Goal: Task Accomplishment & Management: Complete application form

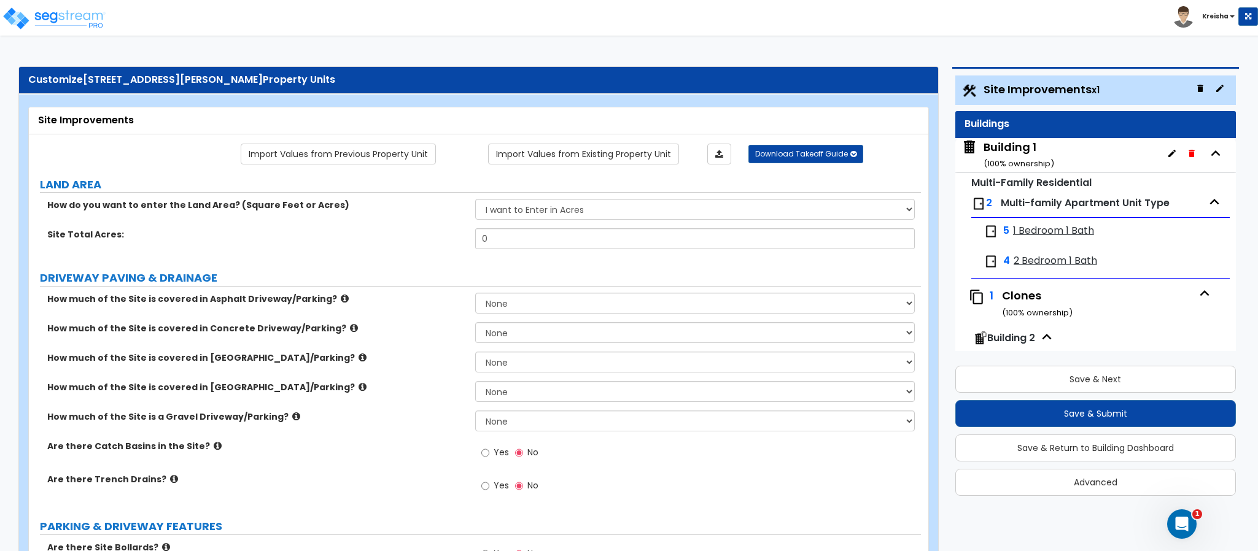
click at [1025, 147] on div "Building 1 ( 100 % ownership)" at bounding box center [1019, 154] width 71 height 31
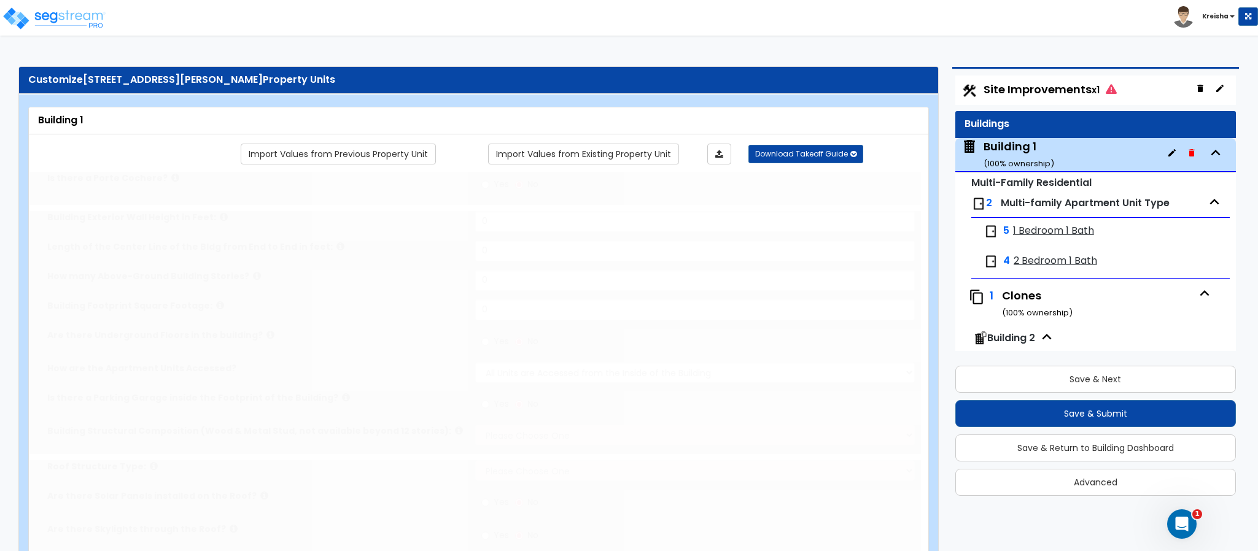
type input "1"
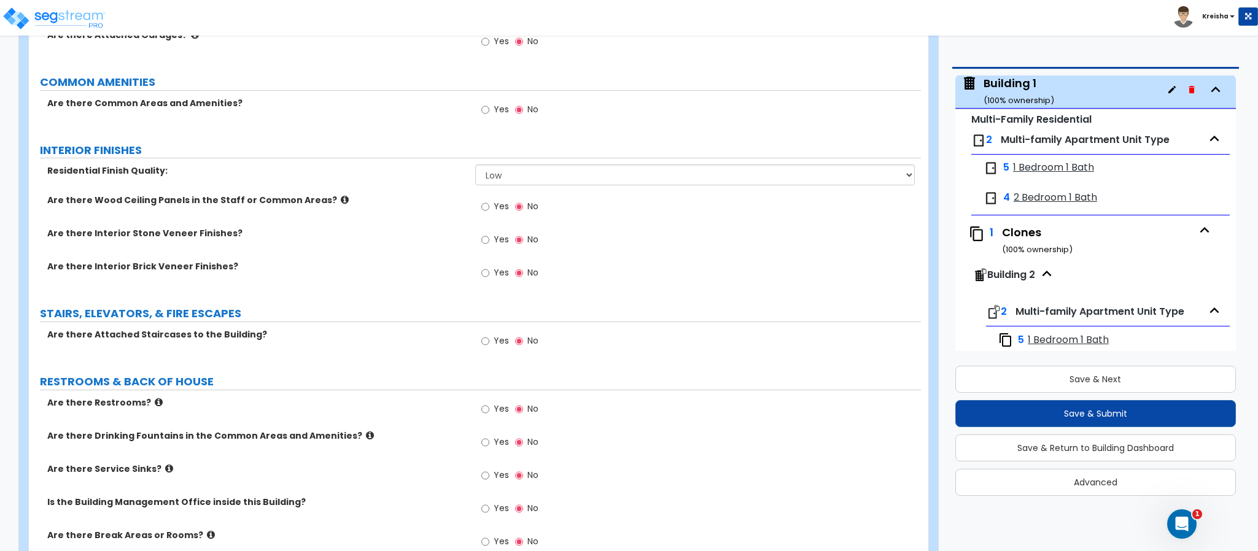
scroll to position [1120, 0]
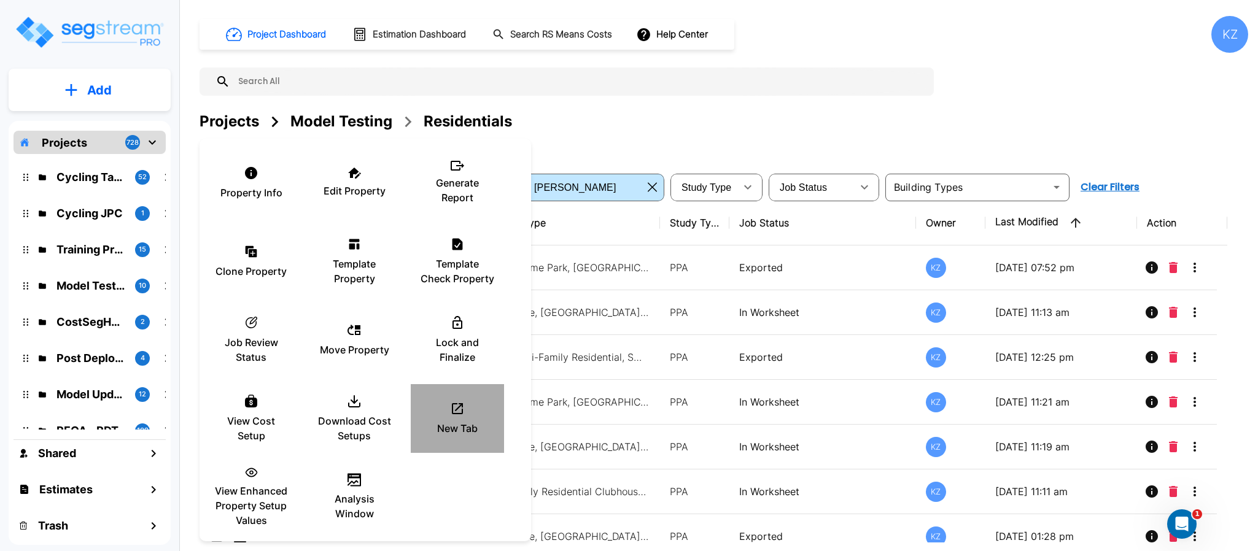
drag, startPoint x: 437, startPoint y: 423, endPoint x: 419, endPoint y: 426, distance: 18.2
click at [437, 420] on div "New Tab" at bounding box center [458, 418] width 74 height 61
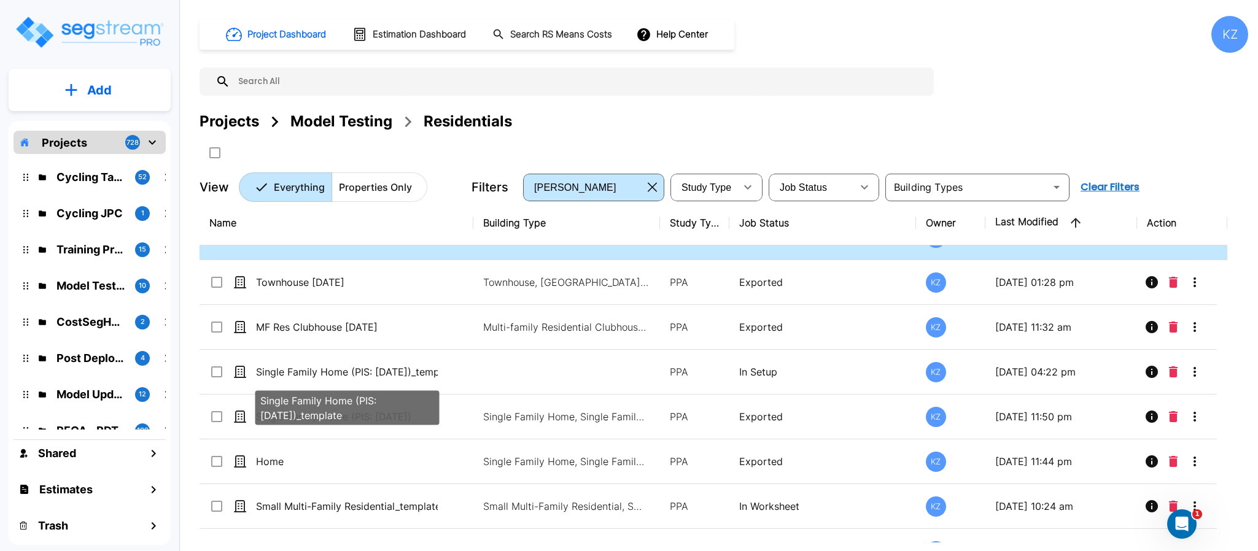
scroll to position [306, 0]
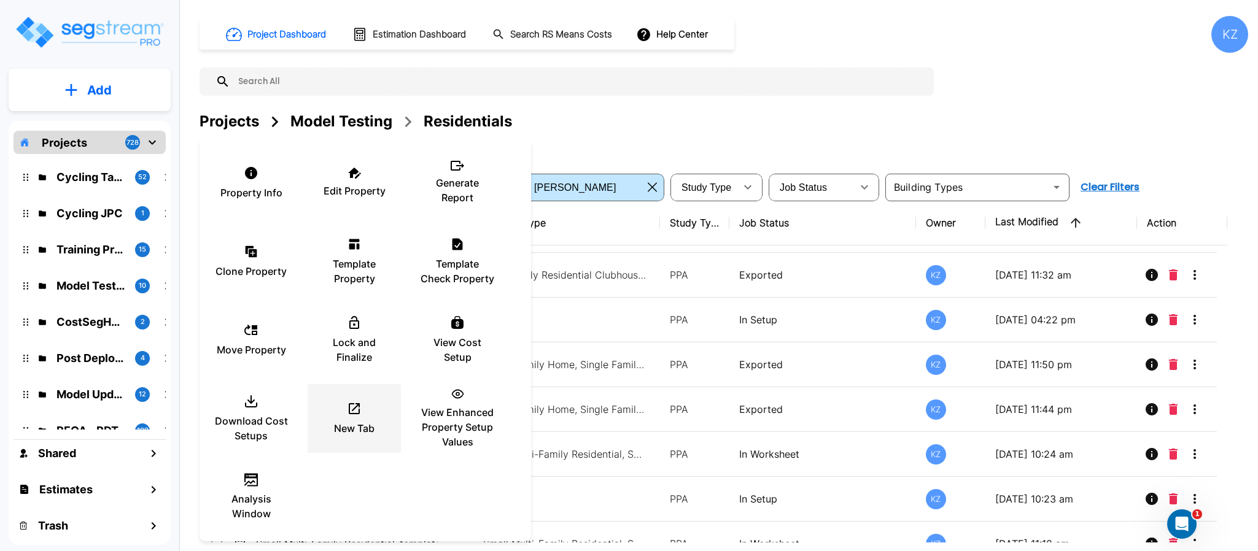
click at [348, 410] on icon at bounding box center [354, 409] width 15 height 15
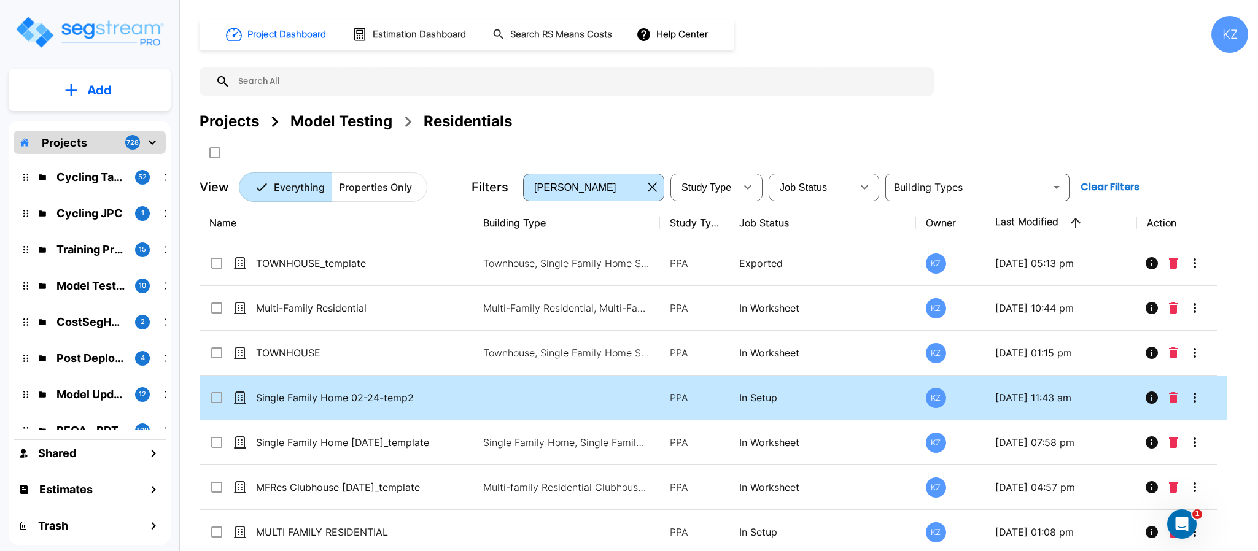
scroll to position [859, 0]
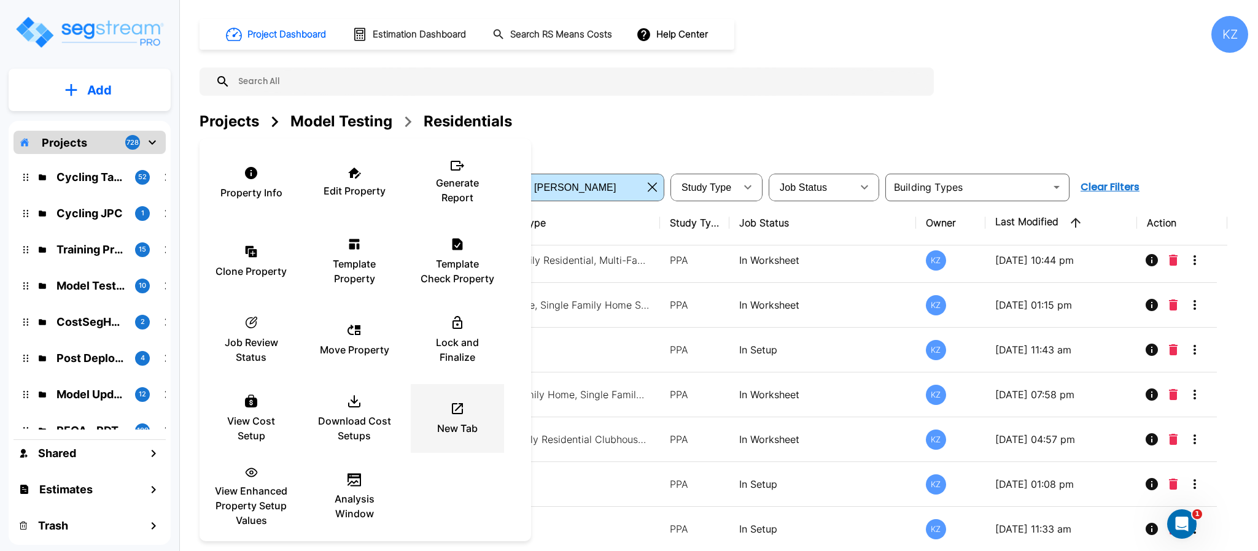
click at [458, 422] on p "New Tab" at bounding box center [457, 428] width 41 height 15
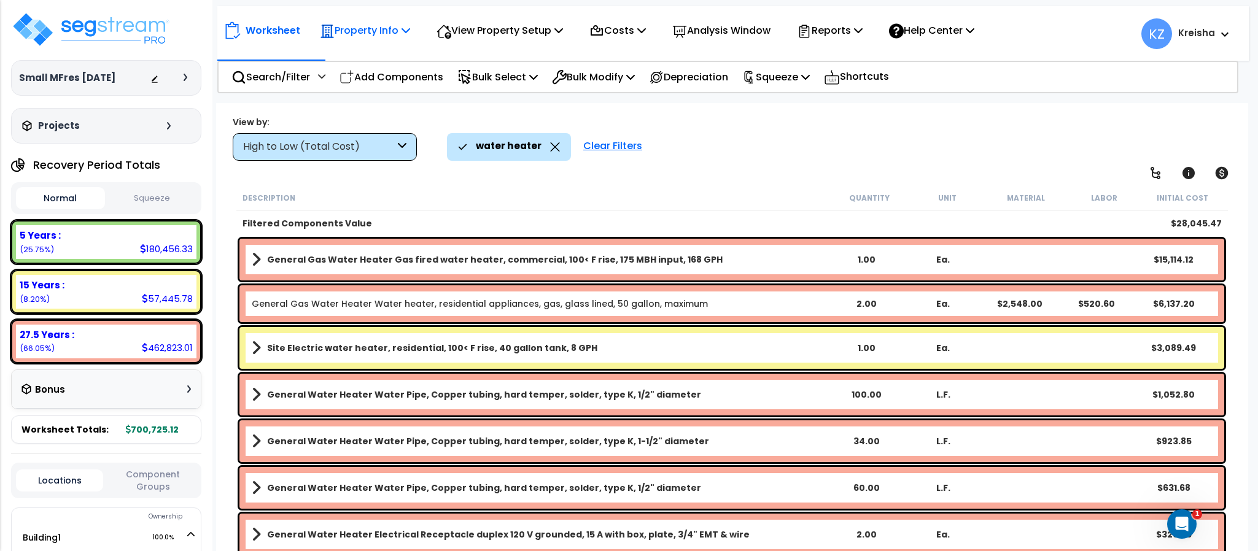
click at [367, 23] on p "Property Info" at bounding box center [365, 30] width 90 height 17
click at [367, 24] on p "Property Info" at bounding box center [365, 30] width 90 height 17
click at [396, 26] on p "Property Info" at bounding box center [365, 30] width 90 height 17
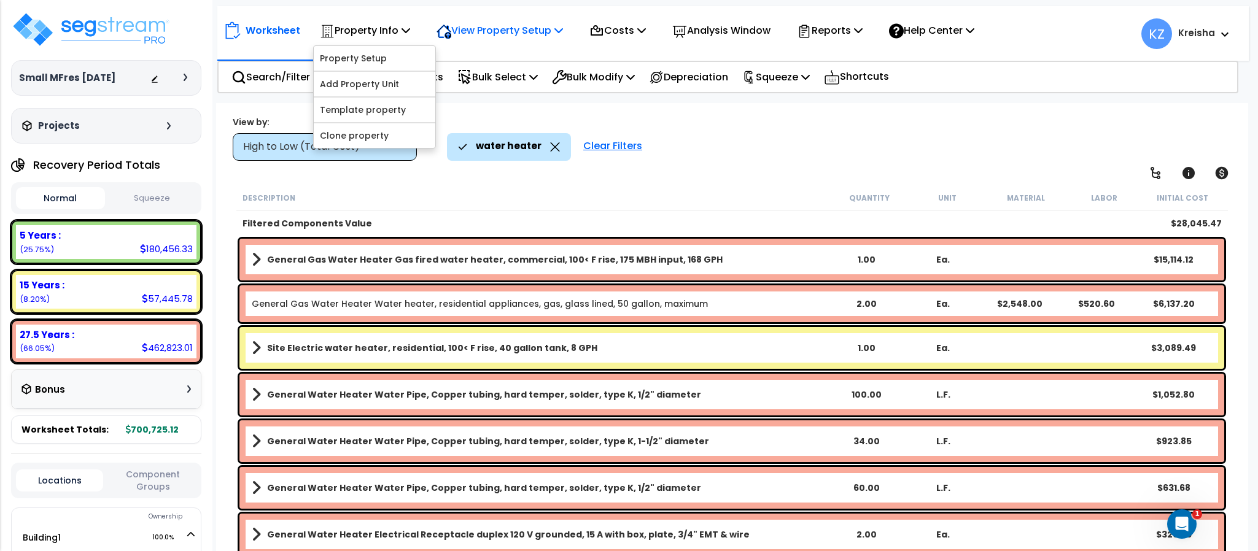
click at [490, 29] on p "View Property Setup" at bounding box center [500, 30] width 127 height 17
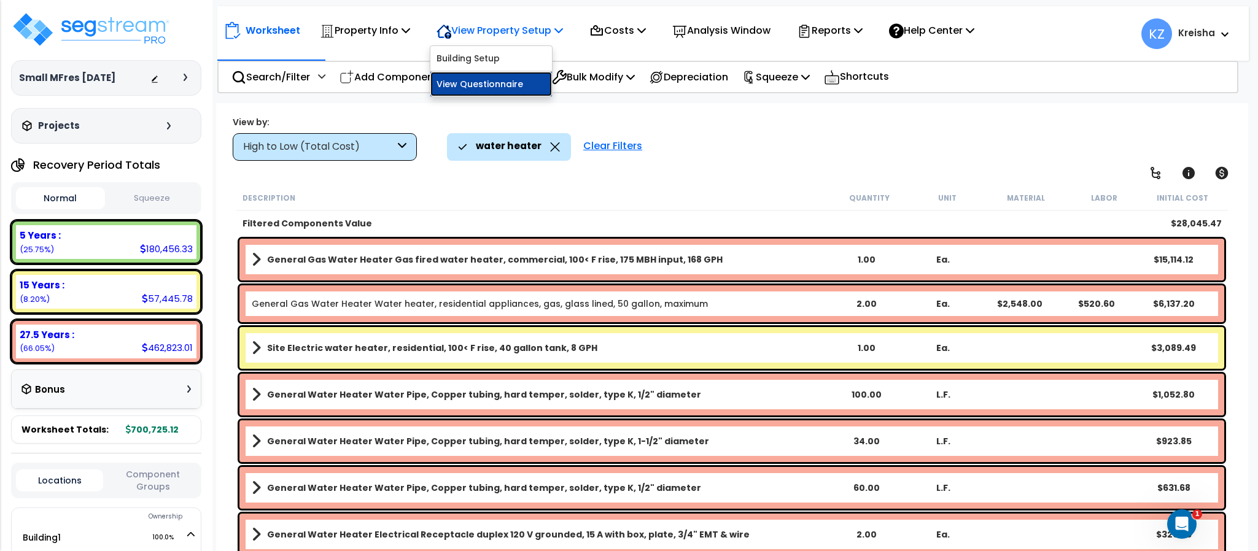
click at [478, 88] on link "View Questionnaire" at bounding box center [492, 84] width 122 height 25
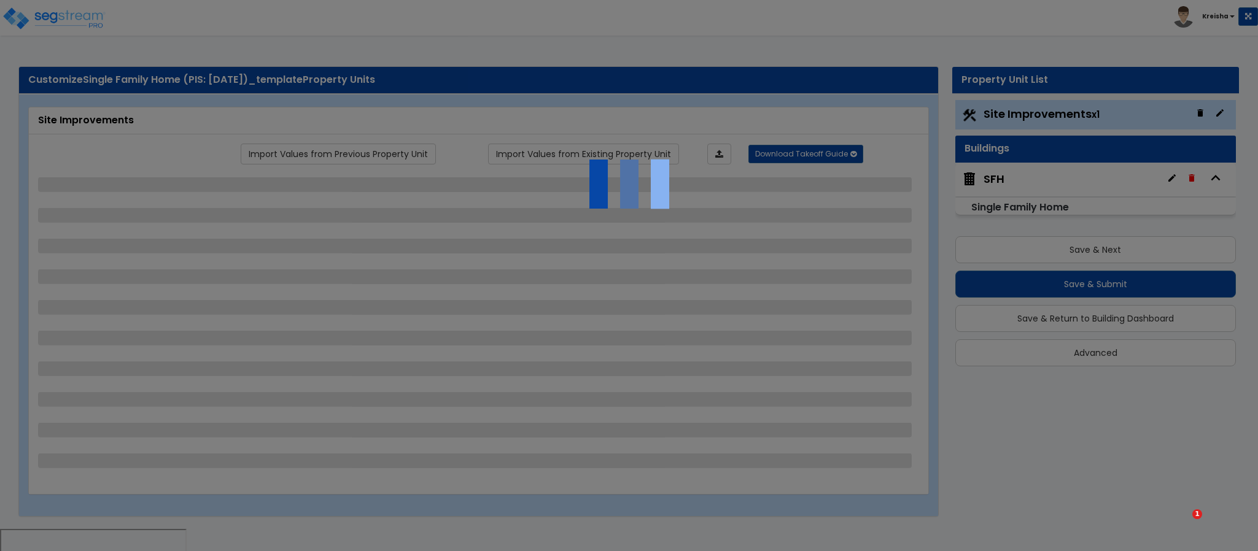
select select "0"
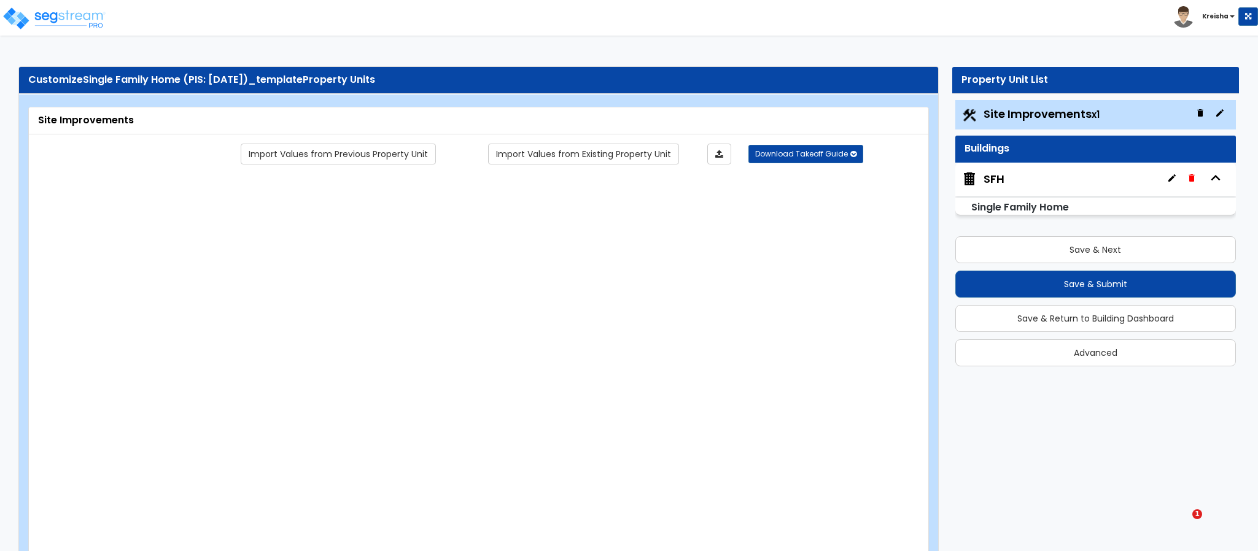
select select "2"
type input "10000"
select select "2"
type input "200"
select select "2"
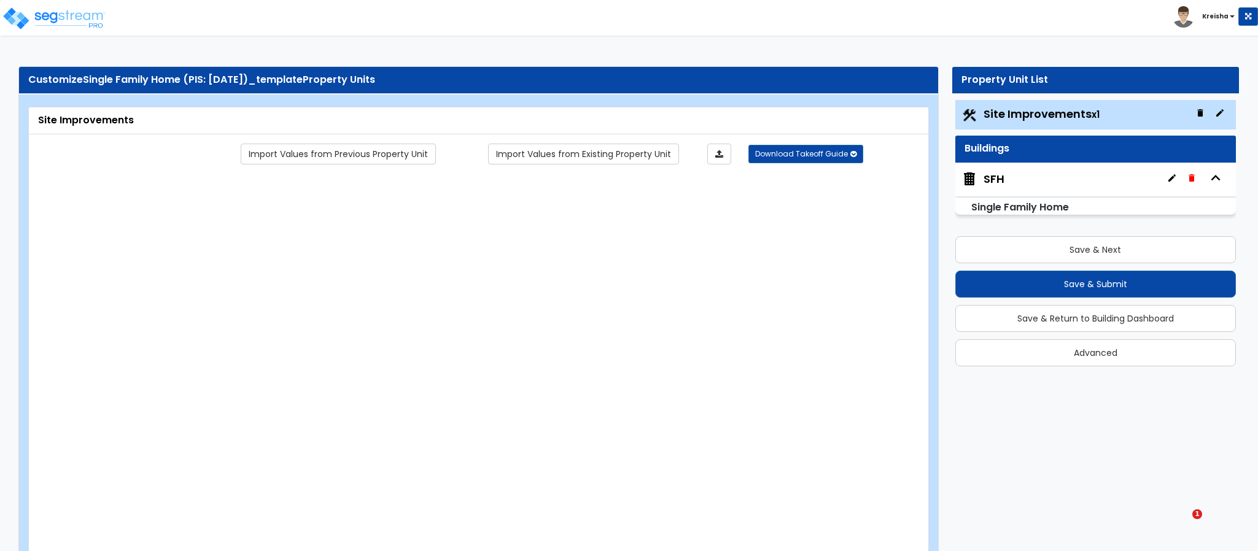
type input "150"
select select "2"
type input "40"
select select "2"
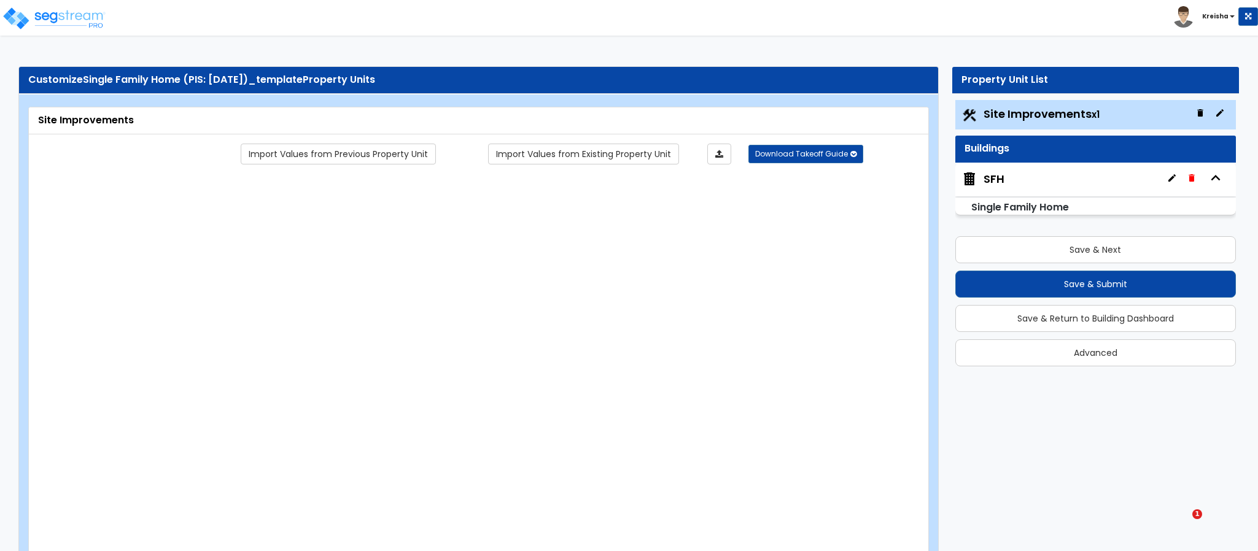
type input "80"
select select "2"
type input "80"
radio input "true"
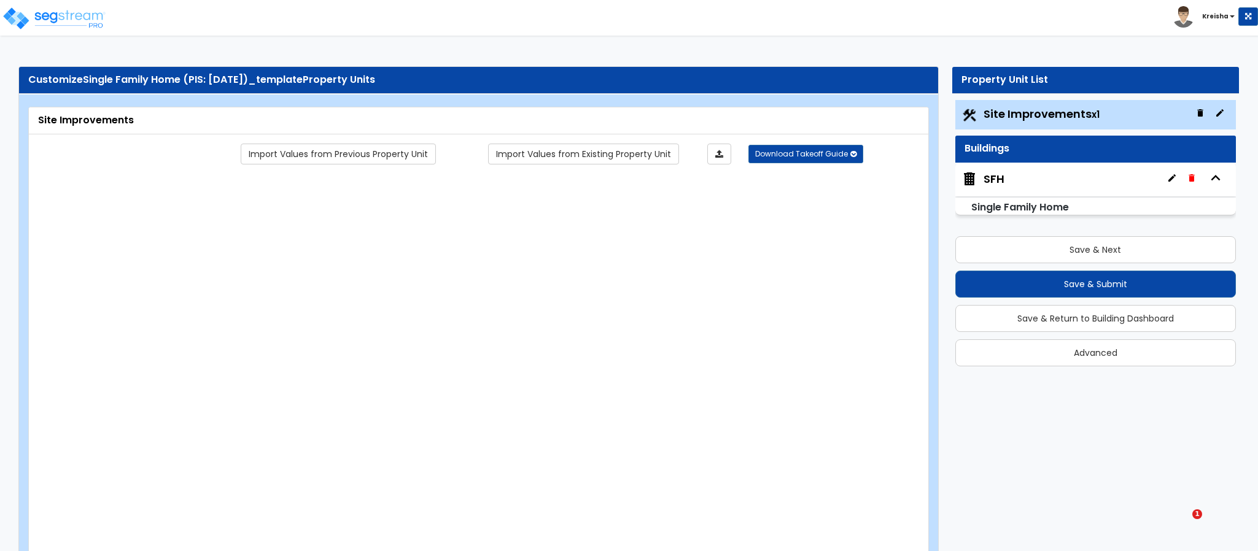
type input "1"
radio input "true"
select select "3"
select select "1"
type input "140"
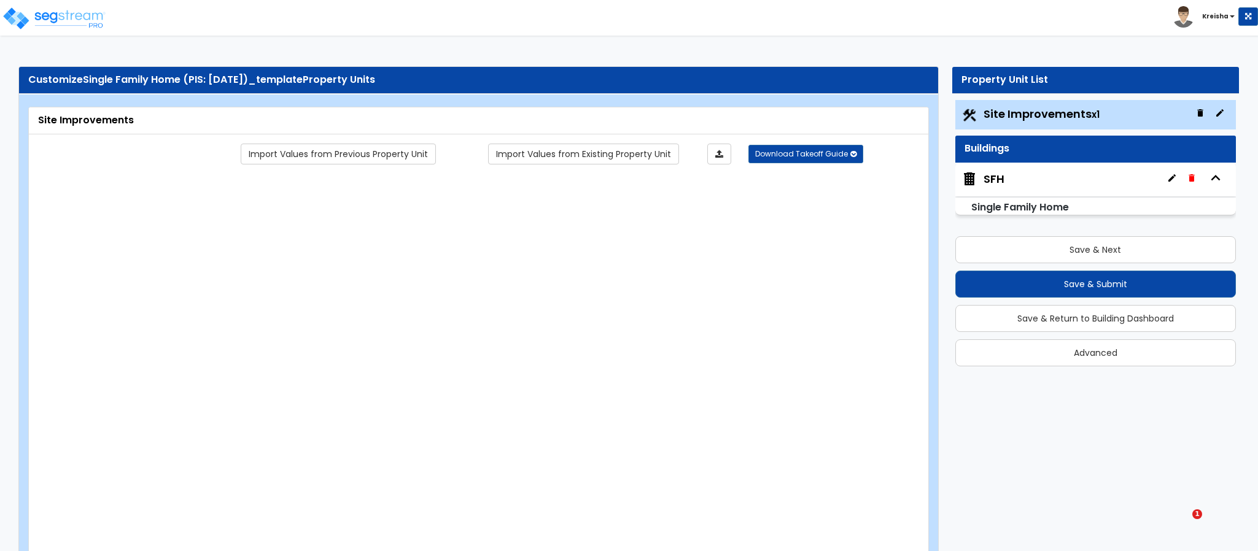
select select "2"
type input "200"
select select "4"
type input "300"
radio input "true"
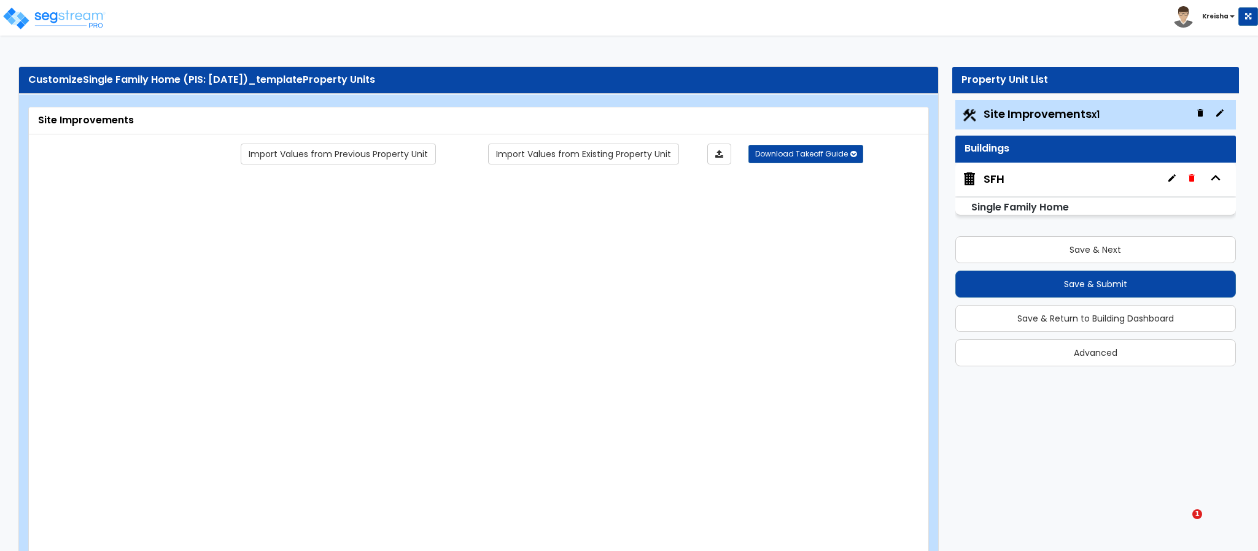
select select "1"
type input "5"
type input "4"
radio input "true"
type input "3"
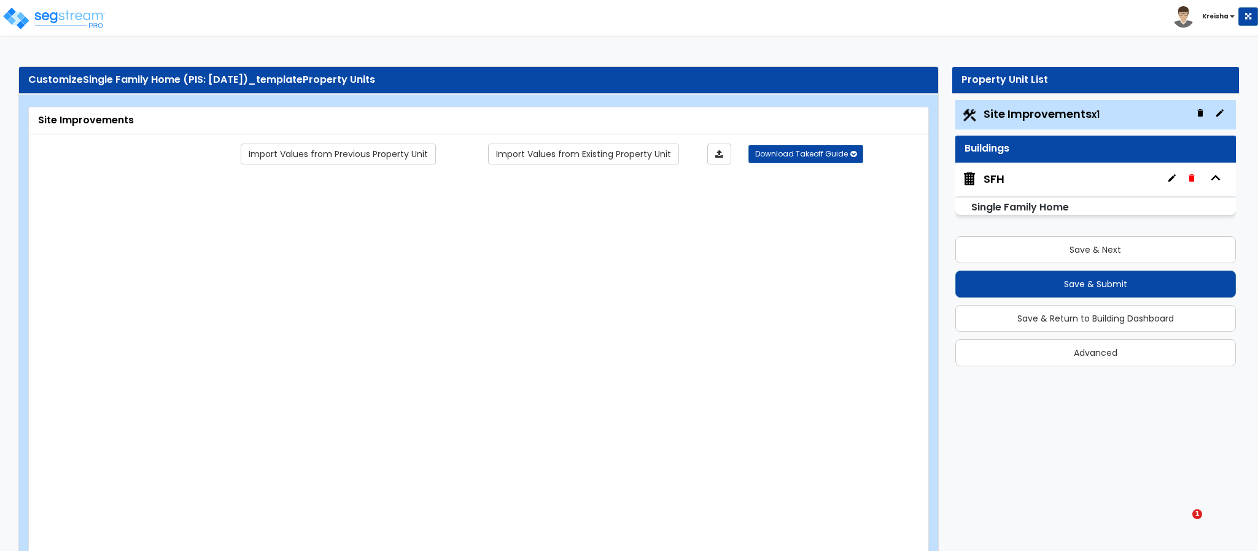
type input "5"
radio input "true"
select select "2"
type input "80"
radio input "true"
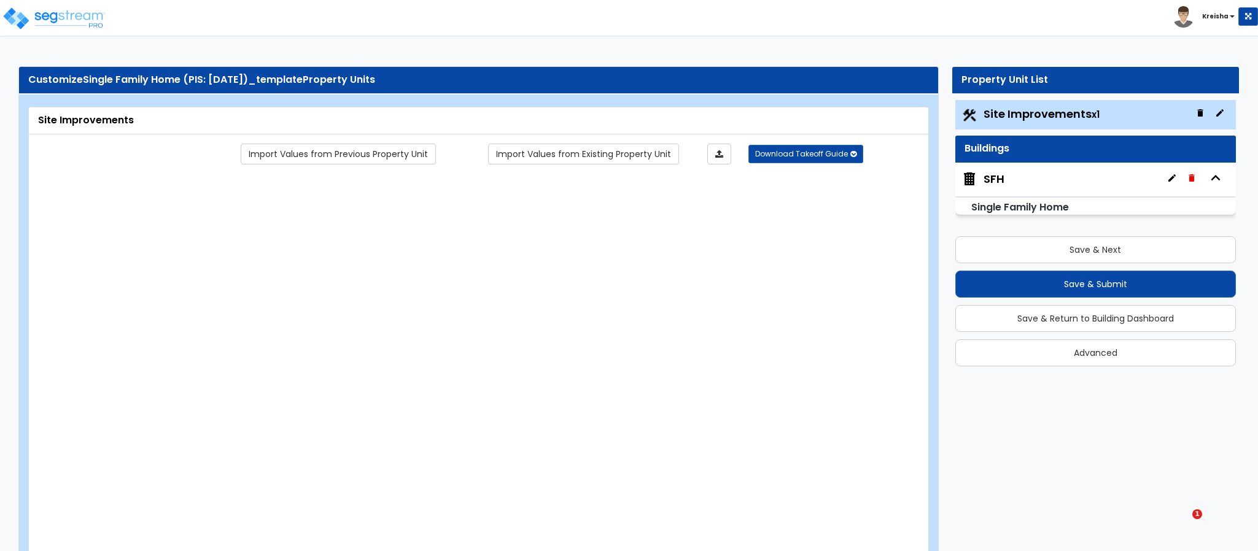
select select "1"
type input "30"
radio input "true"
type input "2"
select select "1"
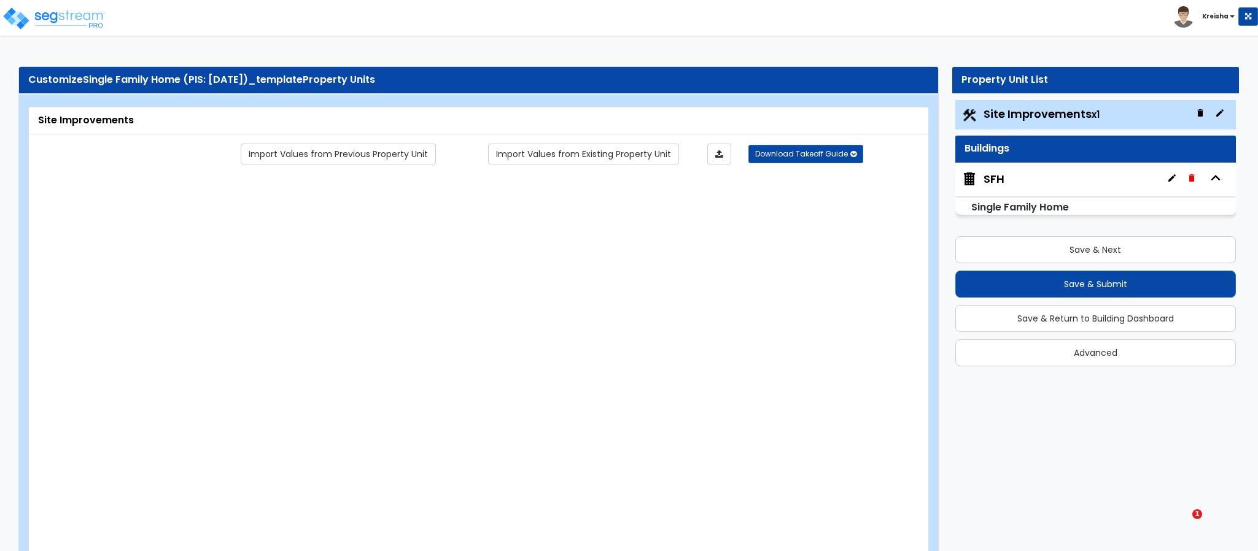
select select "2"
radio input "true"
type input "4"
type input "3"
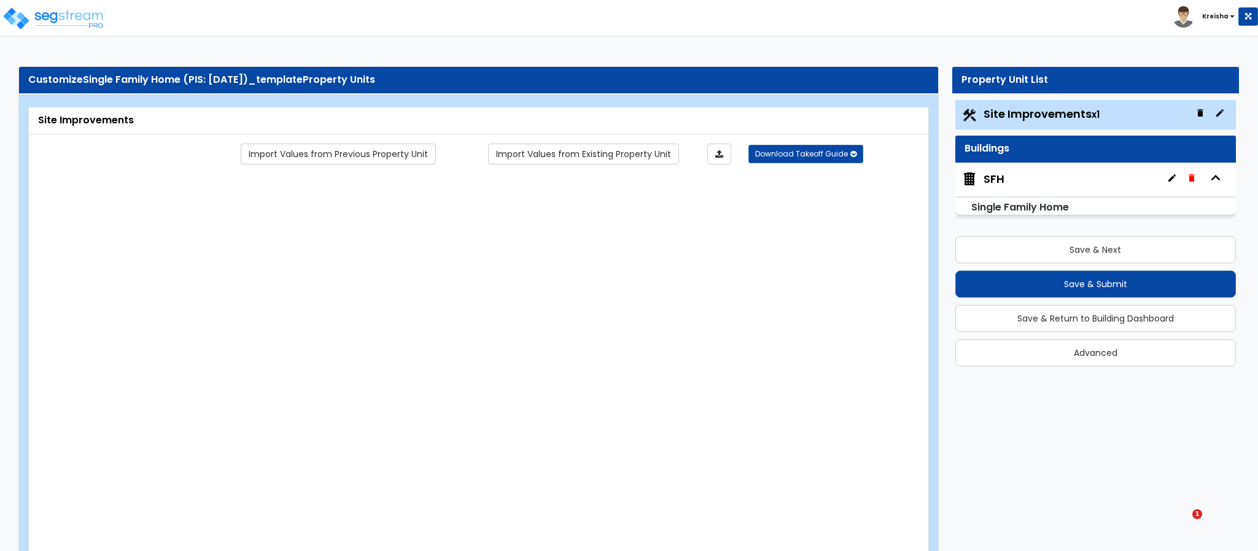
type input "2"
type input "1"
select select "1"
type input "2"
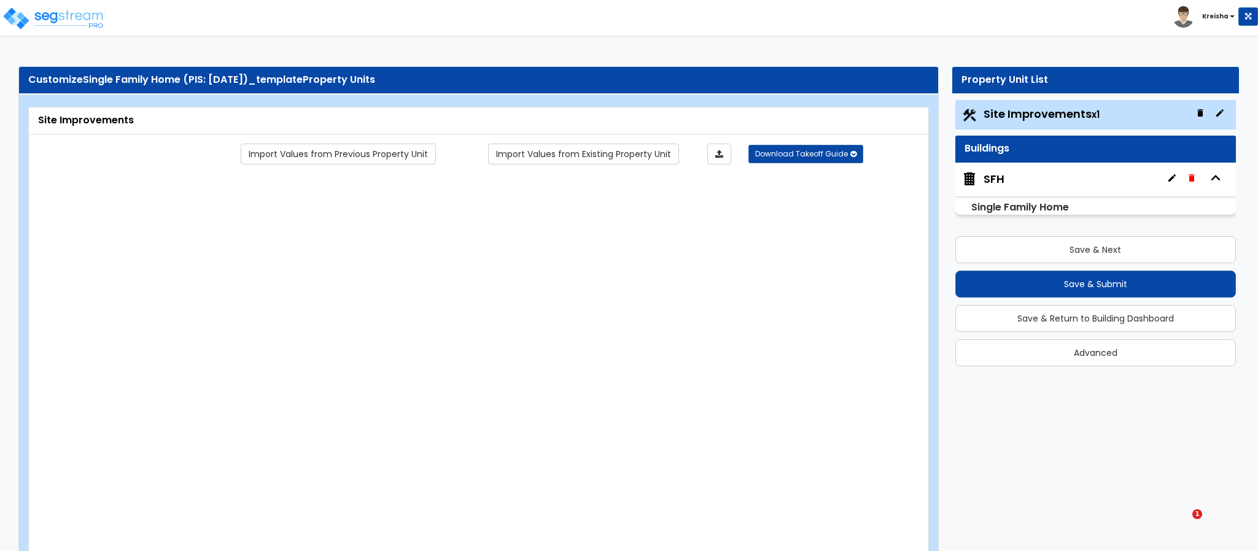
select select "2"
radio input "true"
type input "2"
select select "2"
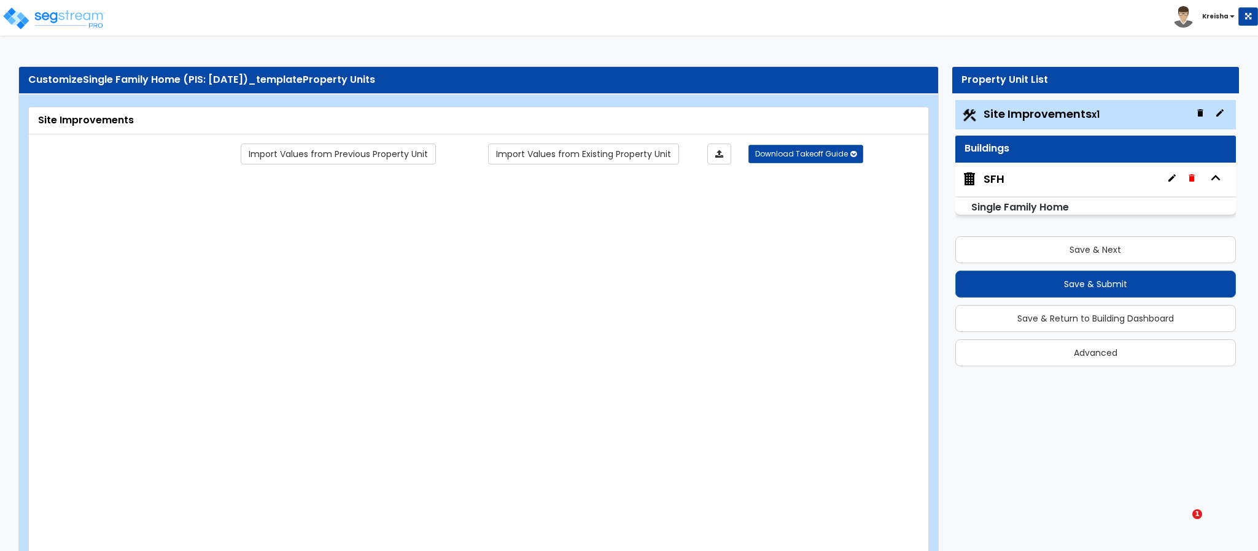
radio input "true"
select select "1"
select select "4"
select select "2"
type input "300"
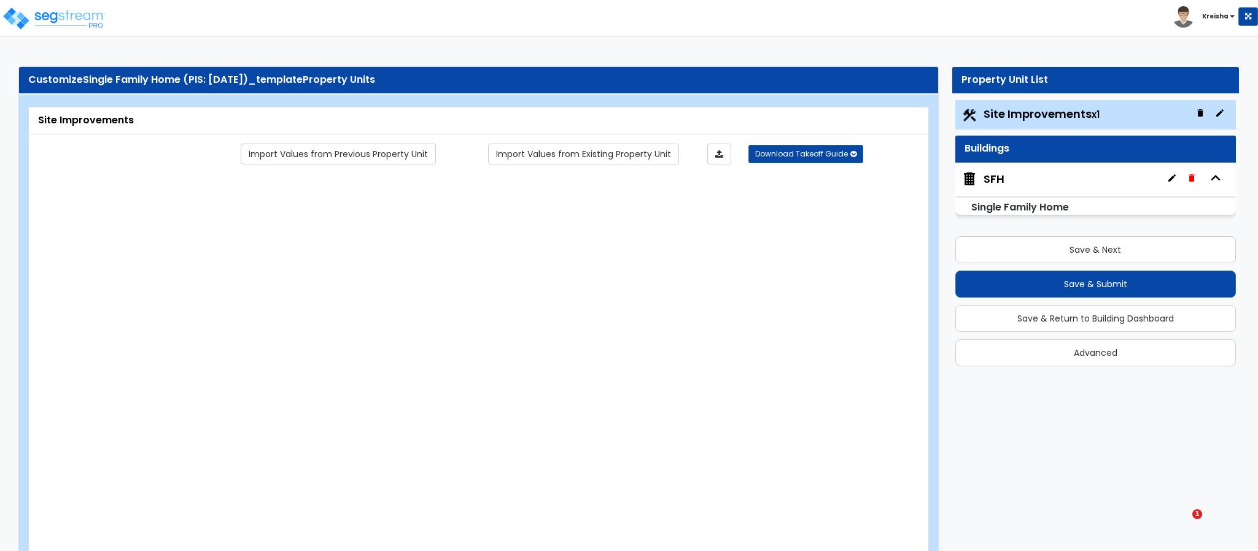
radio input "true"
type input "500"
type input "200"
select select "2"
type input "4"
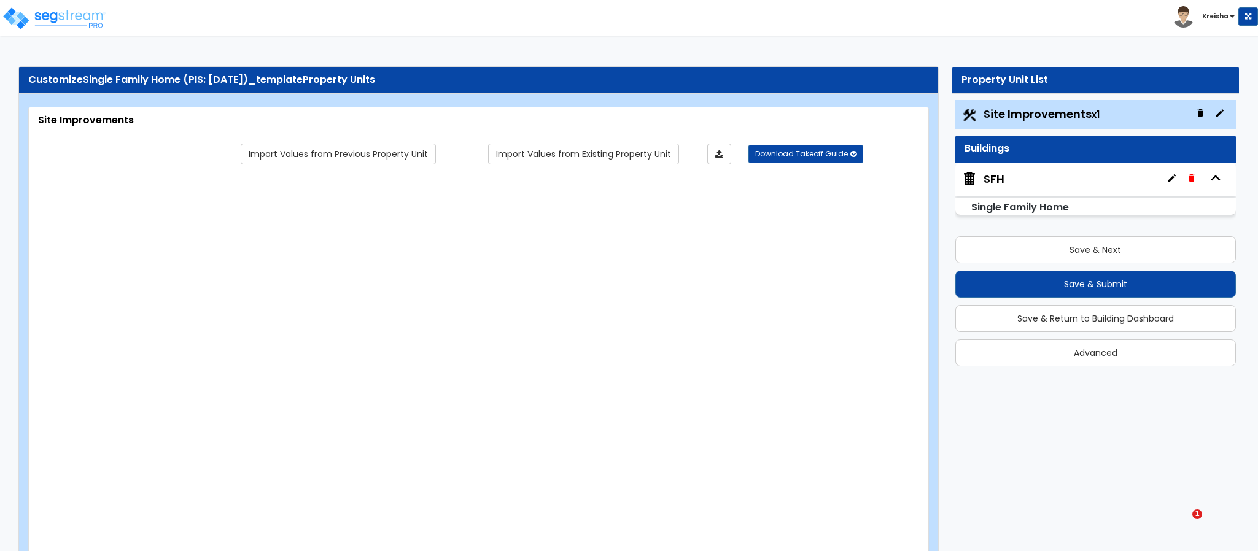
radio input "true"
type input "1"
radio input "true"
select select "1"
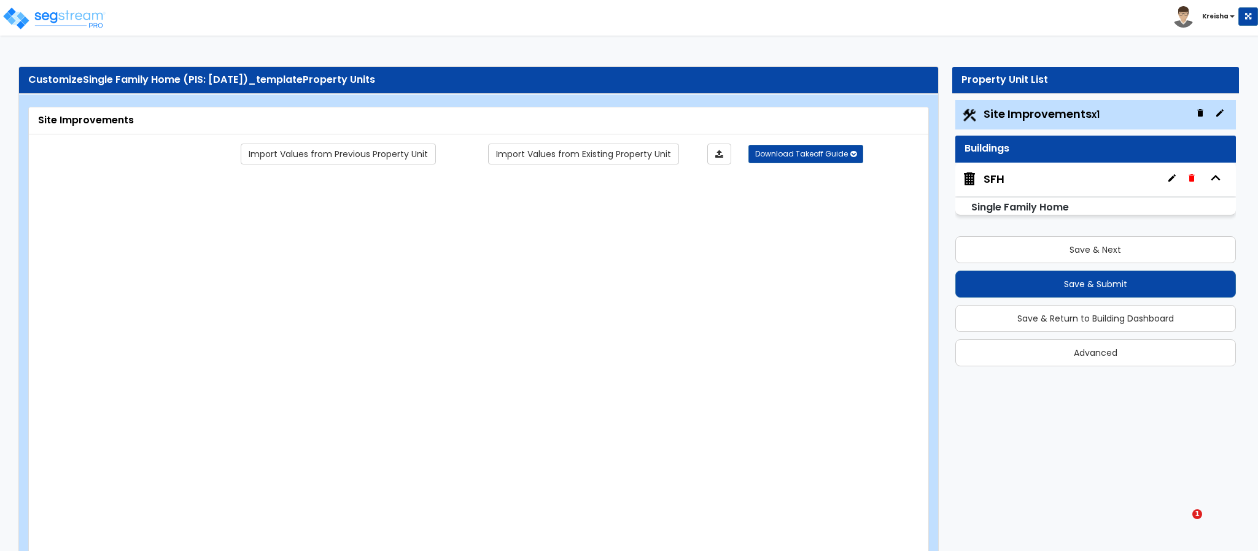
radio input "true"
select select "1"
select select "2"
select select "1"
radio input "true"
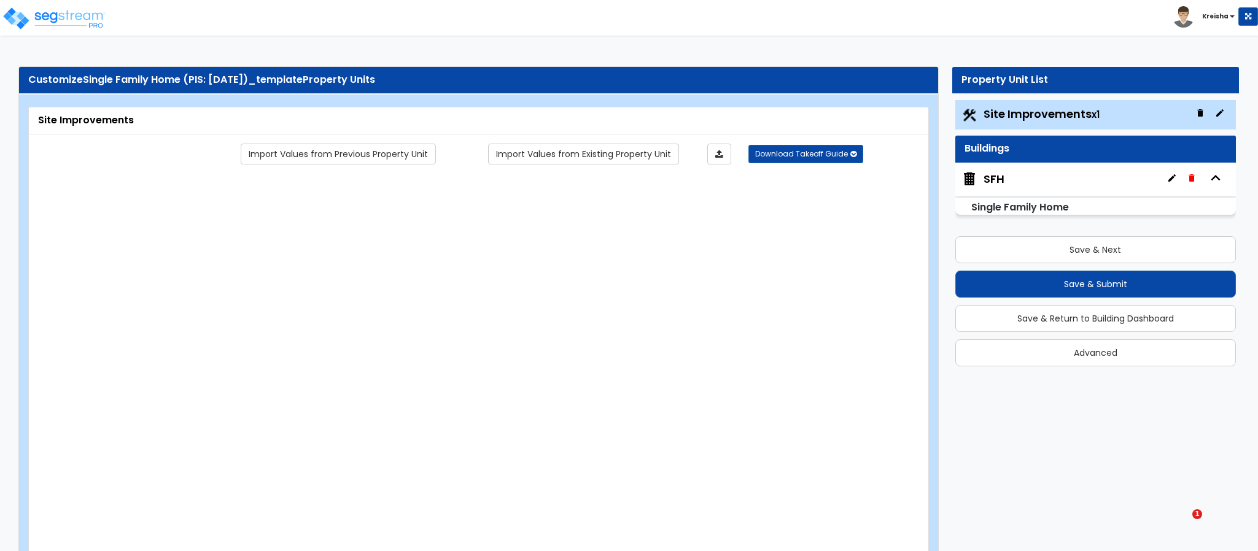
type input "240"
select select "1"
select select "3"
type input "12"
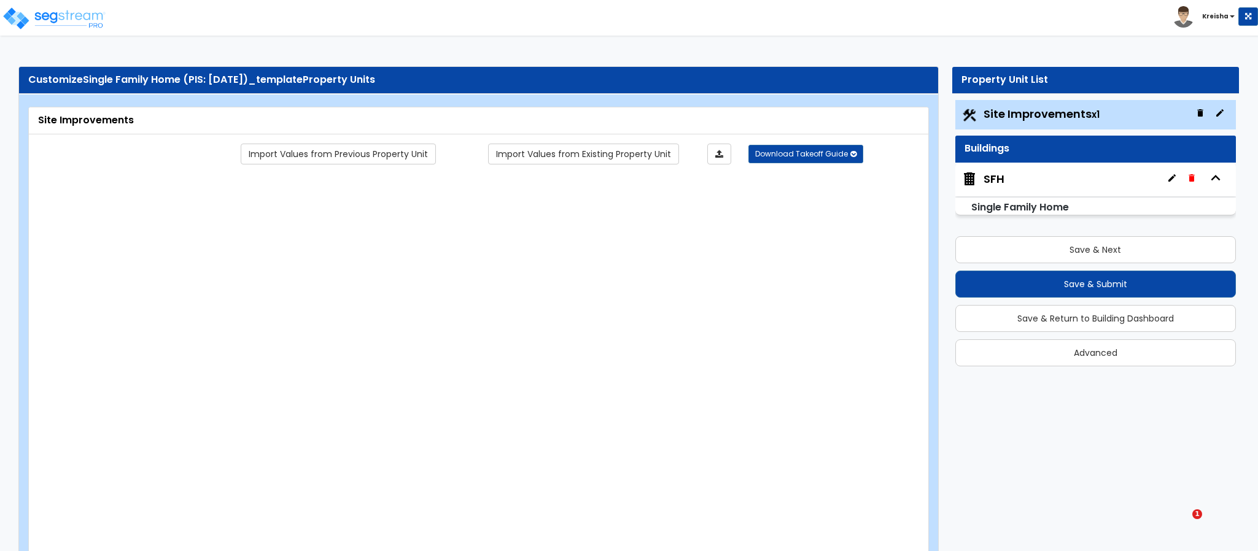
select select "1"
type input "1"
radio input "true"
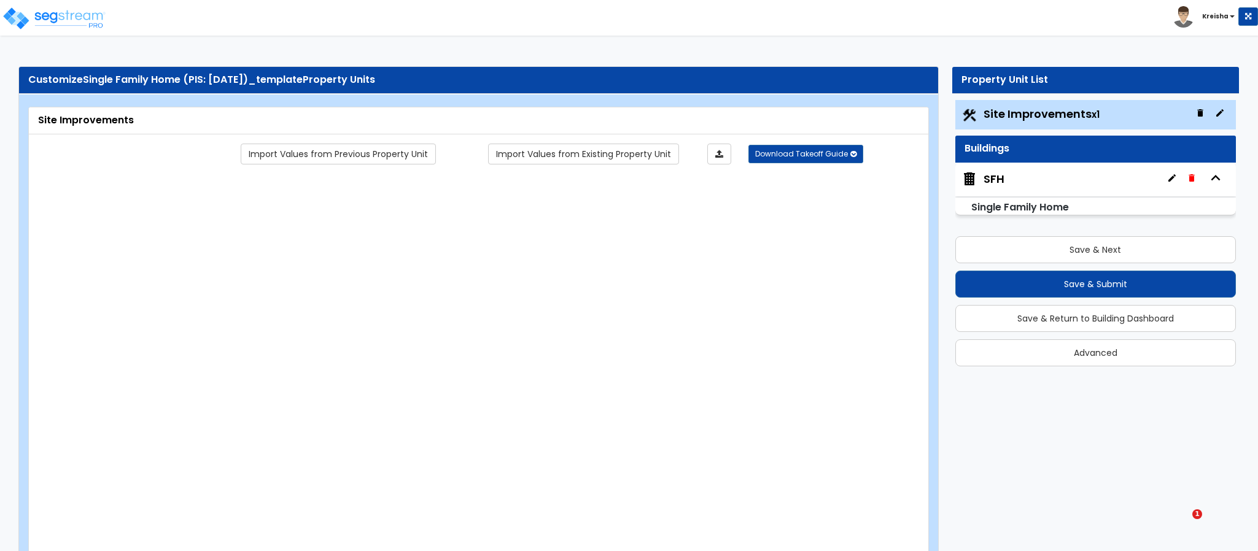
select select "5"
type input "4"
radio input "true"
select select "1"
type input "2"
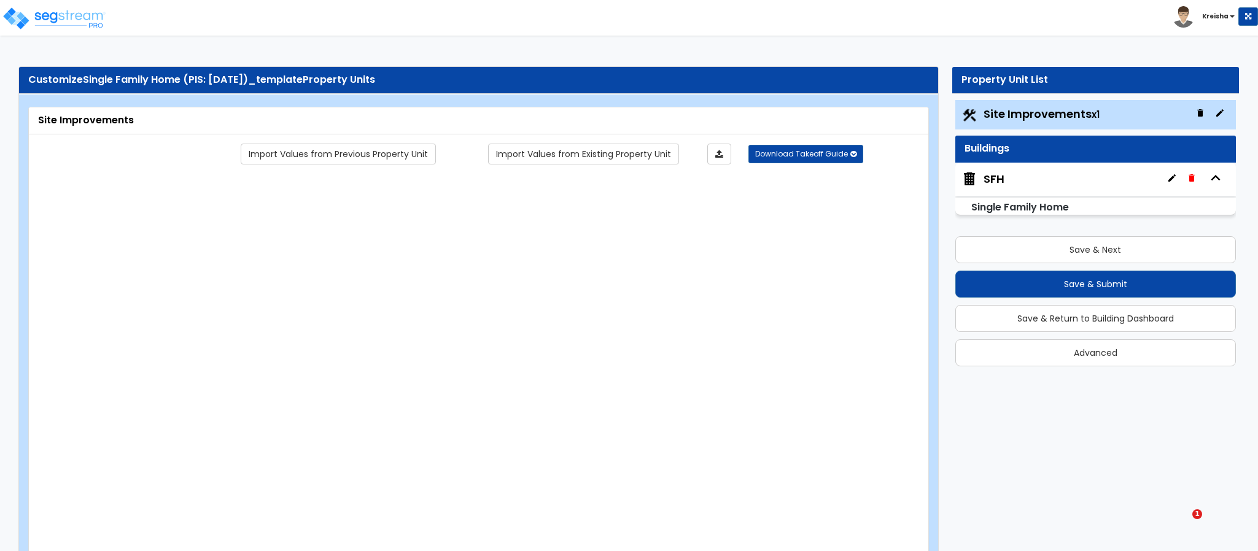
radio input "true"
type input "1"
radio input "true"
type input "1"
select select "3"
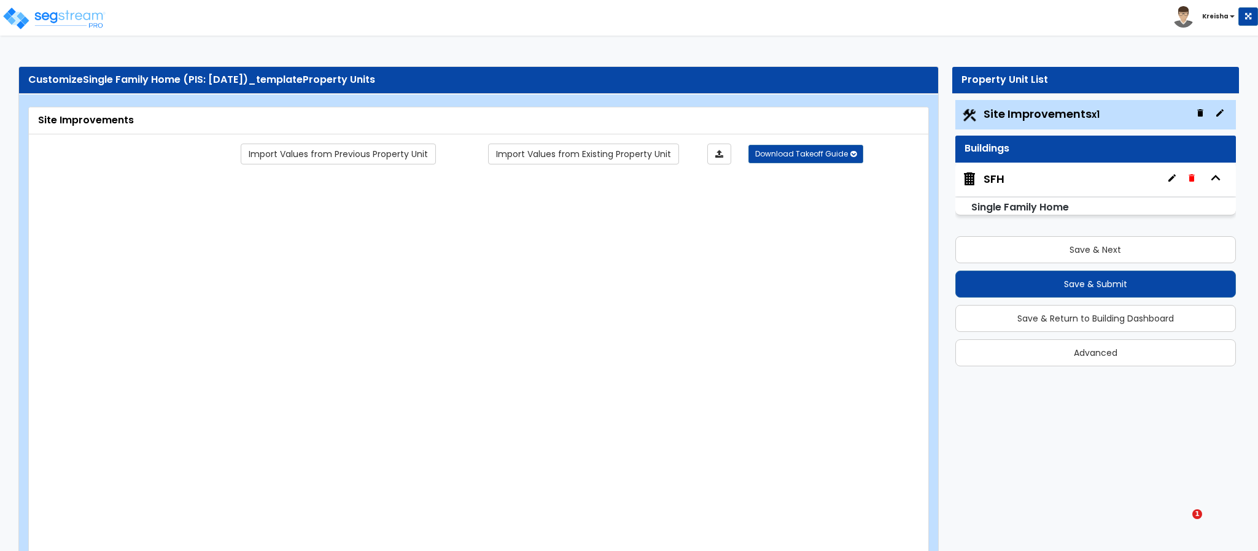
radio input "true"
select select "1"
type input "80"
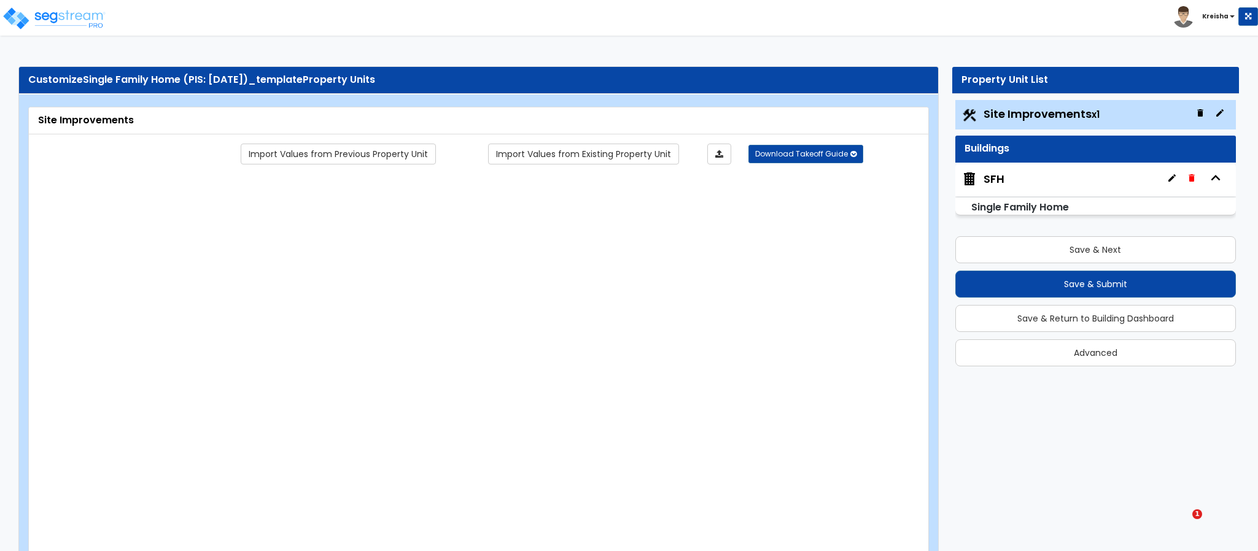
select select "1"
radio input "true"
select select "1"
type input "1"
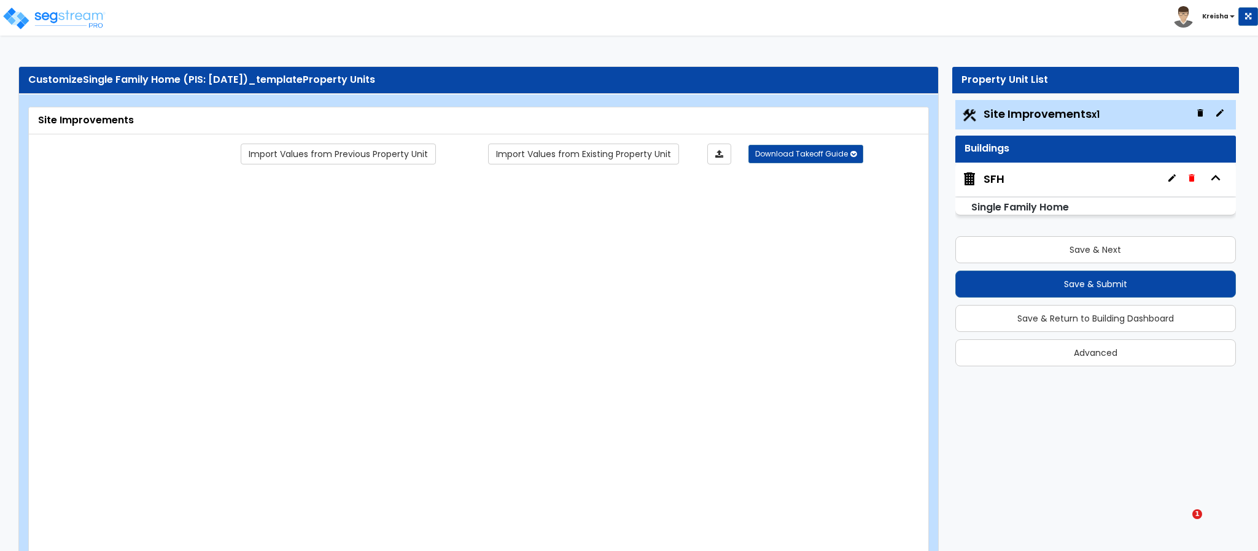
radio input "true"
select select "1"
type input "30"
radio input "true"
type input "2"
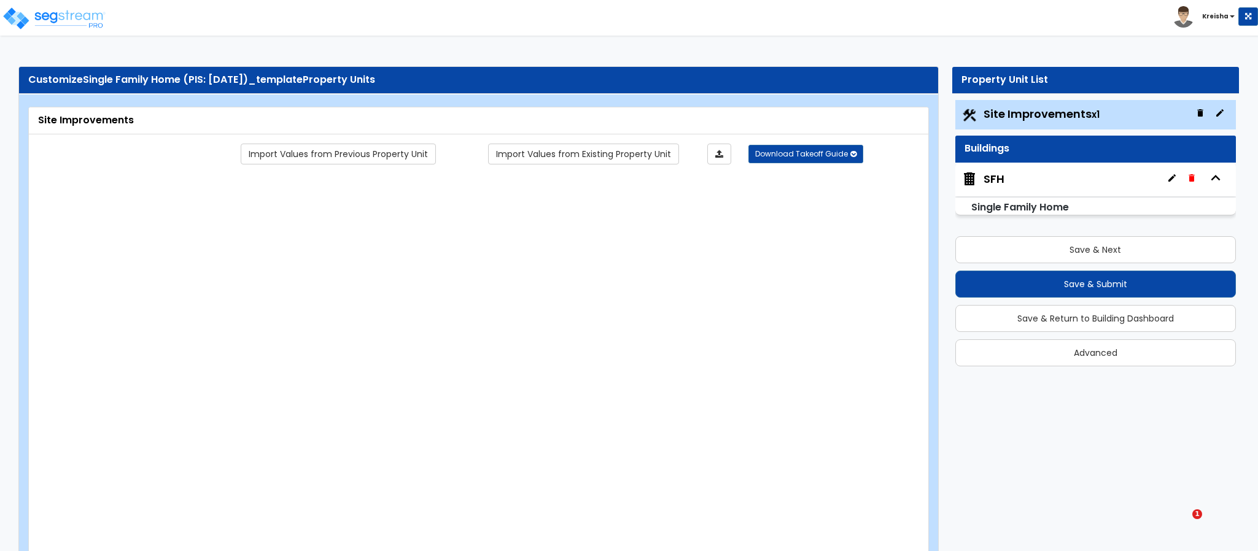
radio input "true"
select select "1"
radio input "true"
select select "1"
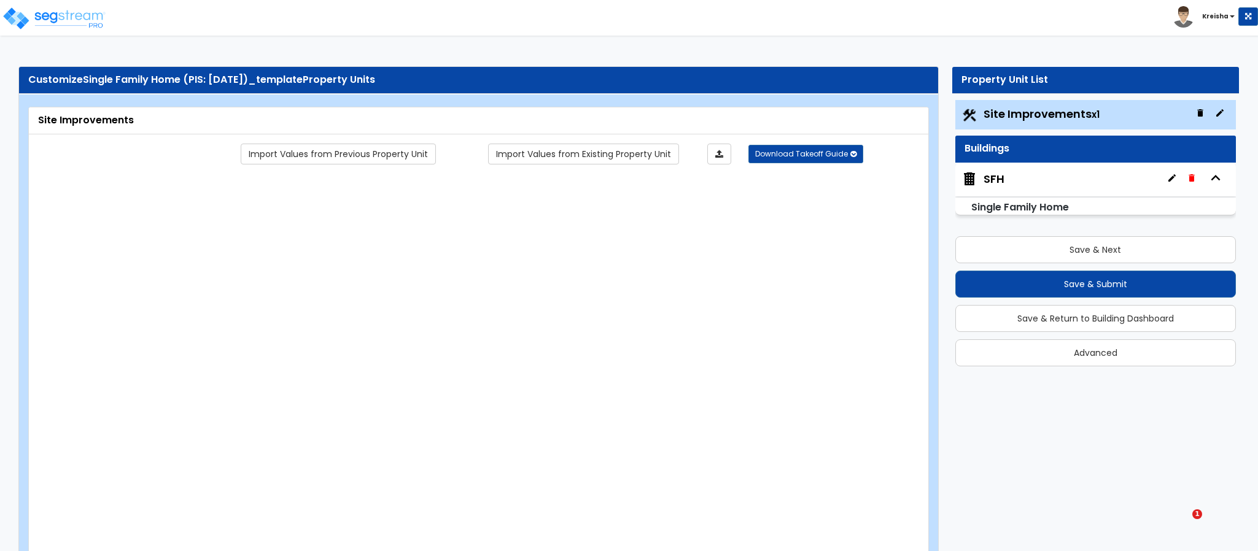
type input "1"
radio input "true"
select select "3"
type input "8"
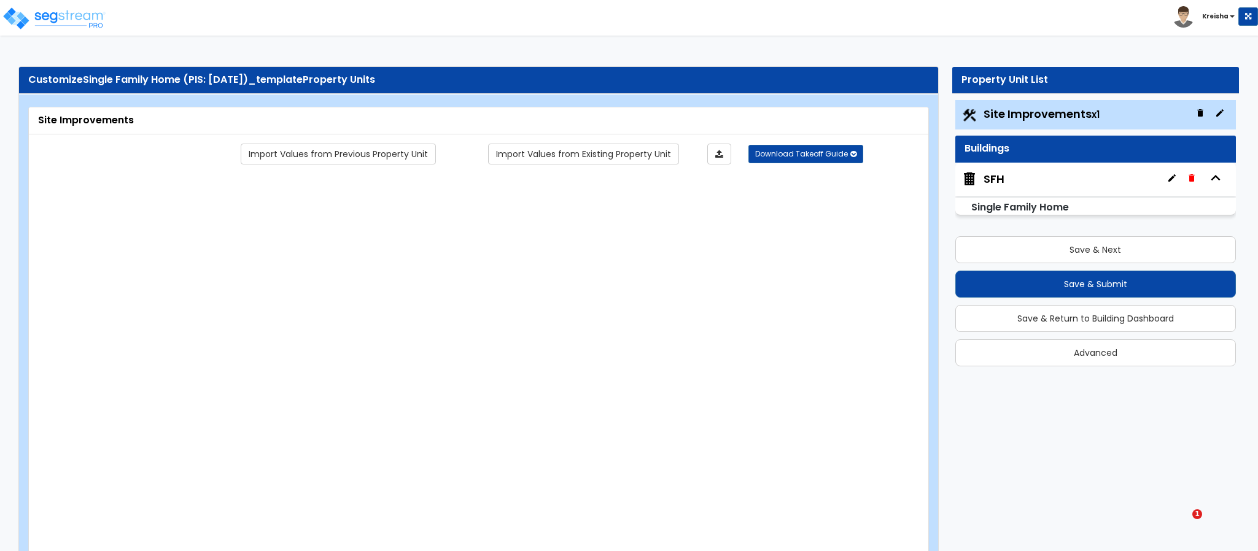
radio input "true"
type input "20"
radio input "true"
select select "4"
type input "10"
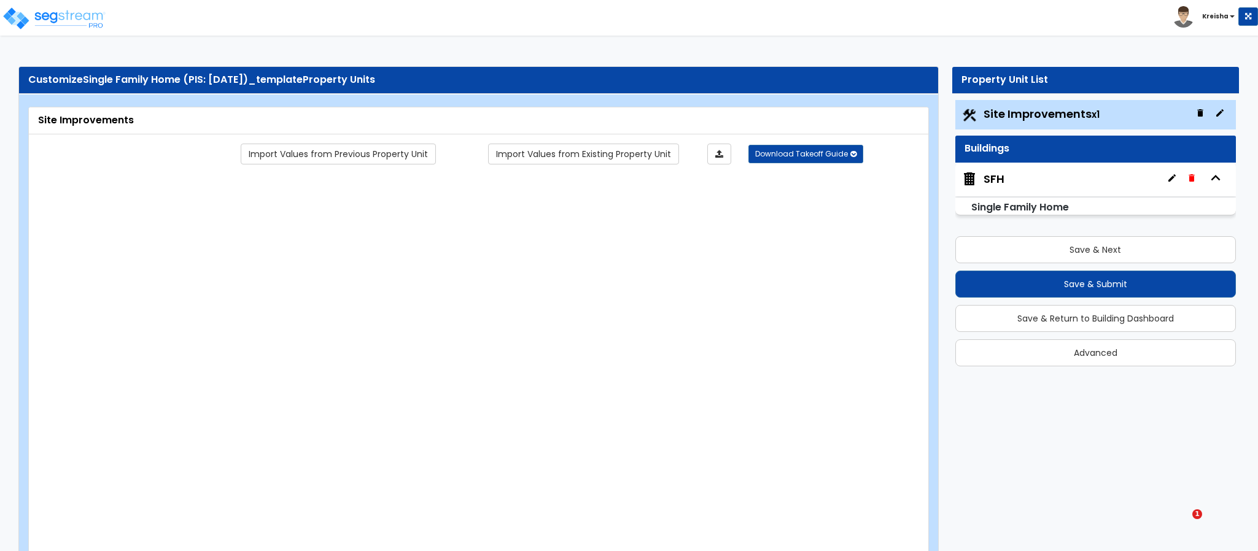
radio input "true"
type input "30"
radio input "true"
type input "5"
type input "20"
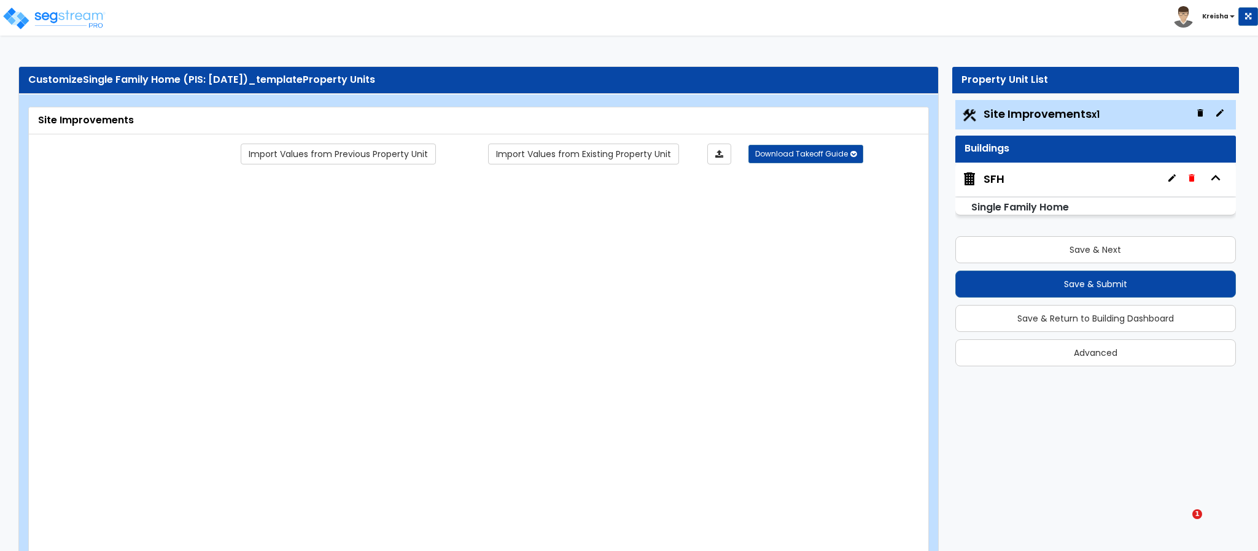
radio input "true"
type input "5"
type input "20"
radio input "true"
type input "5"
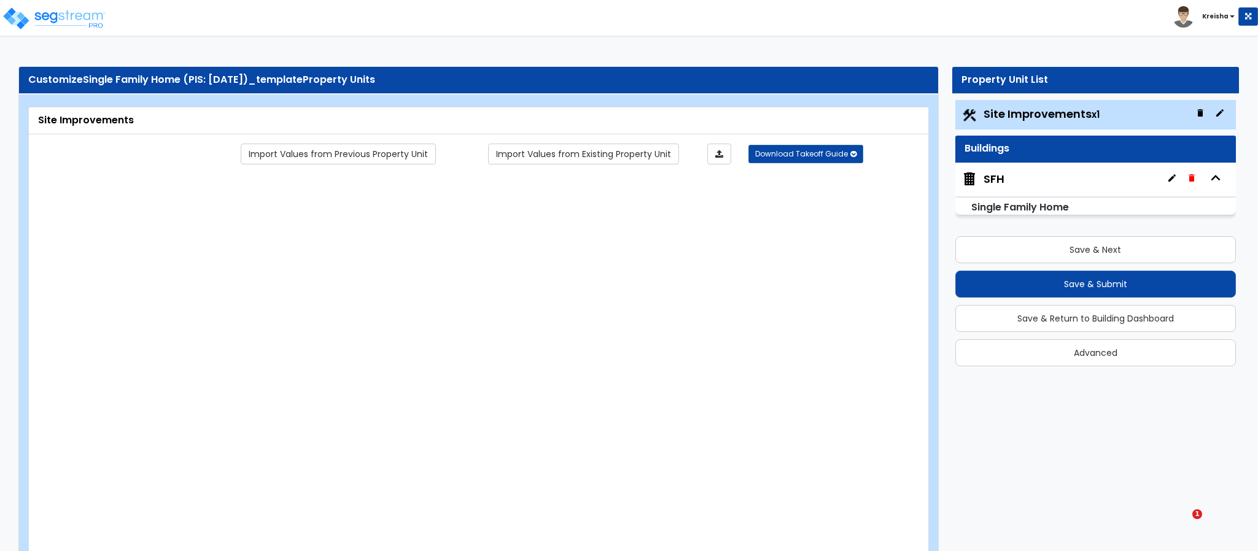
type input "30"
radio input "true"
type input "5"
type input "30"
radio input "true"
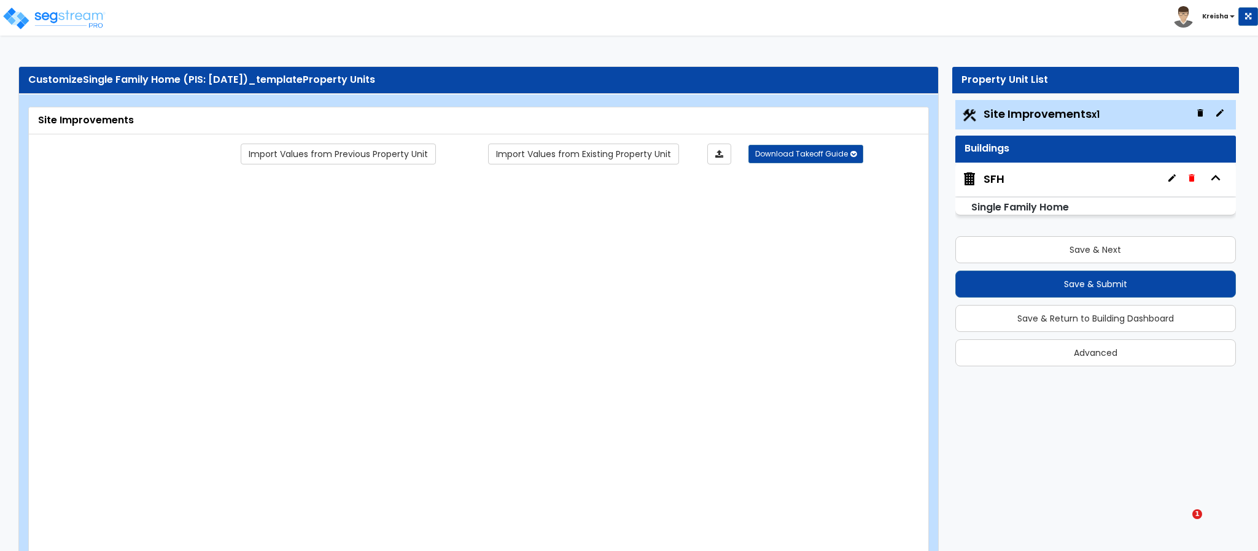
select select "1"
type input "25"
radio input "true"
select select "1"
type input "25"
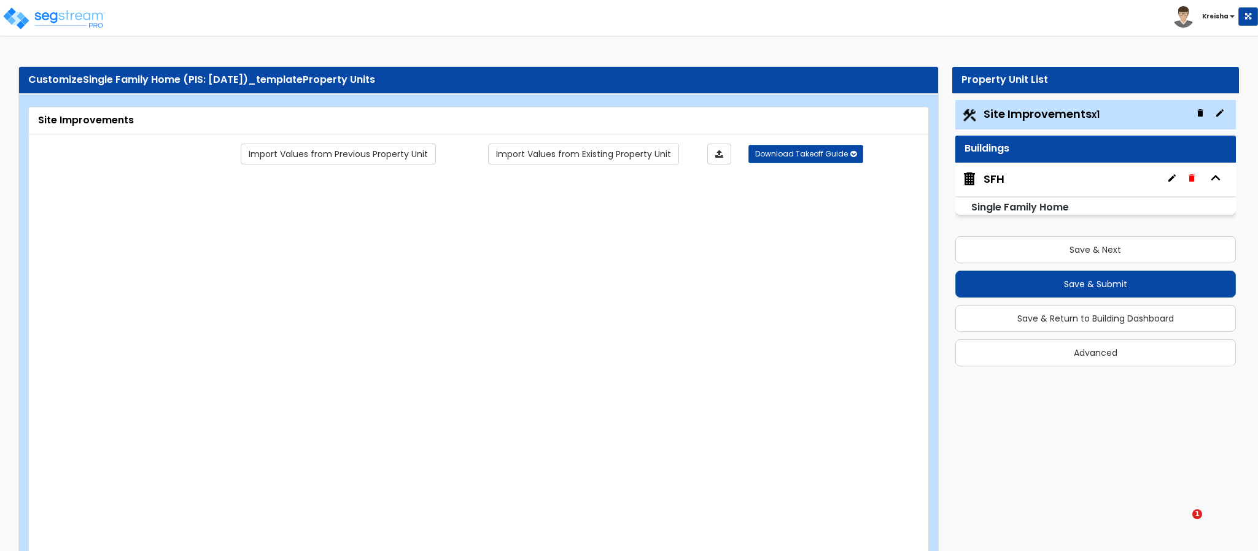
radio input "true"
select select "2"
select select "5"
type input "1"
select select "9"
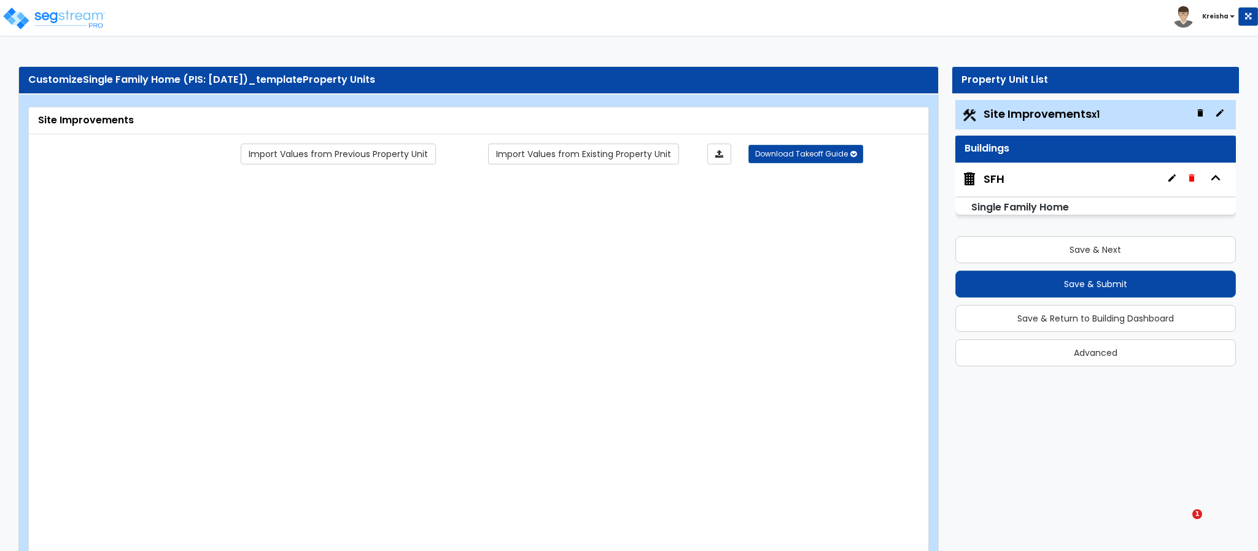
type input "1"
radio input "true"
select select "1"
select select "2"
select select "1"
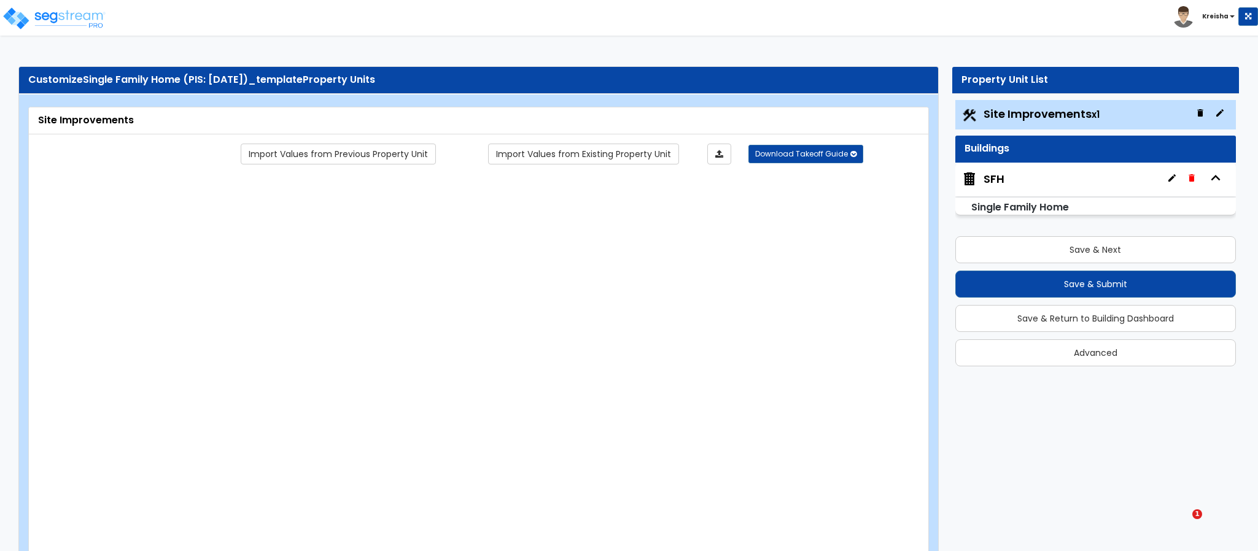
radio input "true"
type input "3"
type input "10"
radio input "true"
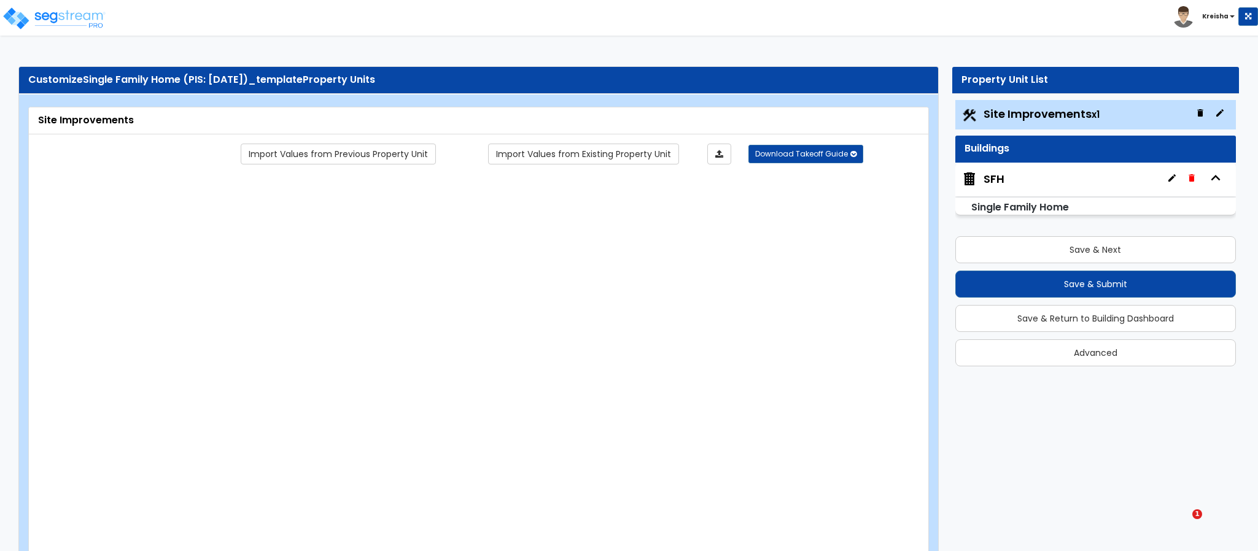
type input "2"
type input "8"
radio input "true"
type input "3"
type input "8"
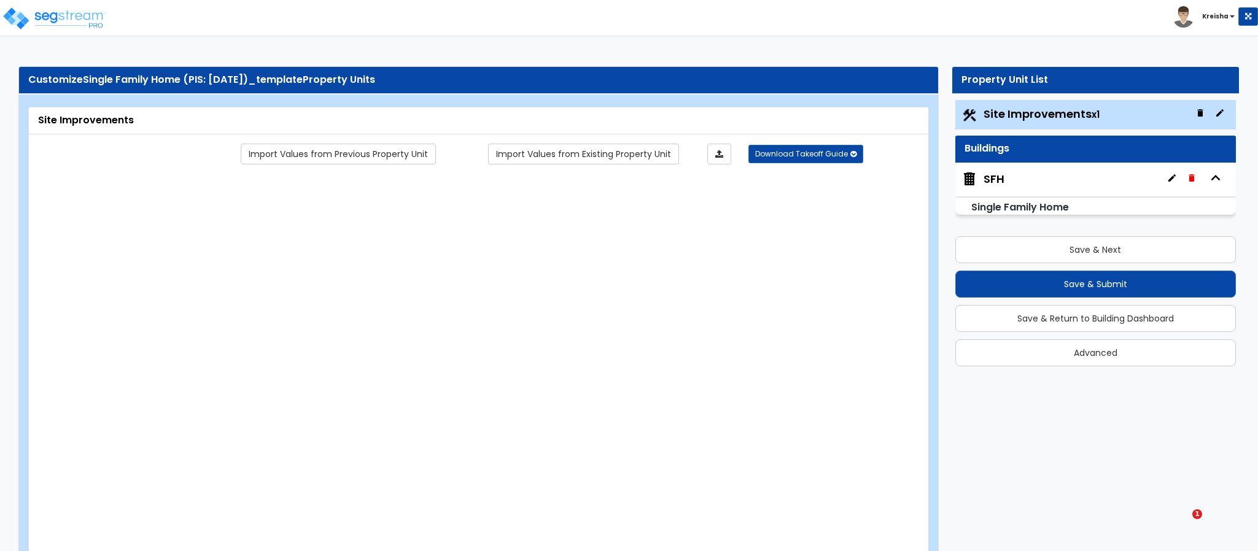
radio input "true"
type input "4"
type input "10"
radio input "true"
select select "1"
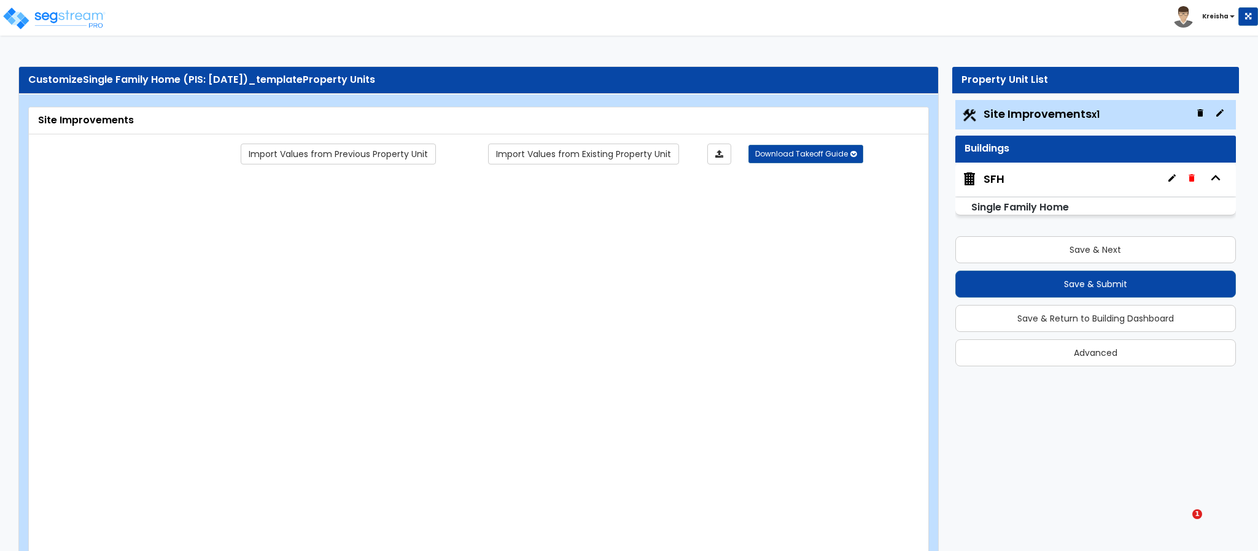
select select "2"
type input "30"
select select "1"
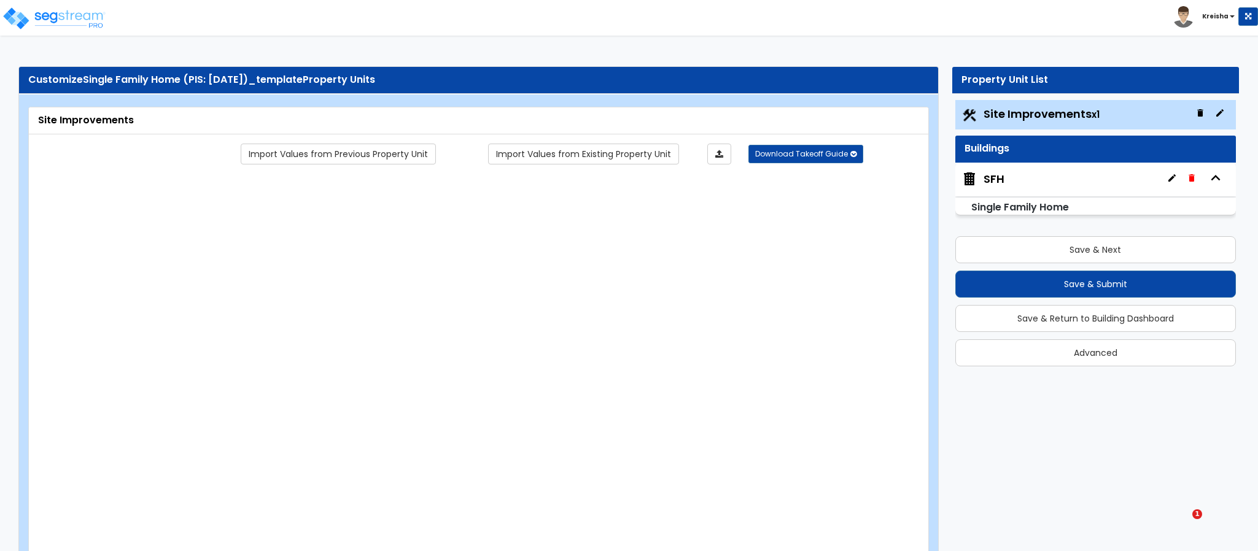
type input "10"
radio input "true"
type input "1"
radio input "true"
type input "4"
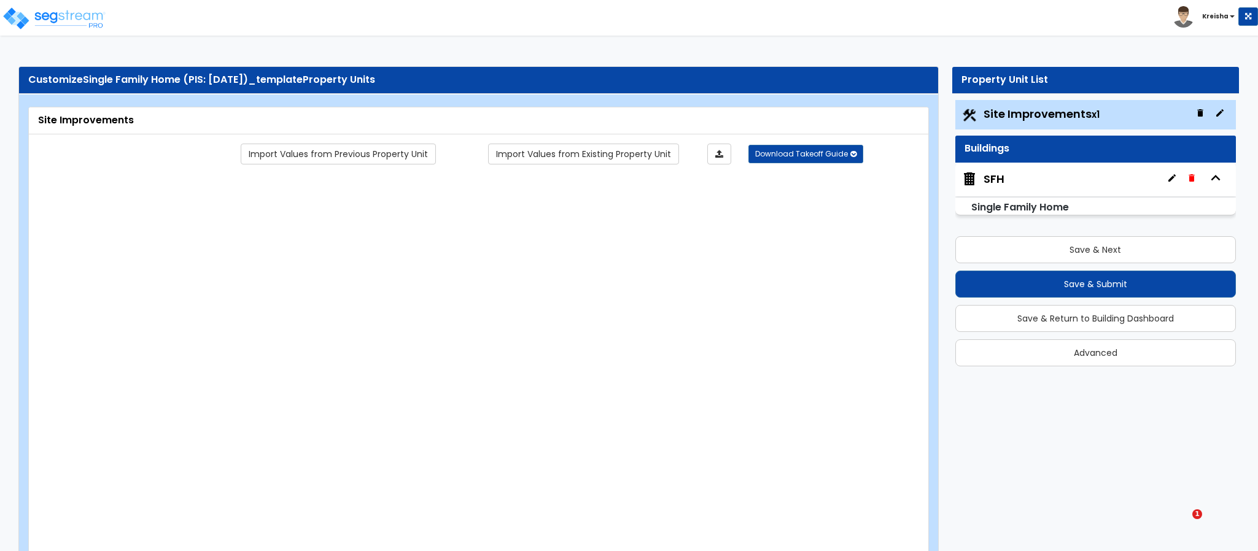
type input "12"
radio input "true"
select select "1"
type input "200"
radio input "true"
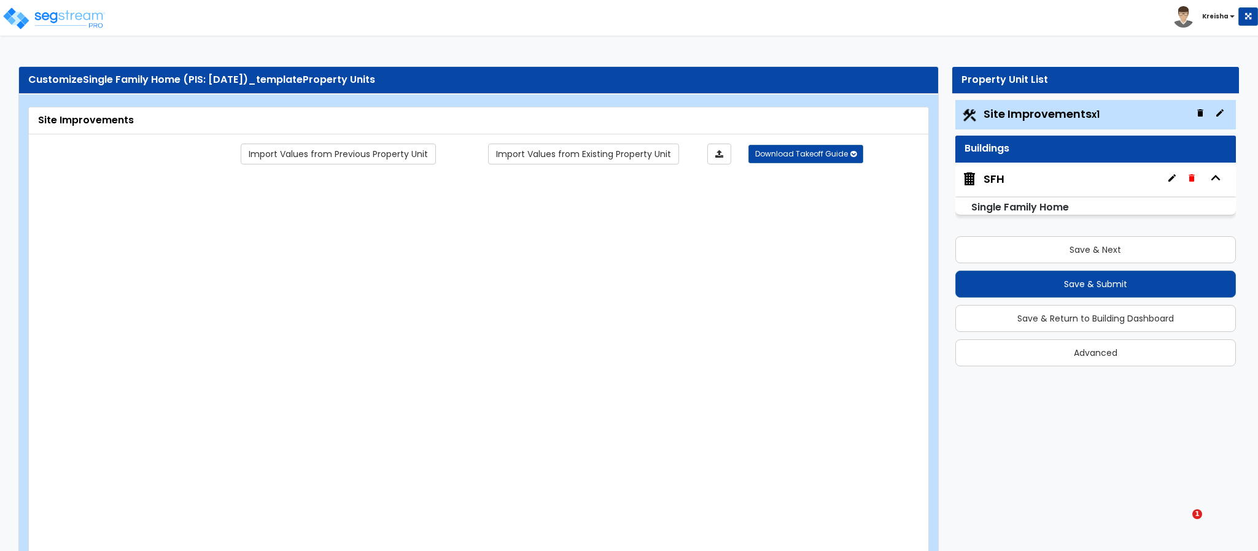
select select "1"
type input "80"
type input "8"
select select "2"
select select "1"
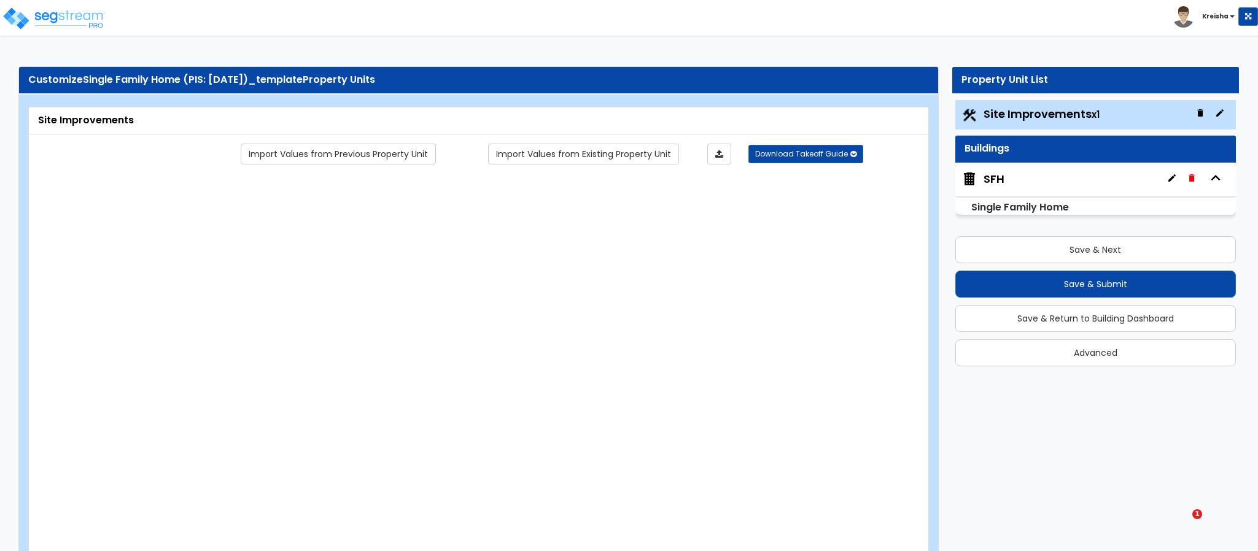
select select "2"
select select "1"
radio input "true"
type input "1"
radio input "true"
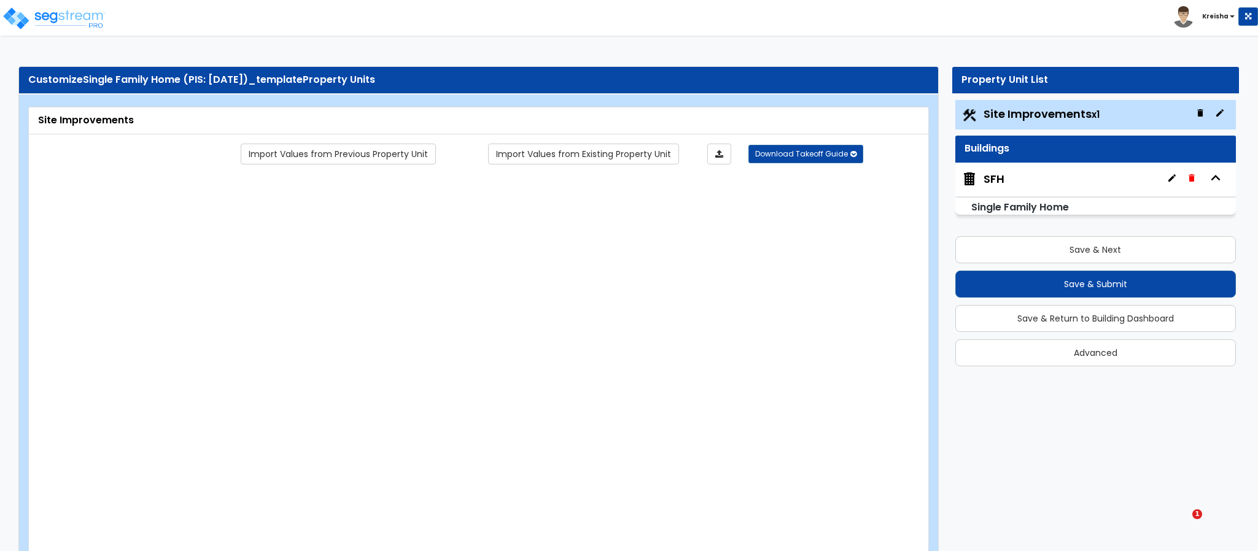
select select "1"
select select "5"
select select "1"
select select "2"
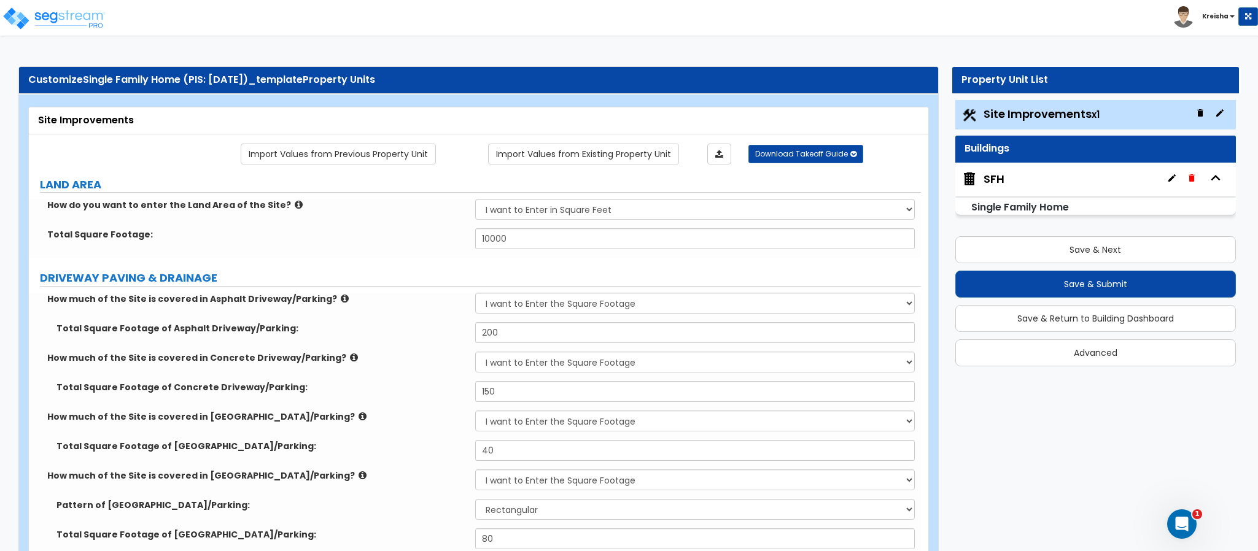
click at [994, 197] on div "SFH Single Family Home" at bounding box center [1096, 189] width 281 height 53
click at [990, 181] on div "SFH" at bounding box center [994, 179] width 21 height 16
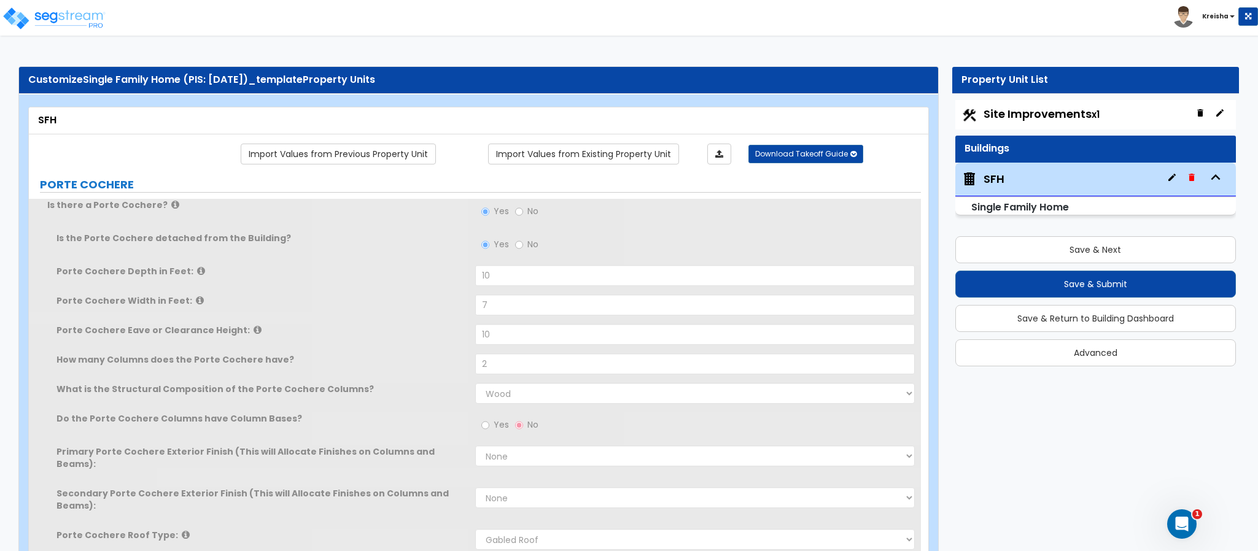
scroll to position [7416, 0]
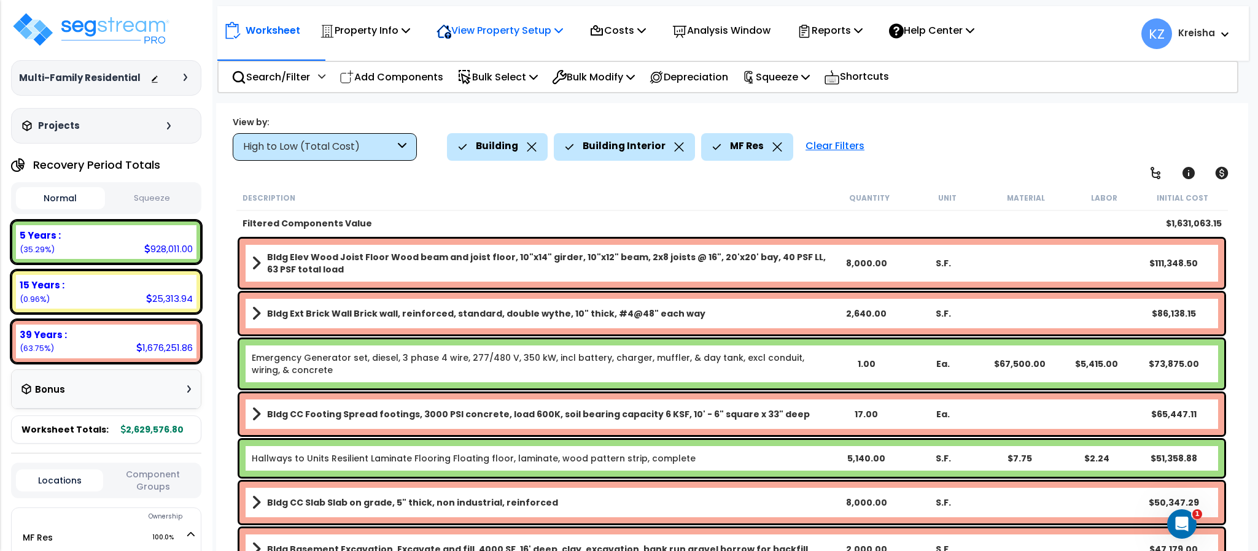
click at [509, 30] on p "View Property Setup" at bounding box center [500, 30] width 127 height 17
click at [473, 82] on link "View Questionnaire" at bounding box center [492, 84] width 122 height 25
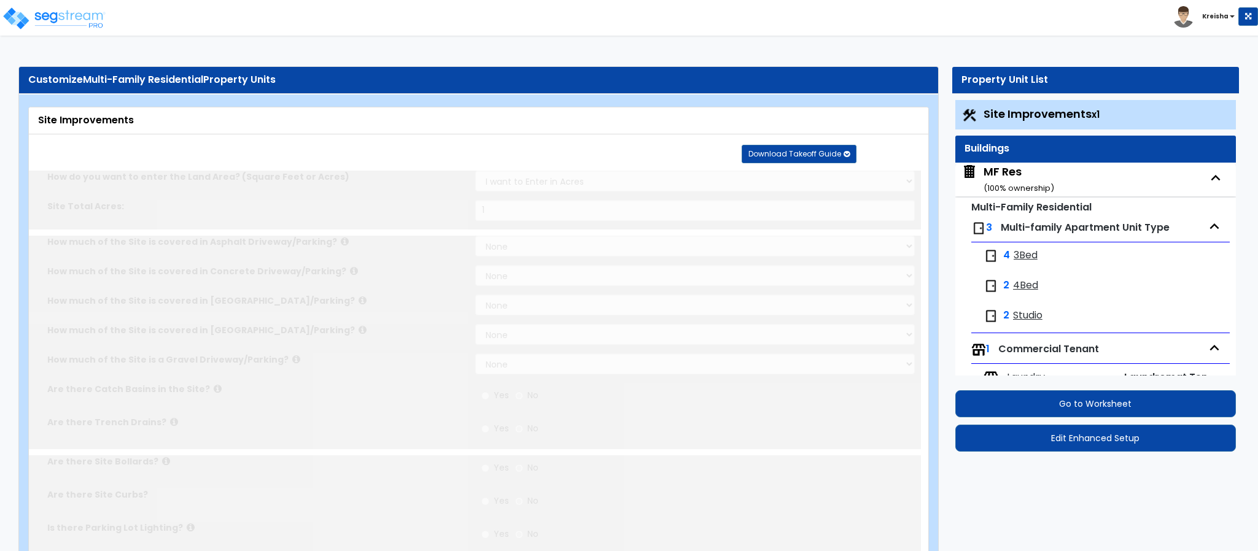
type input "1"
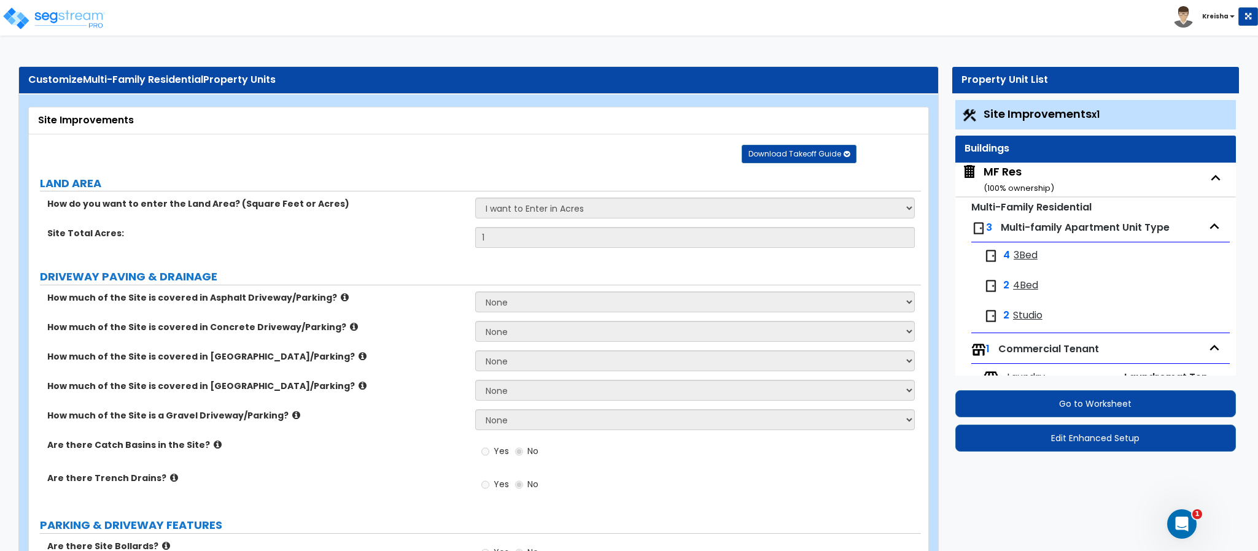
click at [1024, 247] on div "4 3Bed" at bounding box center [1101, 256] width 246 height 27
click at [1023, 253] on span "3Bed" at bounding box center [1026, 256] width 24 height 14
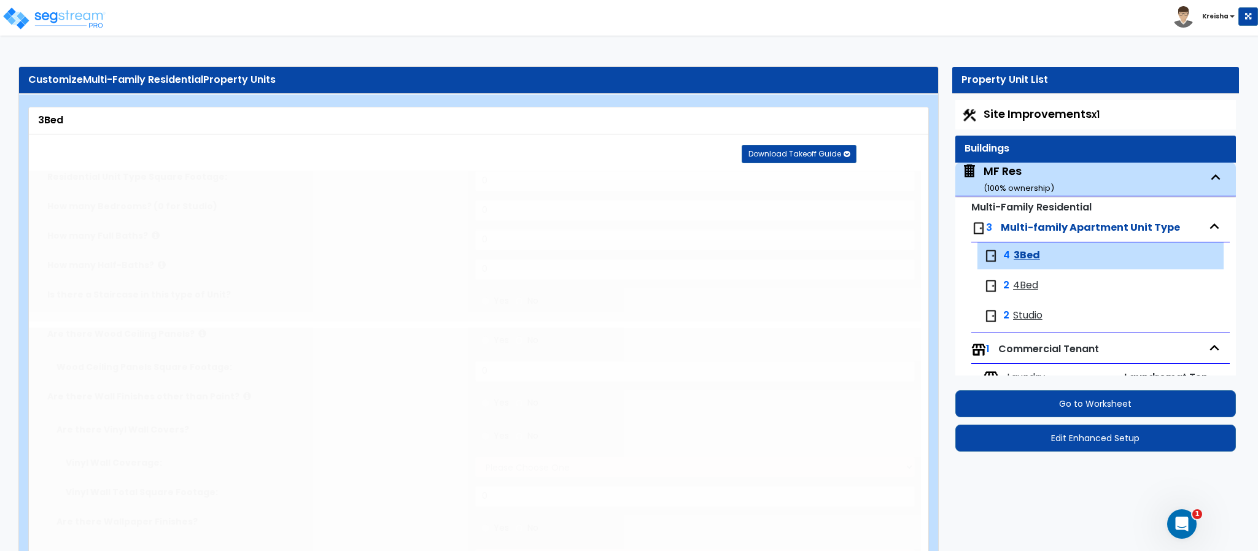
type input "1200"
type input "4"
type input "1"
radio input "true"
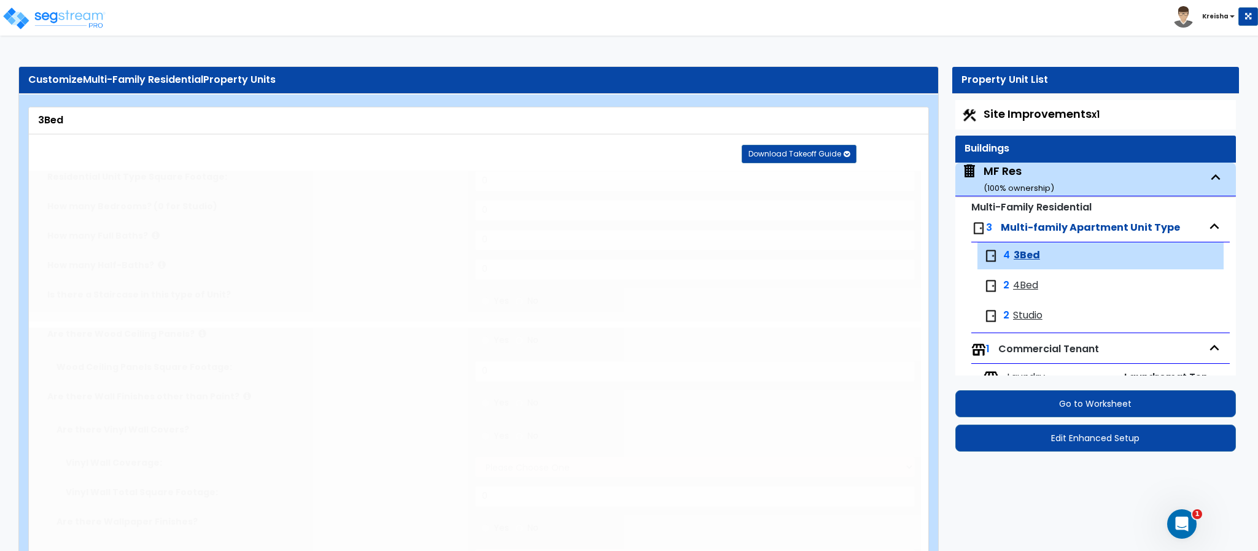
radio input "true"
type input "20"
radio input "true"
select select "1"
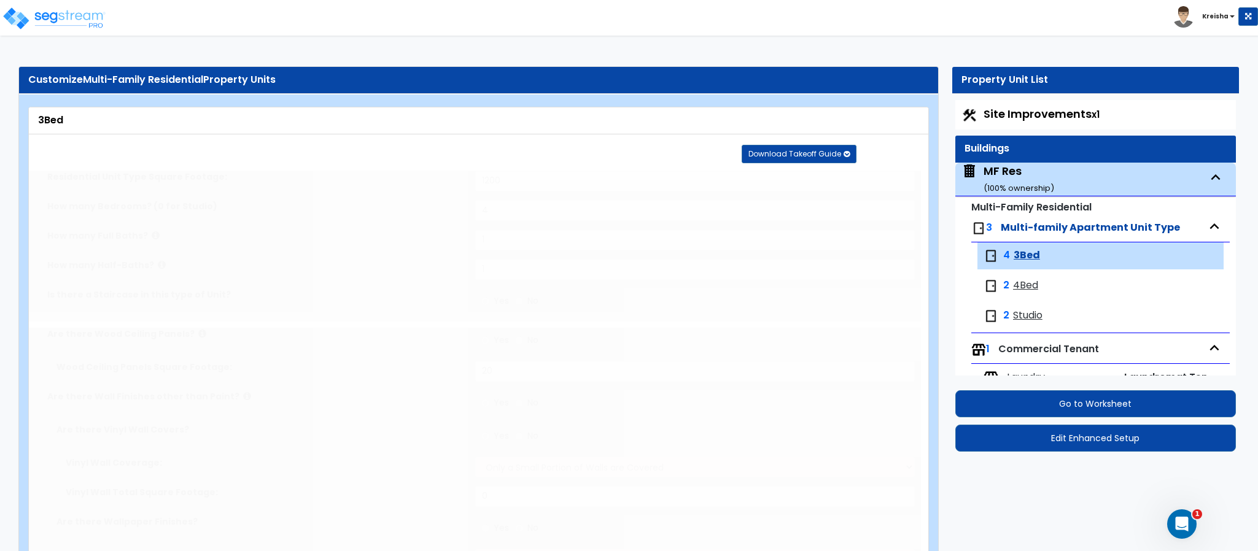
radio input "true"
select select "2"
radio input "true"
select select "6"
type input "28"
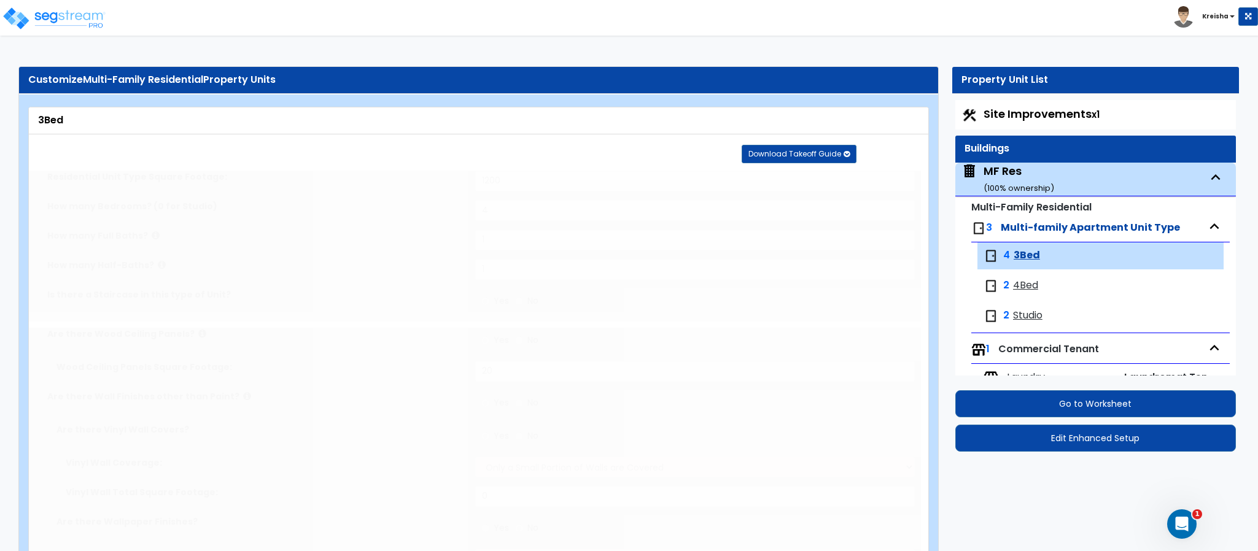
radio input "true"
select select "1"
type input "29"
radio input "true"
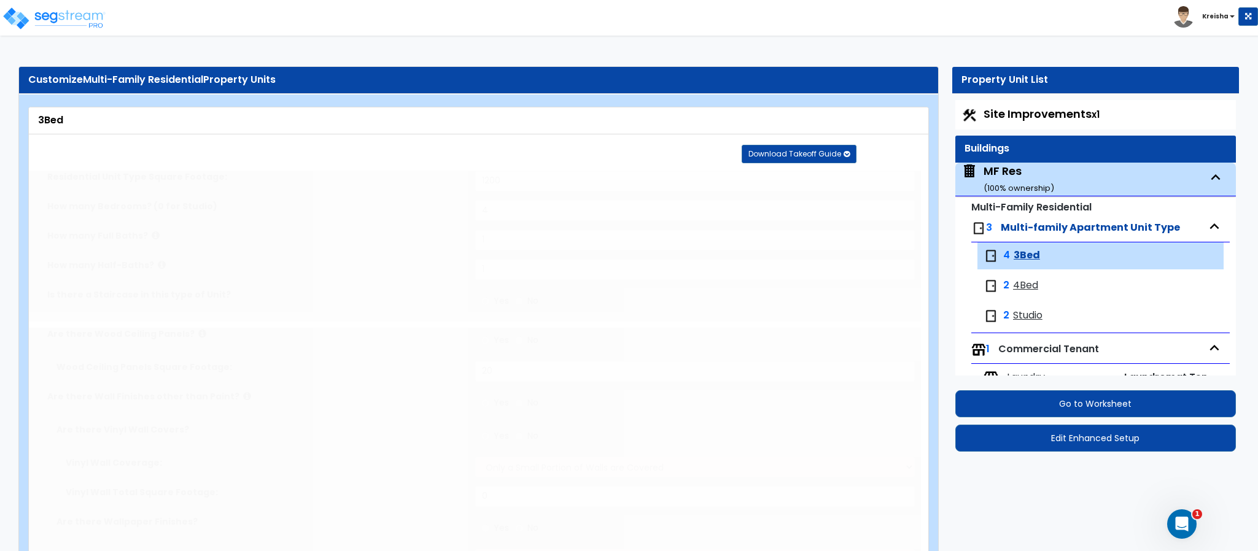
select select "1"
type input "18"
radio input "true"
select select "1"
type input "12"
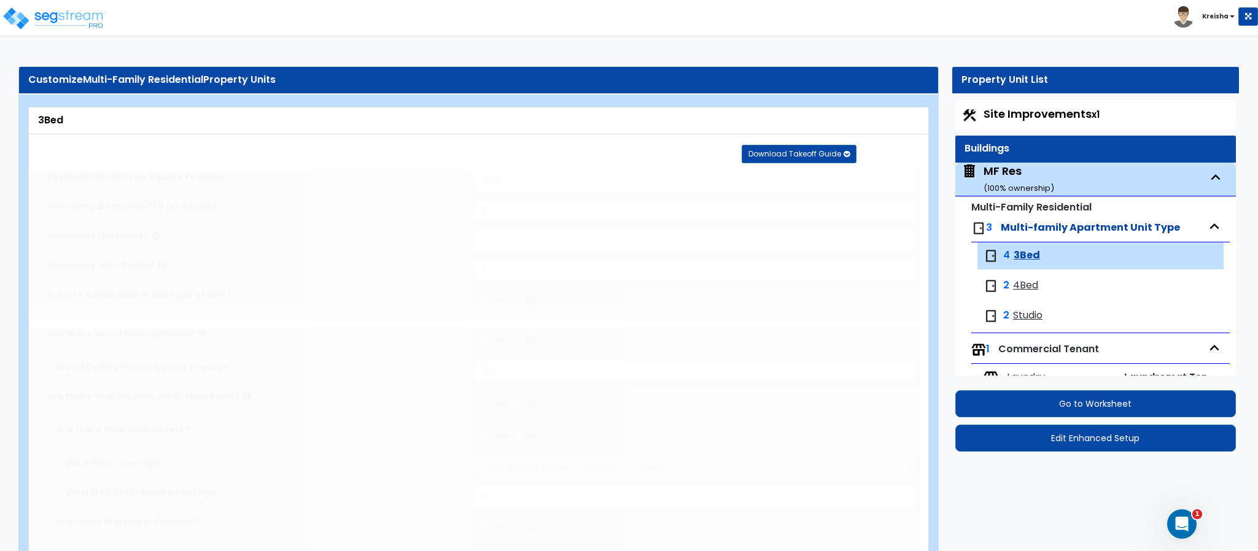
select select "1"
select select "2"
select select "1"
select select "2"
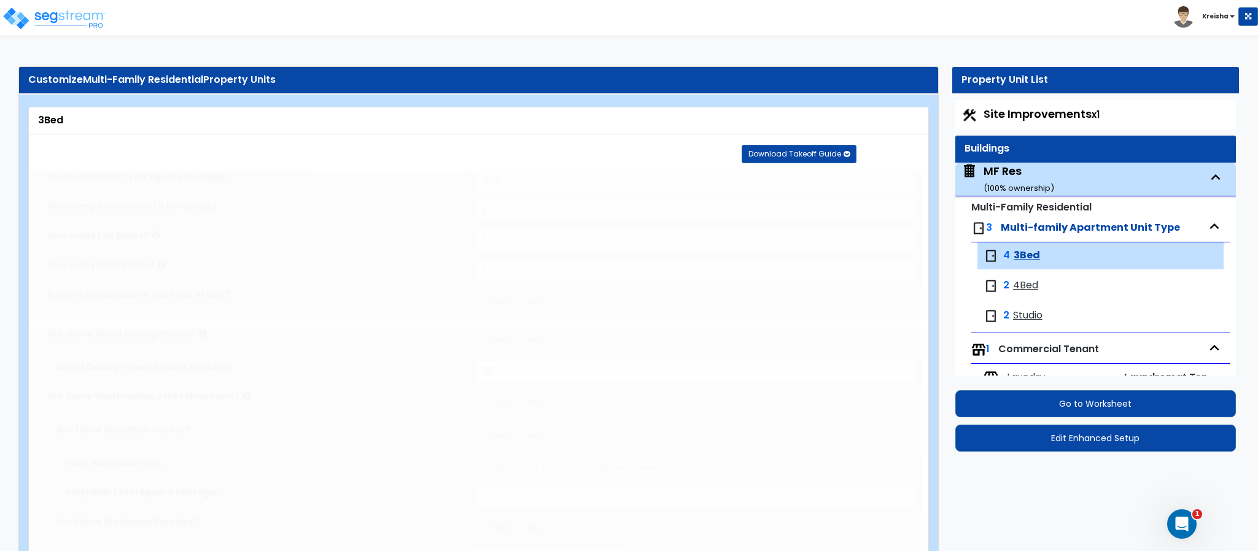
select select "3"
type input "2"
select select "3"
select select "1"
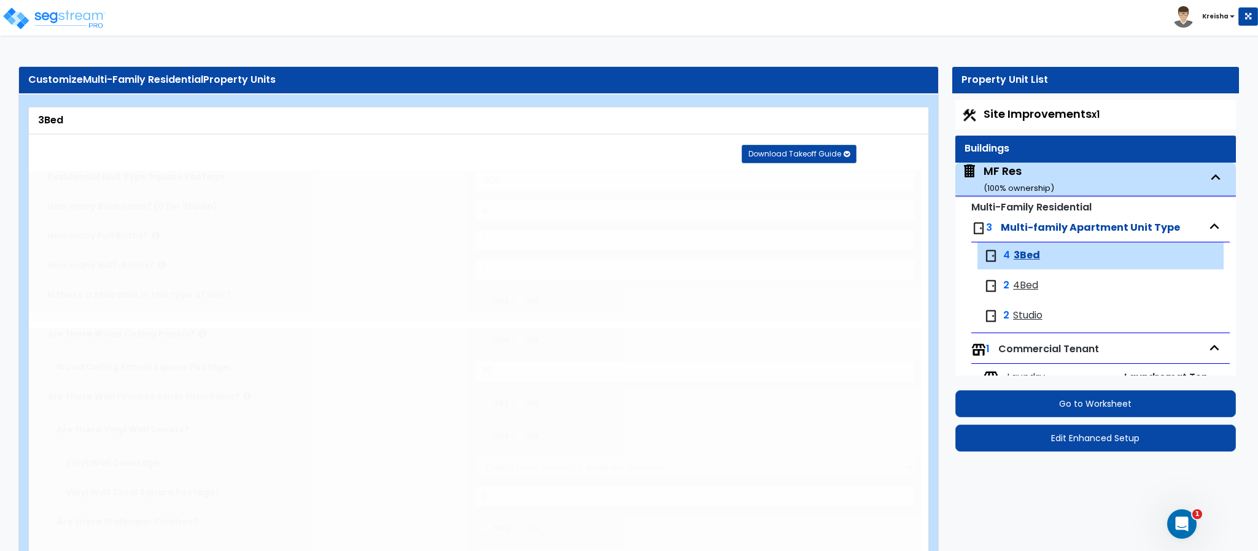
select select "2"
select select "3"
radio input "true"
select select "3"
select select "2"
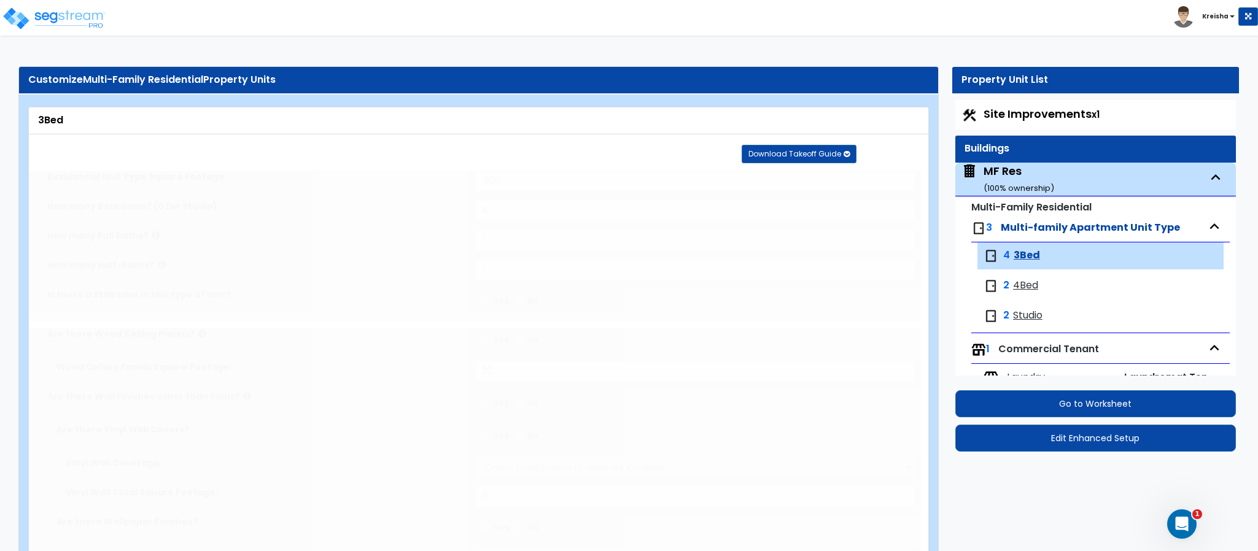
type input "1"
select select "1"
select select "5"
radio input "true"
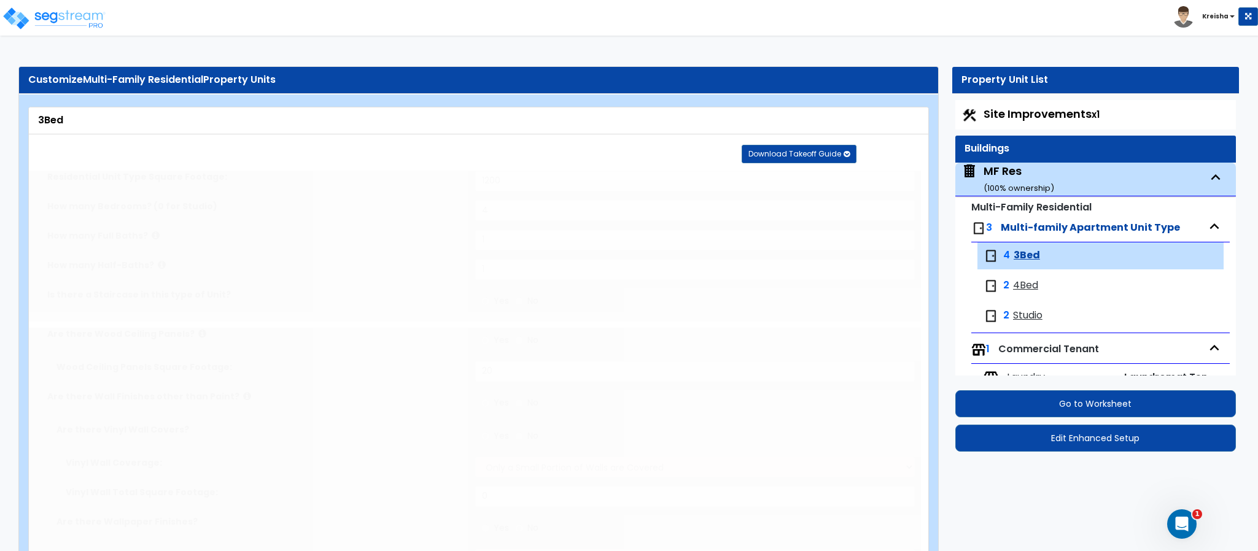
type input "7"
type input "4"
type input "1"
radio input "true"
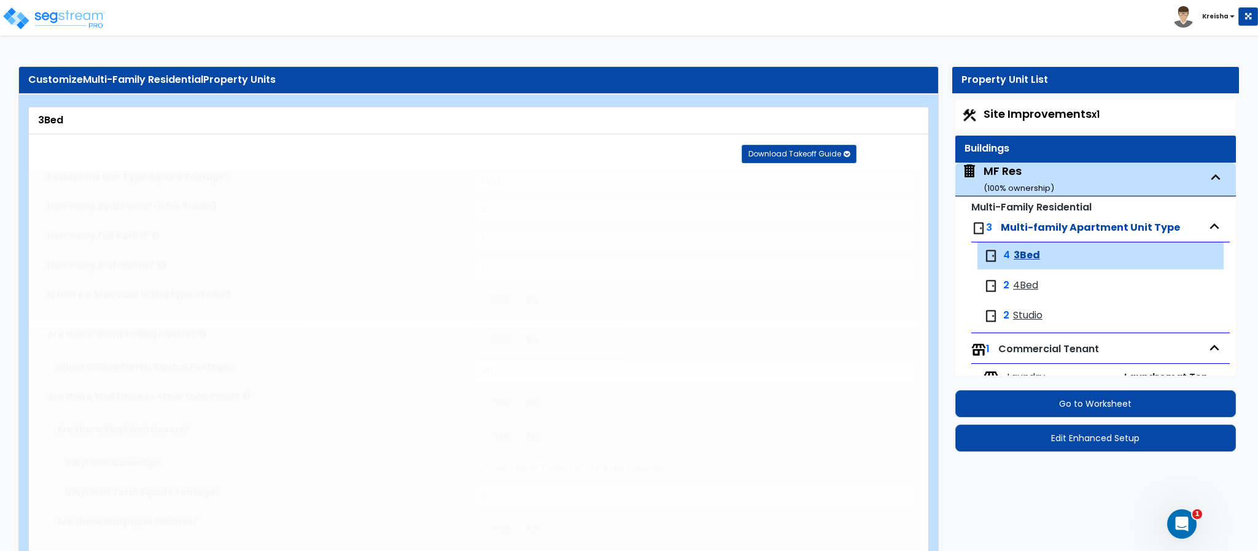
radio input "true"
type input "18"
radio input "true"
type input "16"
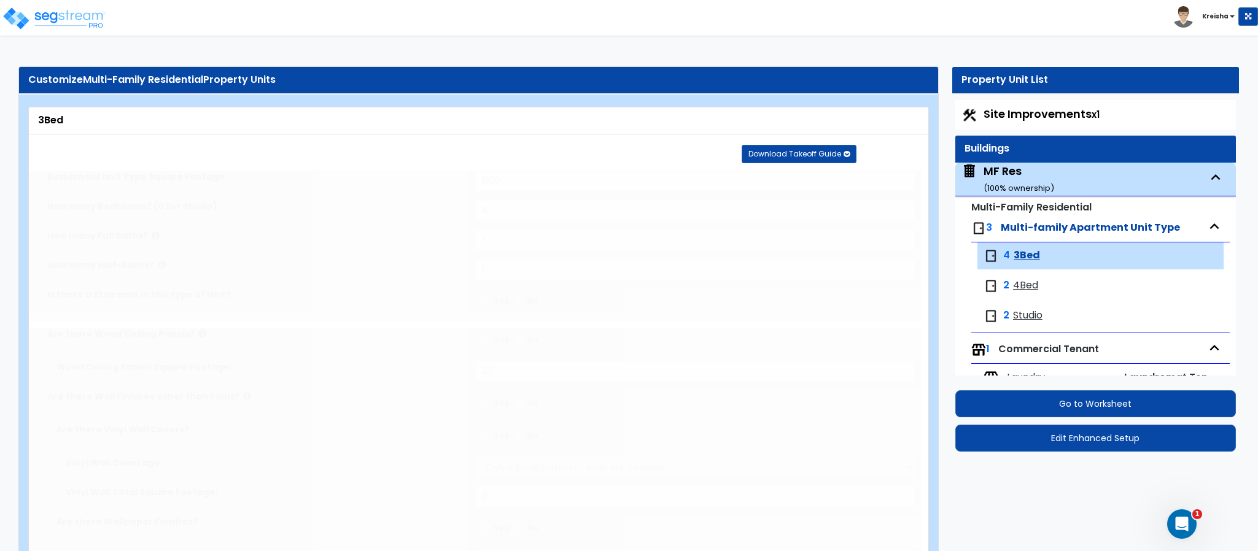
radio input "true"
type input "17"
radio input "true"
type input "2"
radio input "true"
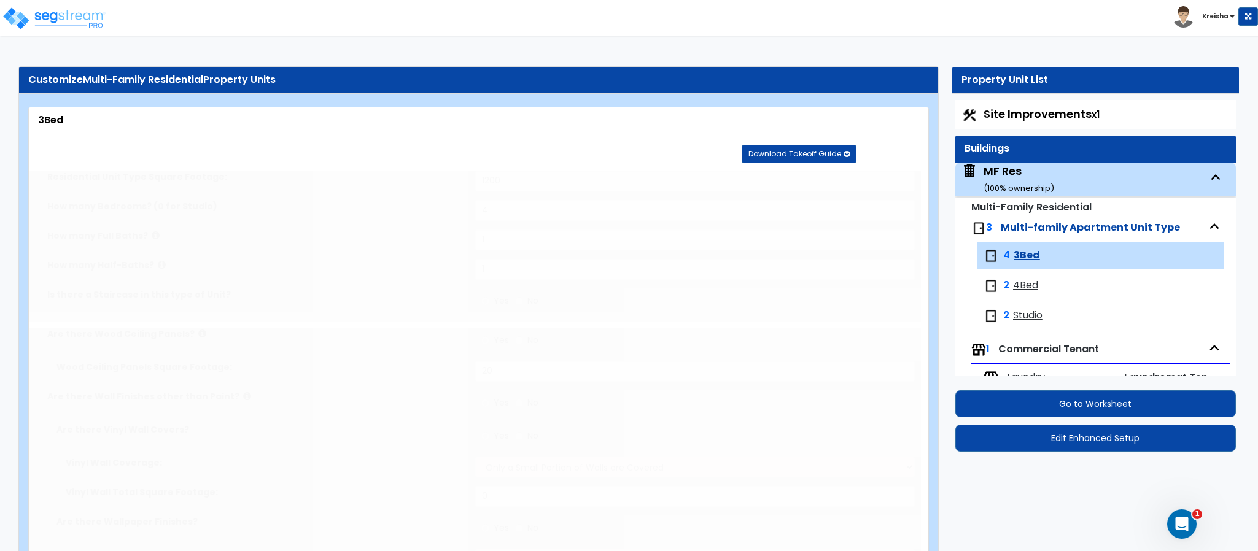
type input "30"
radio input "true"
type input "27"
radio input "true"
type input "2"
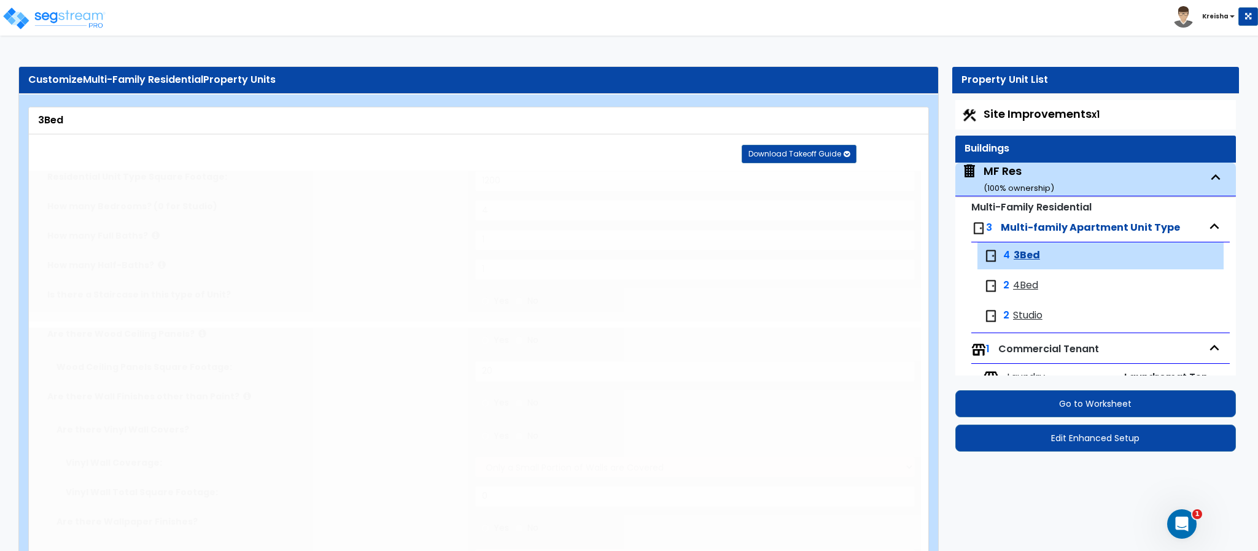
radio input "true"
type input "3"
select select "3"
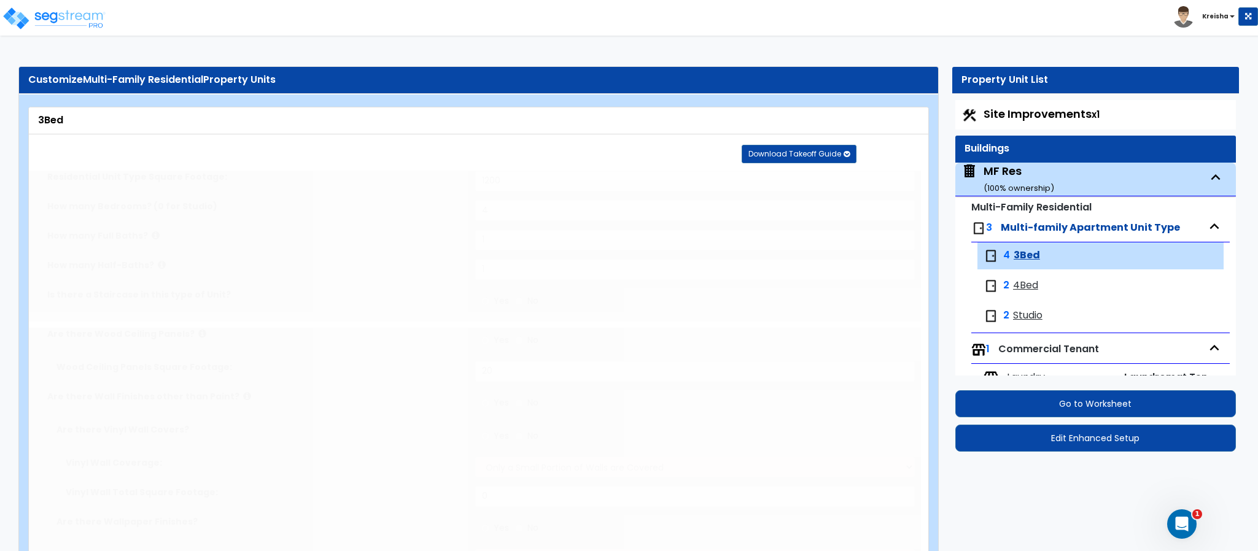
type input "20"
radio input "true"
select select "8"
select select "1"
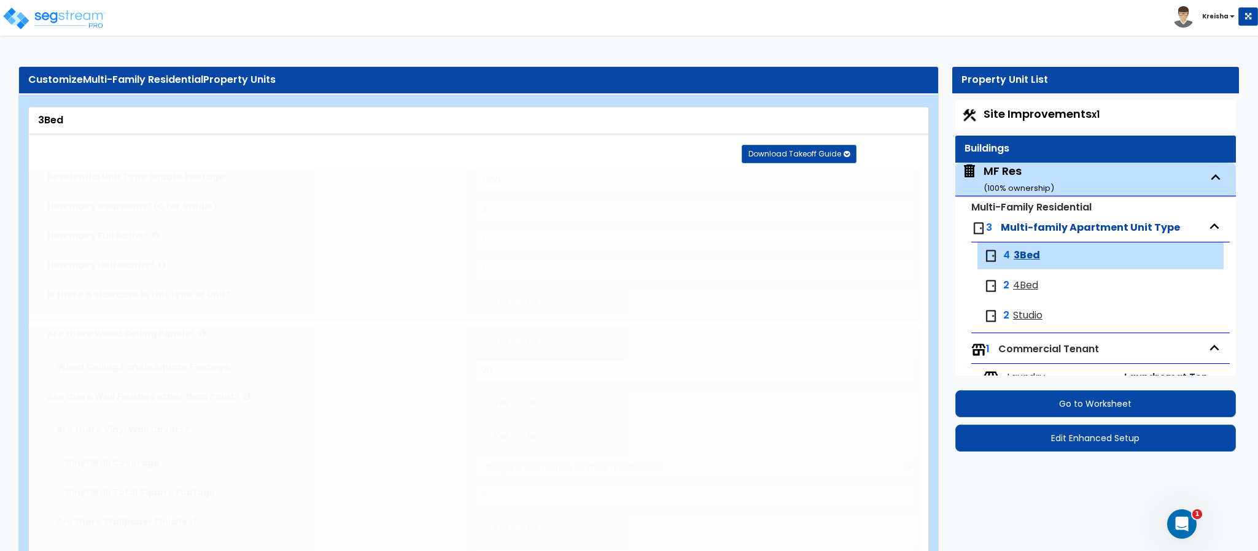
select select "2"
select select "3"
select select "1"
select select "2"
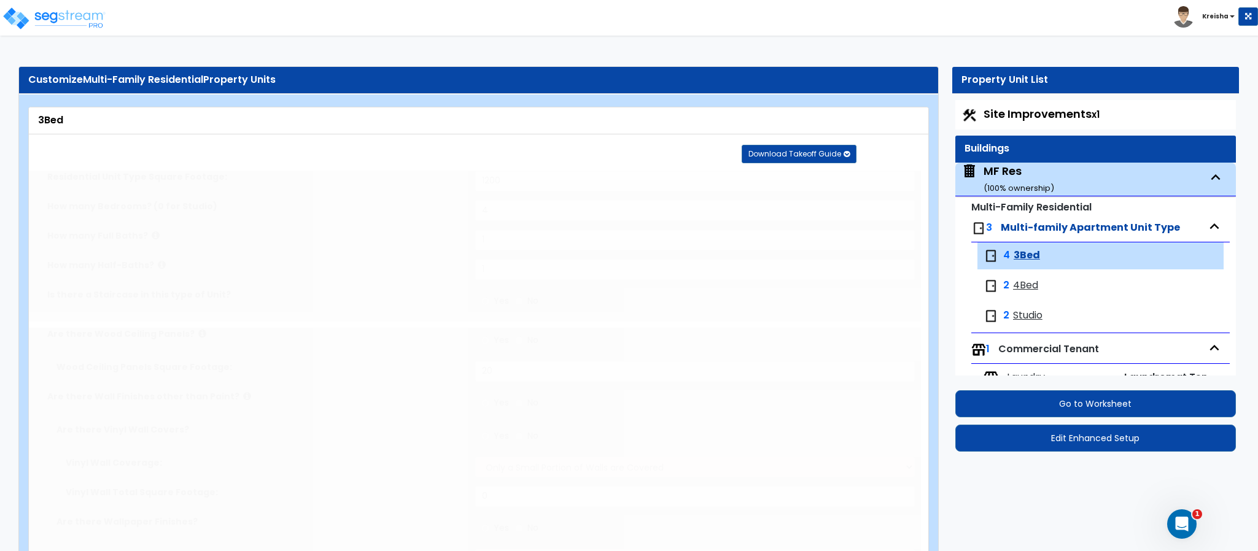
radio input "true"
select select "1"
radio input "true"
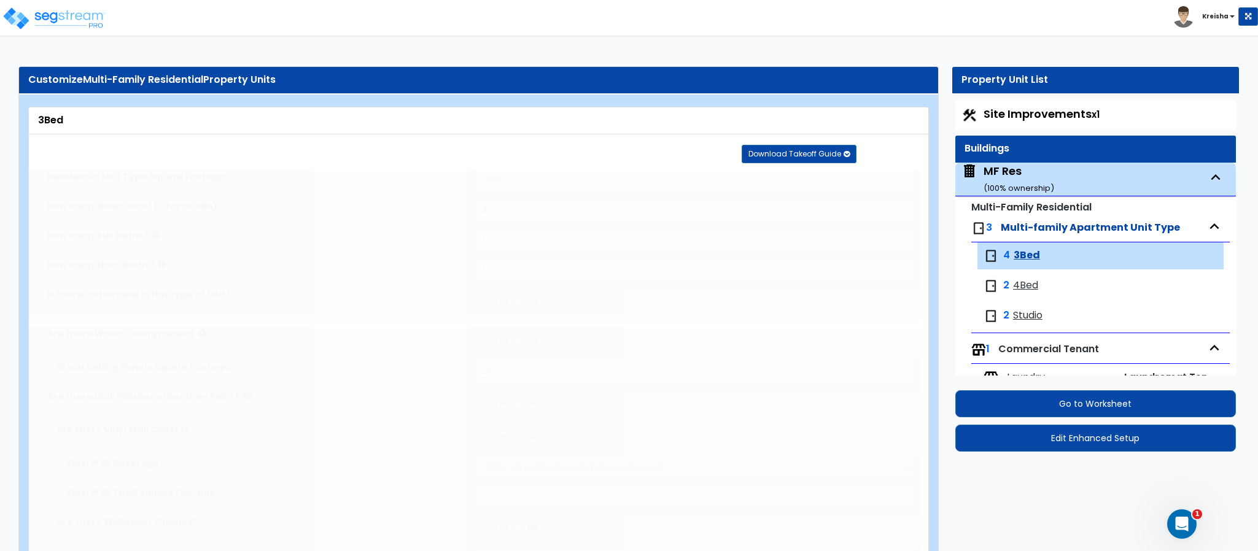
radio input "true"
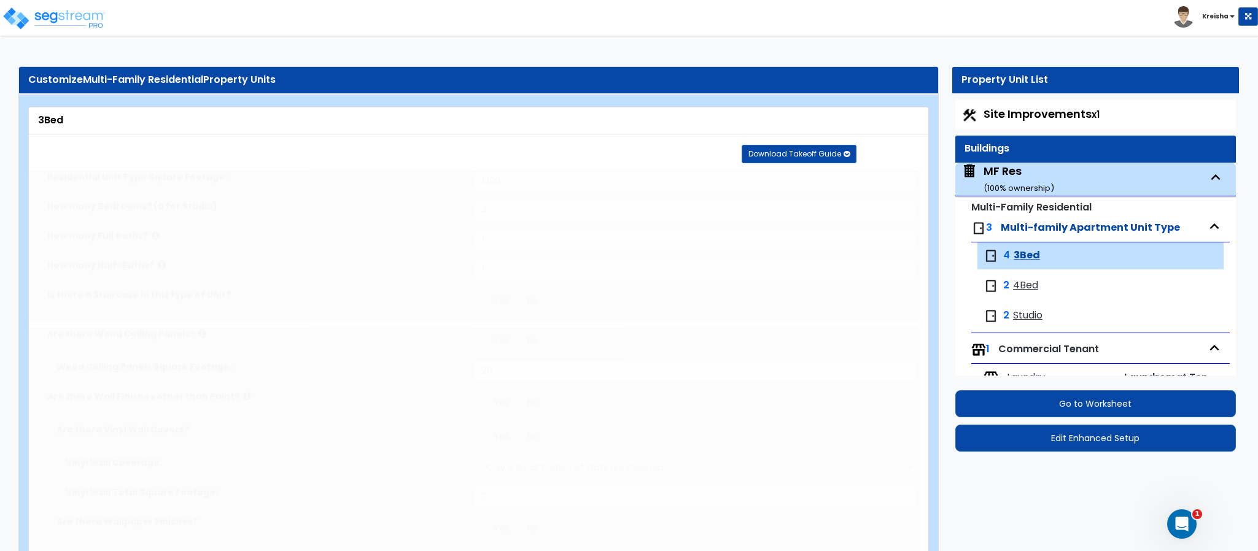
radio input "true"
type input "1"
select select "2"
radio input "true"
select select "3"
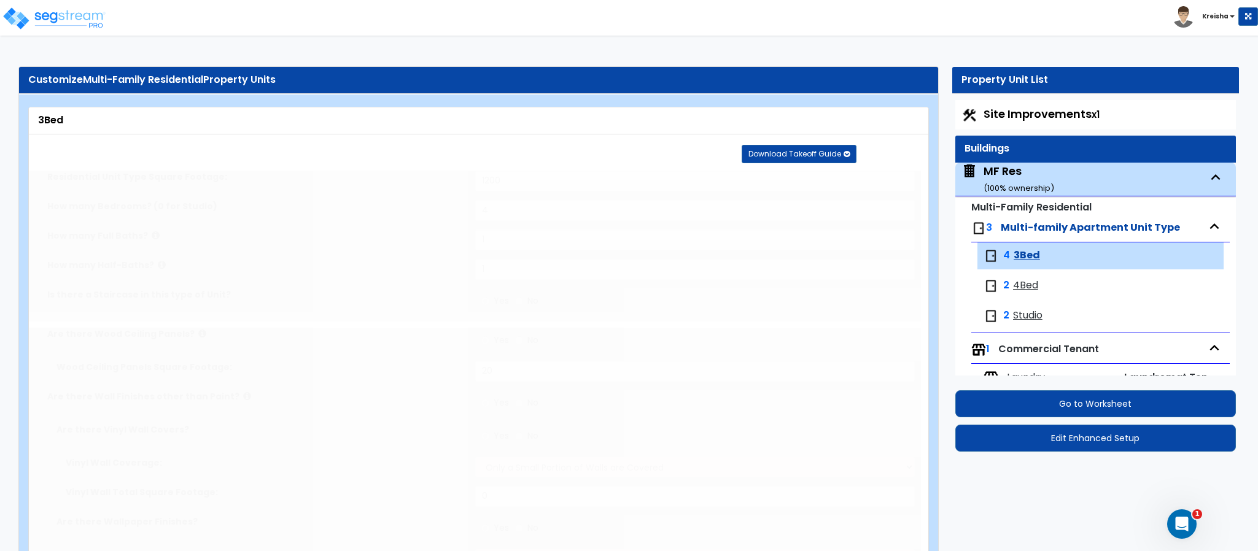
type input "9"
select select "1"
type input "2"
radio input "true"
select select "5"
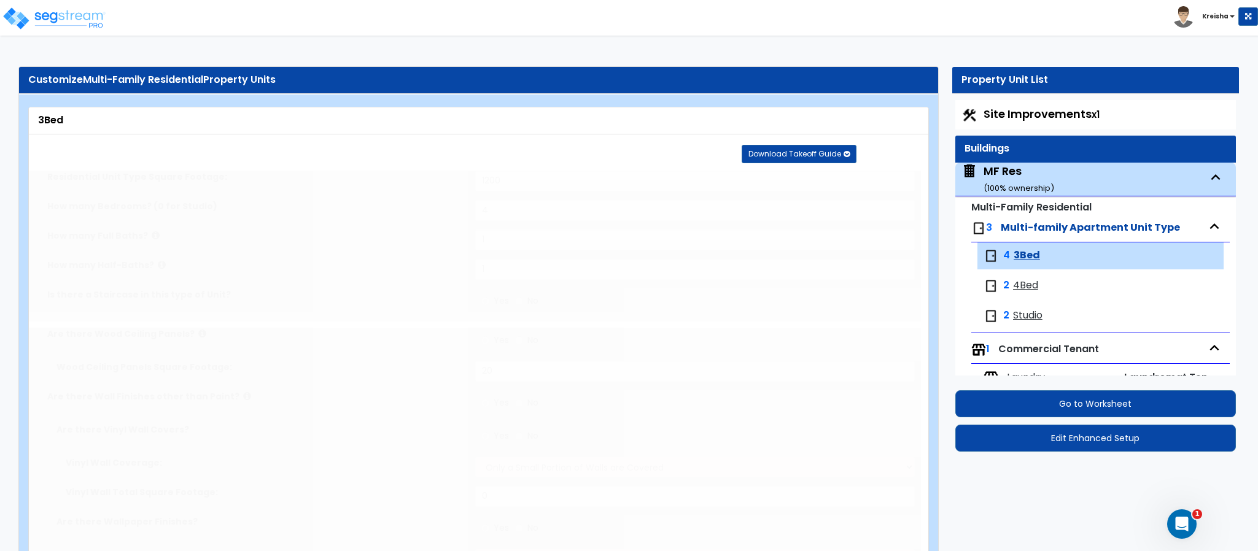
type input "1"
type input "30"
select select "2"
select select "1"
radio input "true"
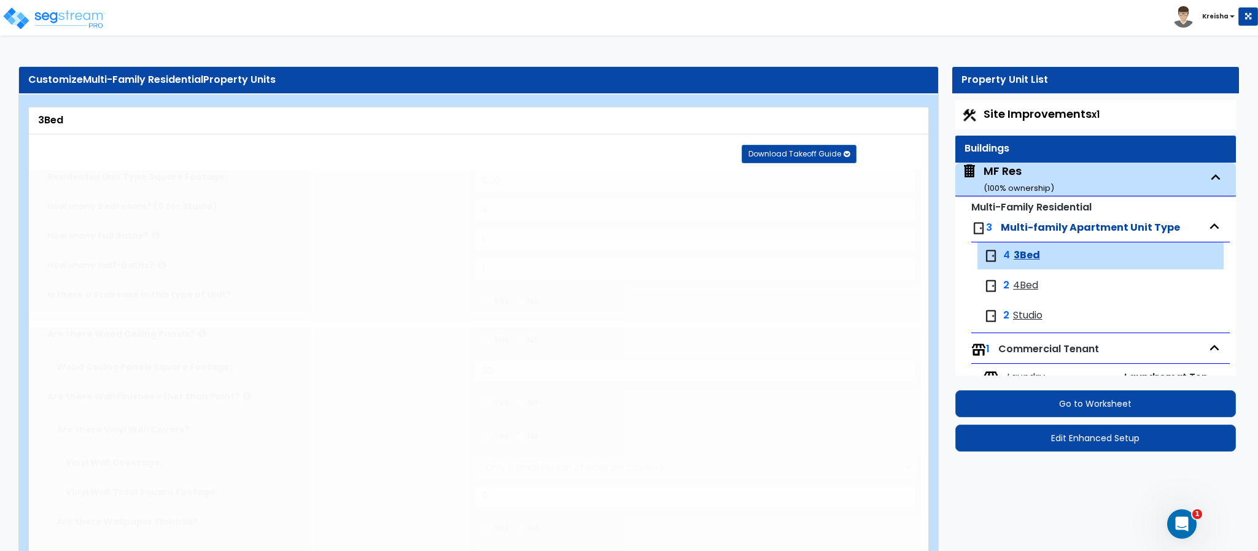
radio input "true"
select select "2"
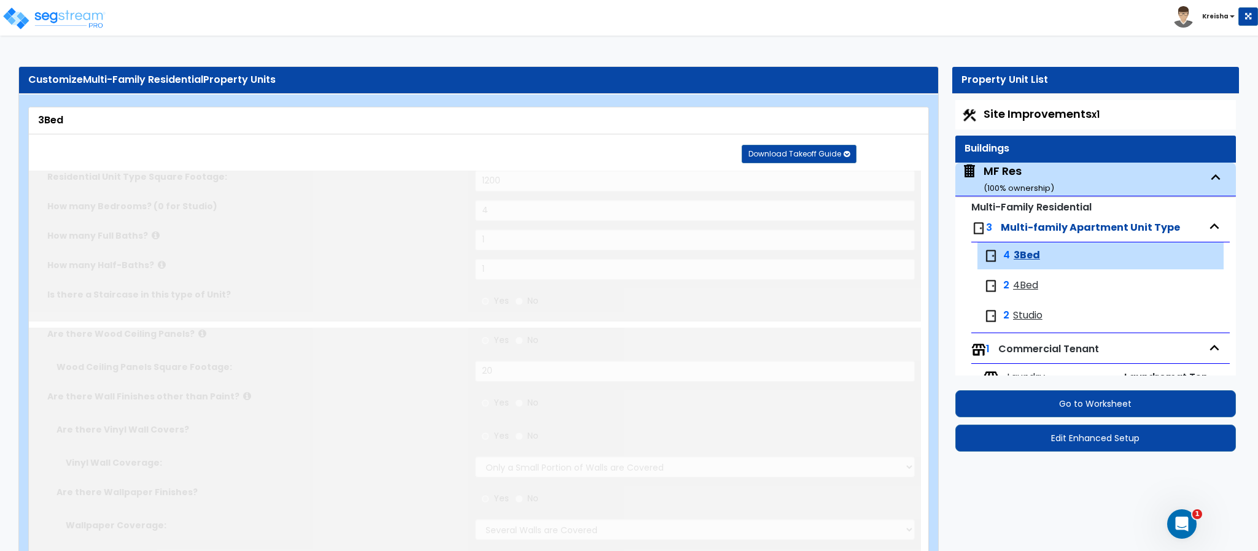
scroll to position [31, 0]
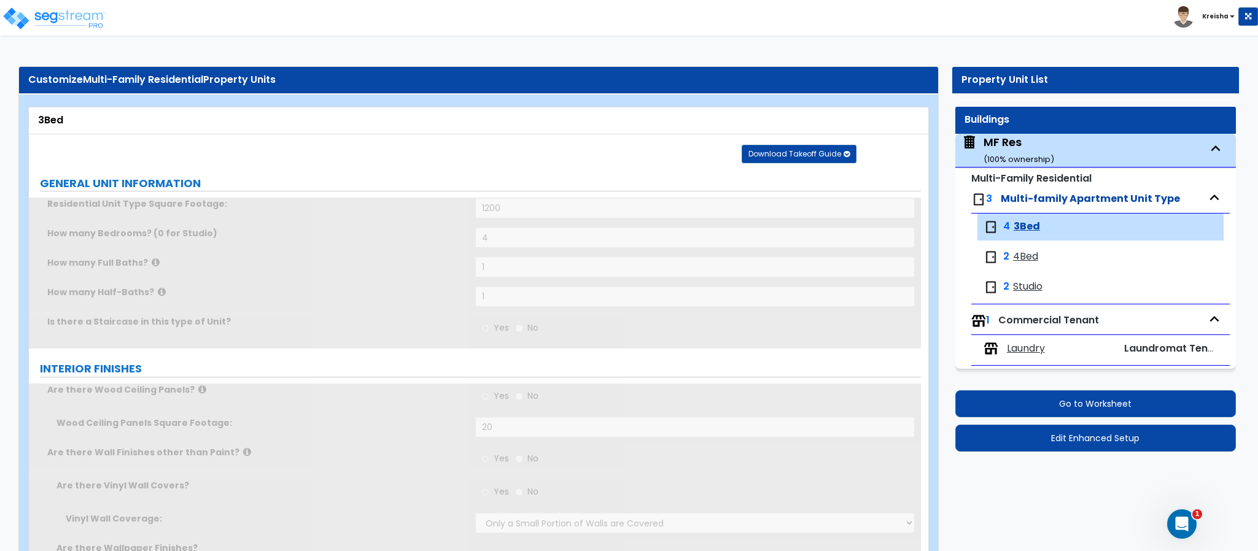
type input "1"
type input "4"
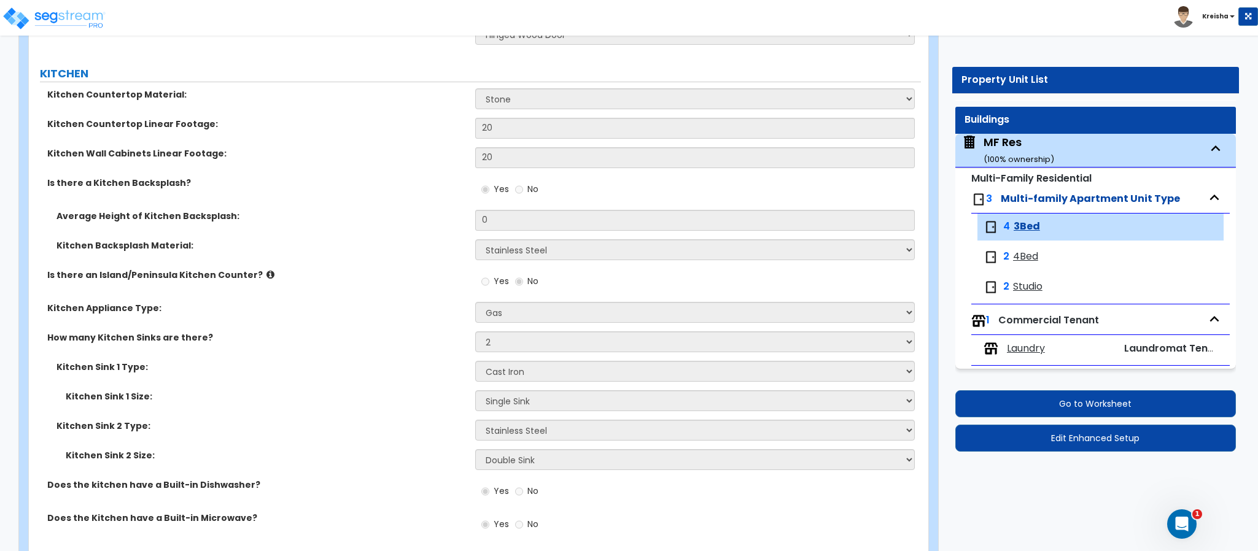
scroll to position [2552, 0]
click at [1010, 139] on div "MF Res ( 100 % ownership)" at bounding box center [1019, 149] width 71 height 31
select select "1"
select select "2"
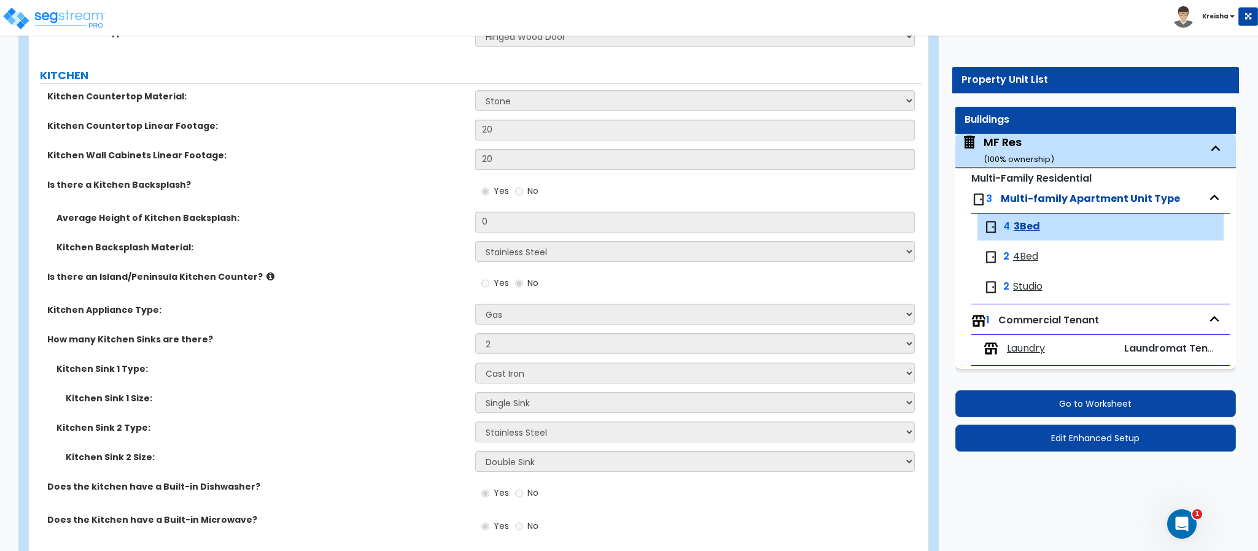
select select "1"
select select "5"
select select "2"
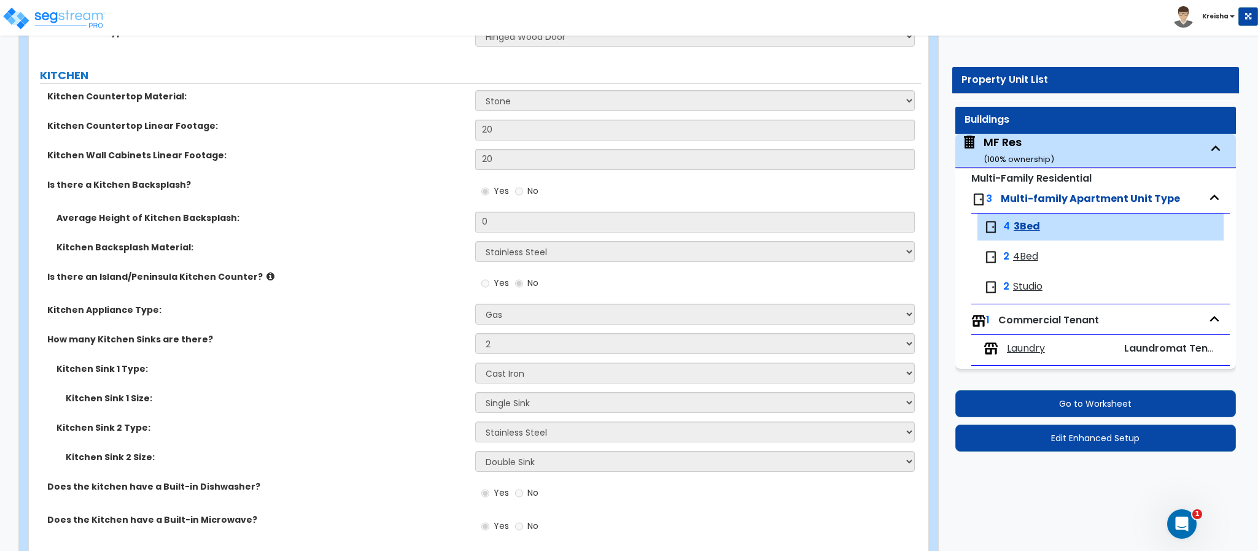
select select "1"
select select "10"
select select "2"
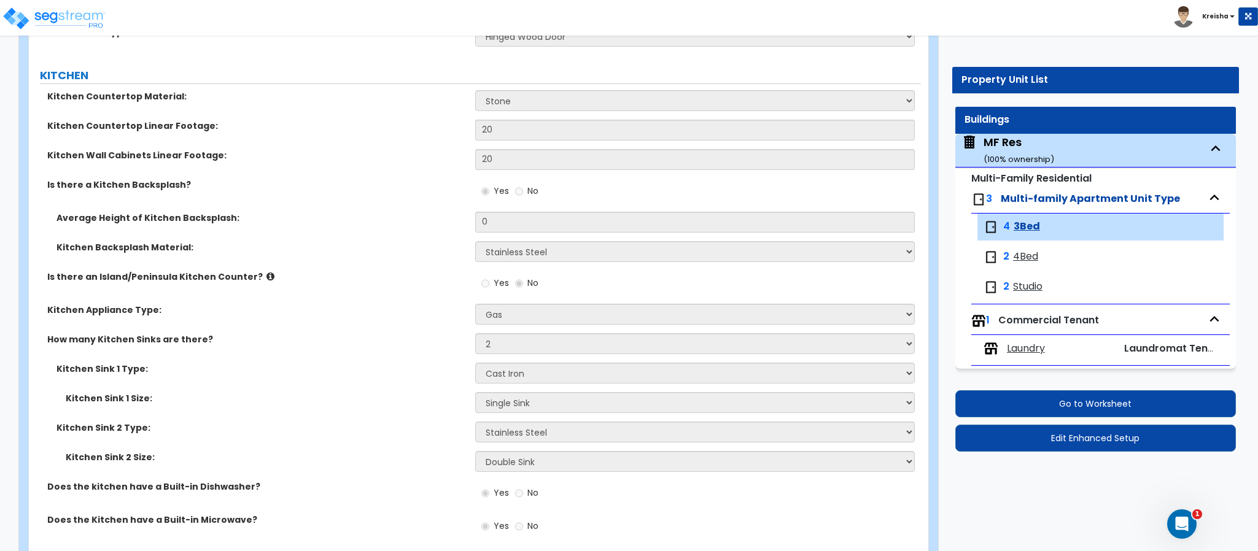
select select "2"
select select "1"
select select "2"
select select "1"
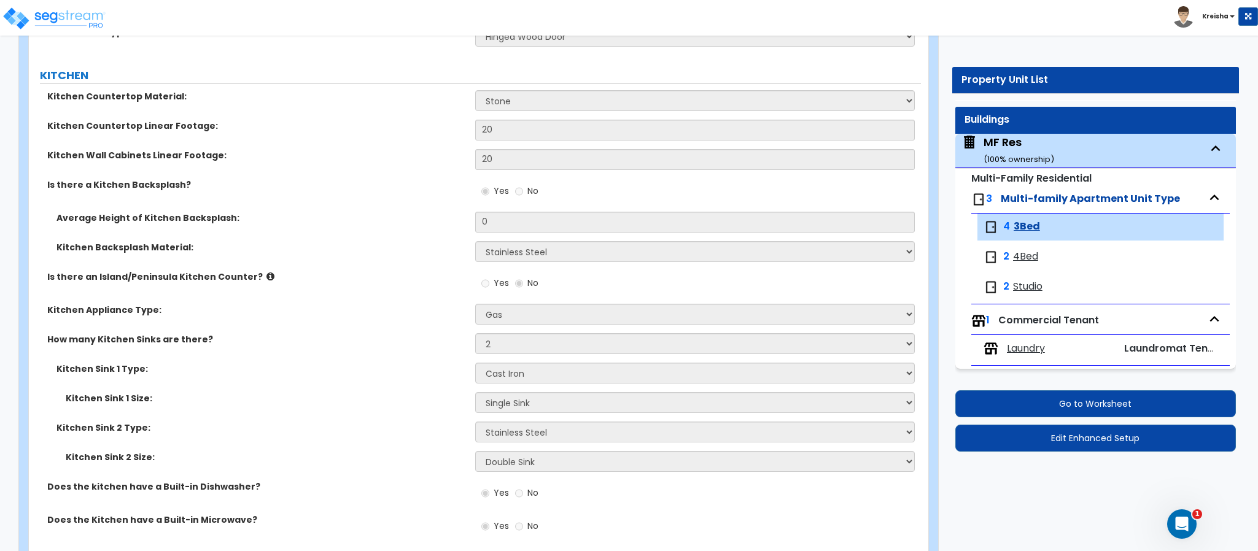
select select "2"
select select "1"
select select "2"
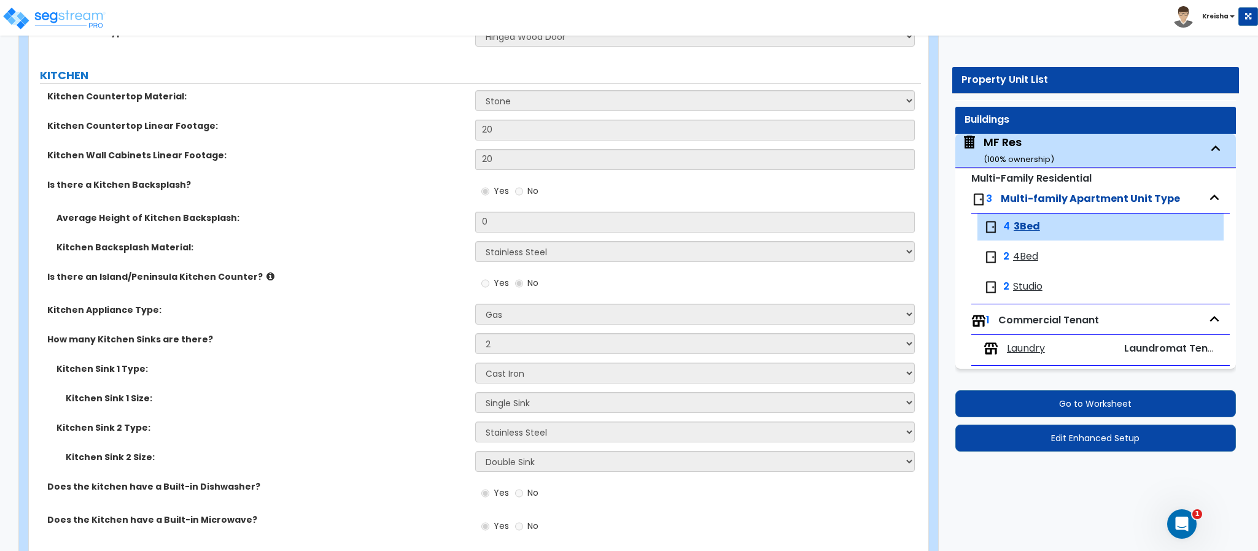
select select "1"
select select "3"
select select "1"
select select "3"
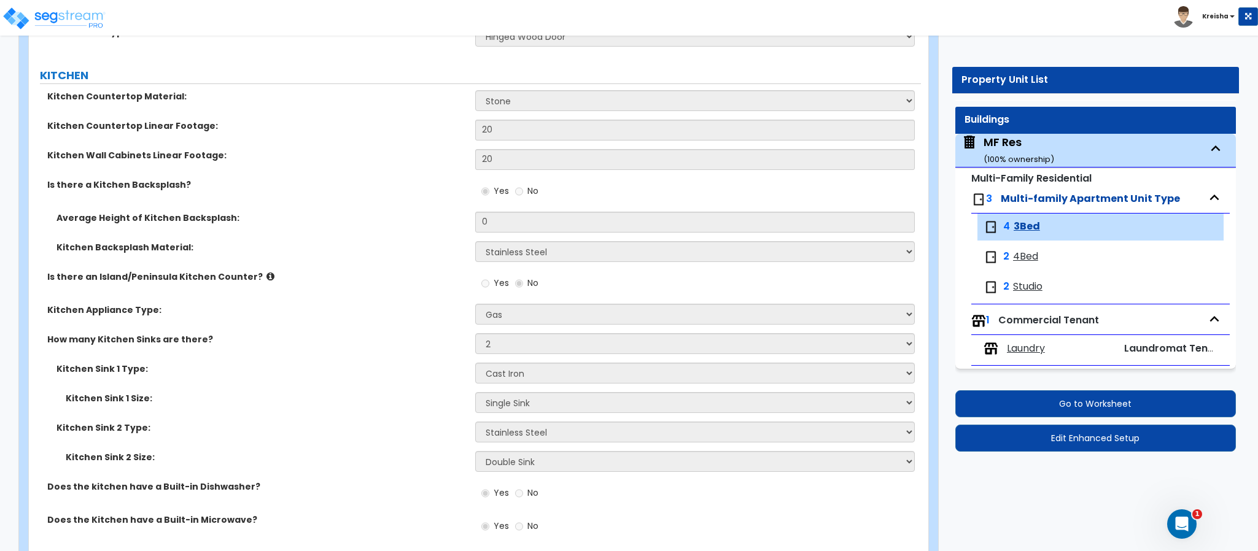
select select "5"
select select "2"
select select "7"
select select "1"
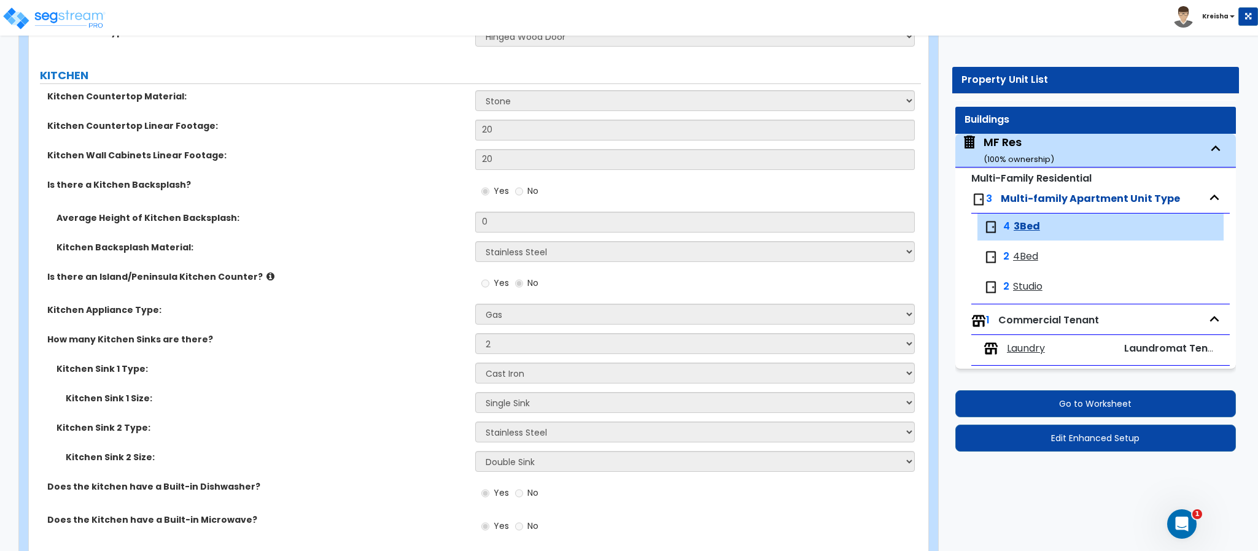
select select "2"
select select "3"
select select "2"
select select "1"
select select "2"
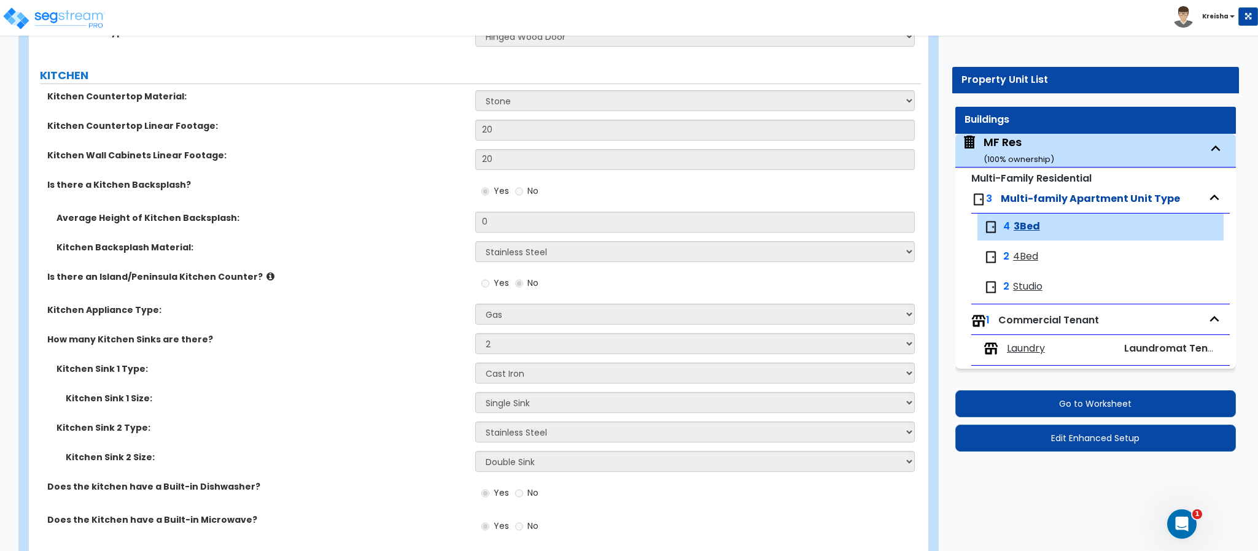
select select "1"
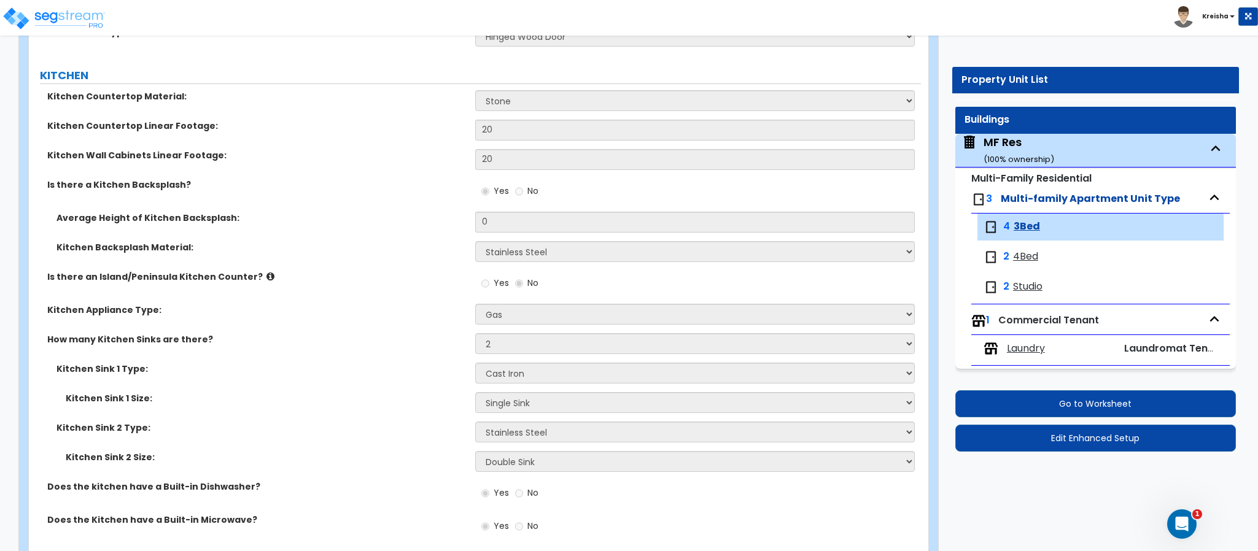
select select "5"
select select "1"
select select "2"
select select "1"
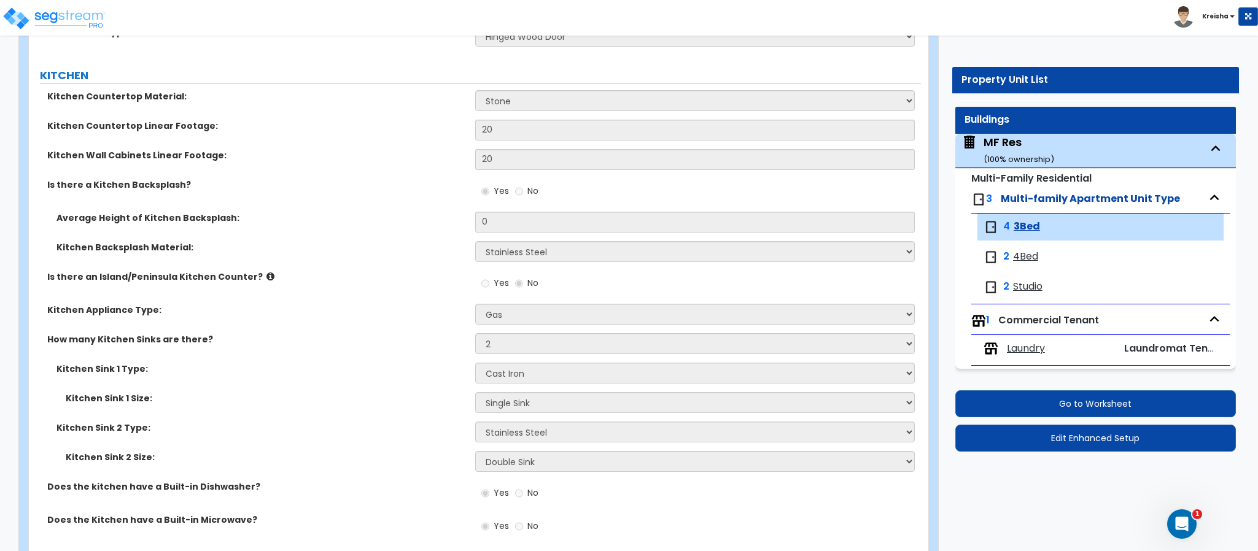
select select "1"
select select "3"
select select "1"
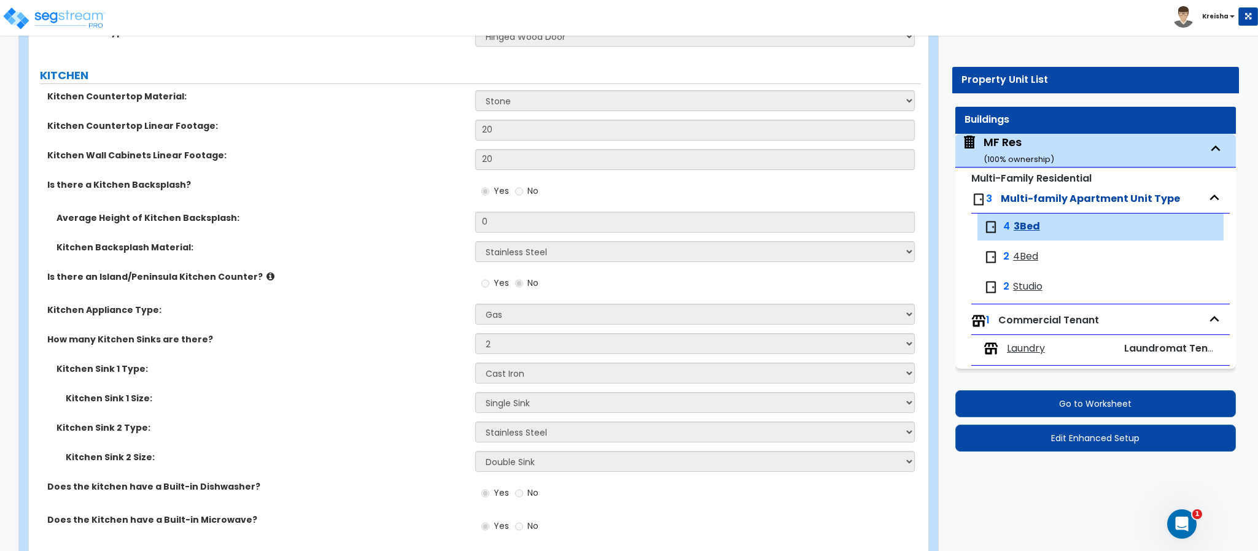
select select "5"
select select "2"
select select "4"
select select "1"
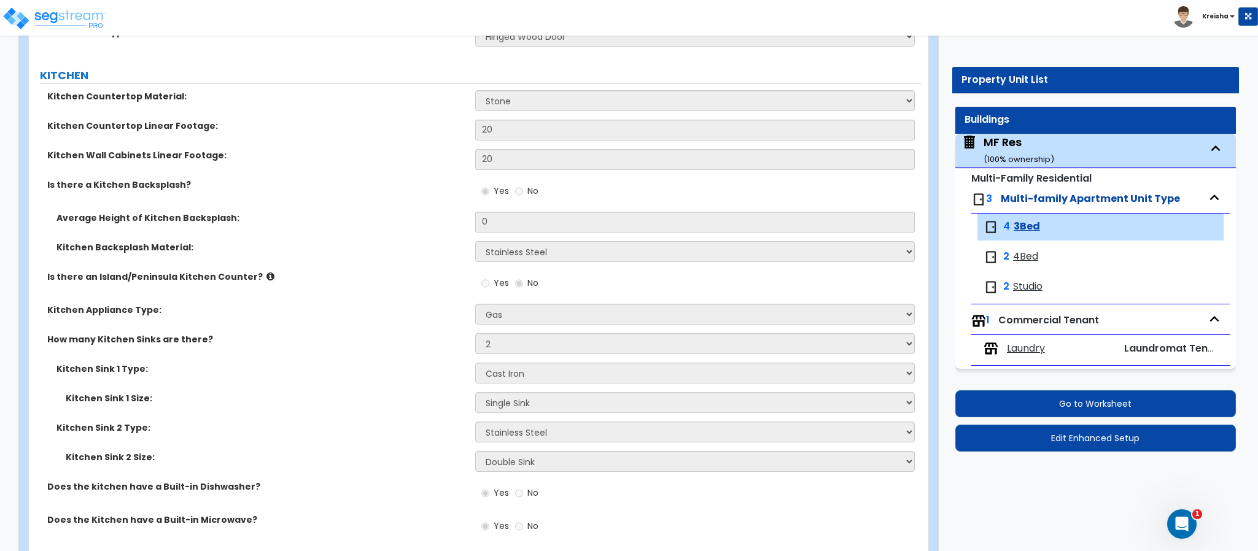
select select "1"
select select "2"
select select "5"
select select "4"
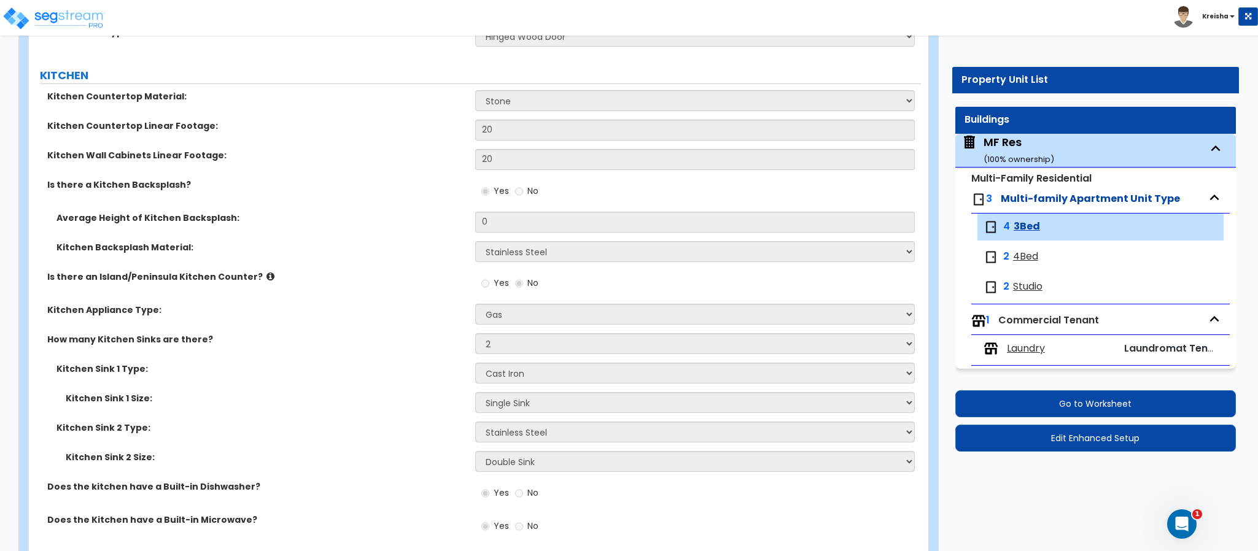
select select "2"
select select "1"
select select "2"
select select "7"
select select "4"
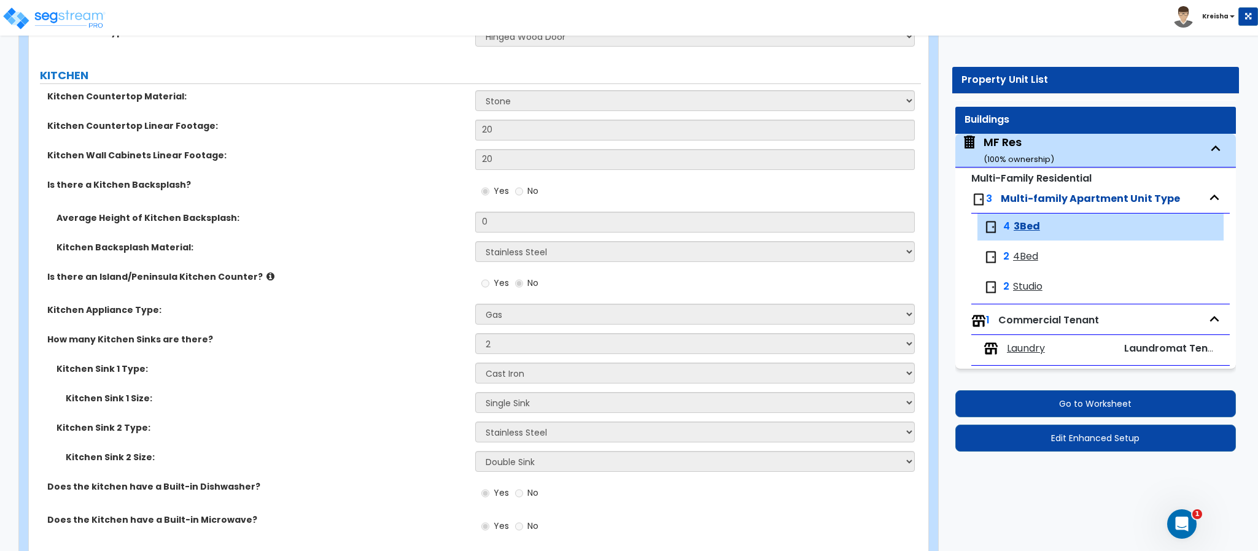
select select "1"
select select "2"
select select "3"
select select "2"
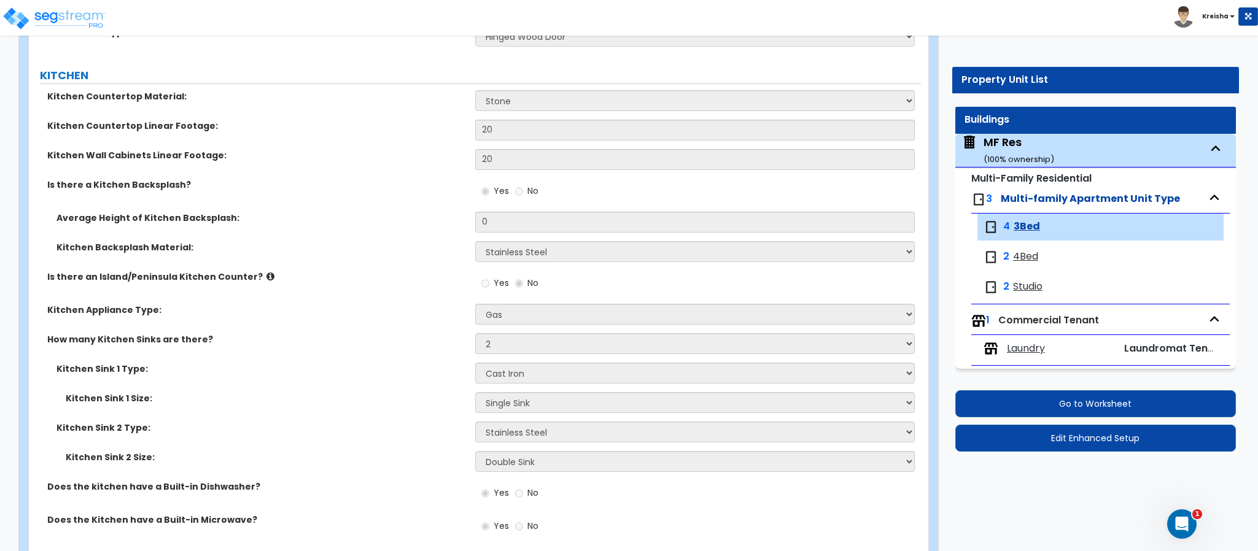
select select "2"
select select "3"
select select "4"
select select "11"
select select "2"
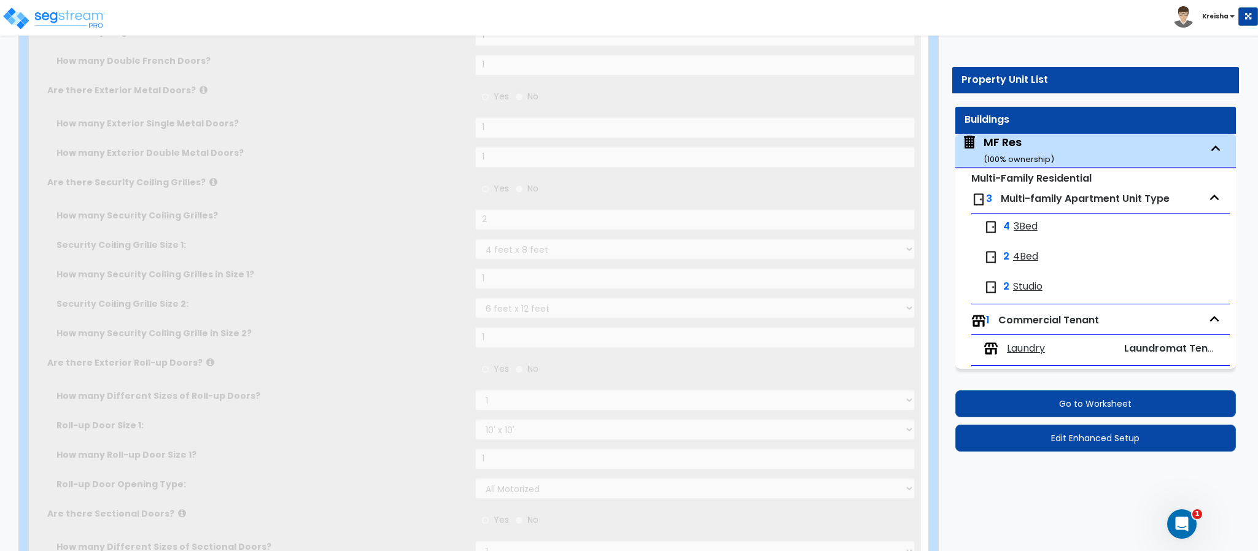
type input "182"
type input "80"
select select "4"
select select "3"
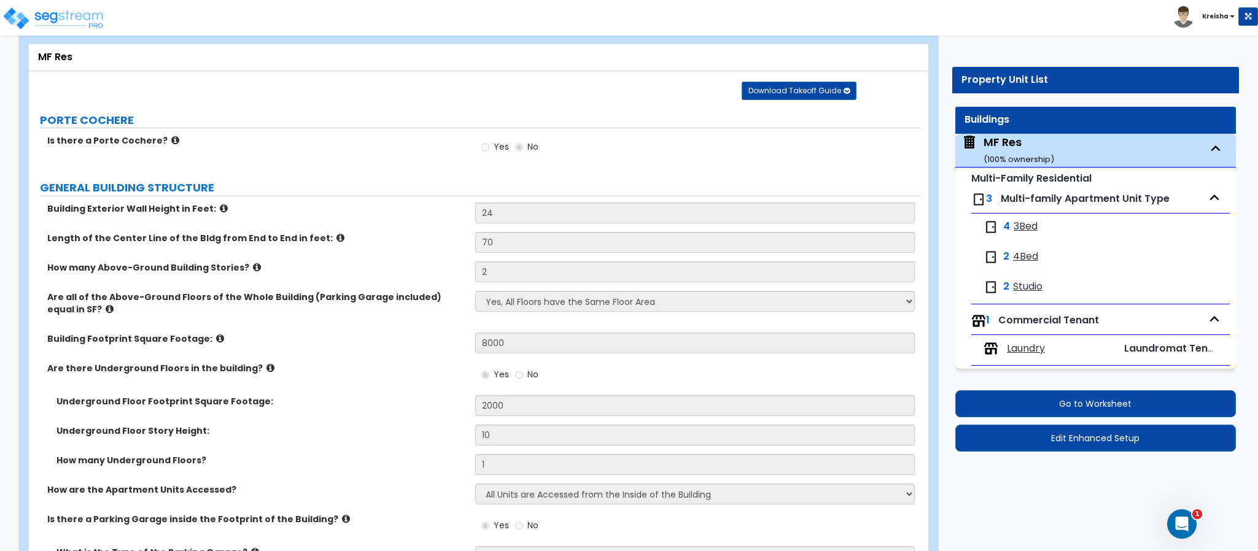
scroll to position [0, 0]
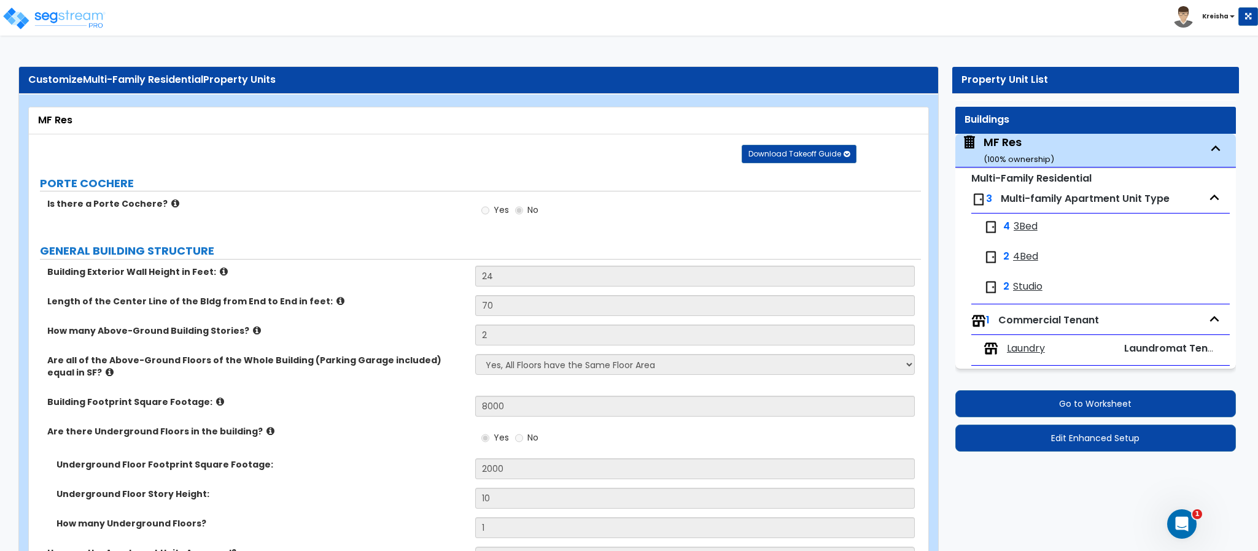
click at [1028, 227] on span "3Bed" at bounding box center [1026, 227] width 24 height 14
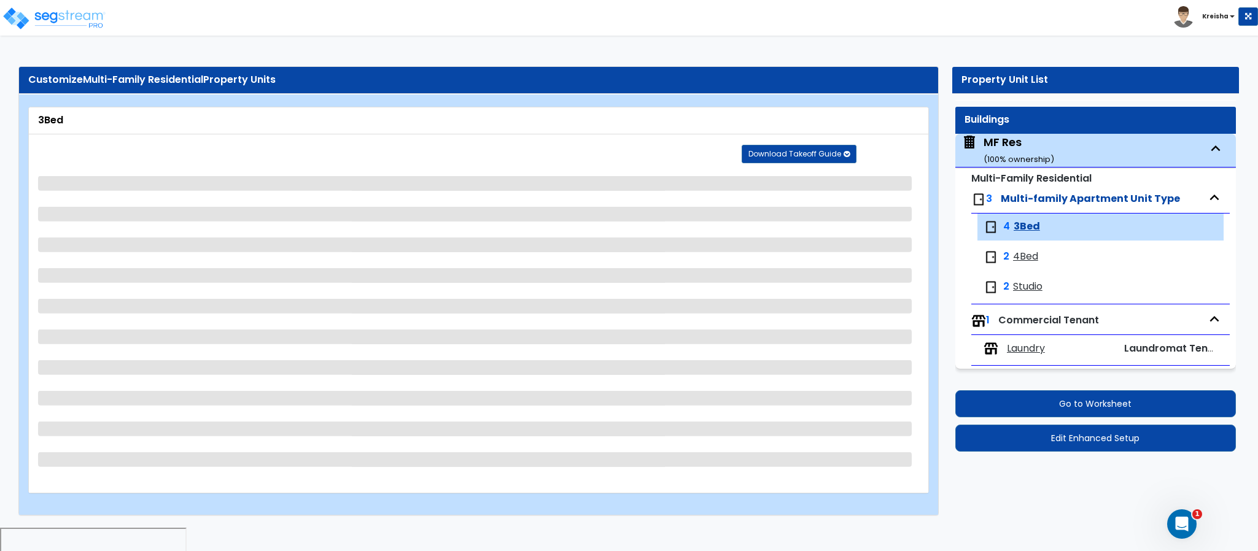
select select "1"
select select "2"
select select "6"
select select "1"
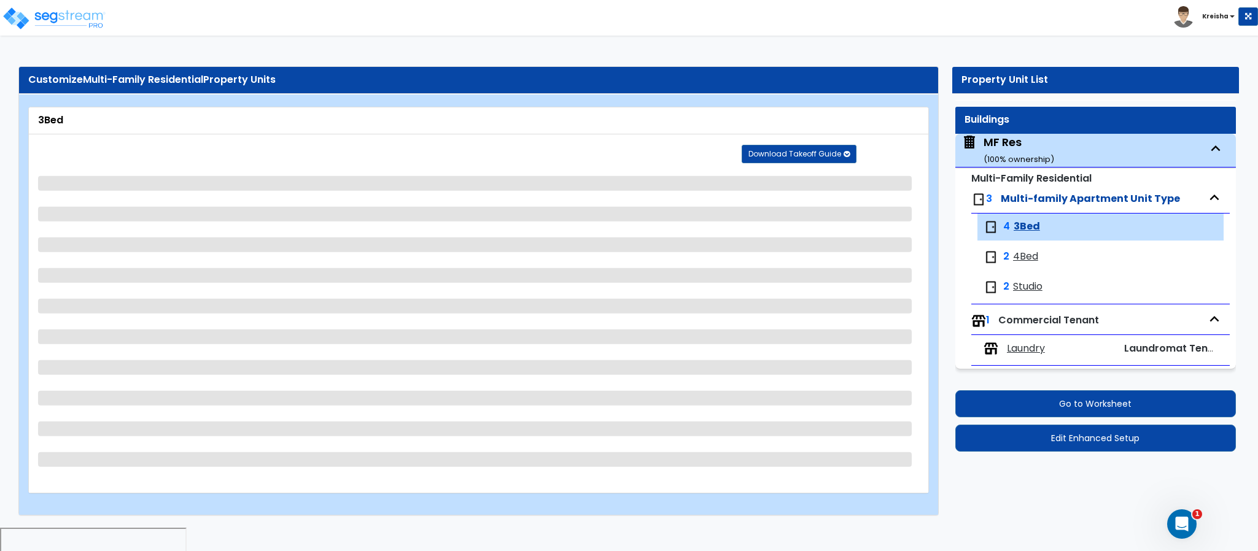
select select "1"
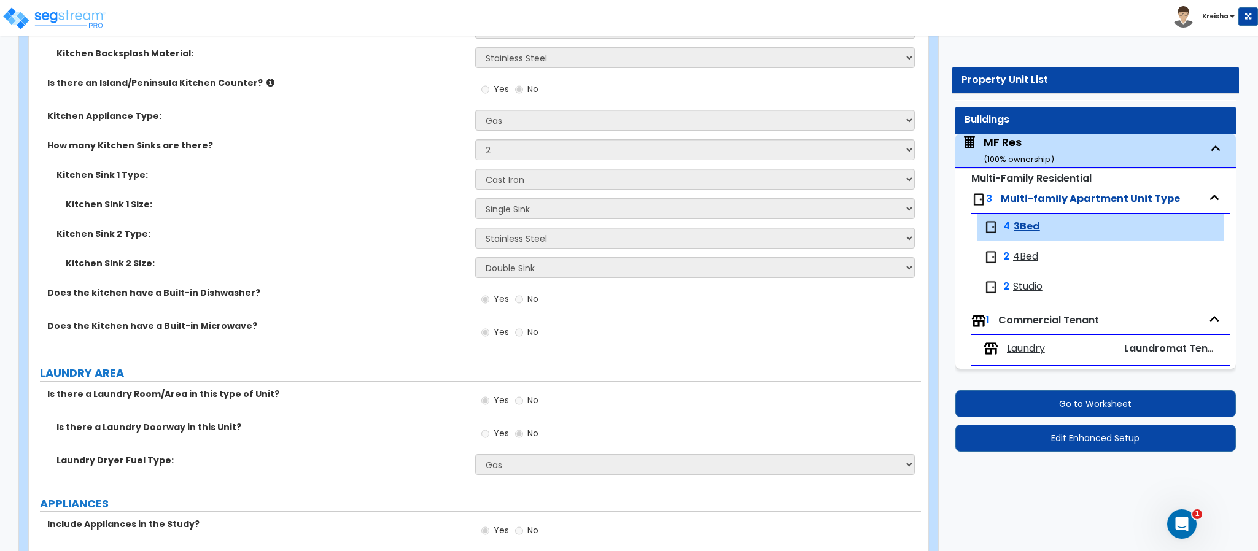
scroll to position [2675, 0]
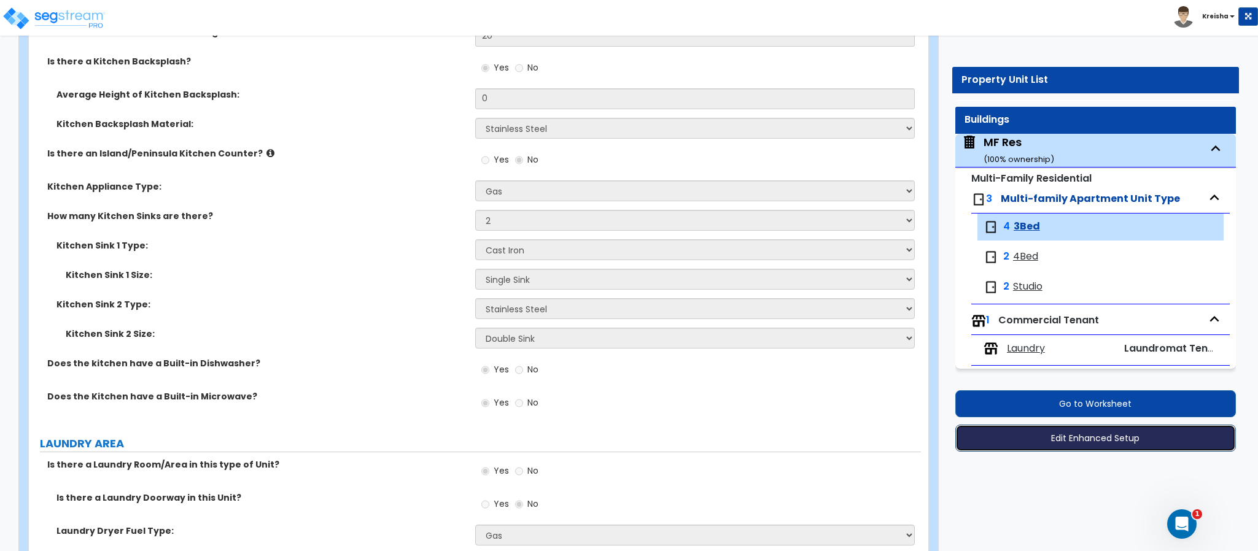
click at [1034, 435] on button "Edit Enhanced Setup" at bounding box center [1096, 438] width 281 height 27
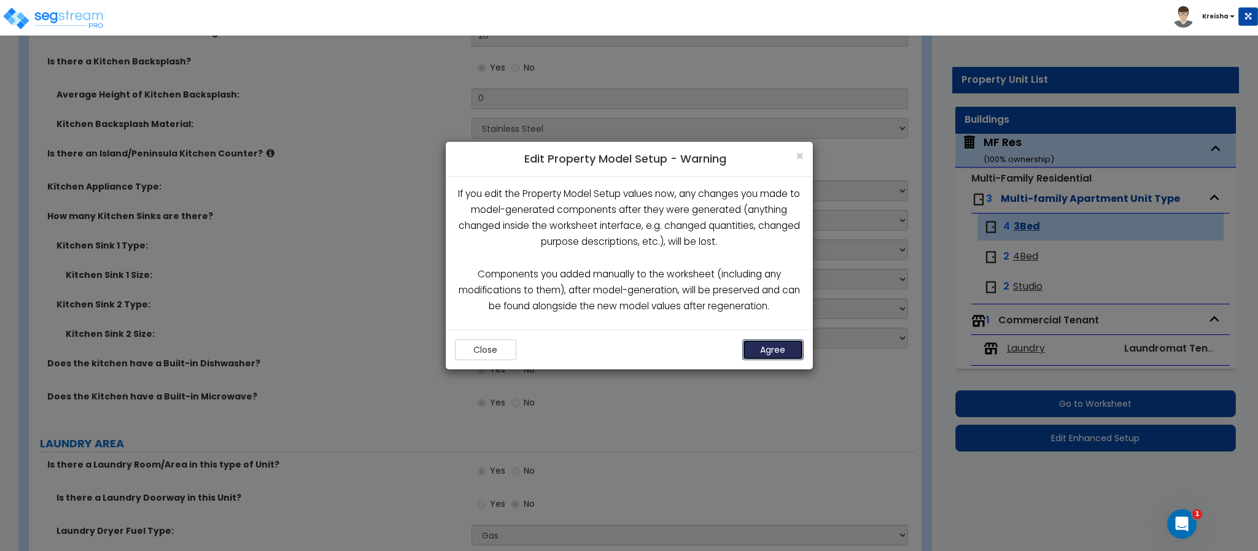
click at [766, 353] on button "Agree" at bounding box center [772, 350] width 61 height 21
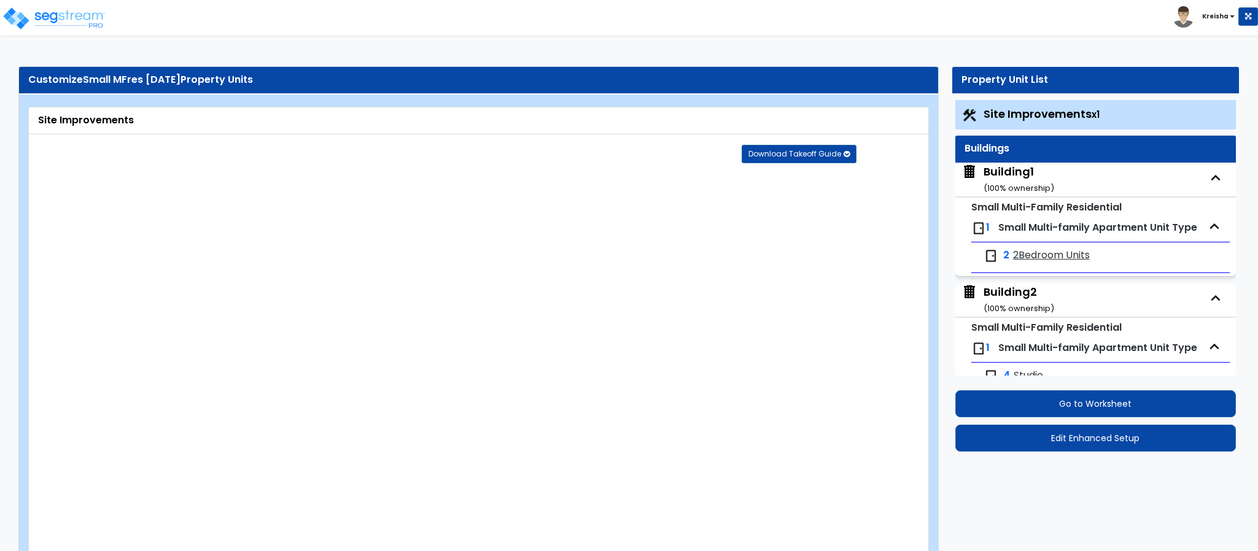
select select "2"
select select "1"
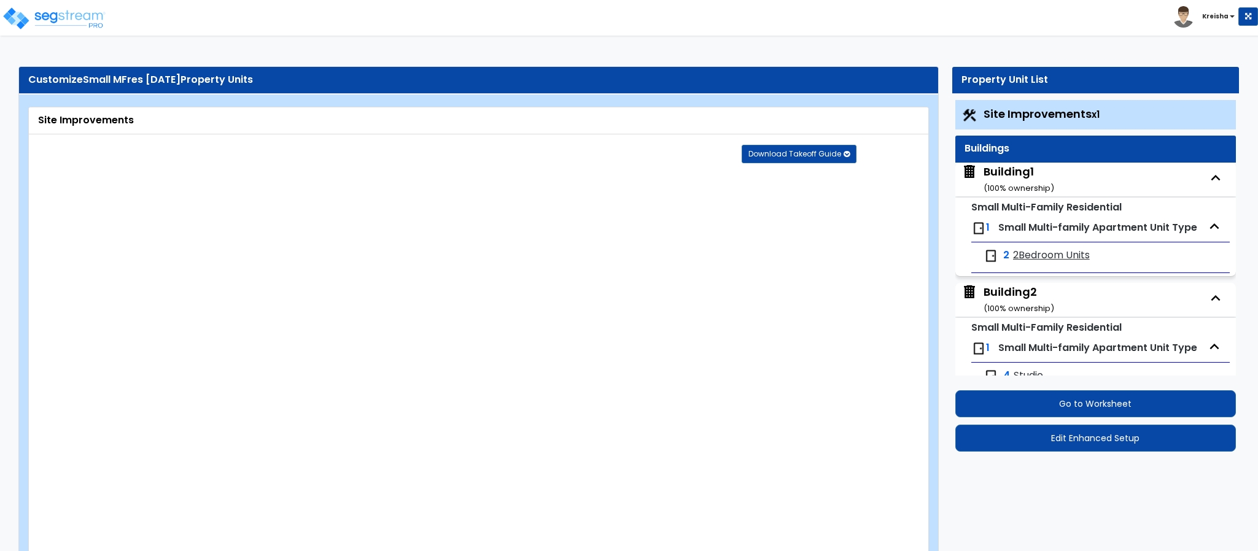
select select "1"
select select "2"
select select "6"
select select "2"
select select "1"
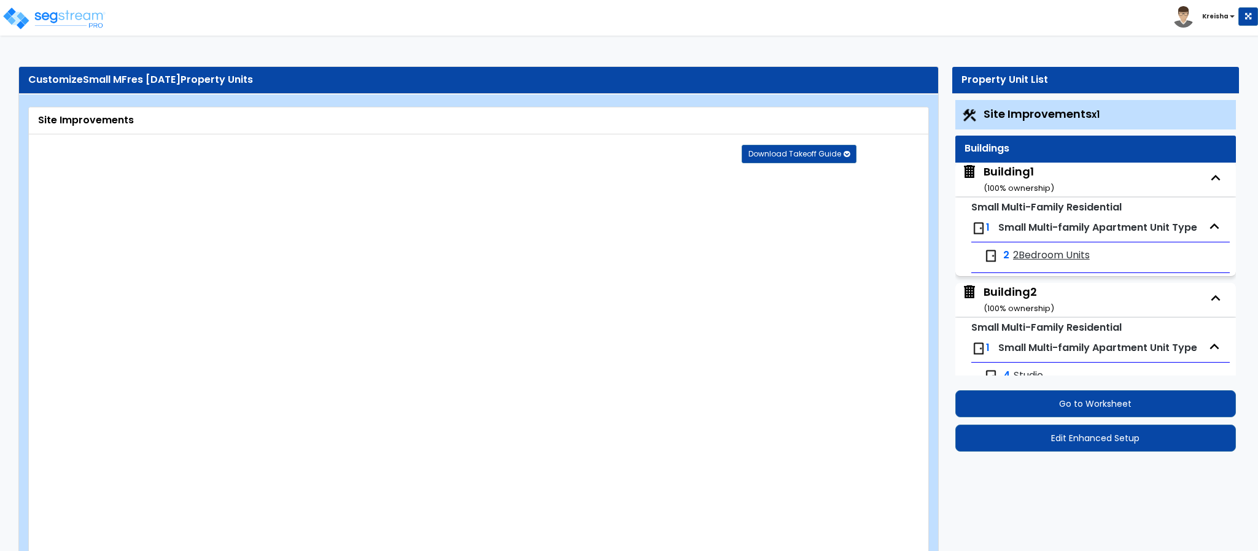
select select "3"
select select "1"
select select "9"
select select "1"
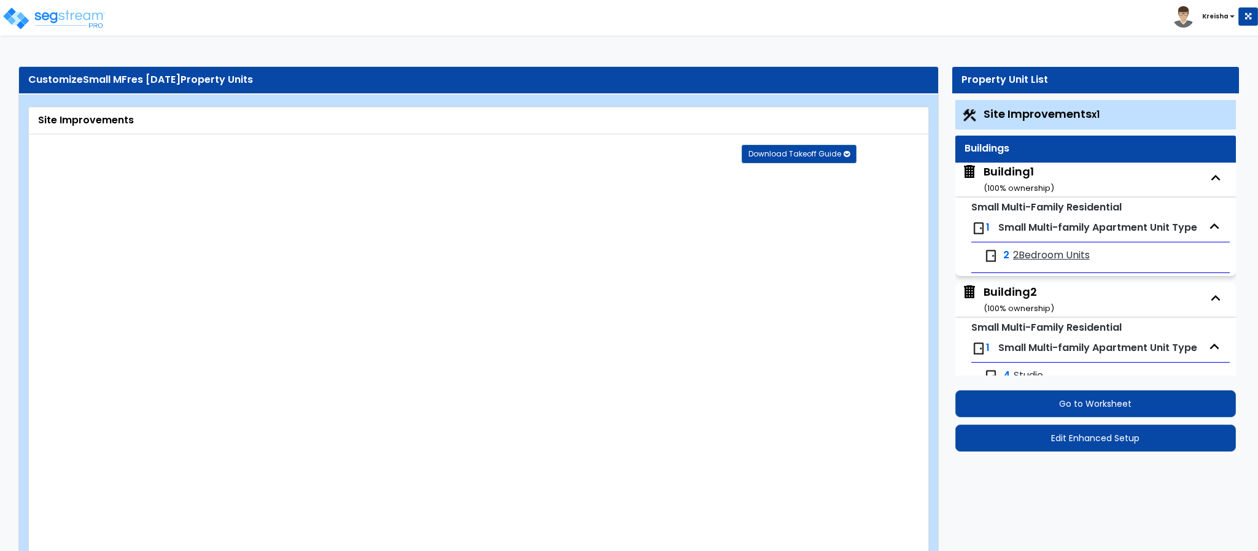
select select "2"
select select "1"
select select "2"
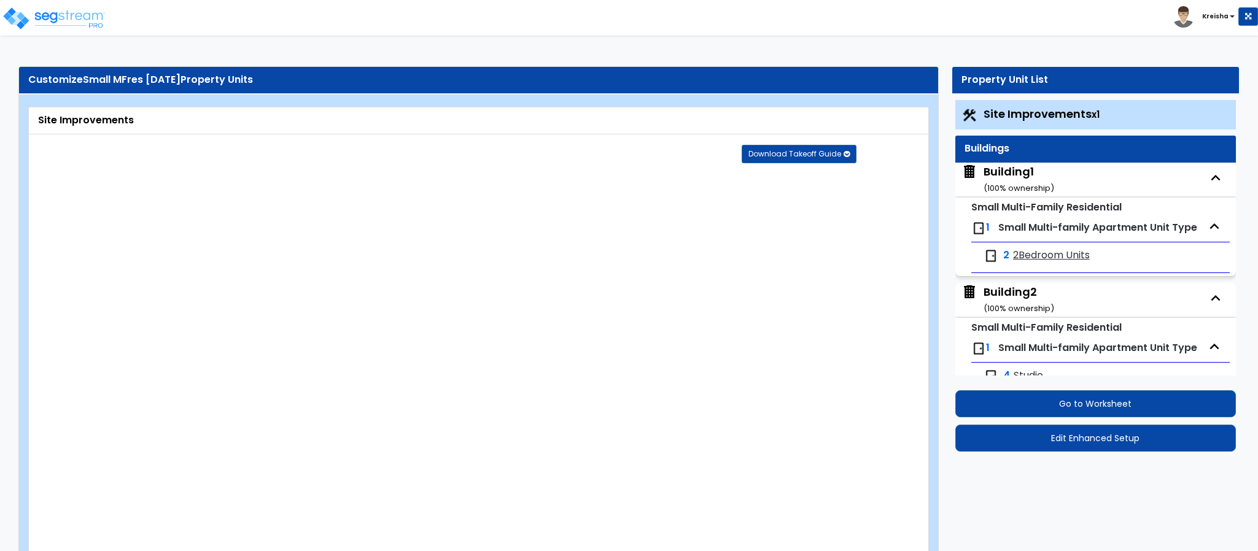
select select "3"
select select "1"
select select "2"
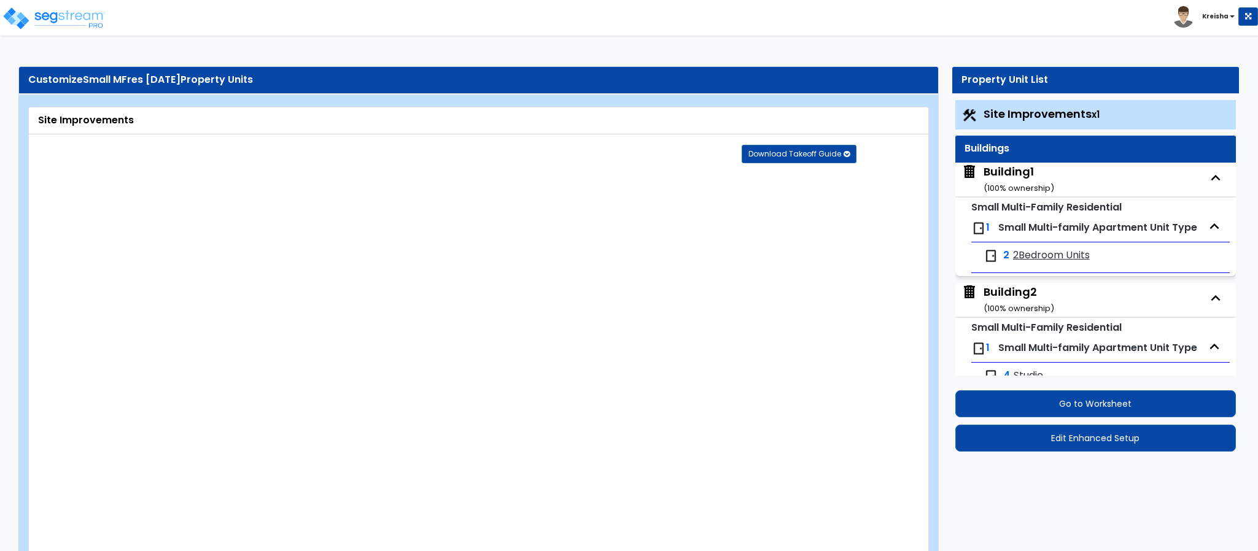
select select "1"
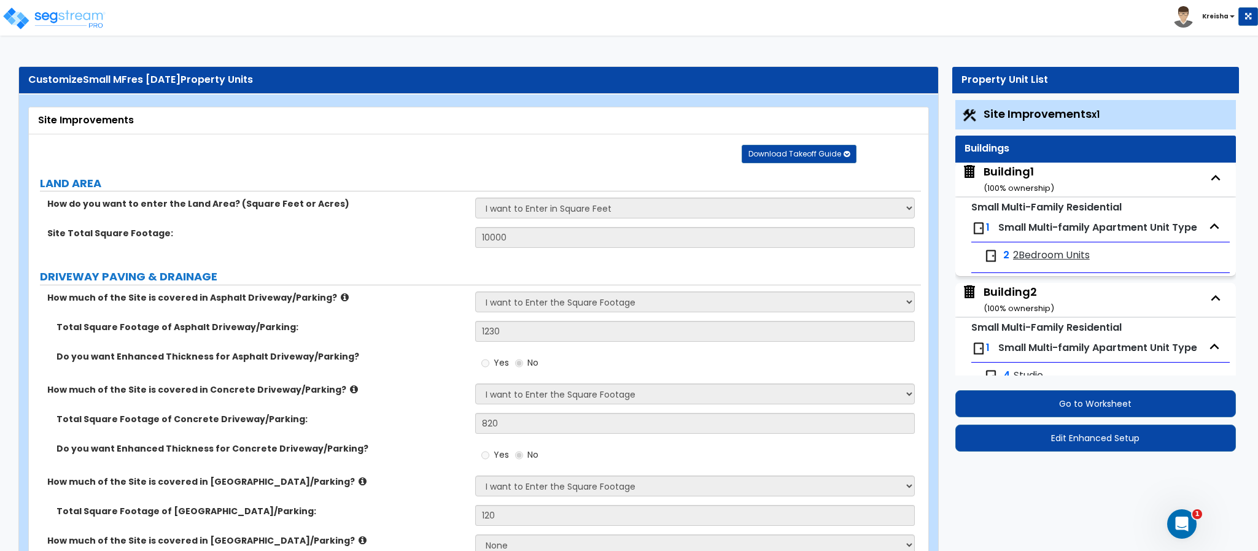
click at [1031, 247] on div "2 2Bedroom Units" at bounding box center [1101, 256] width 246 height 27
click at [1005, 251] on span "2" at bounding box center [1006, 256] width 6 height 14
click at [1027, 249] on div "2 2Bedroom Units" at bounding box center [1101, 256] width 246 height 27
click at [1032, 254] on span "2Bedroom Units" at bounding box center [1051, 256] width 77 height 14
select select "1"
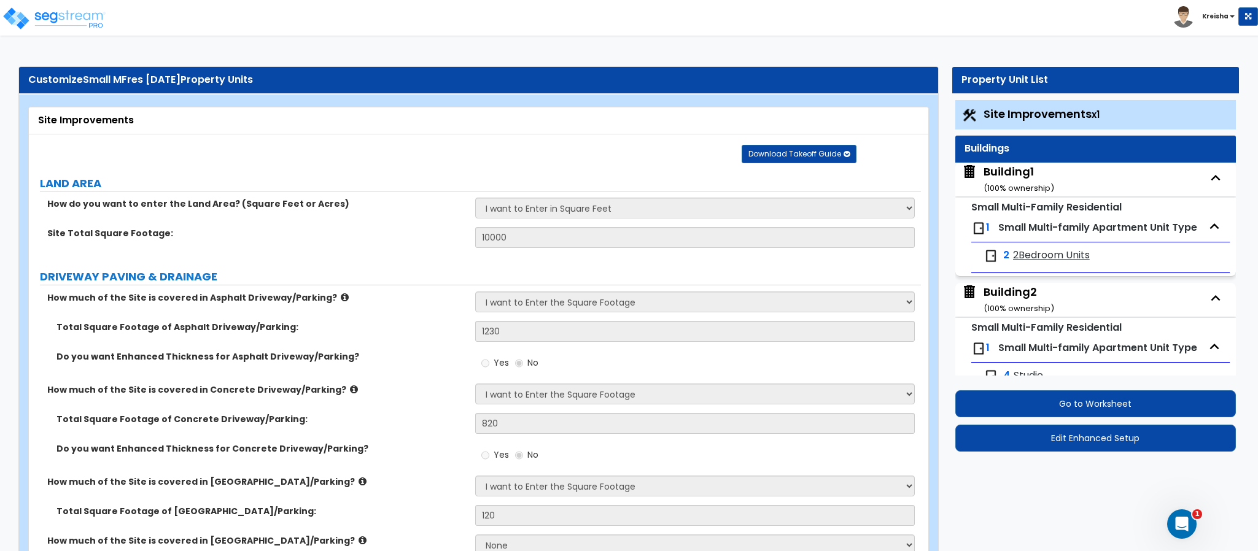
select select "1"
select select "5"
select select "1"
select select "3"
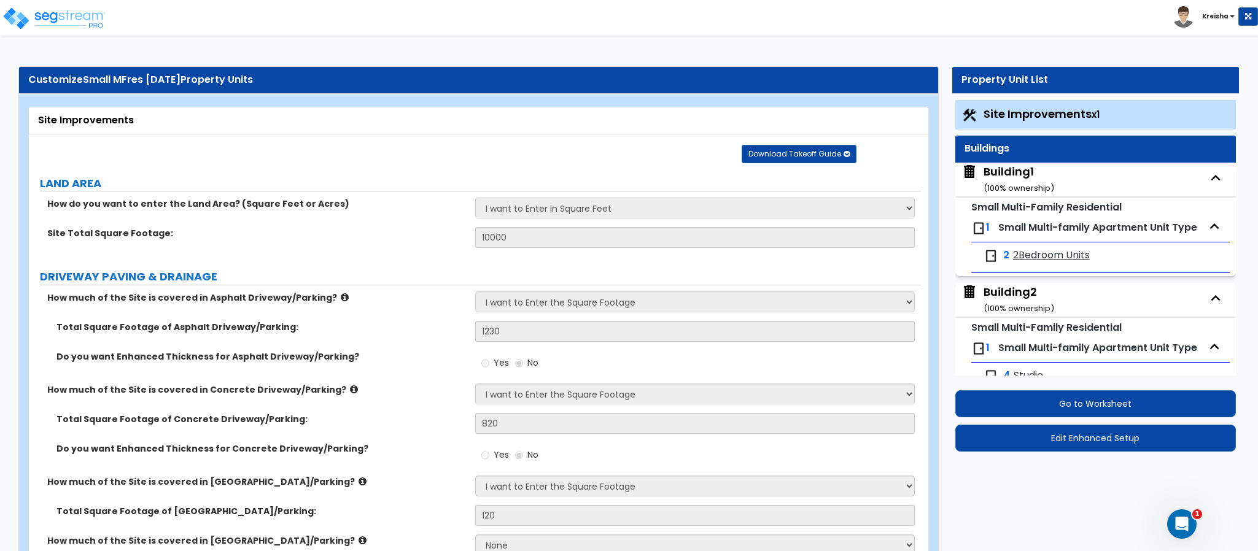
select select "1"
select select "2"
select select "1"
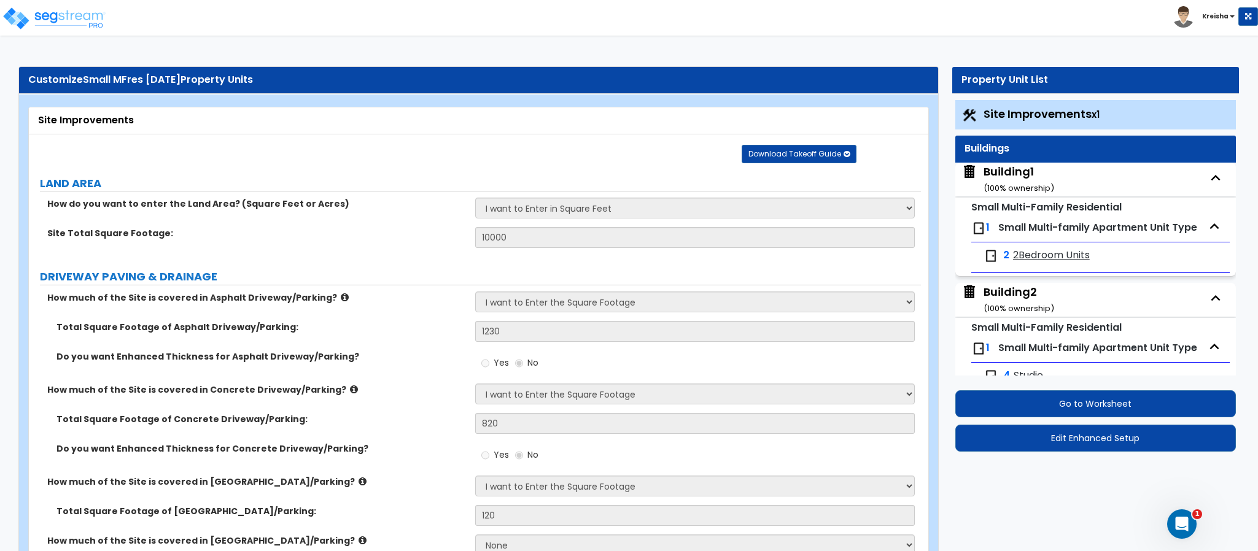
select select "2"
select select "3"
select select "1"
select select "5"
select select "3"
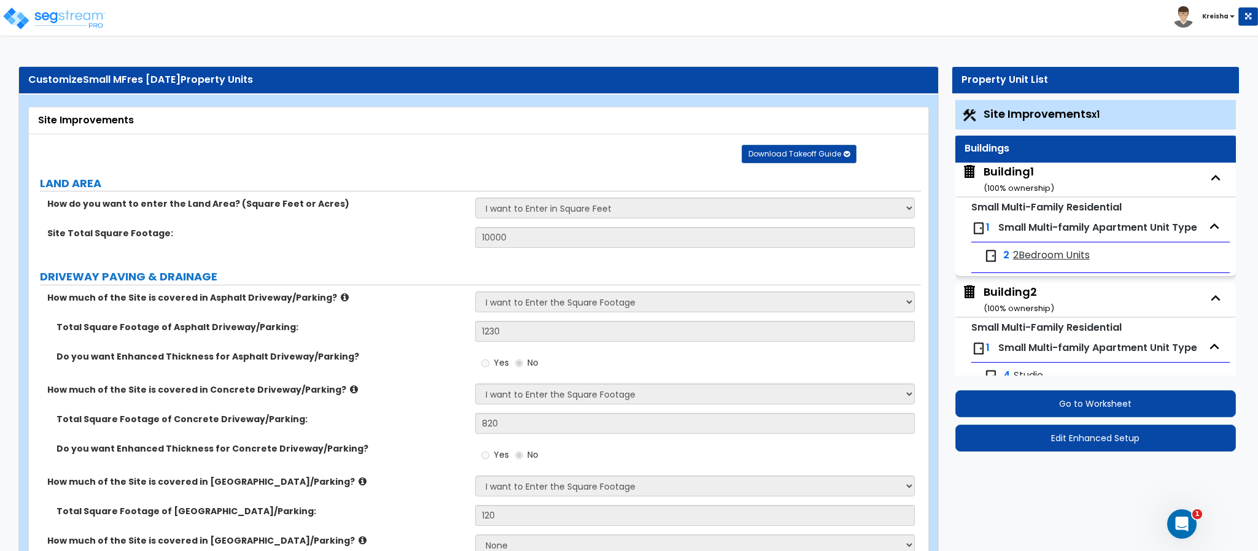
select select "3"
select select "1"
select select "2"
select select "1"
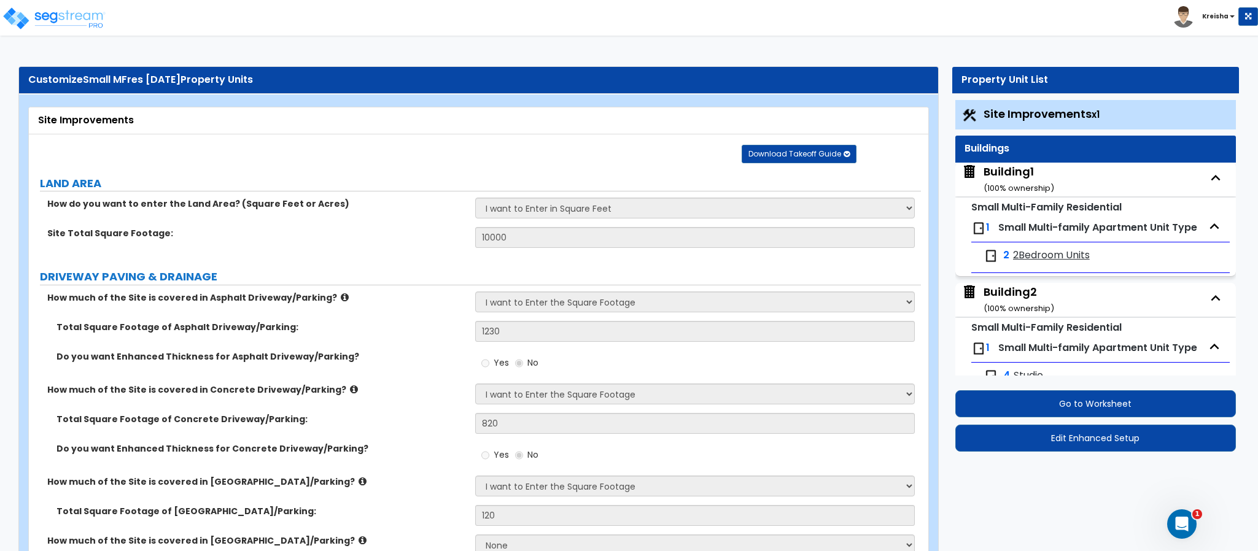
select select "1"
select select "2"
select select "3"
select select "2"
select select "4"
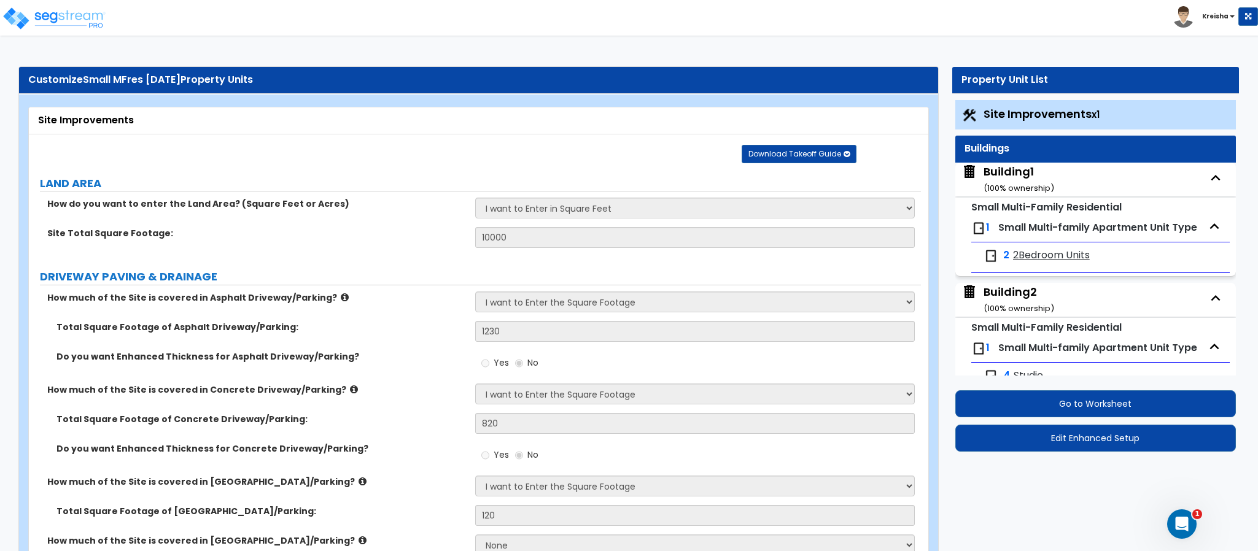
select select "4"
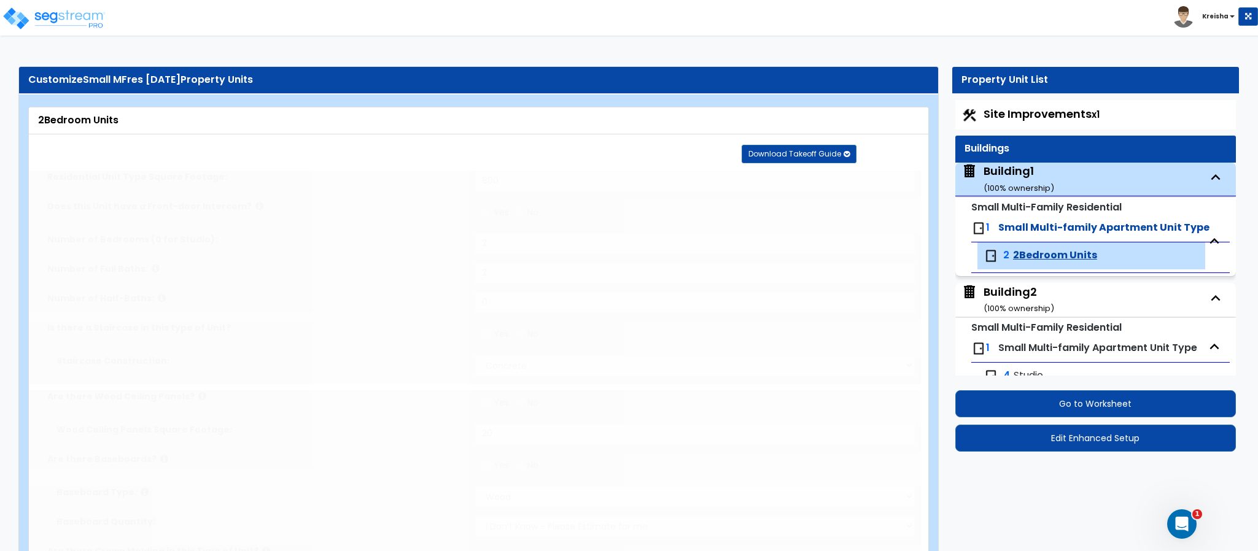
scroll to position [29, 0]
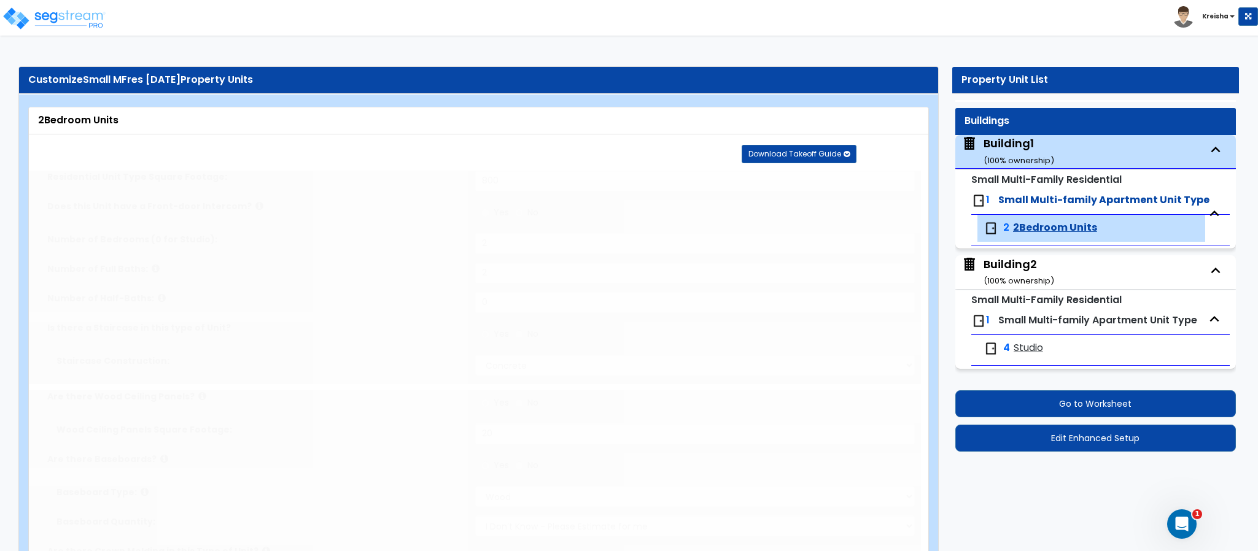
type input "1"
type input "2"
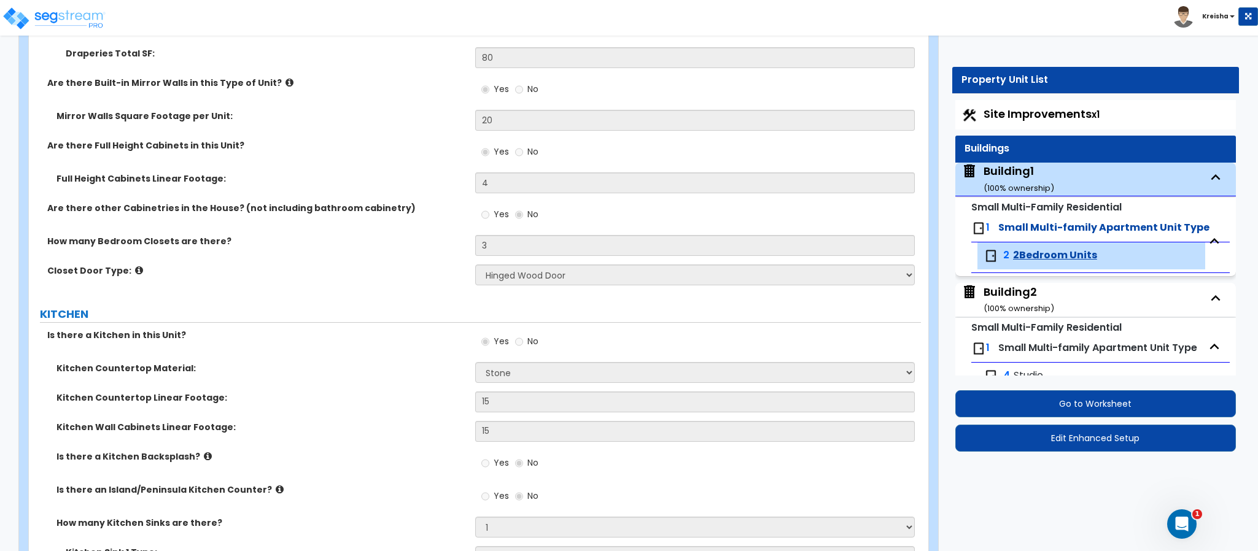
scroll to position [1933, 0]
drag, startPoint x: 420, startPoint y: 88, endPoint x: 437, endPoint y: 224, distance: 136.2
click at [420, 87] on label "Are there Built-in Mirror Walls in this Type of Unit?" at bounding box center [256, 83] width 419 height 12
click at [347, 26] on div "Toggle navigation Kreisha" at bounding box center [629, 18] width 1258 height 36
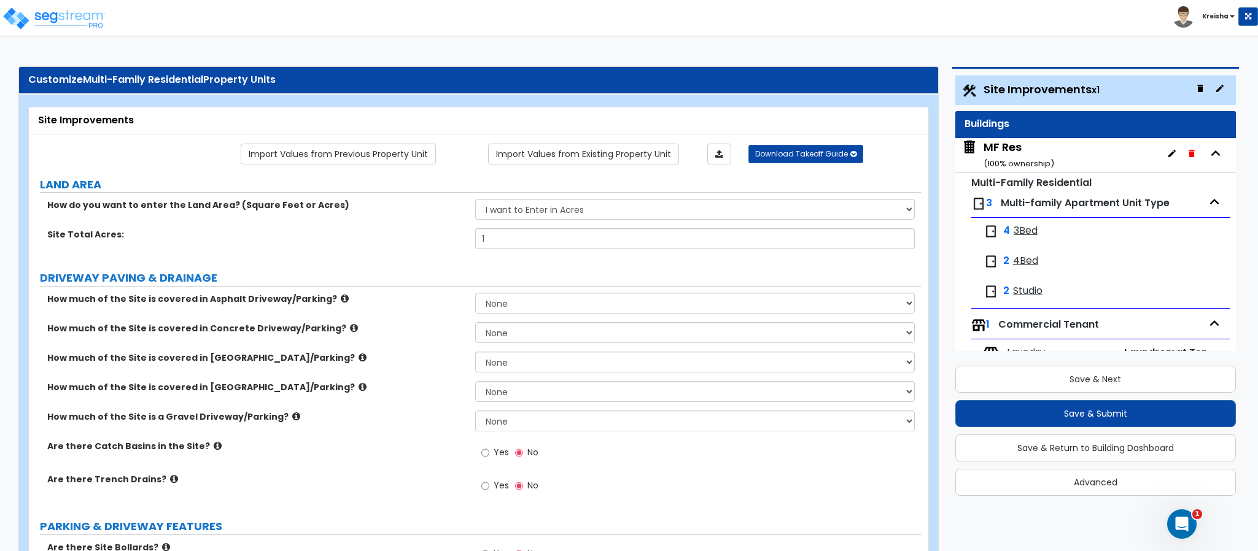
click at [1025, 229] on span "3Bed" at bounding box center [1026, 231] width 24 height 14
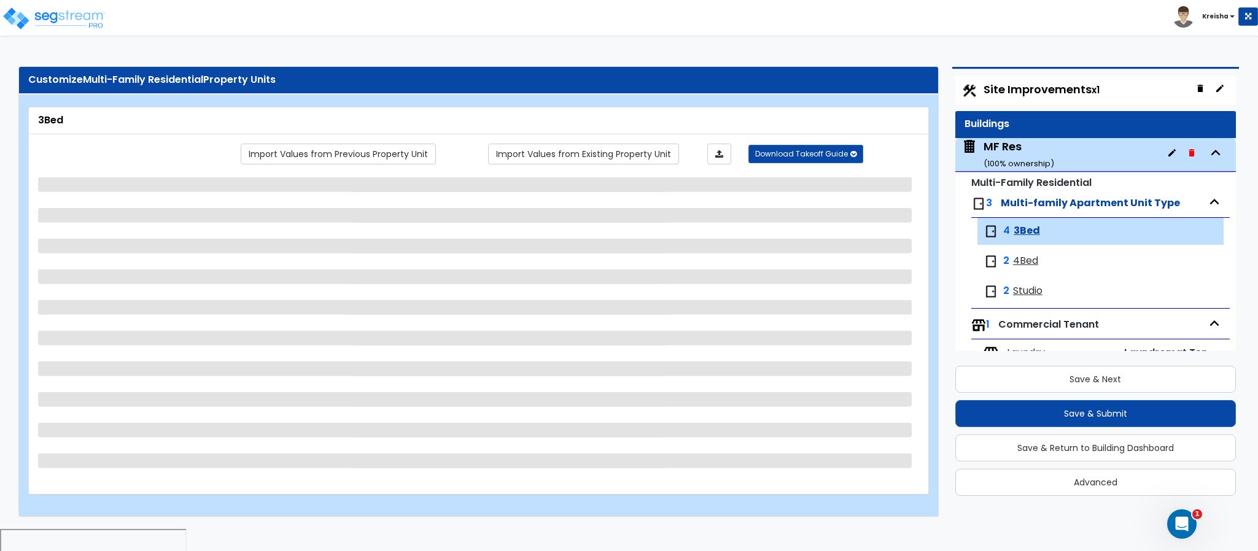
scroll to position [31, 0]
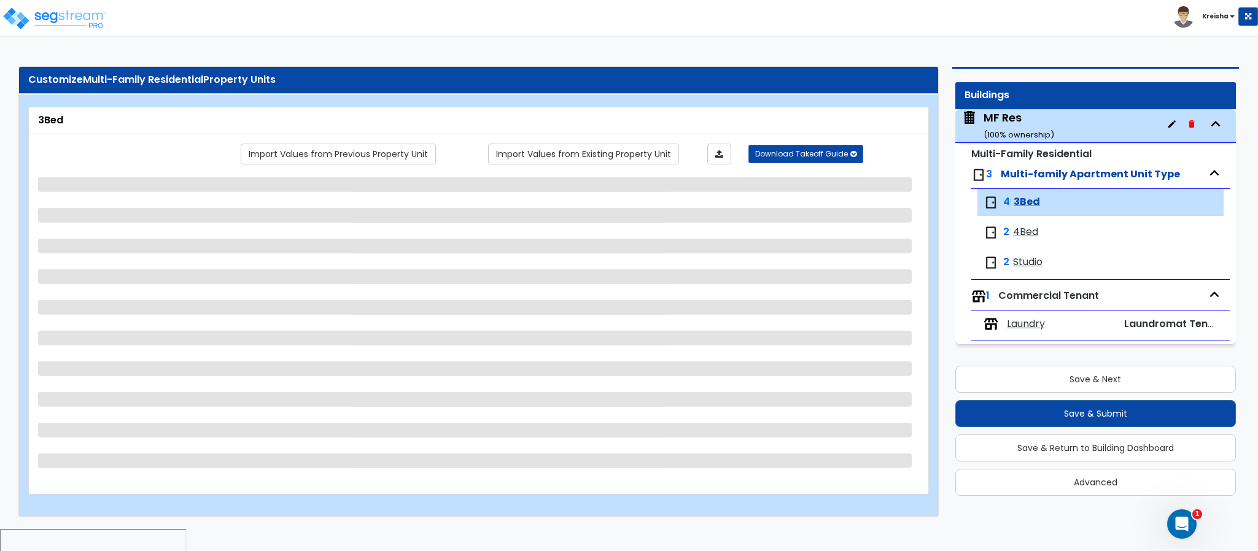
select select "1"
select select "2"
select select "6"
select select "1"
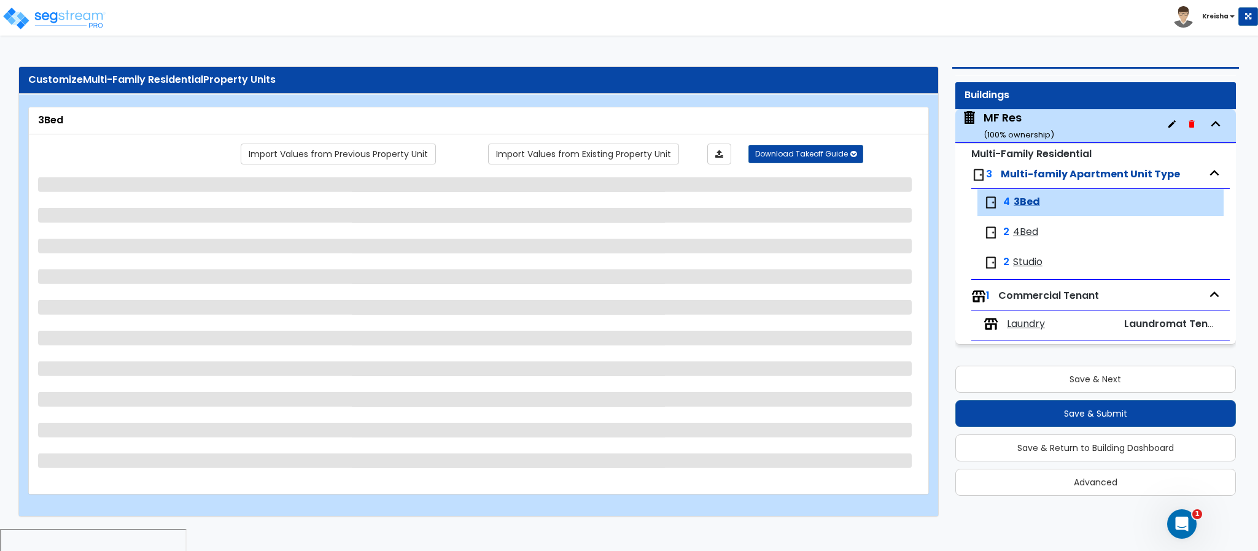
select select "1"
select select "2"
select select "1"
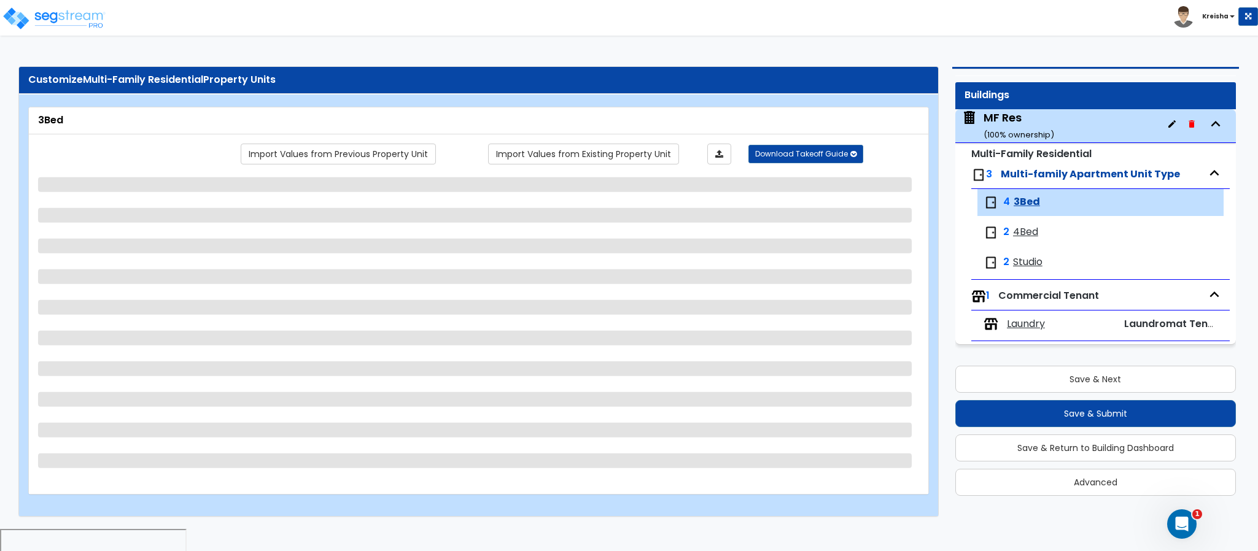
select select "2"
select select "3"
select select "1"
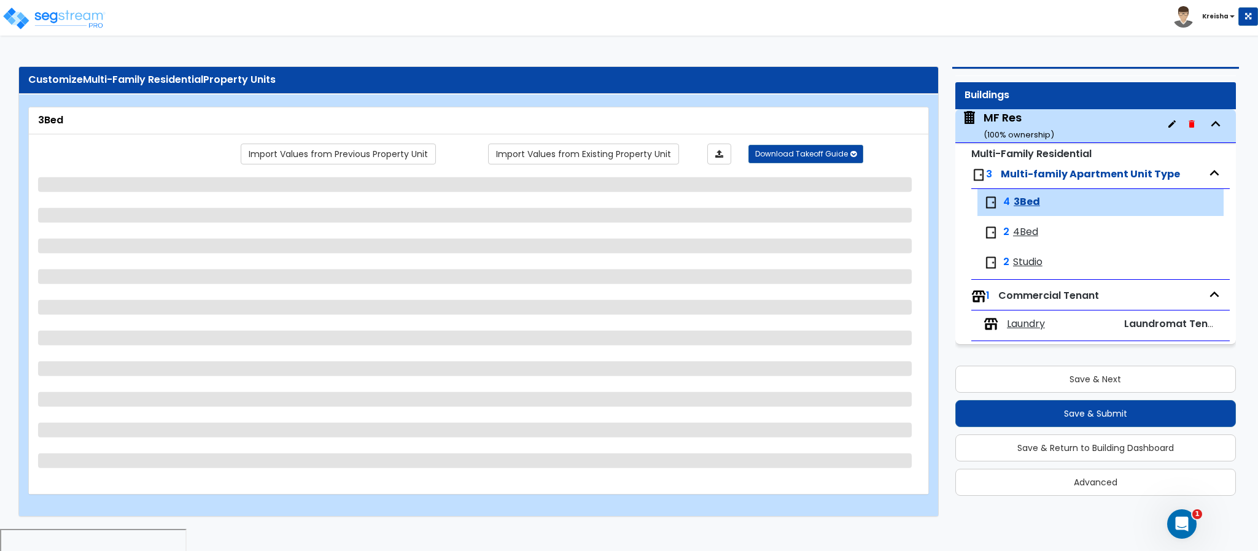
select select "1"
select select "2"
select select "3"
select select "2"
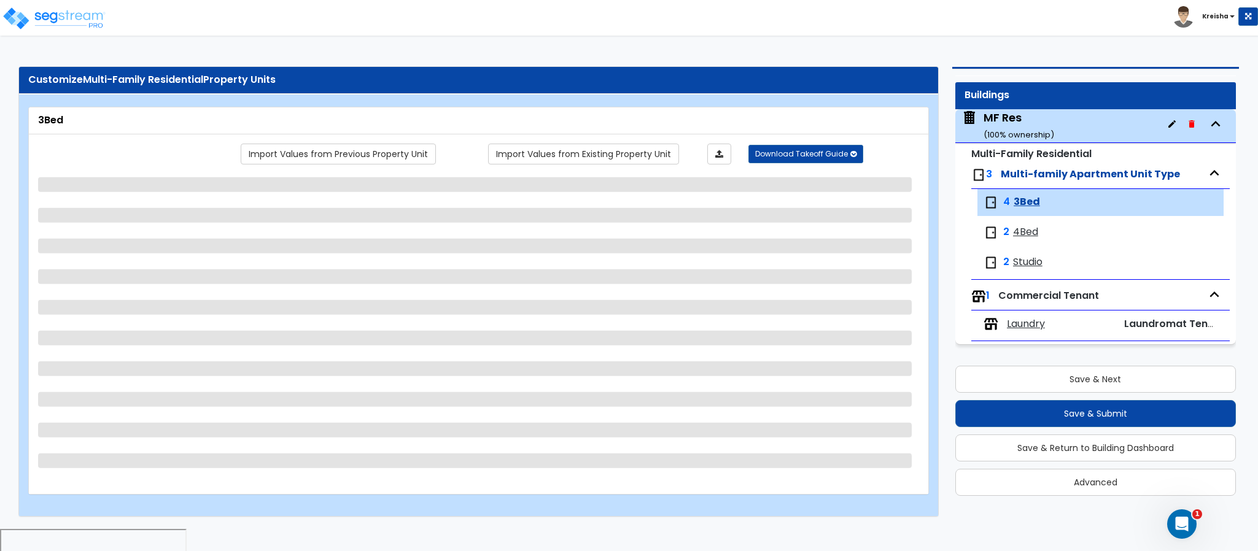
select select "1"
select select "5"
select select "3"
select select "8"
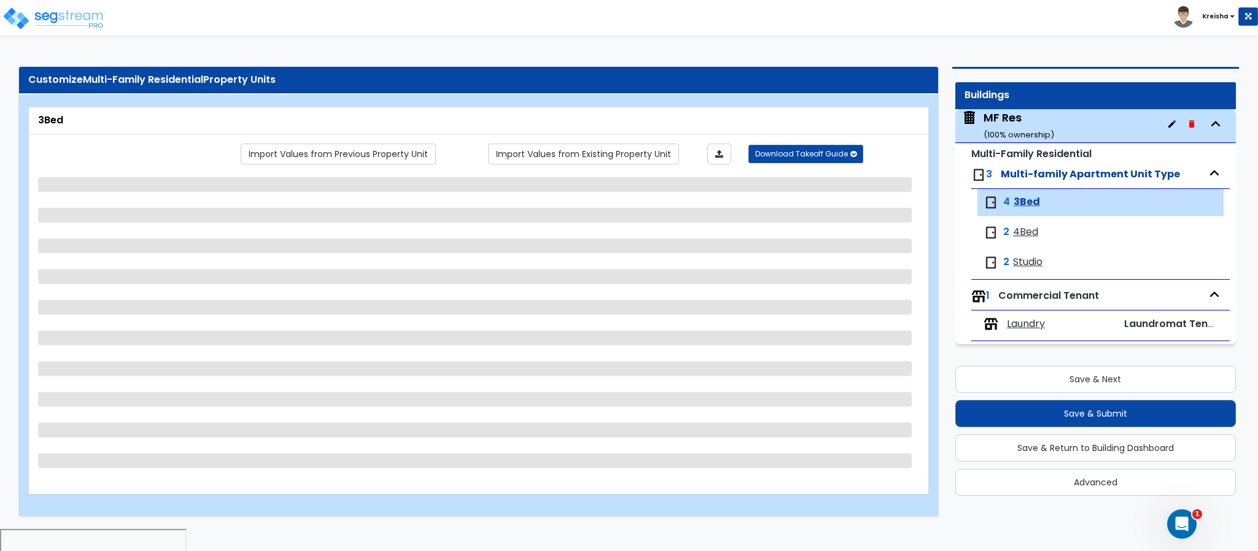
select select "1"
select select "2"
select select "3"
select select "1"
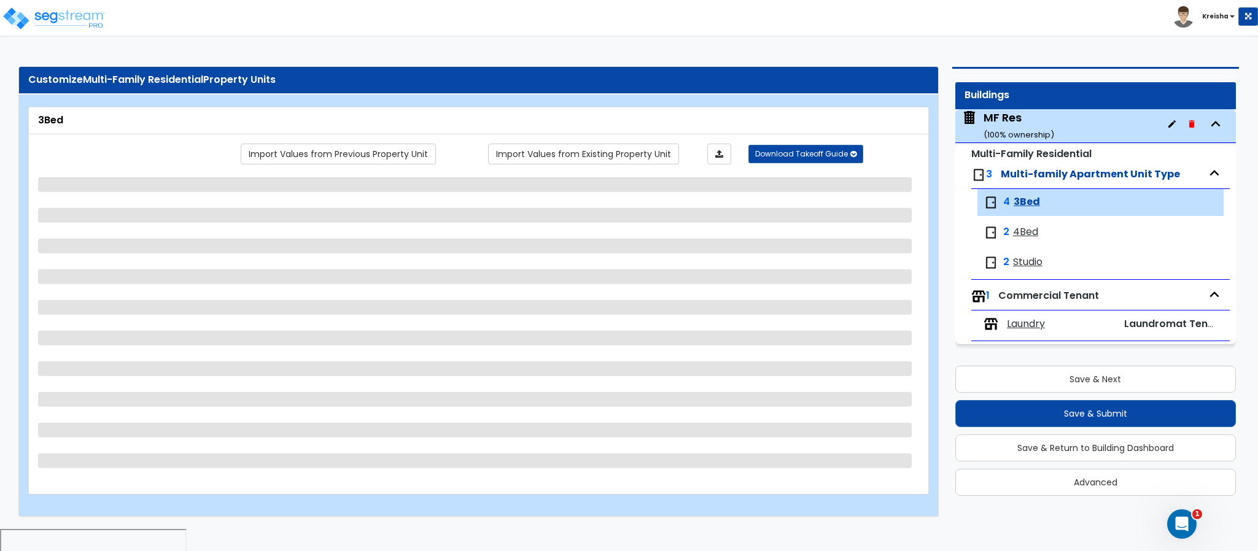
select select "2"
select select "1"
select select "2"
select select "3"
select select "1"
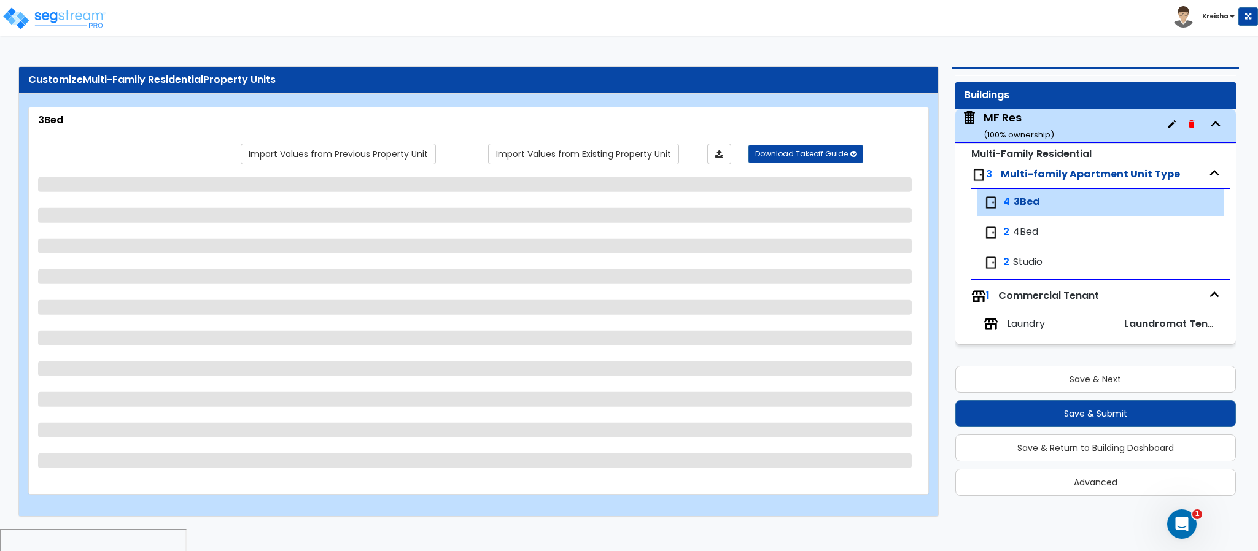
select select "5"
select select "2"
select select "1"
select select "2"
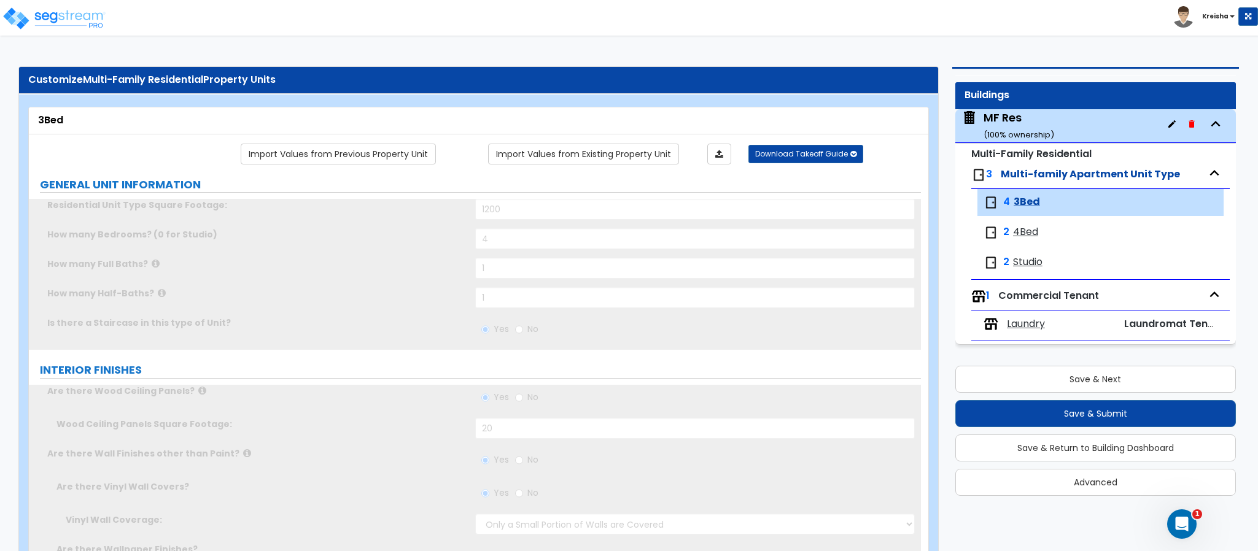
type input "1"
type input "4"
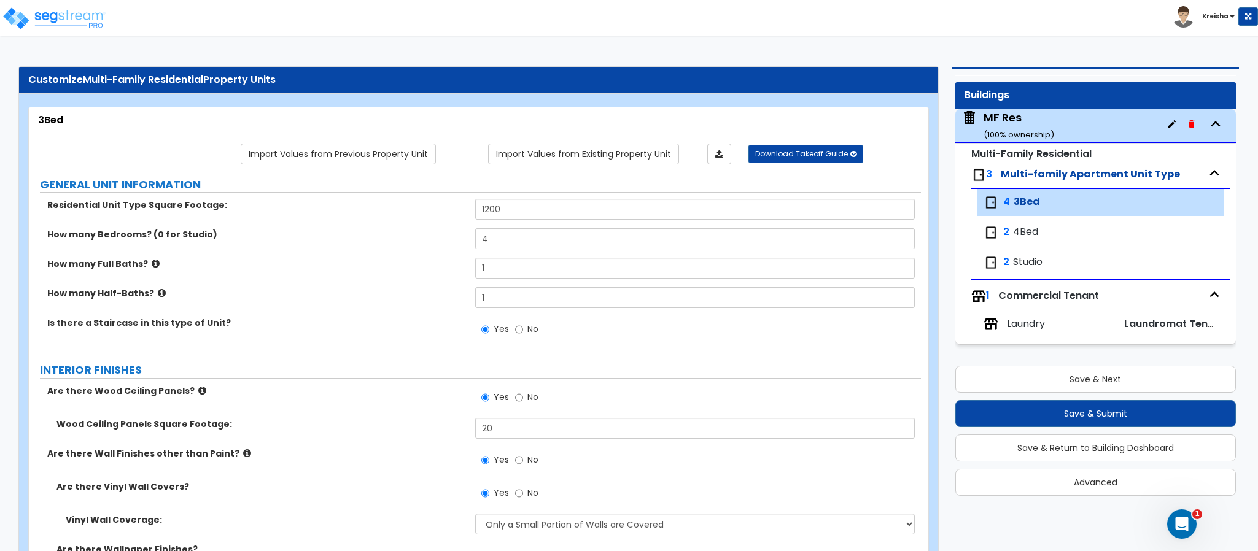
click at [696, 369] on label "INTERIOR FINISHES" at bounding box center [480, 370] width 881 height 16
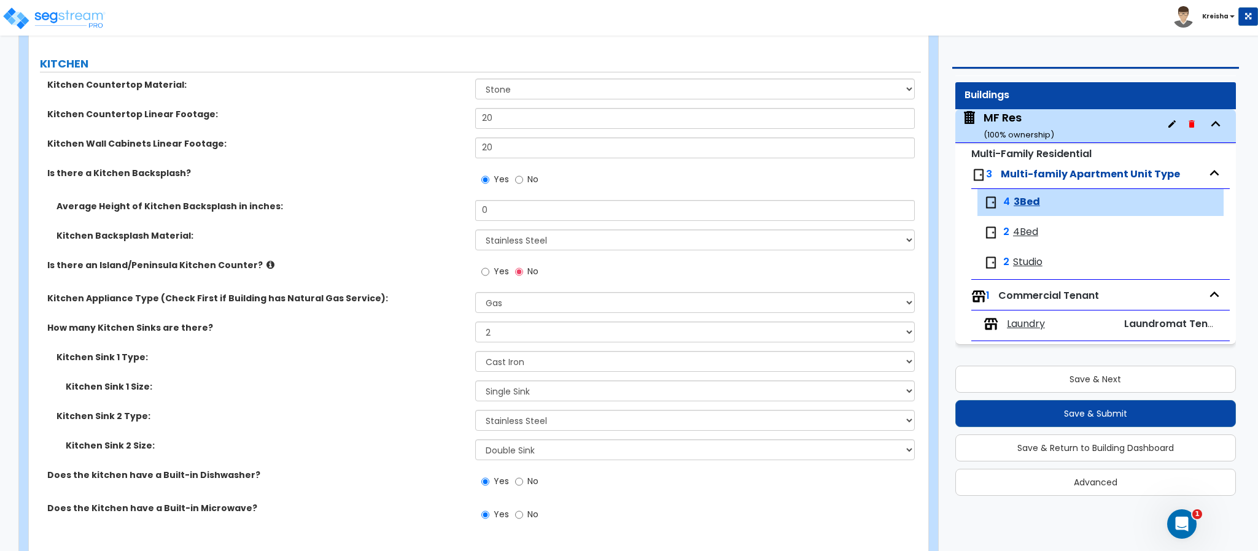
scroll to position [2600, 0]
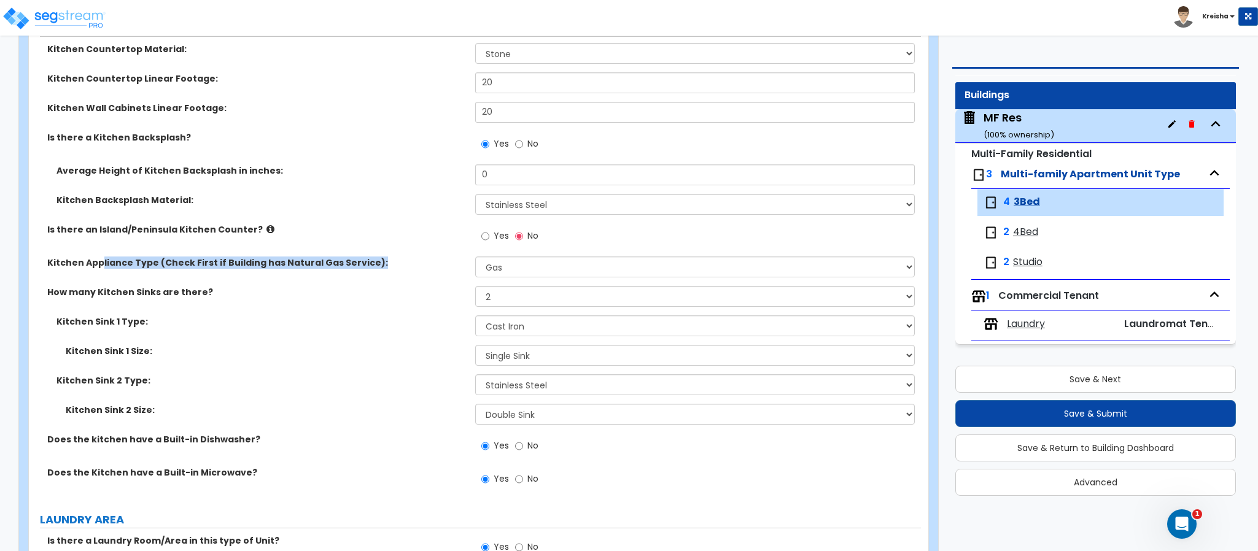
drag, startPoint x: 137, startPoint y: 267, endPoint x: 424, endPoint y: 276, distance: 287.6
click at [424, 275] on div "Kitchen Appliance Type (Check First if Building has Natural Gas Service): Pleas…" at bounding box center [475, 271] width 892 height 29
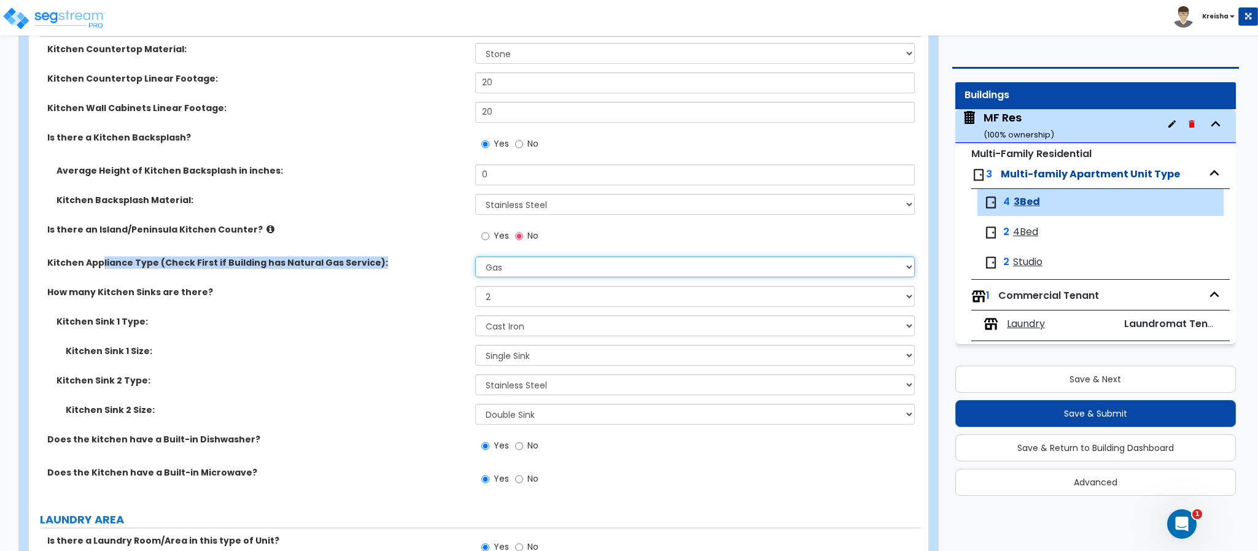
click at [557, 275] on select "Please Choose One Gas Electric" at bounding box center [695, 267] width 440 height 21
click at [555, 262] on select "Please Choose One Gas Electric" at bounding box center [695, 267] width 440 height 21
select select "0"
click at [475, 258] on select "Please Choose One Gas Electric" at bounding box center [695, 267] width 440 height 21
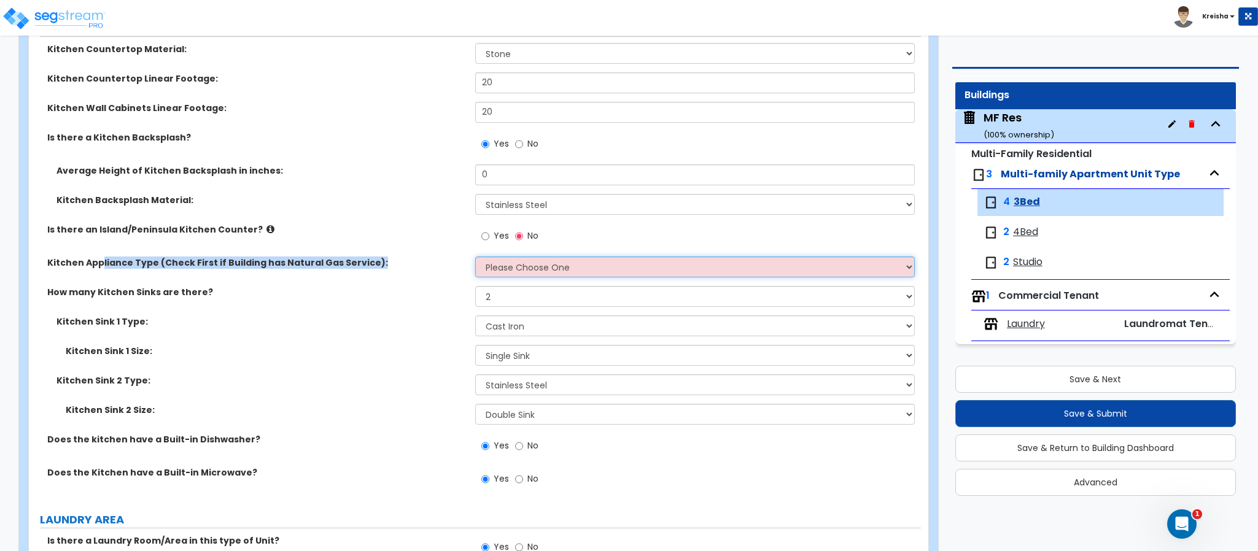
scroll to position [2661, 0]
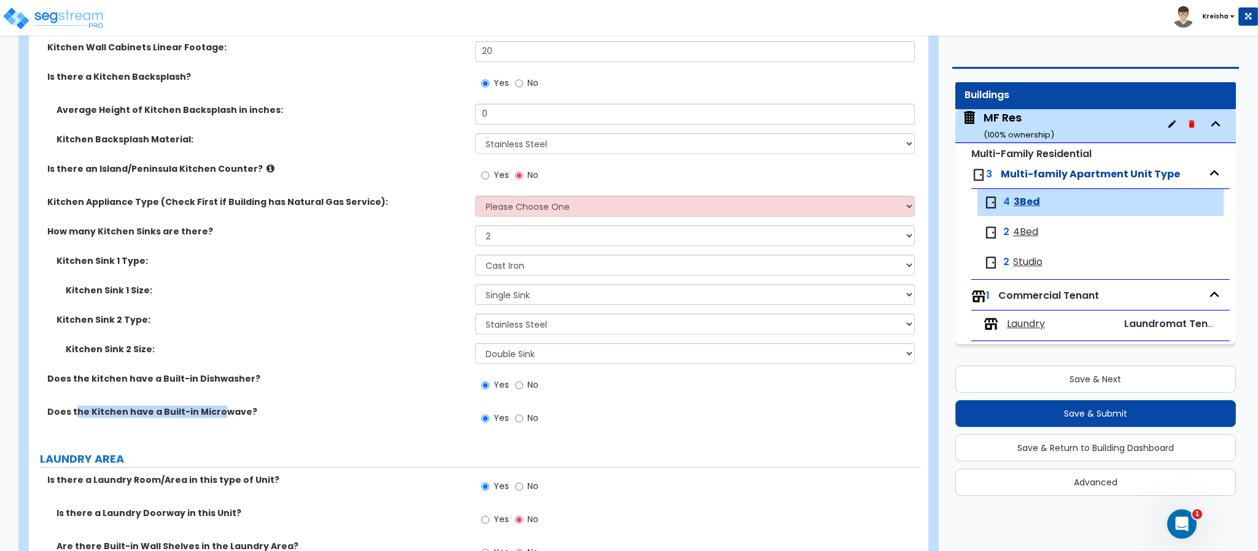
drag, startPoint x: 74, startPoint y: 416, endPoint x: 214, endPoint y: 407, distance: 139.7
click at [214, 407] on label "Does the Kitchen have a Built-in Microwave?" at bounding box center [256, 412] width 419 height 12
click at [216, 409] on label "Does the Kitchen have a Built-in Microwave?" at bounding box center [256, 412] width 419 height 12
click at [286, 297] on label "Kitchen Sink 1 Size:" at bounding box center [266, 290] width 400 height 12
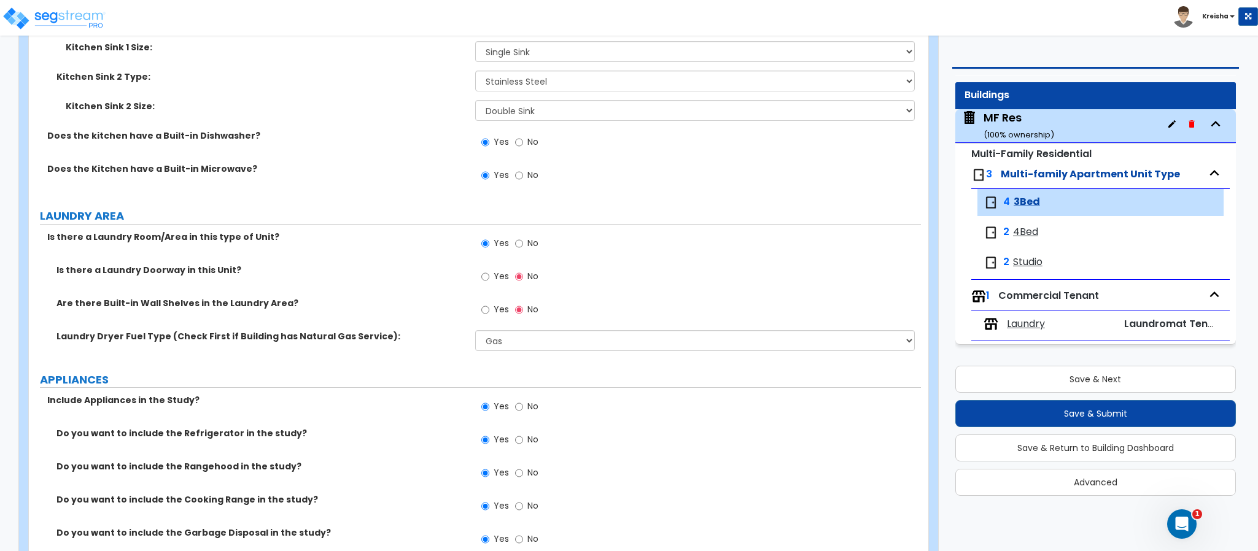
scroll to position [2969, 0]
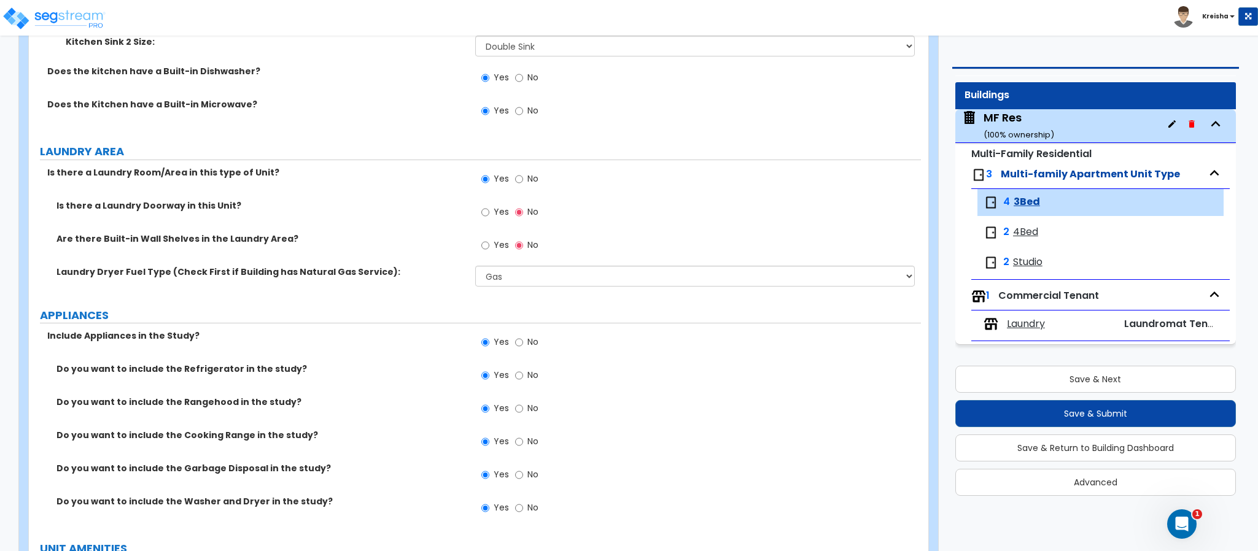
click at [533, 339] on span "No" at bounding box center [533, 342] width 11 height 12
click at [523, 339] on input "No" at bounding box center [519, 343] width 8 height 14
radio input "false"
radio input "true"
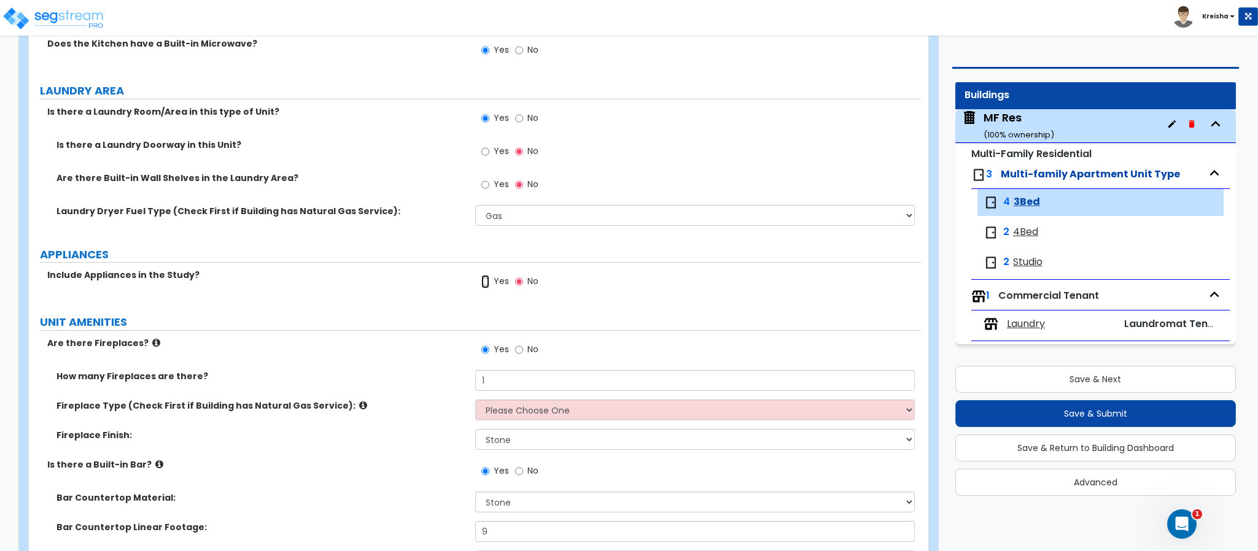
click at [486, 279] on input "Yes" at bounding box center [485, 282] width 8 height 14
radio input "true"
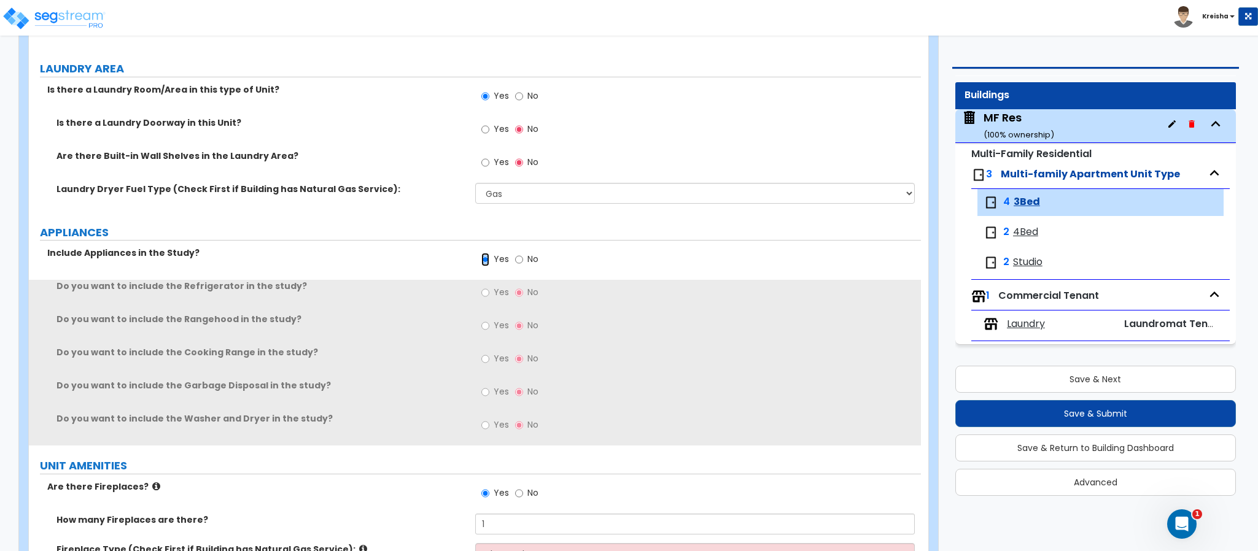
scroll to position [3092, 0]
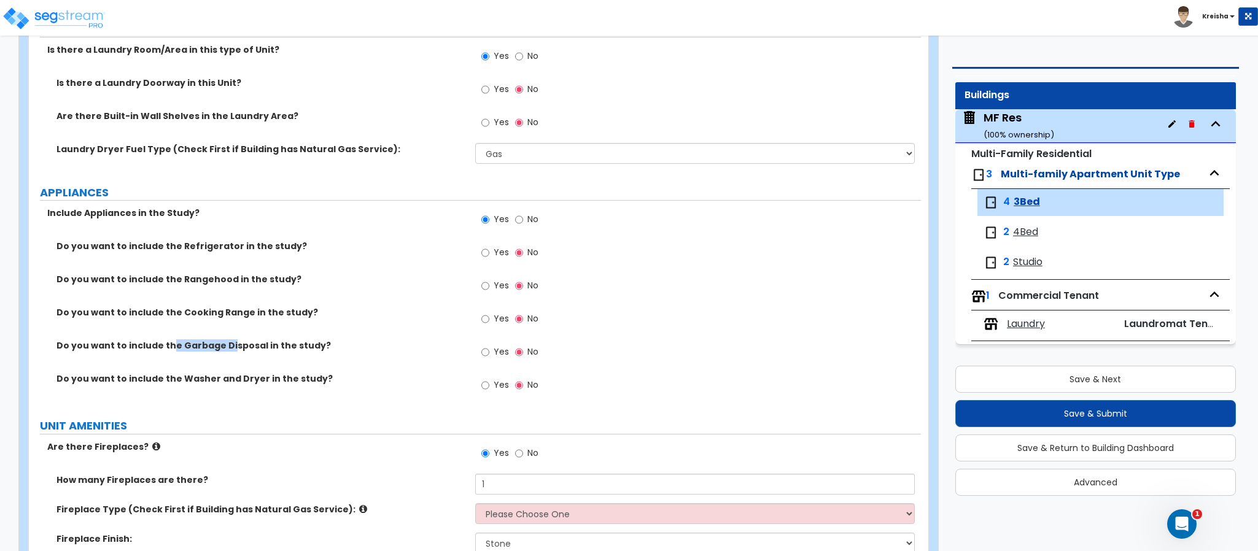
drag, startPoint x: 166, startPoint y: 350, endPoint x: 217, endPoint y: 345, distance: 51.9
click at [225, 345] on label "Do you want to include the Garbage Disposal in the study?" at bounding box center [262, 346] width 410 height 12
click at [228, 319] on label "Do you want to include the Cooking Range in the study?" at bounding box center [262, 312] width 410 height 12
drag, startPoint x: 199, startPoint y: 275, endPoint x: 225, endPoint y: 275, distance: 25.8
click at [225, 275] on label "Do you want to include the Rangehood in the study?" at bounding box center [262, 279] width 410 height 12
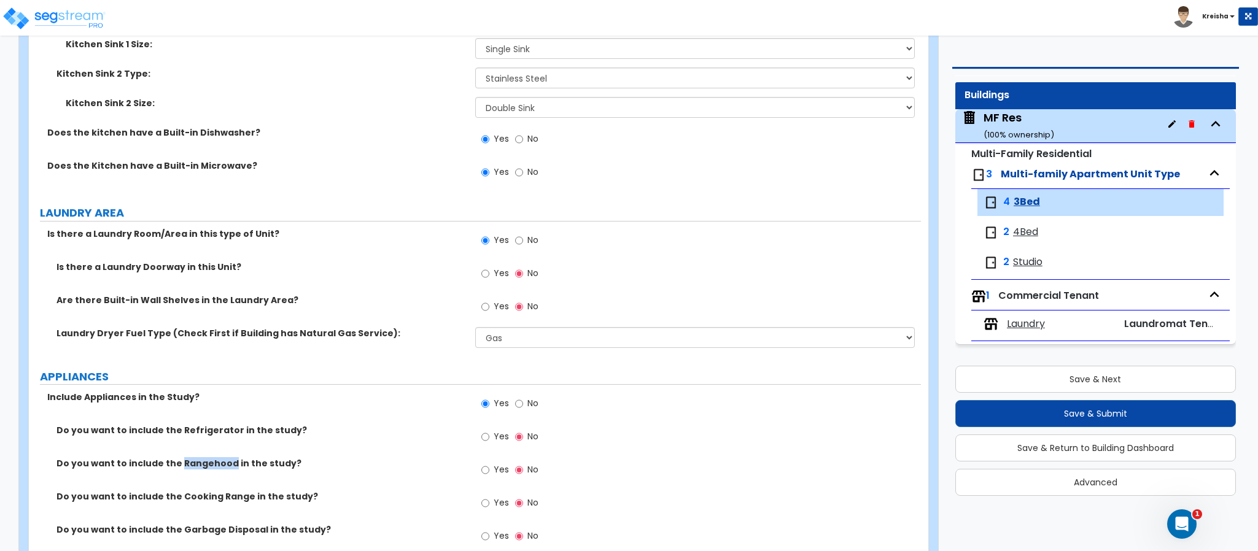
click at [268, 286] on div "Is there a Laundry Doorway in this Unit? Yes No" at bounding box center [475, 277] width 892 height 33
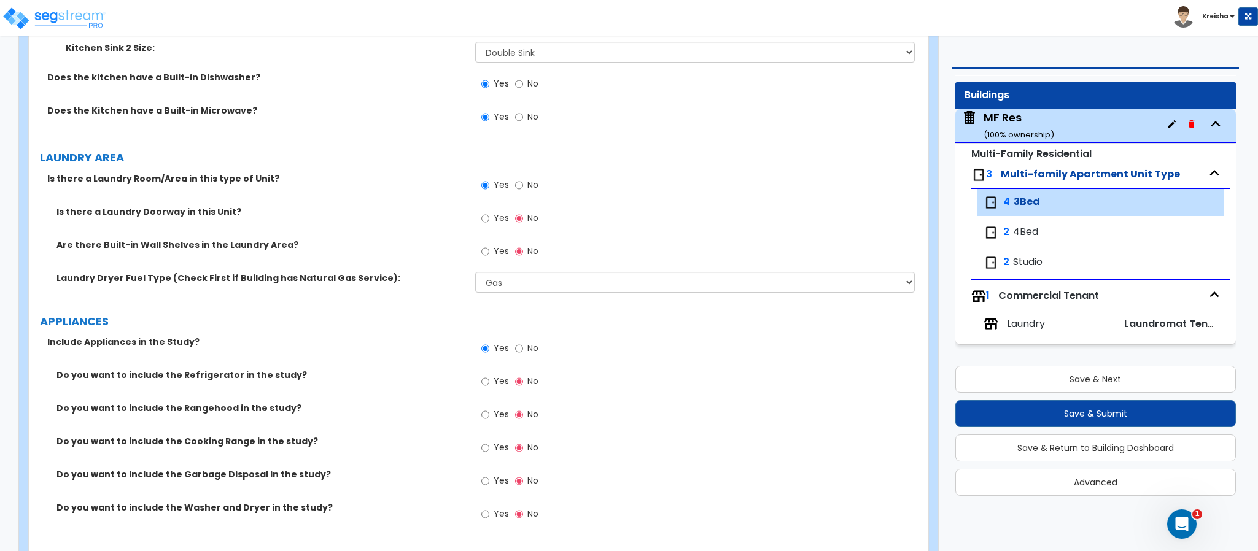
scroll to position [3030, 0]
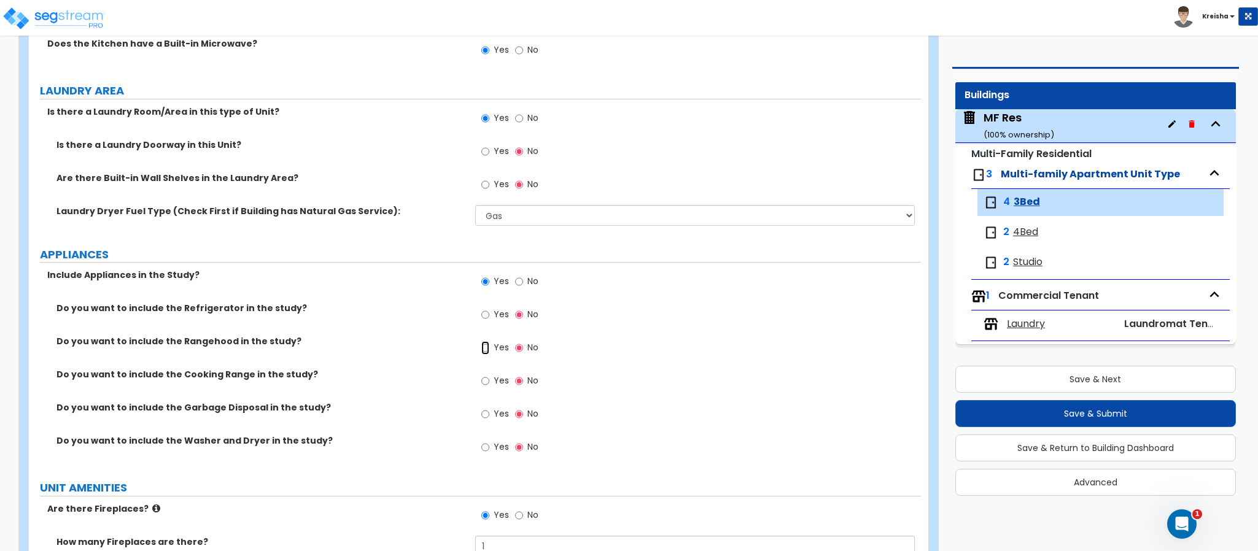
click at [485, 351] on input "Yes" at bounding box center [485, 348] width 8 height 14
radio input "true"
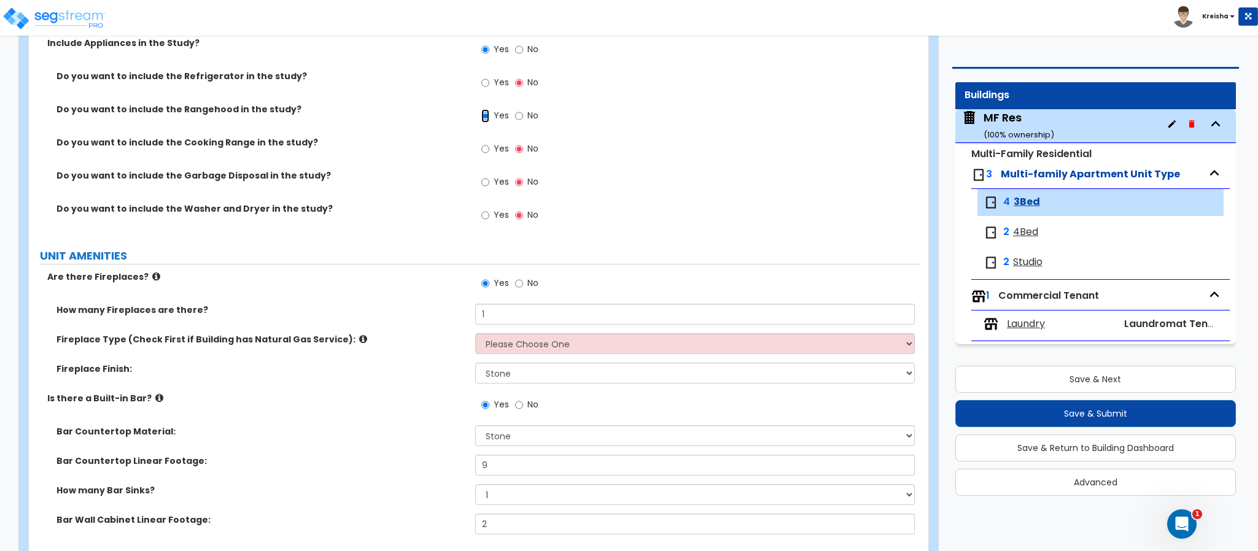
scroll to position [3114, 0]
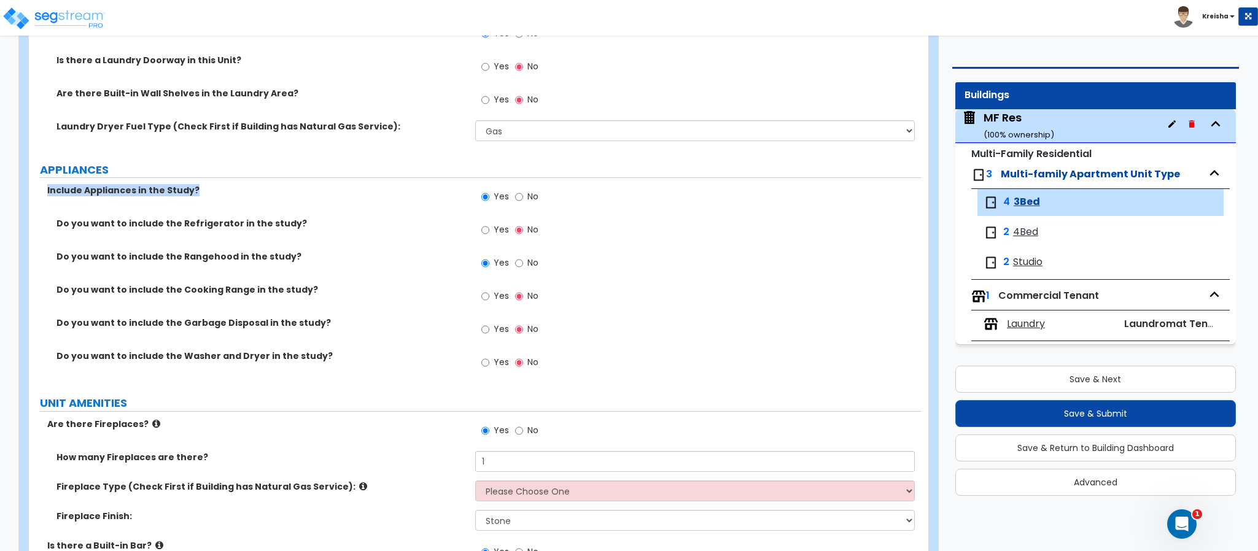
drag, startPoint x: 42, startPoint y: 188, endPoint x: 212, endPoint y: 190, distance: 170.1
click at [212, 190] on div "Include Appliances in the Study?" at bounding box center [252, 190] width 446 height 12
copy label "Include Appliances in the Study?"
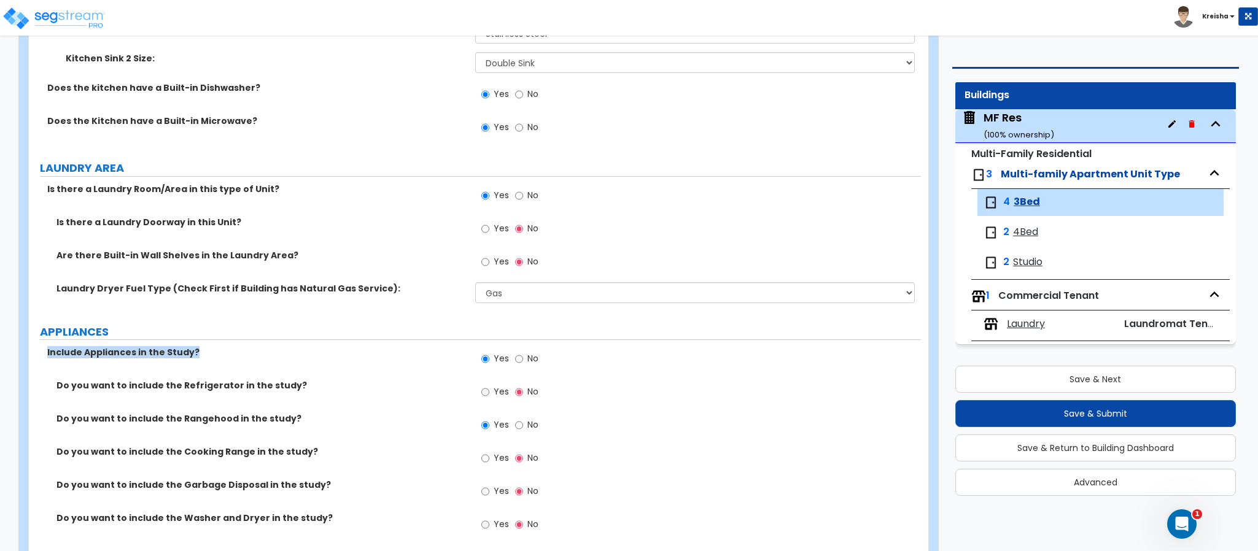
scroll to position [2930, 0]
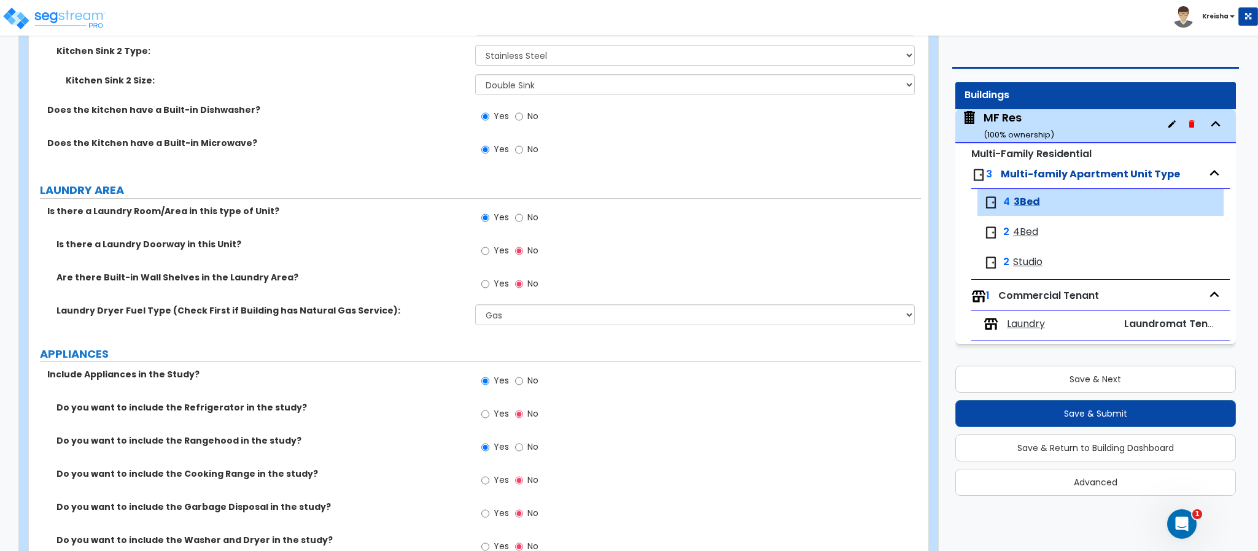
drag, startPoint x: 41, startPoint y: 142, endPoint x: 246, endPoint y: 138, distance: 205.2
click at [246, 138] on div "Does the Kitchen have a Built-in Microwave?" at bounding box center [252, 143] width 446 height 12
copy label "Does the Kitchen have a Built-in Microwave?"
click at [684, 131] on div "Yes No" at bounding box center [698, 120] width 446 height 33
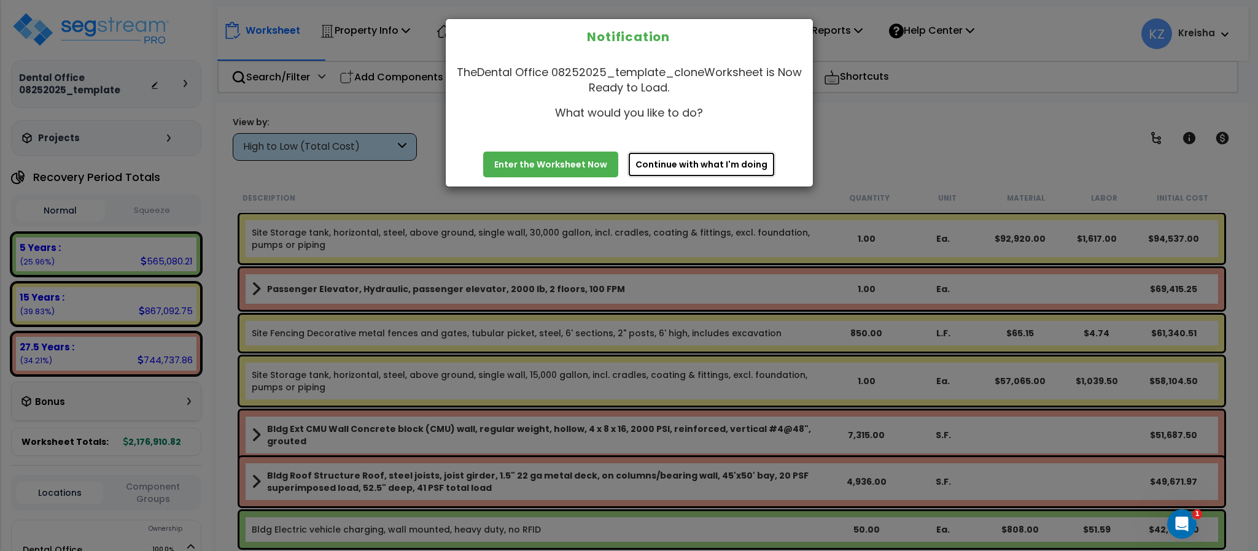
click at [661, 166] on button "Continue with what I'm doing" at bounding box center [702, 165] width 148 height 26
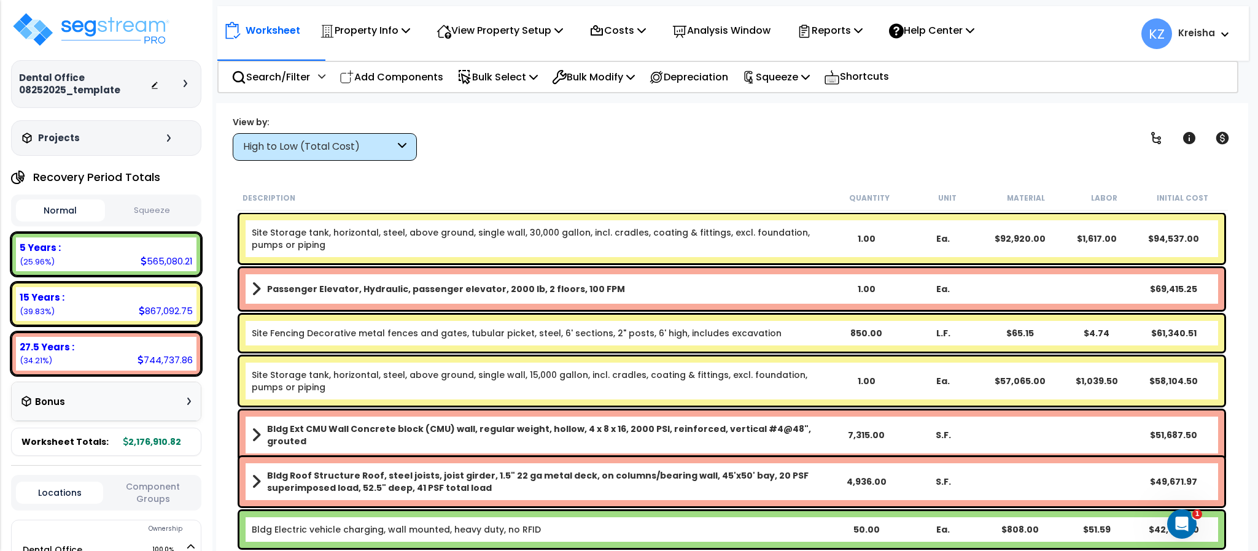
click at [501, 139] on div "View by: High to Low (Total Cost) High to Low (Total Cost)" at bounding box center [731, 137] width 1007 height 45
click at [964, 153] on div "View by: High to Low (Total Cost) High to Low (Total Cost)" at bounding box center [731, 137] width 1007 height 45
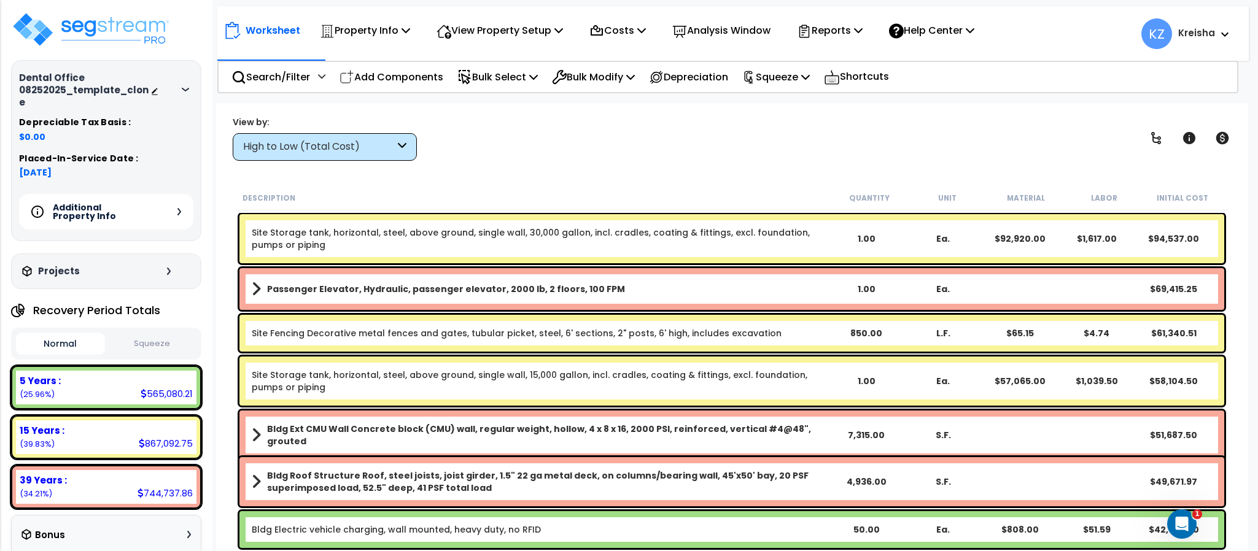
scroll to position [172, 0]
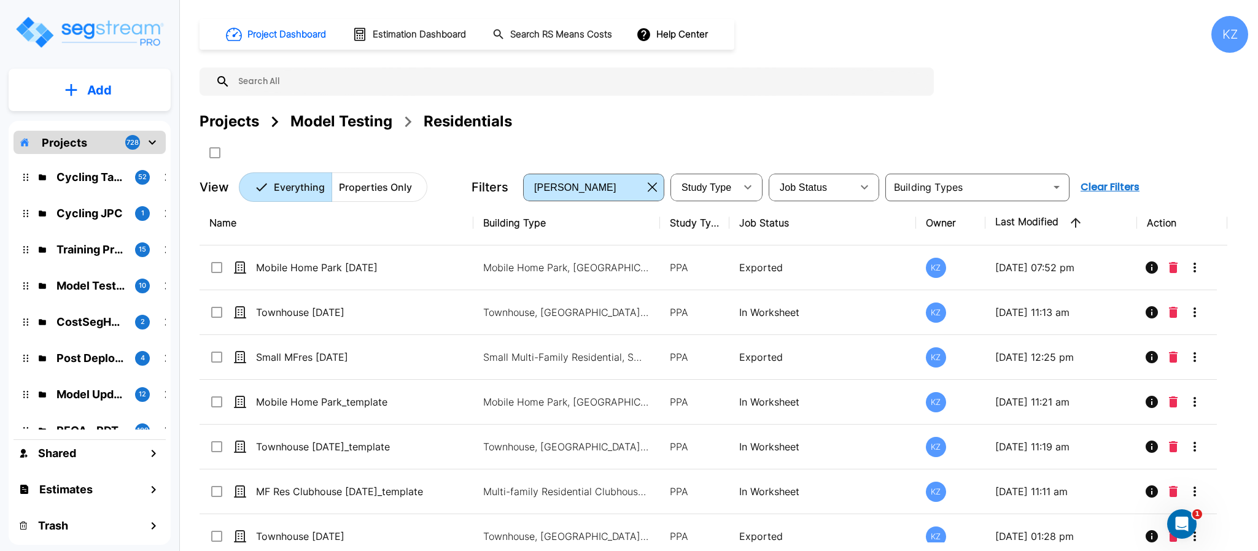
scroll to position [859, 0]
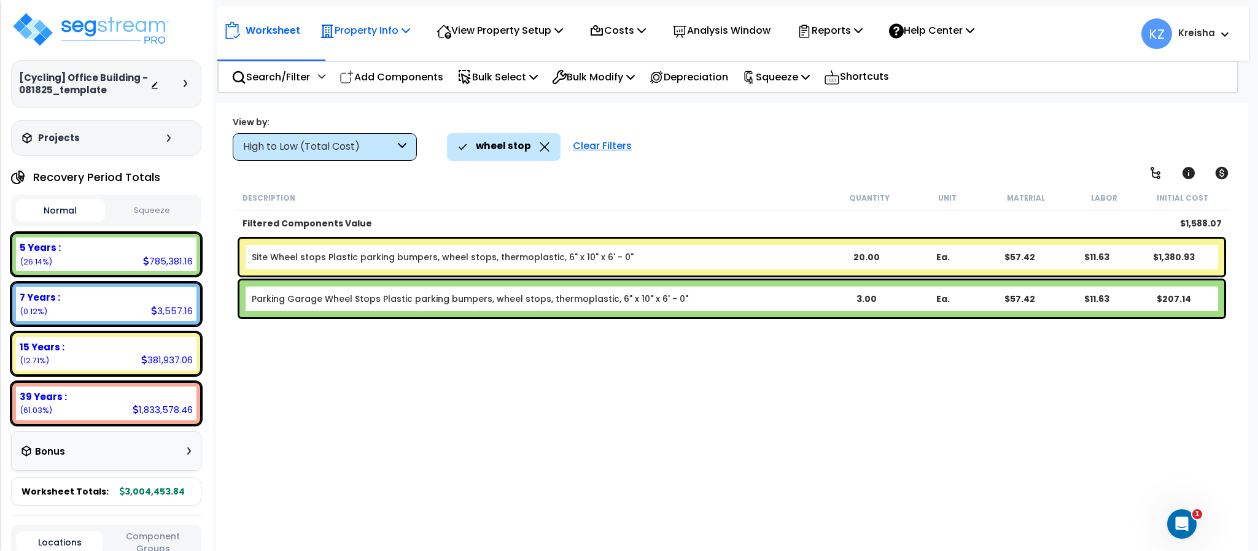
click at [341, 26] on p "Property Info" at bounding box center [365, 30] width 90 height 17
click at [328, 96] on div at bounding box center [375, 96] width 122 height 1
click at [357, 28] on p "Property Info" at bounding box center [365, 30] width 90 height 17
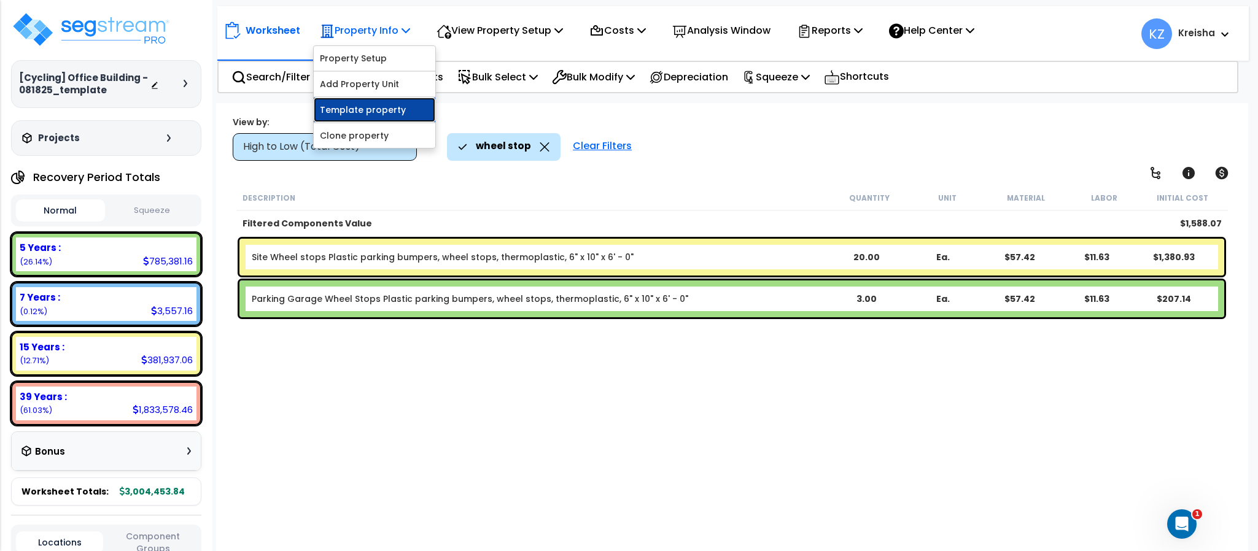
click at [362, 101] on link "Template property" at bounding box center [375, 110] width 122 height 25
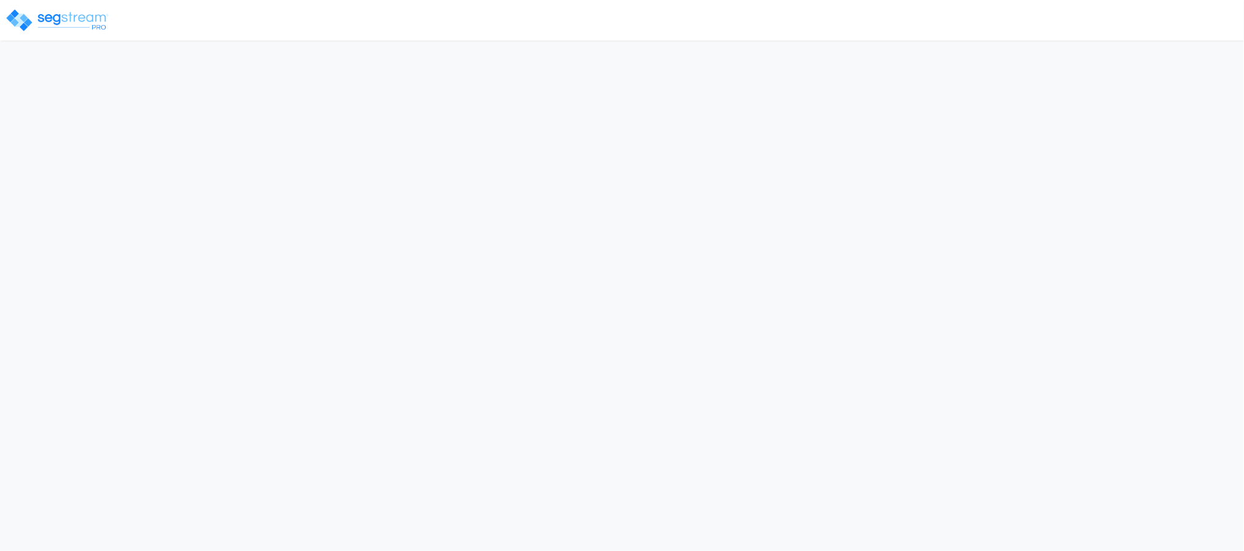
select select "2025"
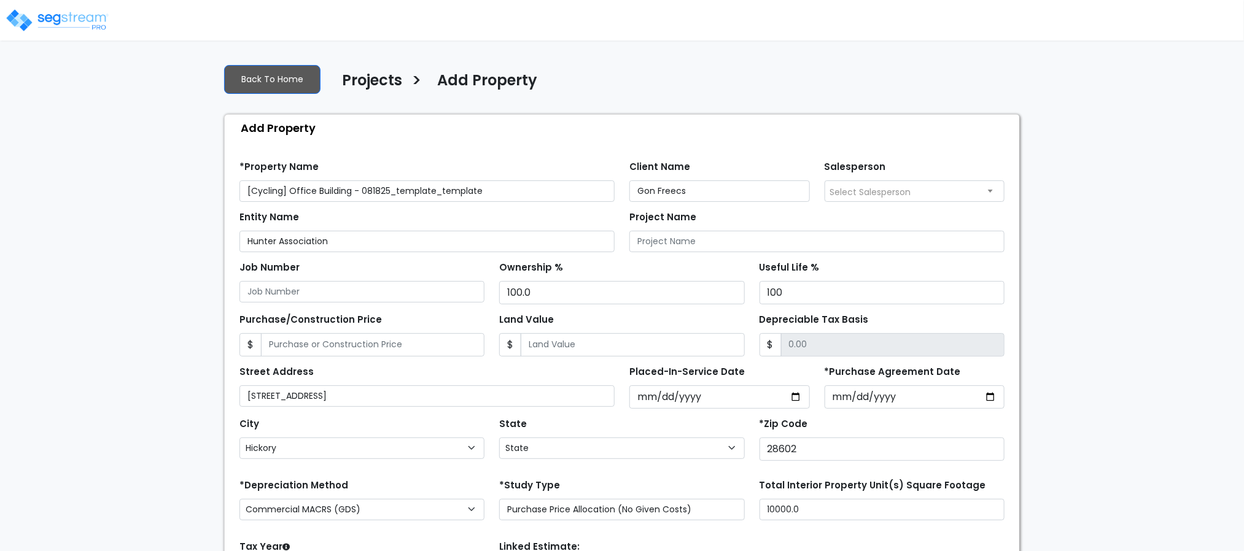
select select "NC"
drag, startPoint x: 496, startPoint y: 188, endPoint x: 437, endPoint y: 192, distance: 59.1
click at [437, 192] on input "[Cycling] Office Building - 081825_template_template" at bounding box center [427, 191] width 375 height 21
type input "[Cycling] Office Building - 081825_template2"
click at [1159, 303] on div "We are Building your Property. So please grab a coffee and let us do the heavy …" at bounding box center [622, 369] width 1244 height 630
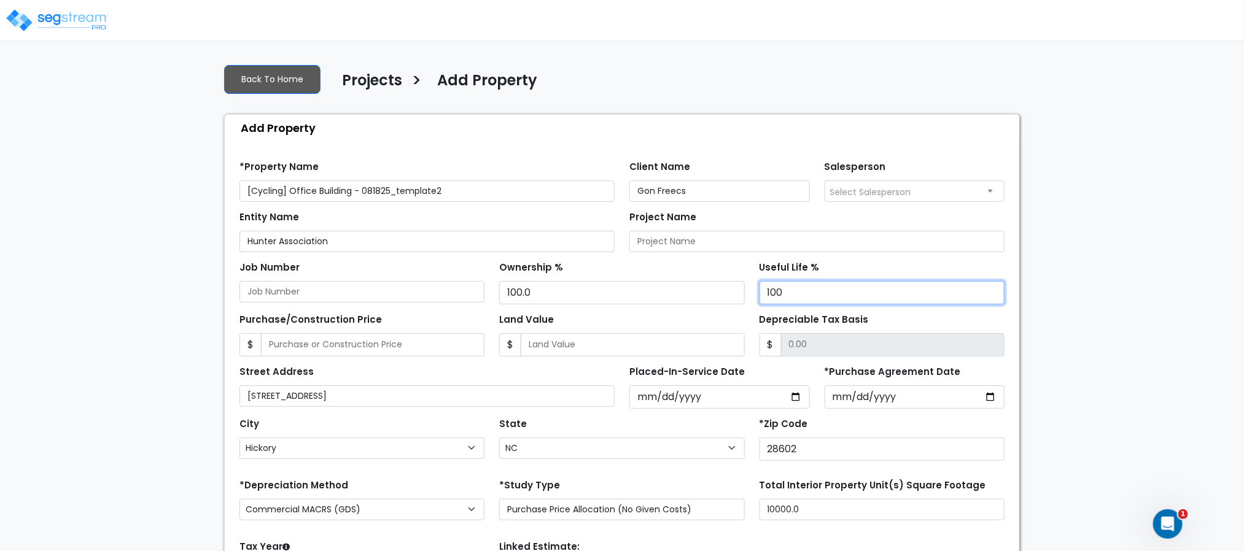
scroll to position [138, 0]
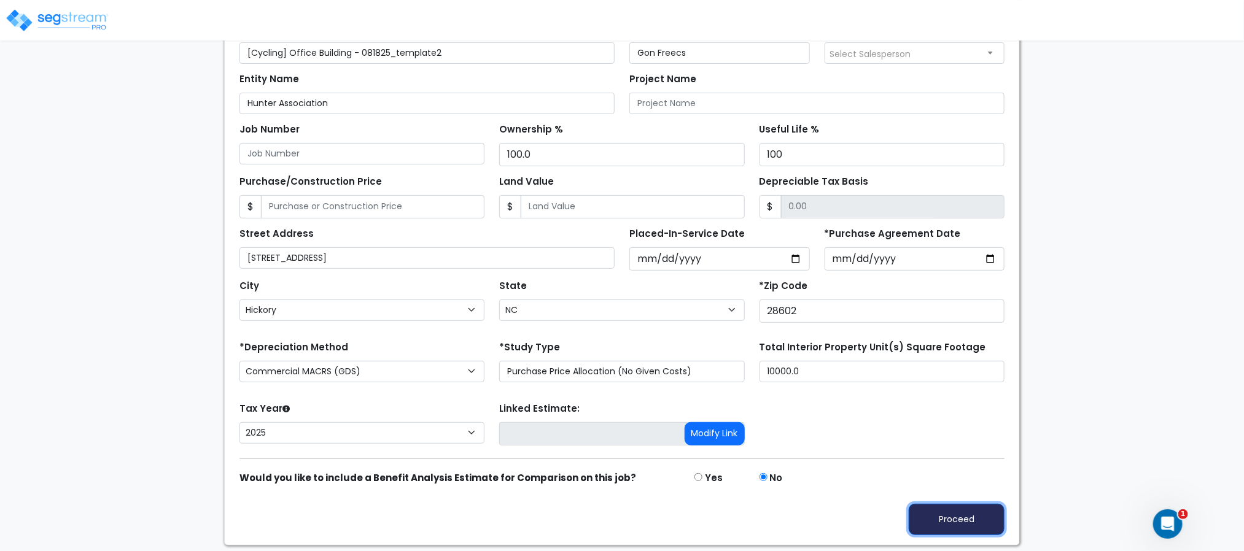
click at [964, 522] on button "Proceed" at bounding box center [957, 519] width 96 height 31
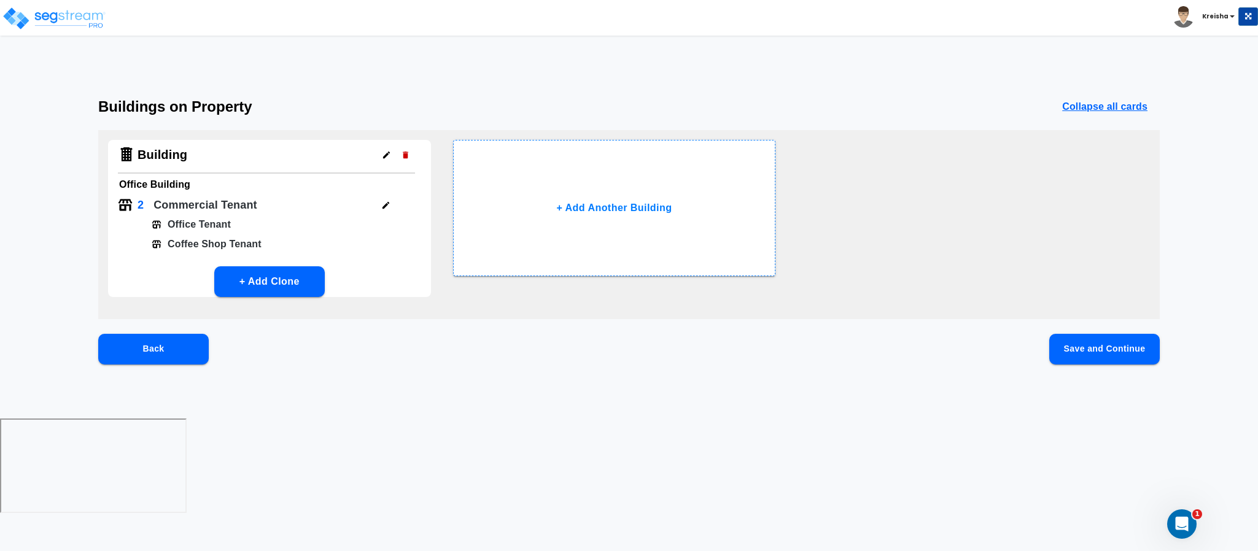
click at [1150, 332] on div "Buildings on Property Collapse all cards Building Office Building 2 Commercial …" at bounding box center [629, 251] width 1258 height 306
click at [1137, 343] on button "Save and Continue" at bounding box center [1105, 349] width 111 height 31
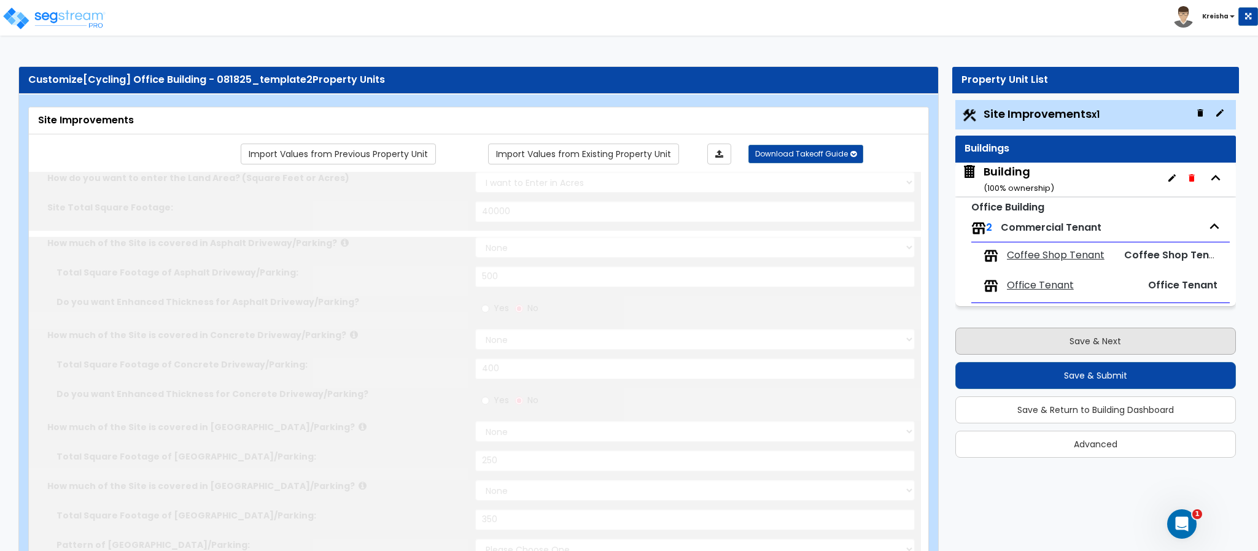
select select "2"
type input "40000"
select select "2"
type input "500"
select select "2"
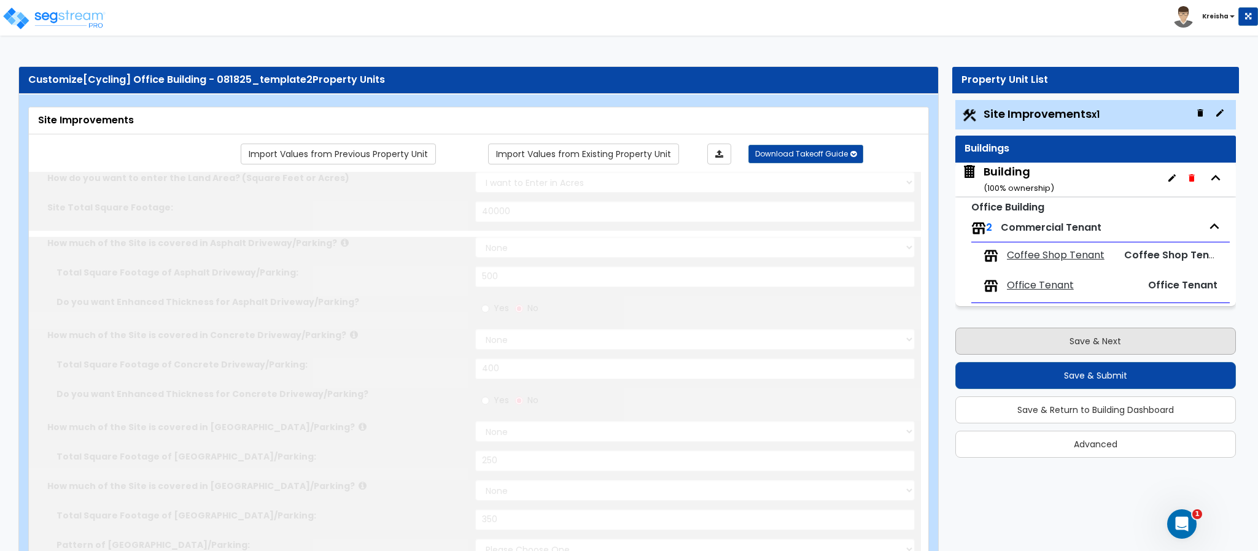
type input "400"
select select "2"
type input "250"
select select "2"
type input "350"
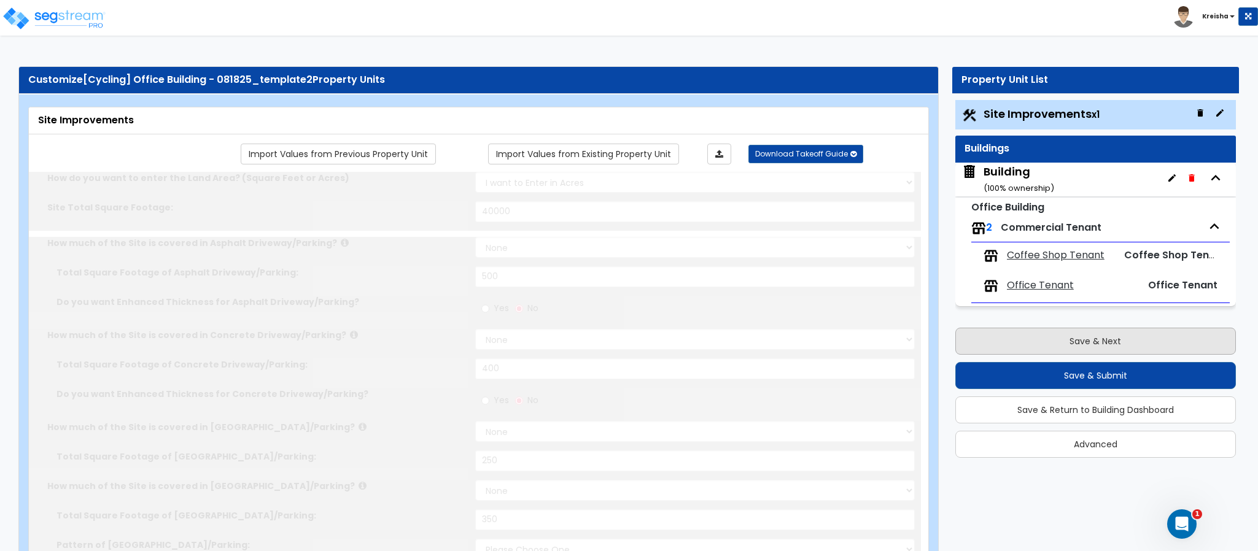
select select "2"
type input "275"
radio input "true"
type input "8"
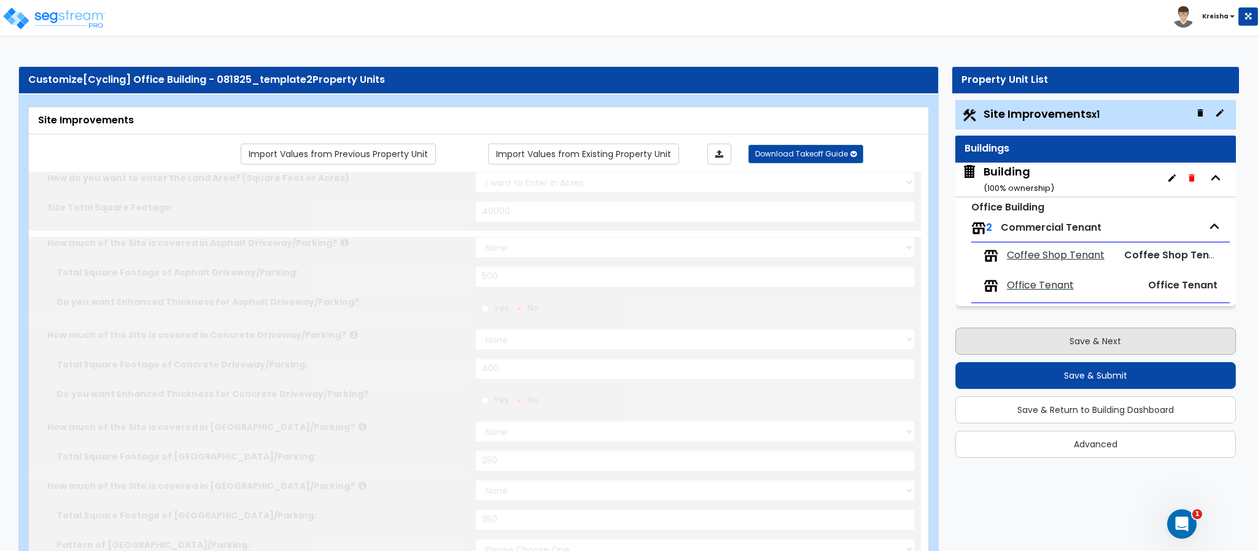
radio input "true"
type input "10"
type input "25"
type input "20"
radio input "true"
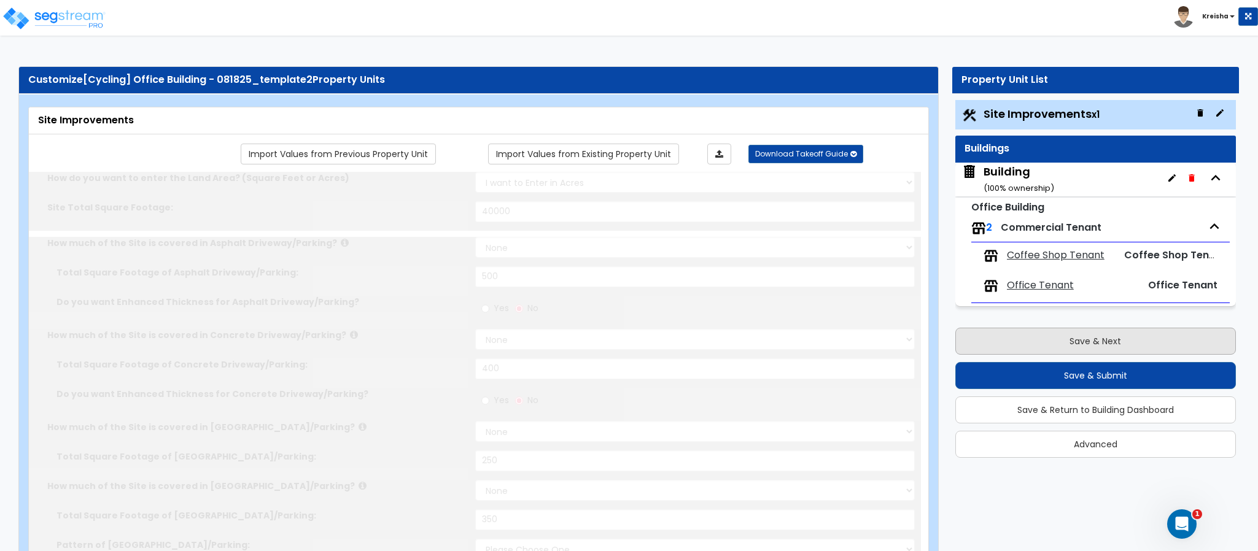
type input "10"
radio input "true"
select select "1"
radio input "true"
select select "2"
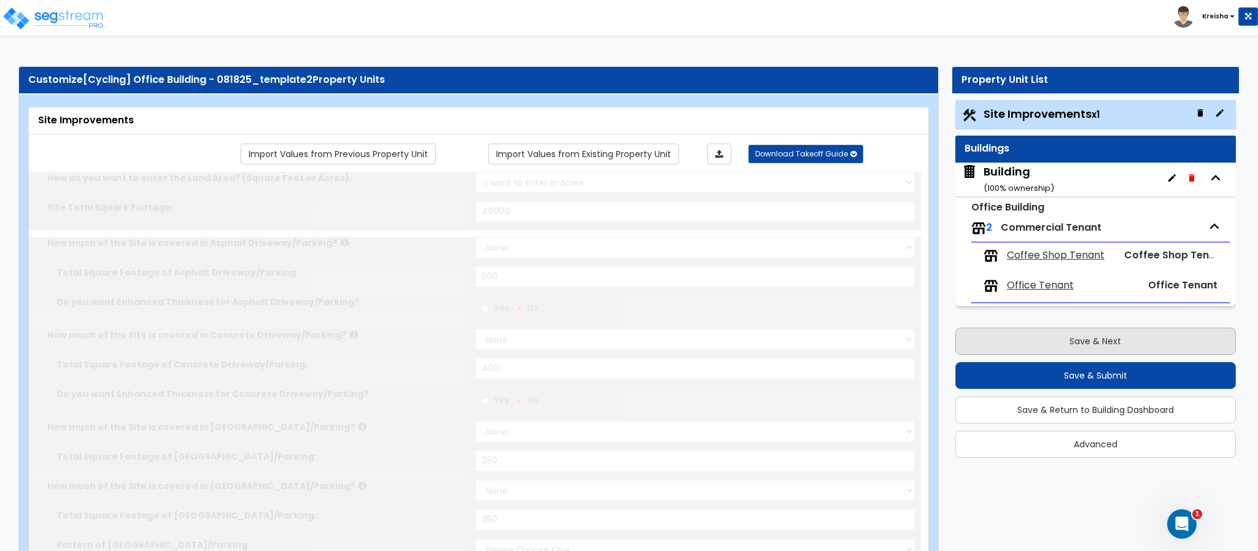
select select "1"
type input "5"
type input "2"
type input "3"
type input "1"
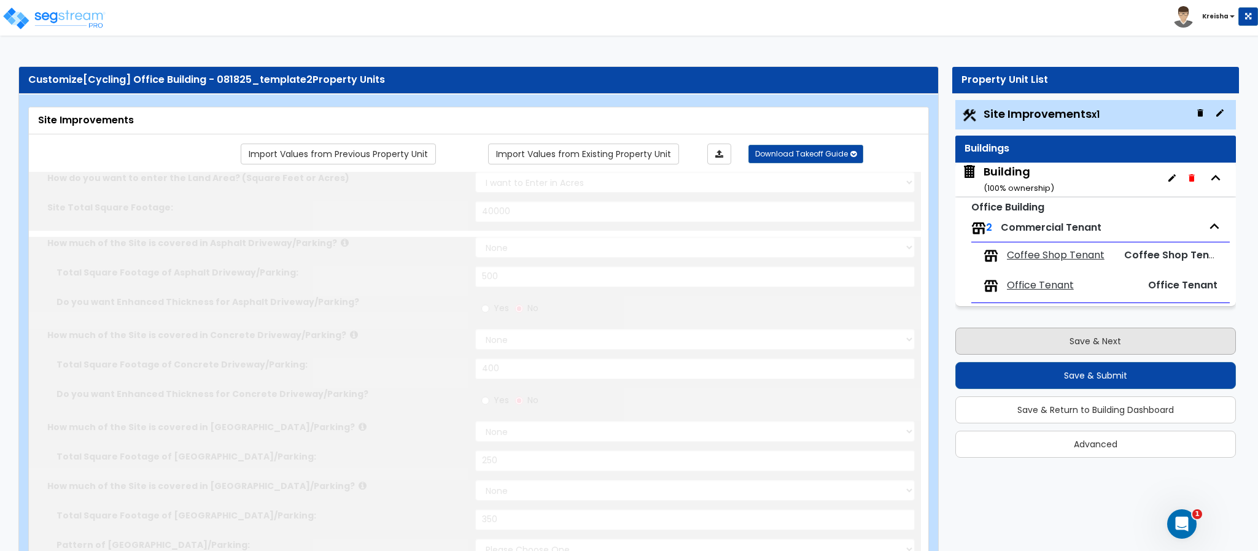
radio input "true"
type input "15"
radio input "true"
select select "1"
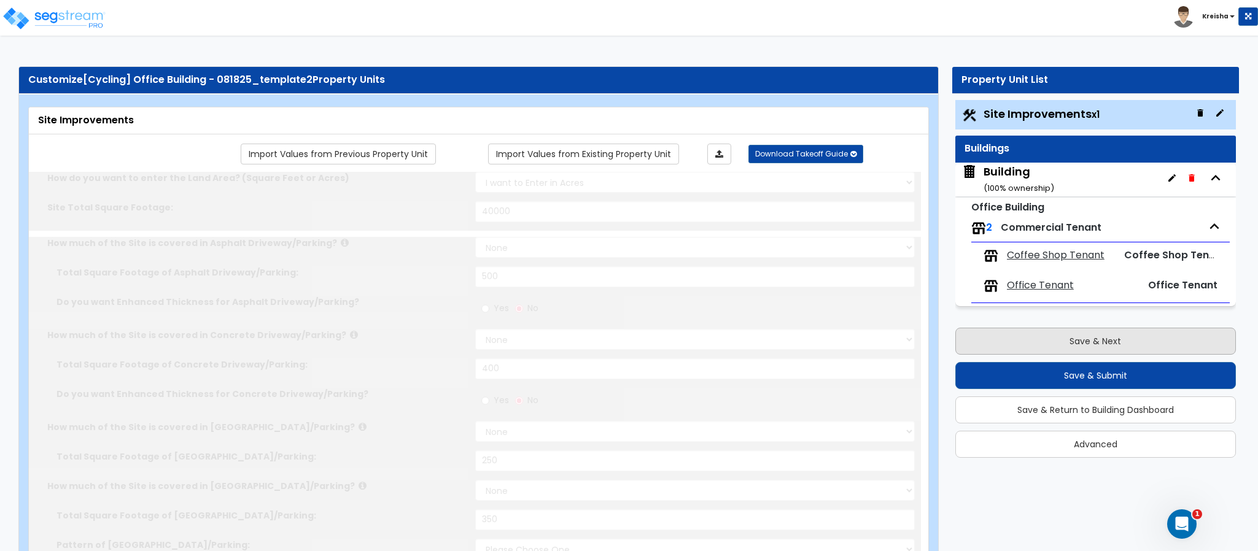
type input "20"
radio input "true"
type input "150"
radio input "true"
select select "1"
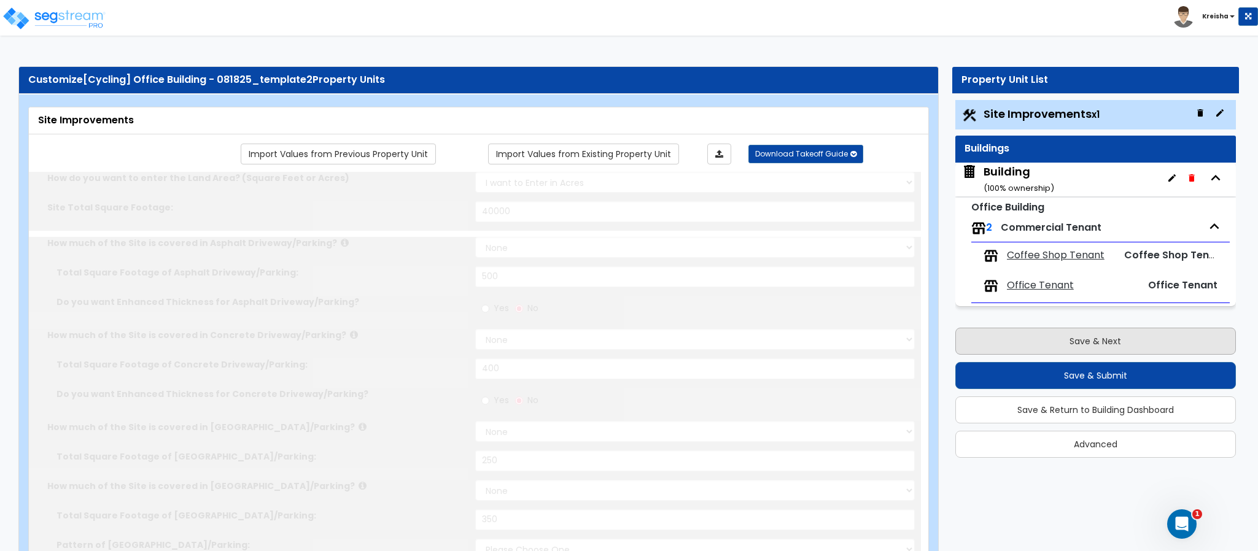
type input "20"
radio input "true"
type input "2"
radio input "true"
type input "5"
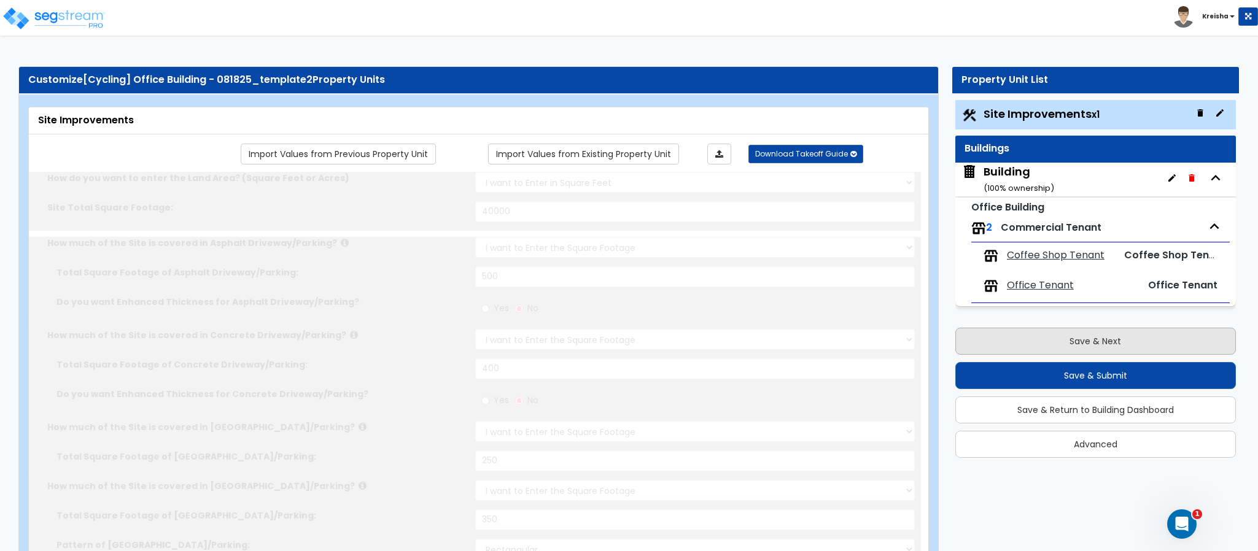
select select "1"
radio input "true"
select select "2"
radio input "true"
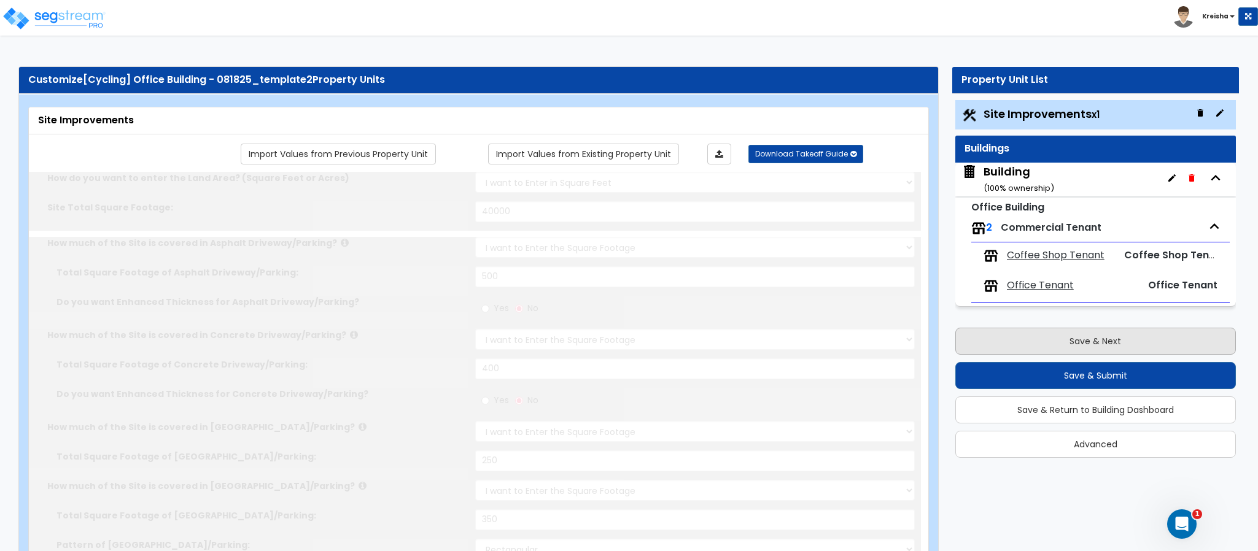
radio input "true"
select select "2"
type input "100"
select select "2"
select select "1"
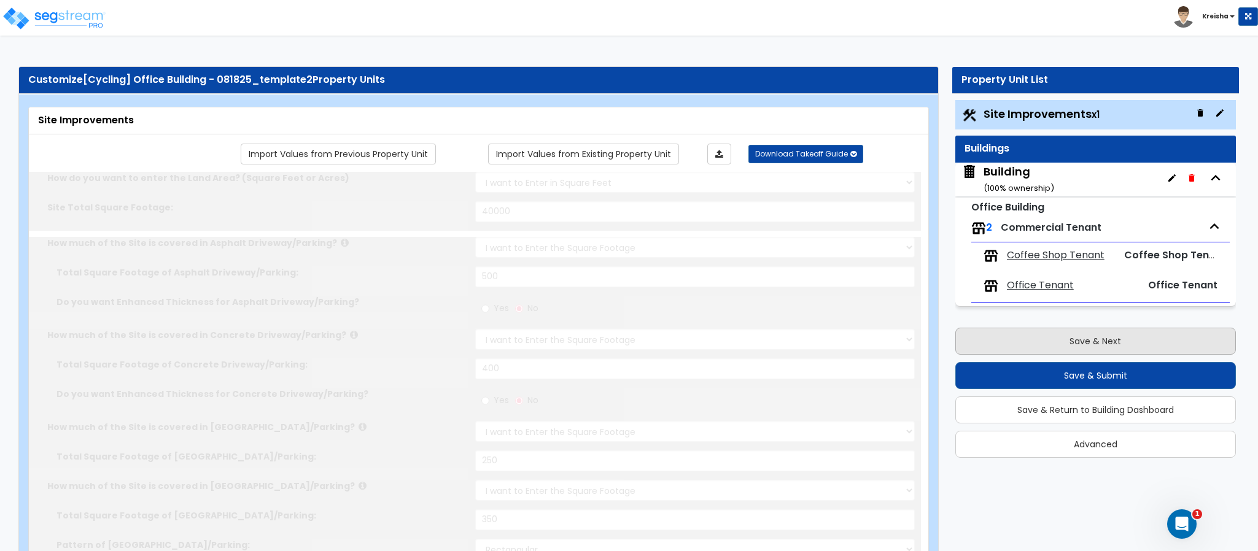
type input "60"
select select "10"
radio input "true"
type input "6"
radio input "true"
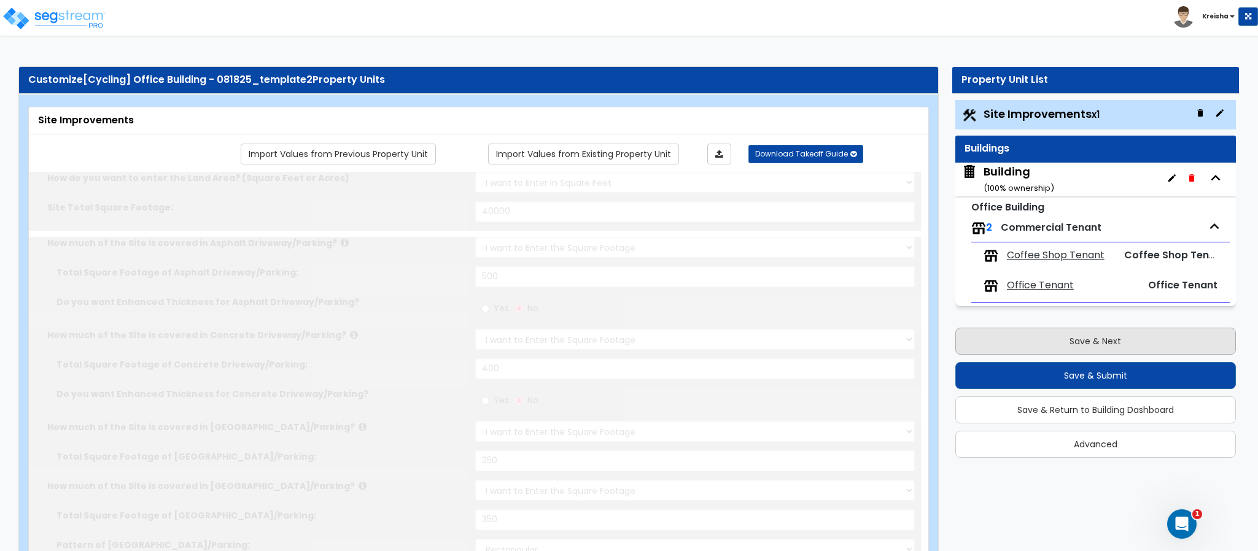
select select "1"
type input "250"
radio input "true"
type input "150"
type input "2"
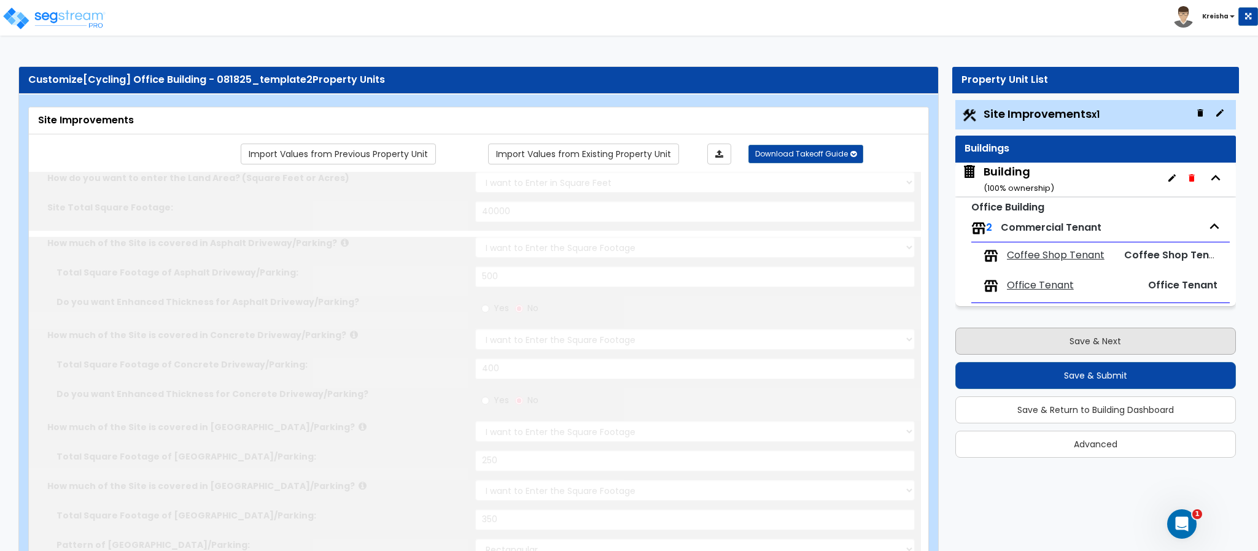
radio input "true"
select select "1"
radio input "true"
select select "1"
type input "5"
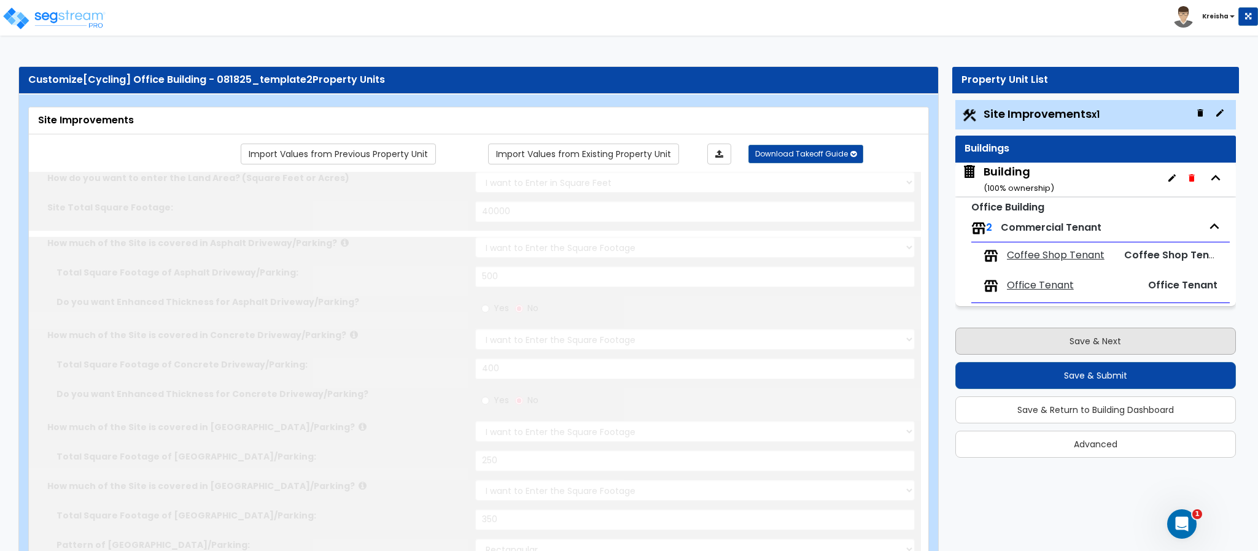
type input "7"
radio input "true"
select select "1"
radio input "true"
type input "4"
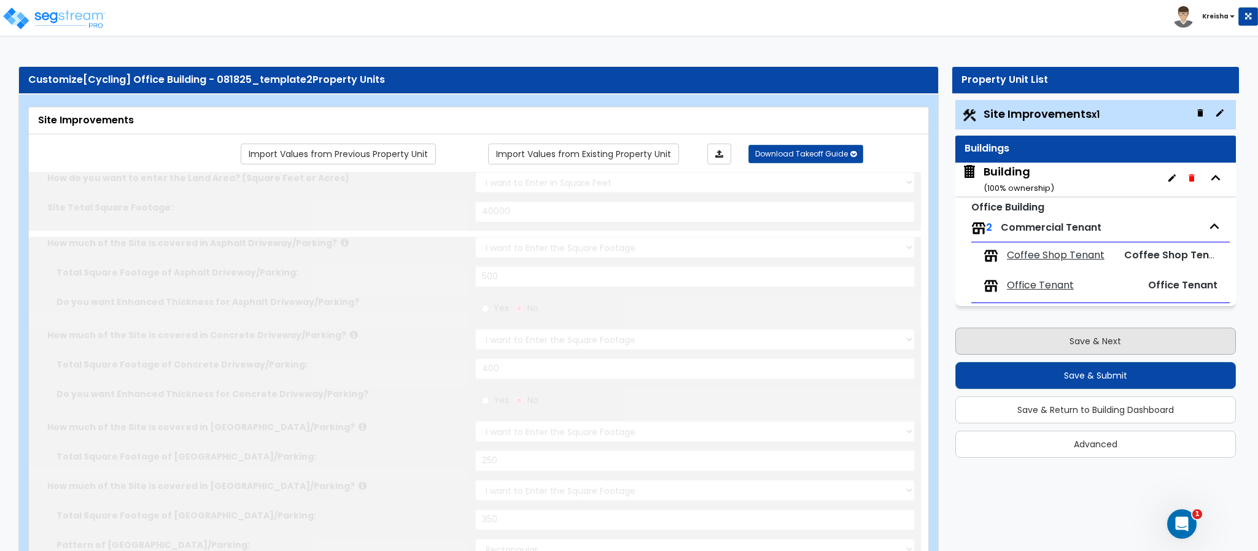
type input "5"
radio input "true"
select select "3"
radio input "true"
select select "2"
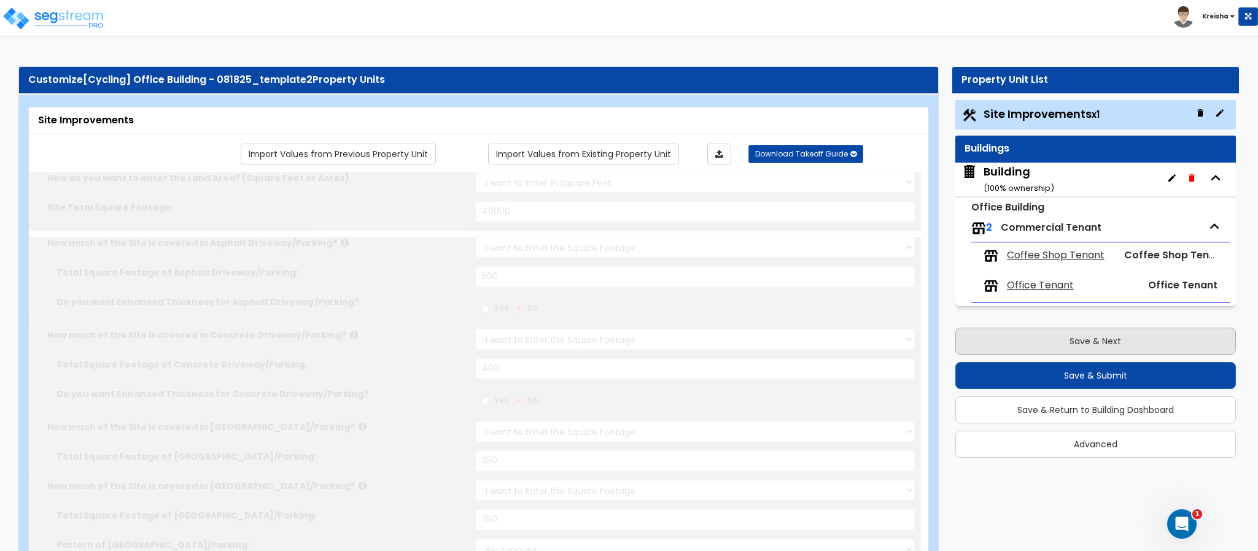
type input "15"
radio input "true"
type input "45"
radio input "true"
type input "85"
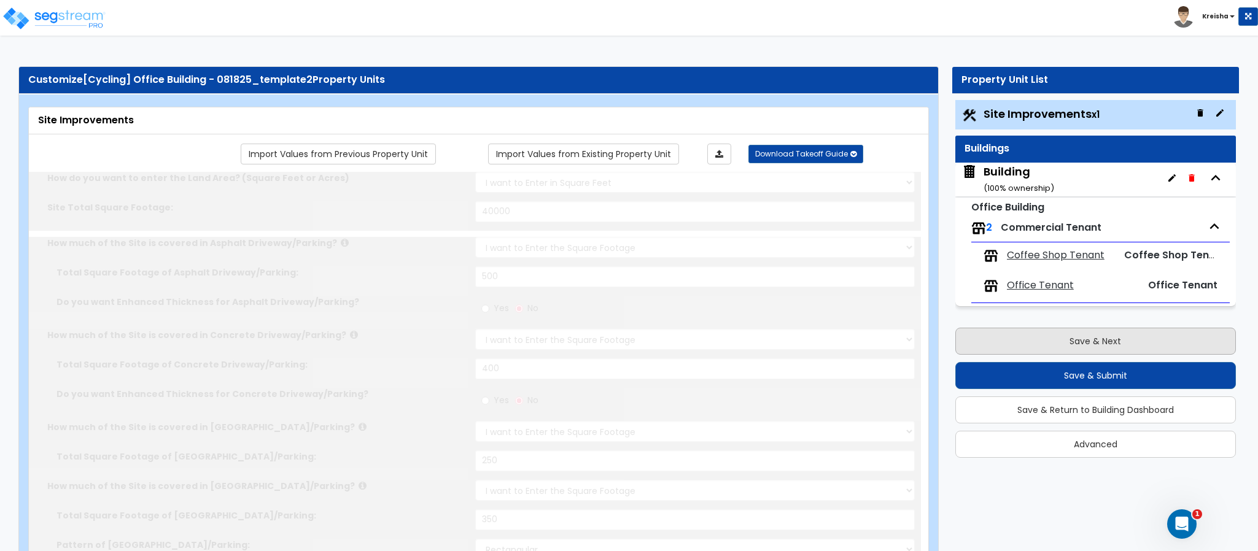
radio input "true"
select select "4"
type input "100"
radio input "true"
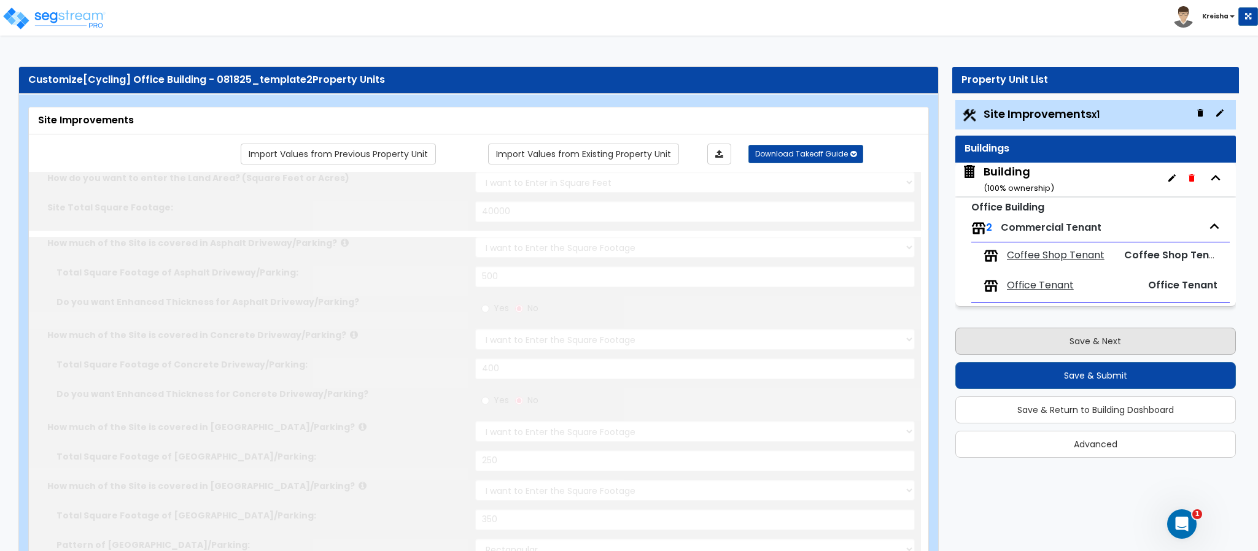
type input "50"
radio input "true"
select select "4"
type input "80"
radio input "true"
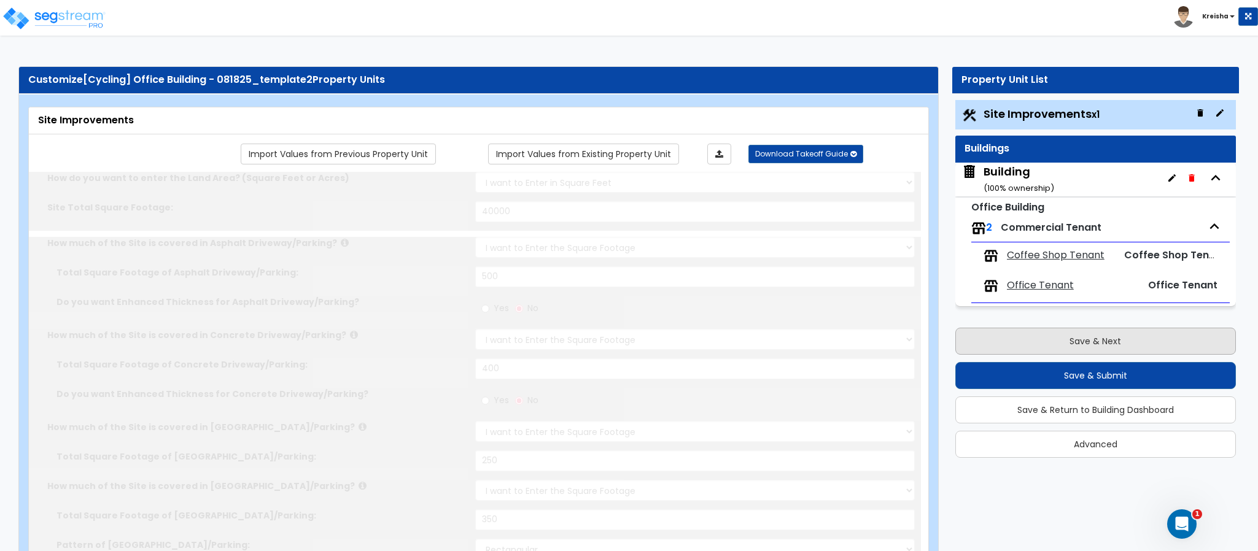
type input "75"
radio input "true"
type input "7"
type input "65"
radio input "true"
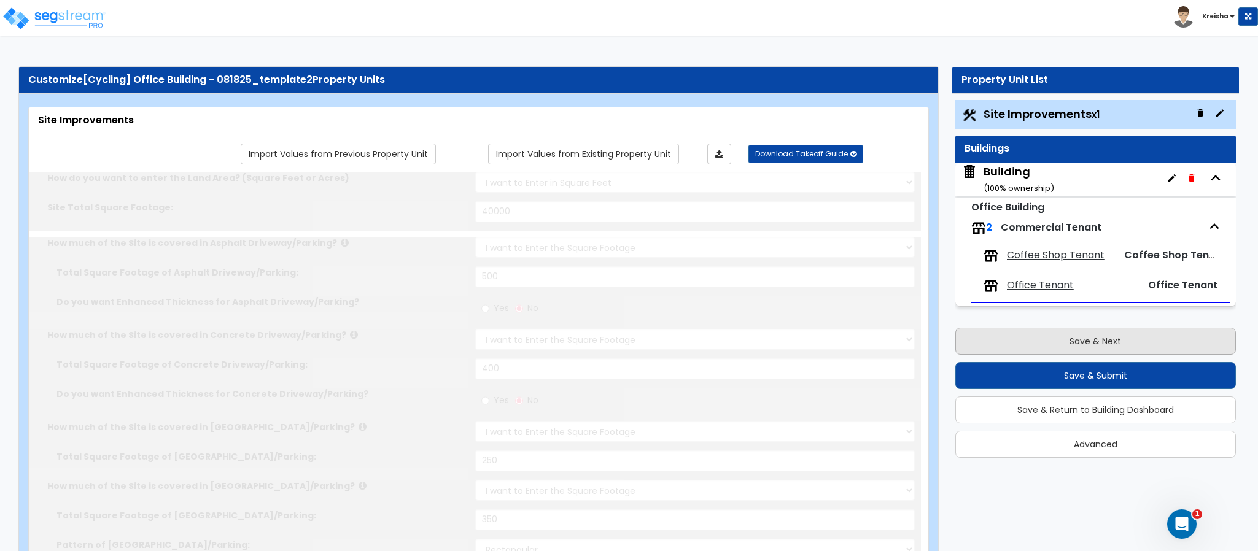
type input "7"
type input "90"
radio input "true"
type input "6"
type input "55"
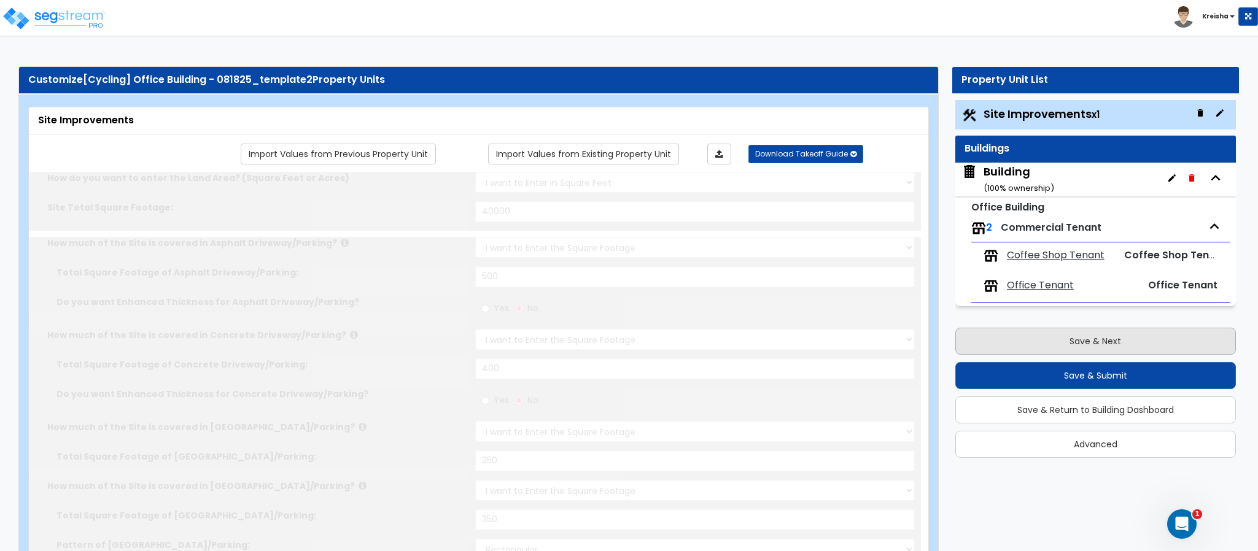
radio input "true"
type input "7"
type input "60"
radio input "true"
select select "1"
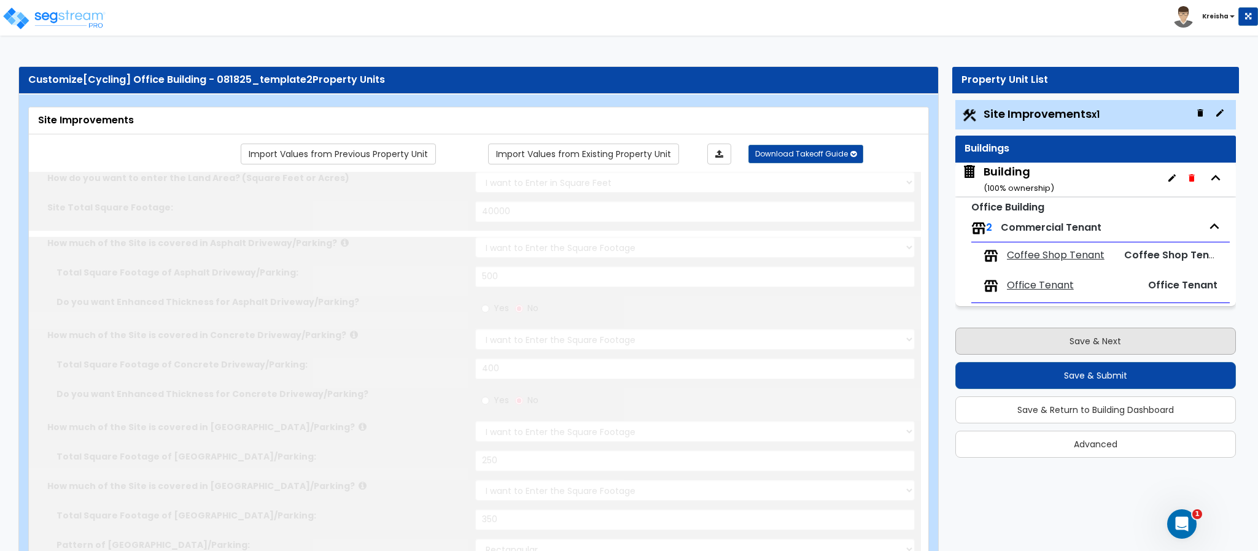
type input "45"
radio input "true"
select select "1"
type input "50"
radio input "true"
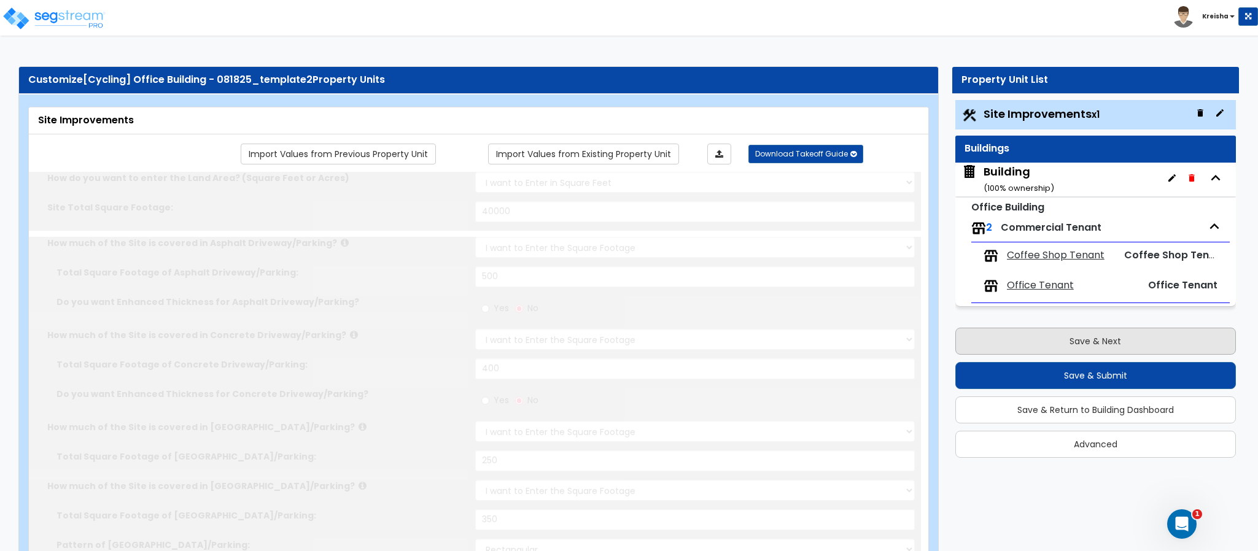
select select "1"
select select "6"
type input "3"
radio input "true"
select select "2"
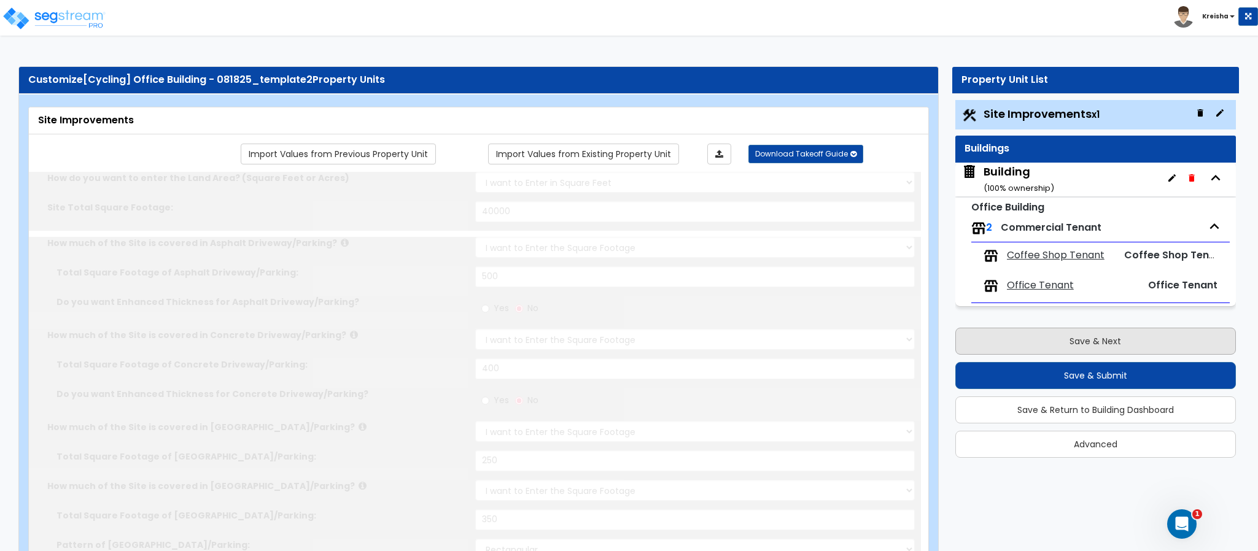
select select "2"
radio input "true"
type input "2"
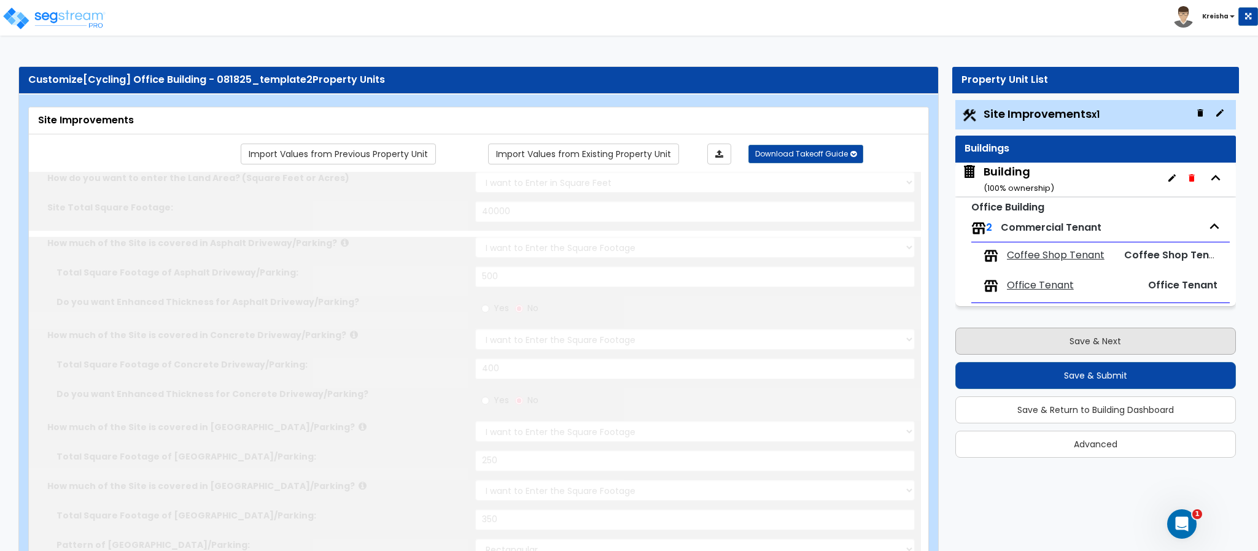
select select "2"
type input "500"
radio input "true"
select select "1"
select select "2"
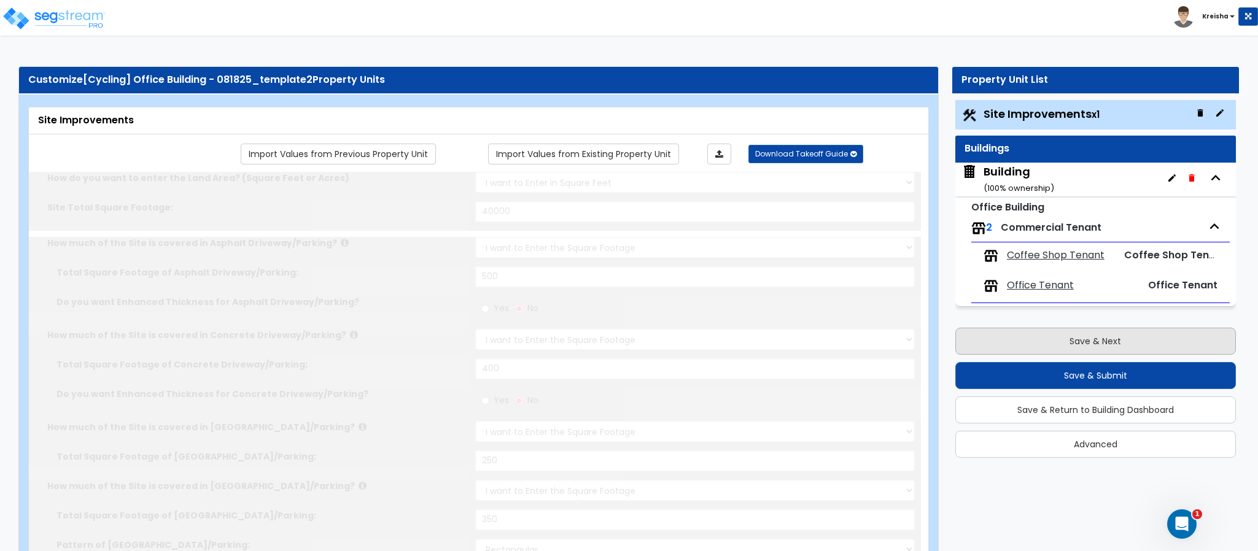
radio input "true"
type input "5"
radio input "true"
type input "3"
radio input "true"
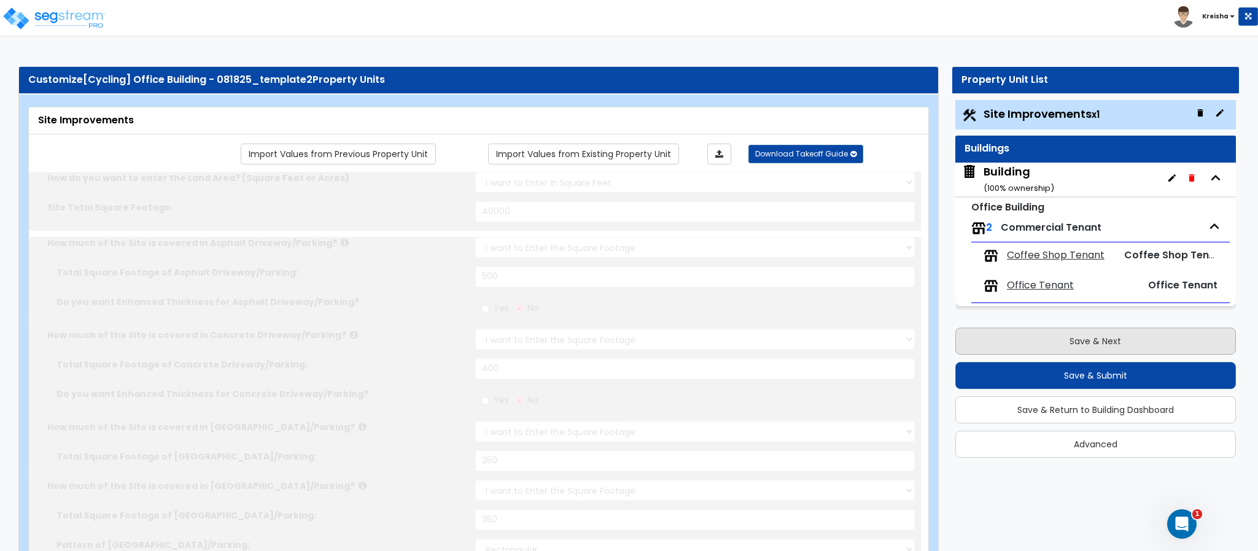
type input "4"
type input "80"
type input "10"
select select "2"
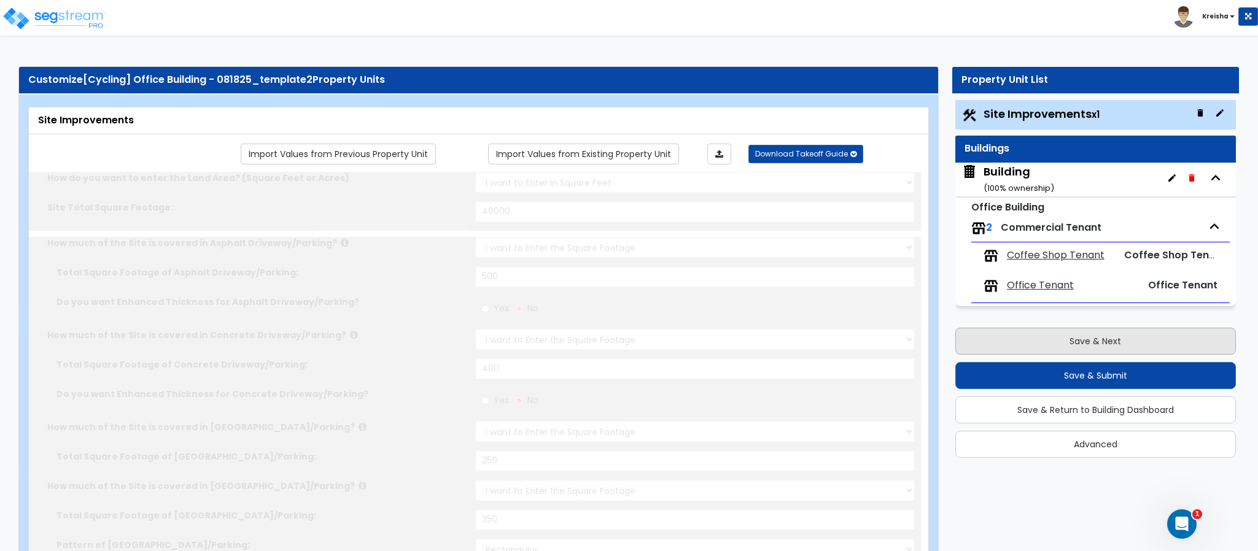
radio input "true"
select select "1"
type input "1"
radio input "true"
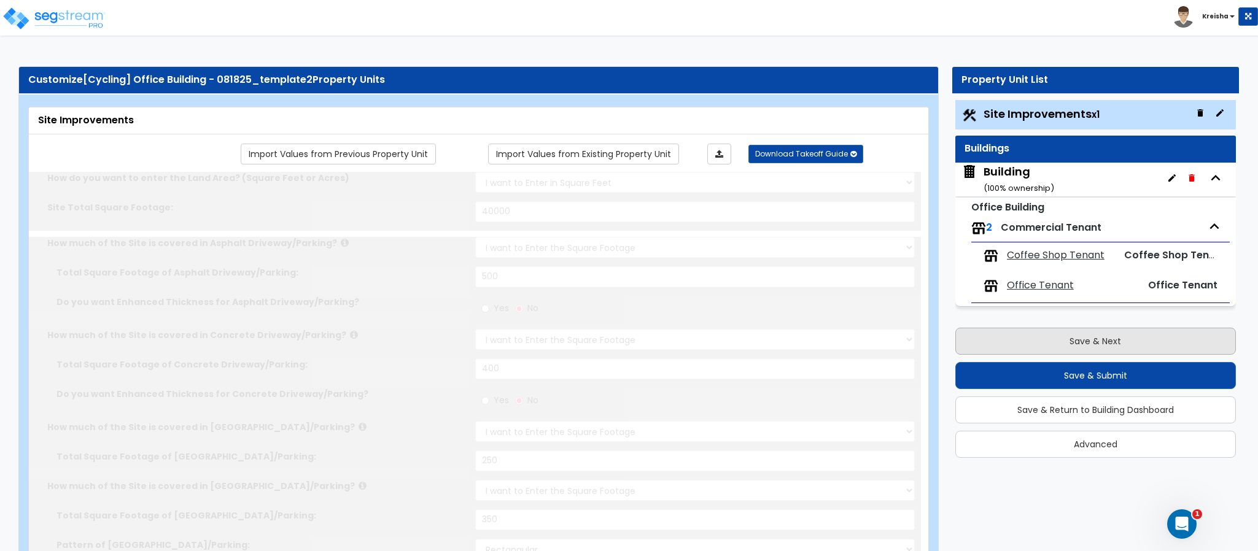
type input "2"
type input "200"
select select "8"
select select "2"
select select "4"
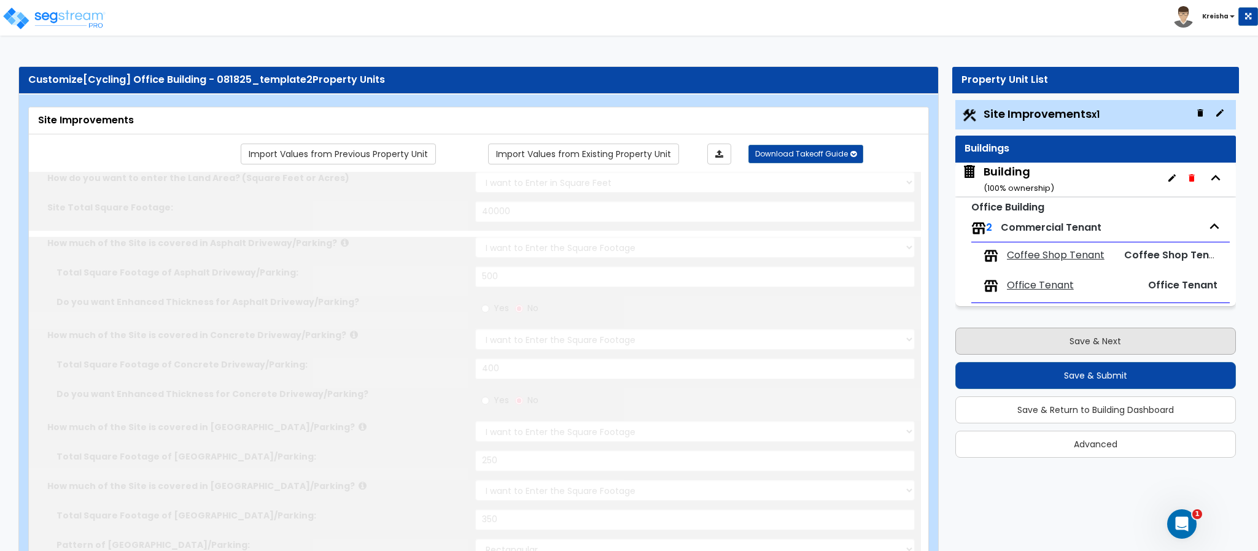
select select "1"
select select "20"
radio input "true"
select select "2"
type input "2"
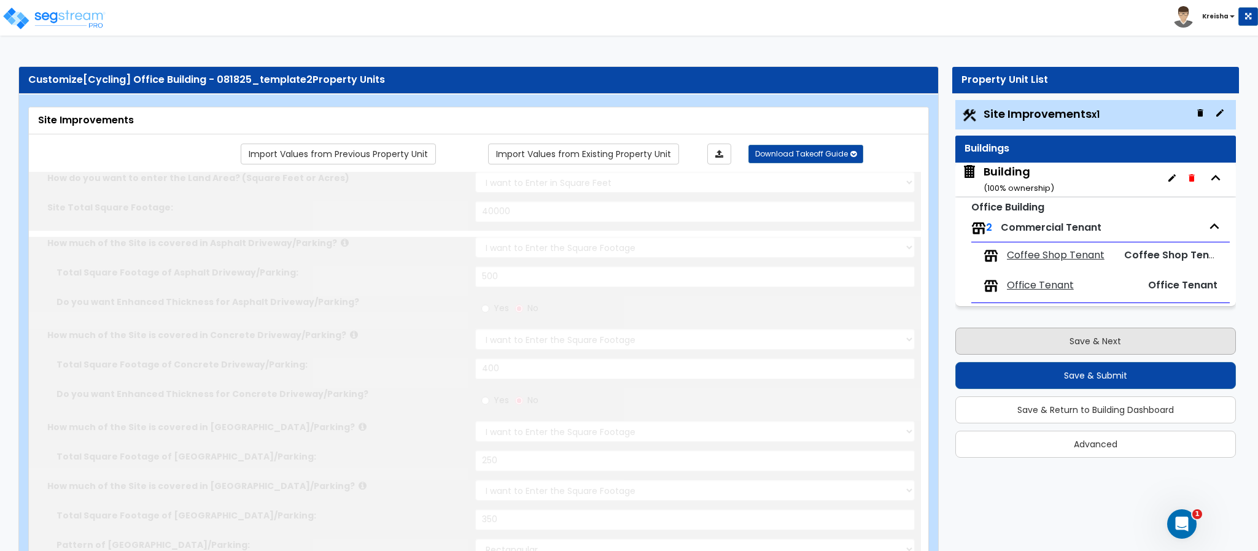
type input "2"
select select "5"
select select "3"
radio input "true"
select select "1"
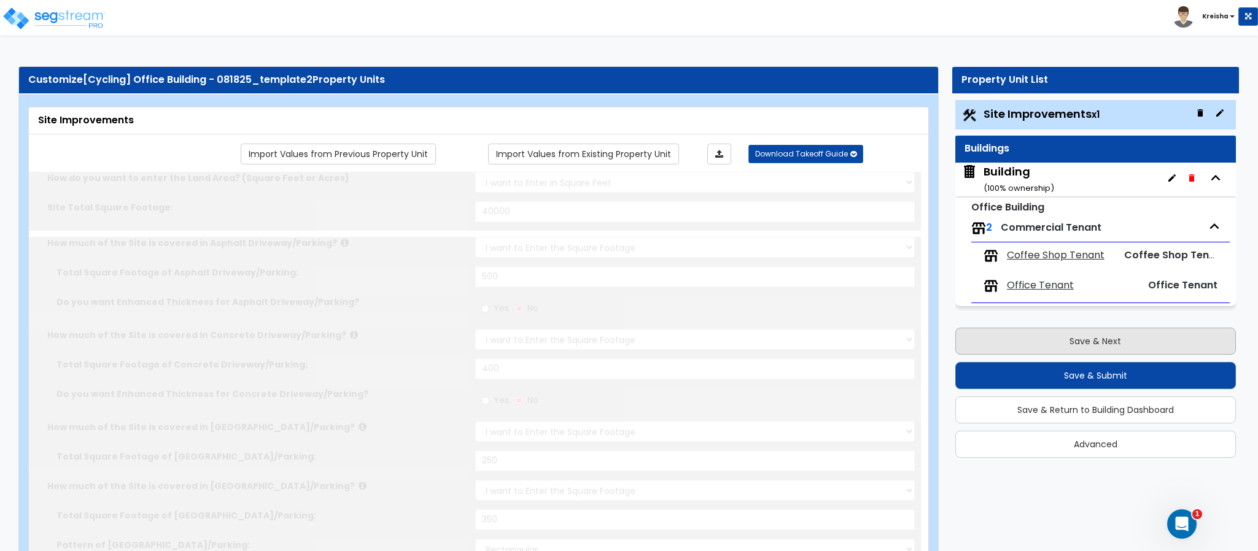
type input "10"
select select "1"
type input "2"
select select "1"
select select "2"
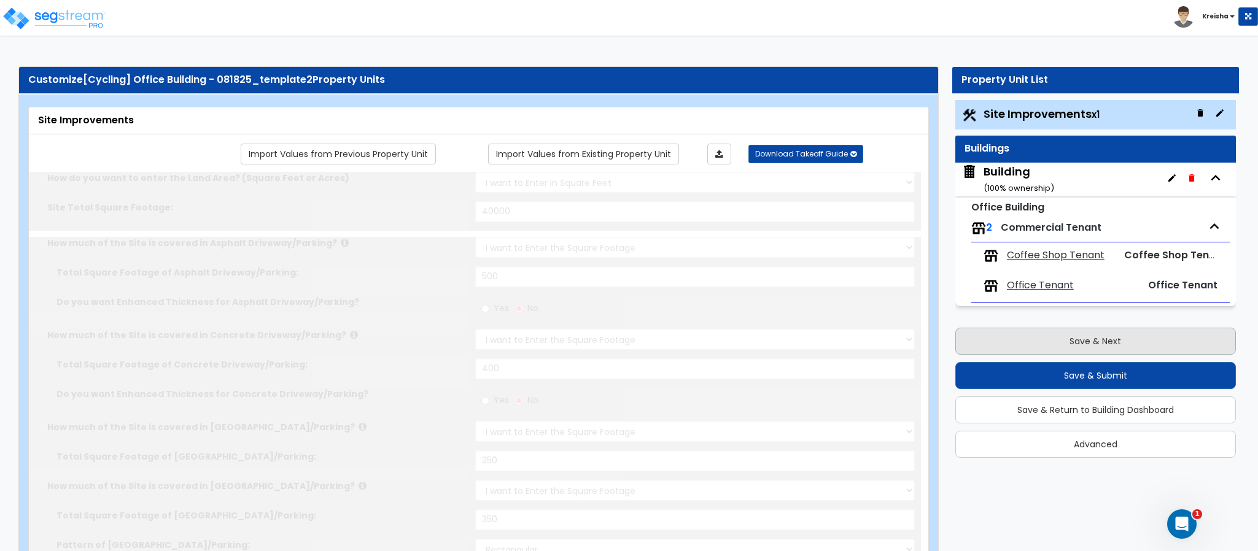
type input "2"
radio input "true"
type input "40"
radio input "true"
select select "1"
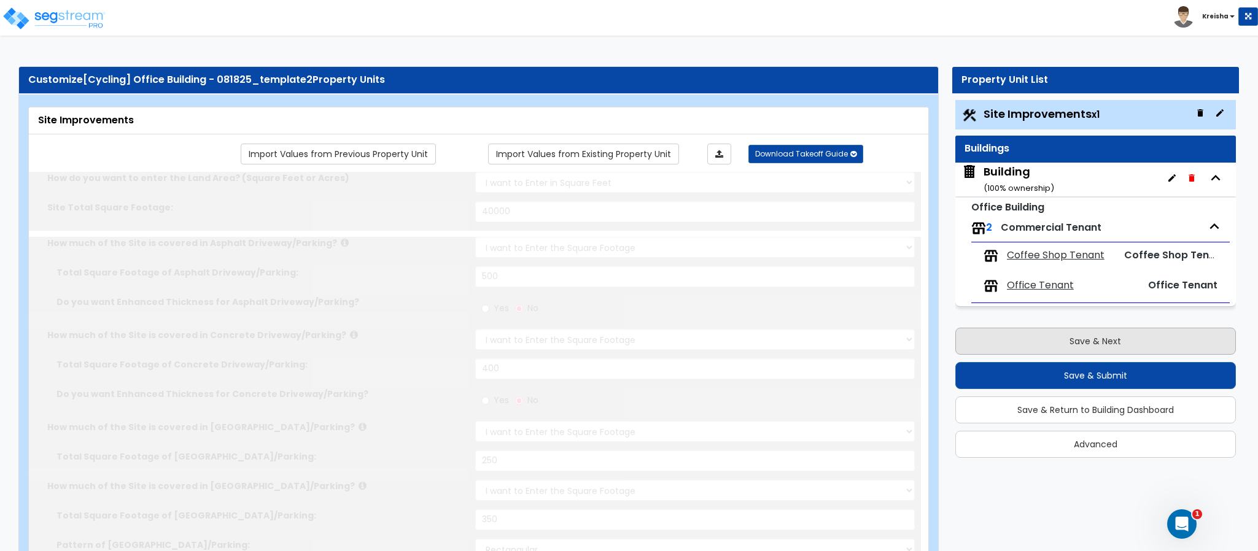
type input "2"
type input "80"
type input "6"
select select "4"
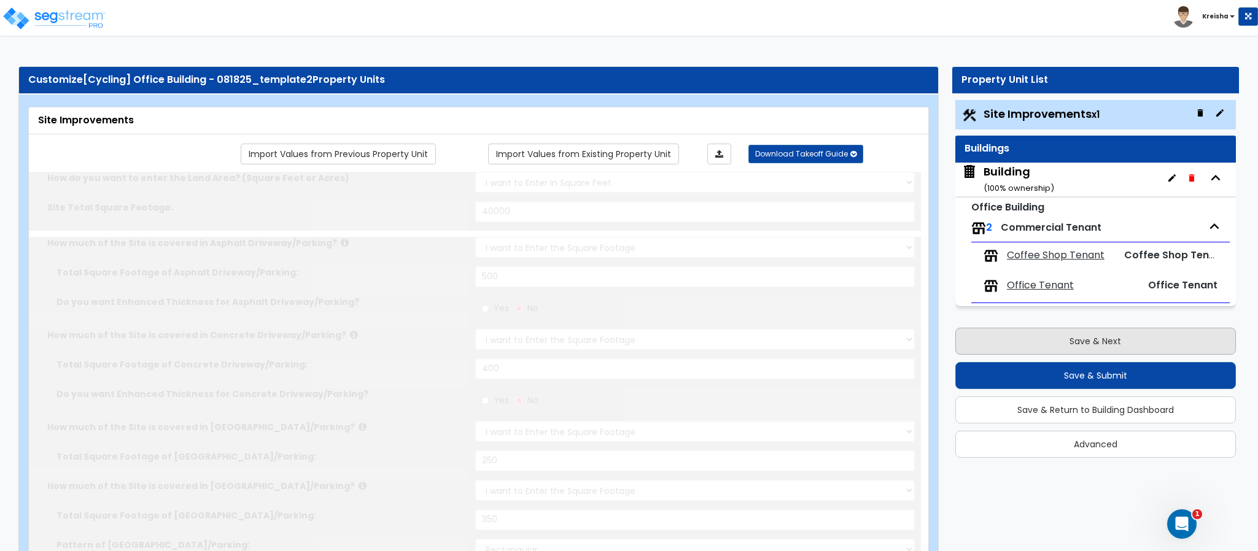
select select "2"
select select "1"
select select "2"
select select "1"
radio input "true"
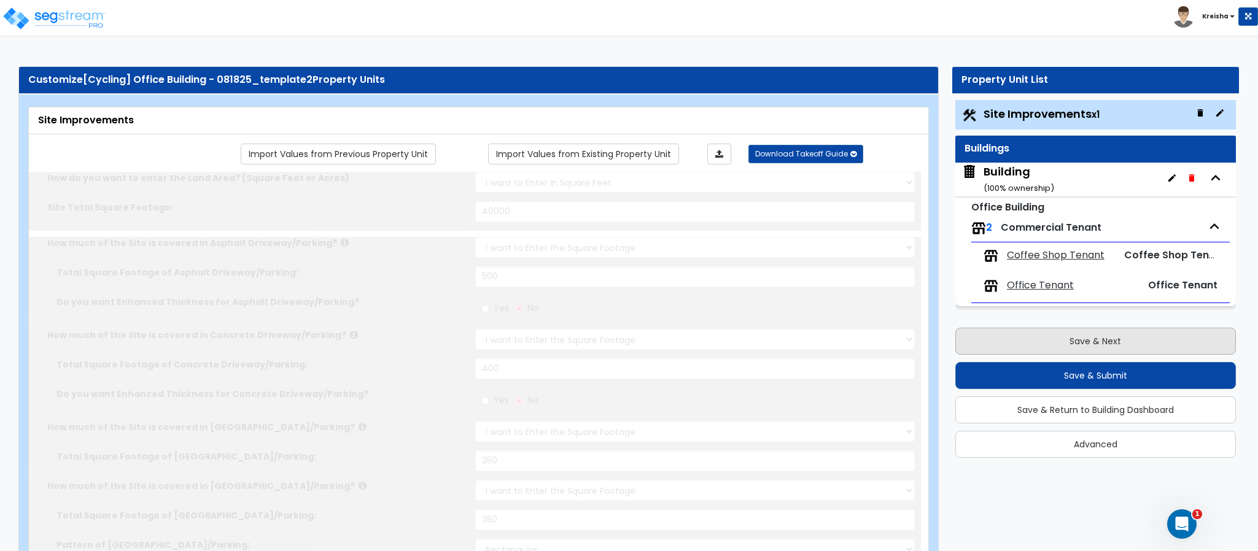
type input "2"
radio input "true"
select select "2"
select select "6"
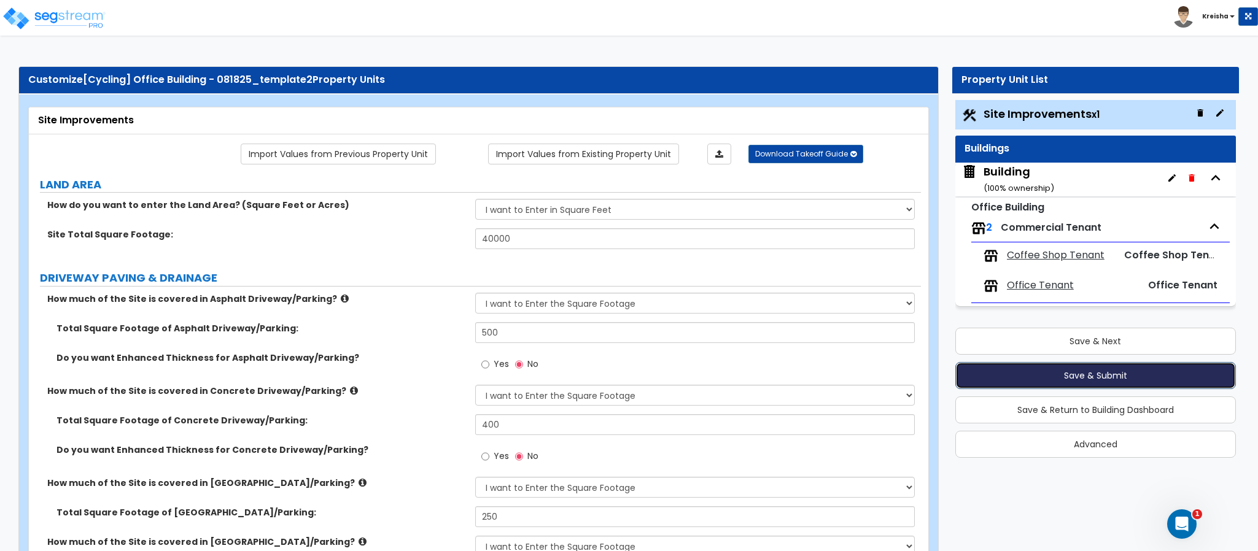
click at [1010, 373] on button "Save & Submit" at bounding box center [1096, 375] width 281 height 27
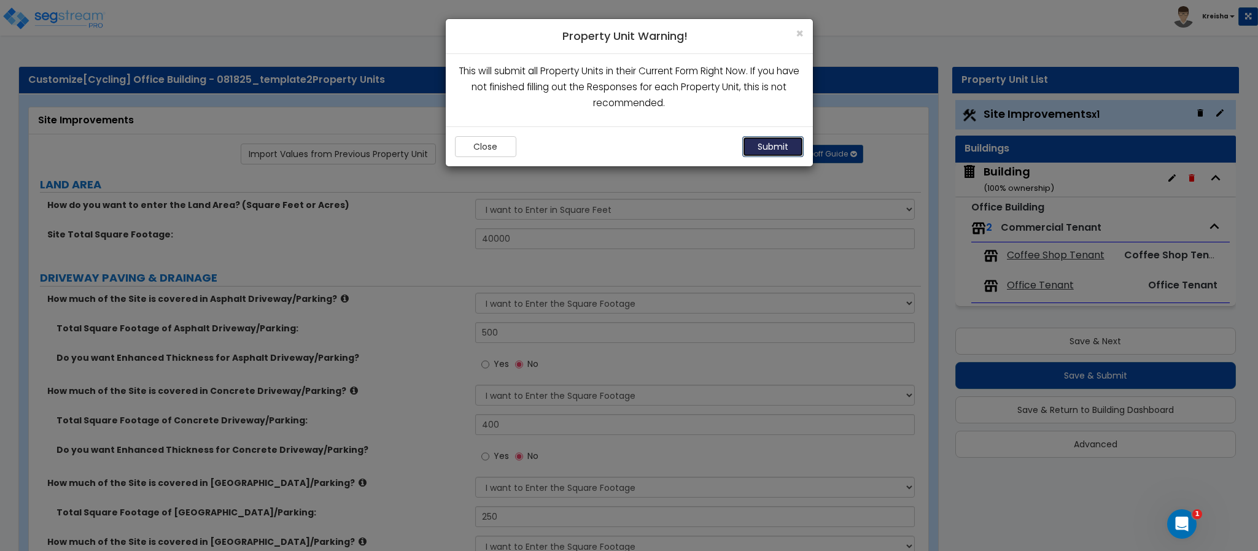
click at [755, 152] on button "Submit" at bounding box center [772, 146] width 61 height 21
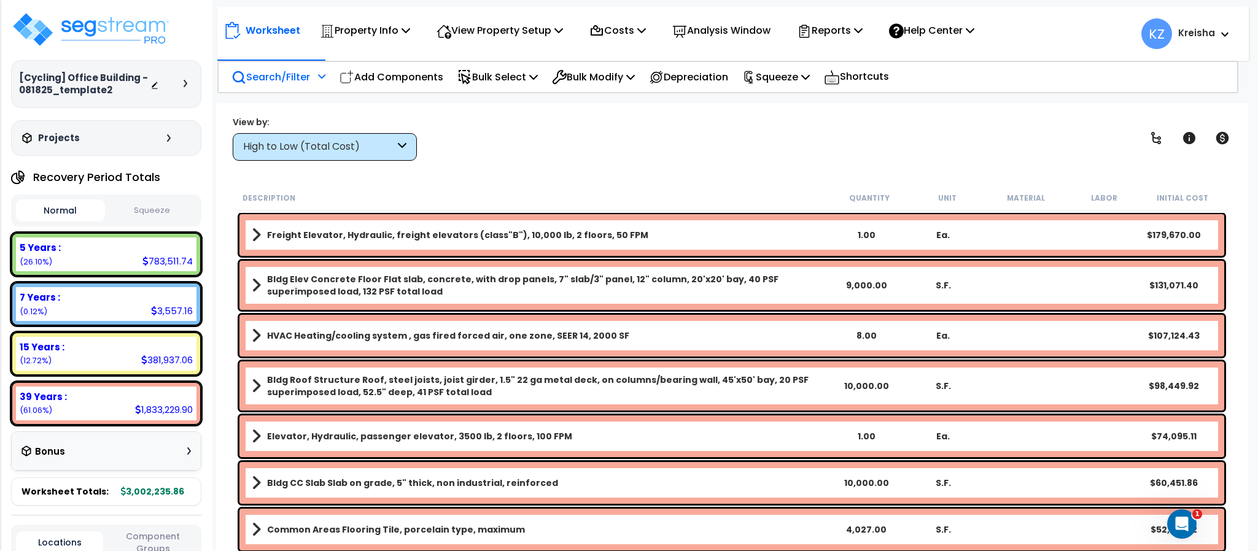
click at [297, 76] on p "Search/Filter" at bounding box center [271, 77] width 79 height 17
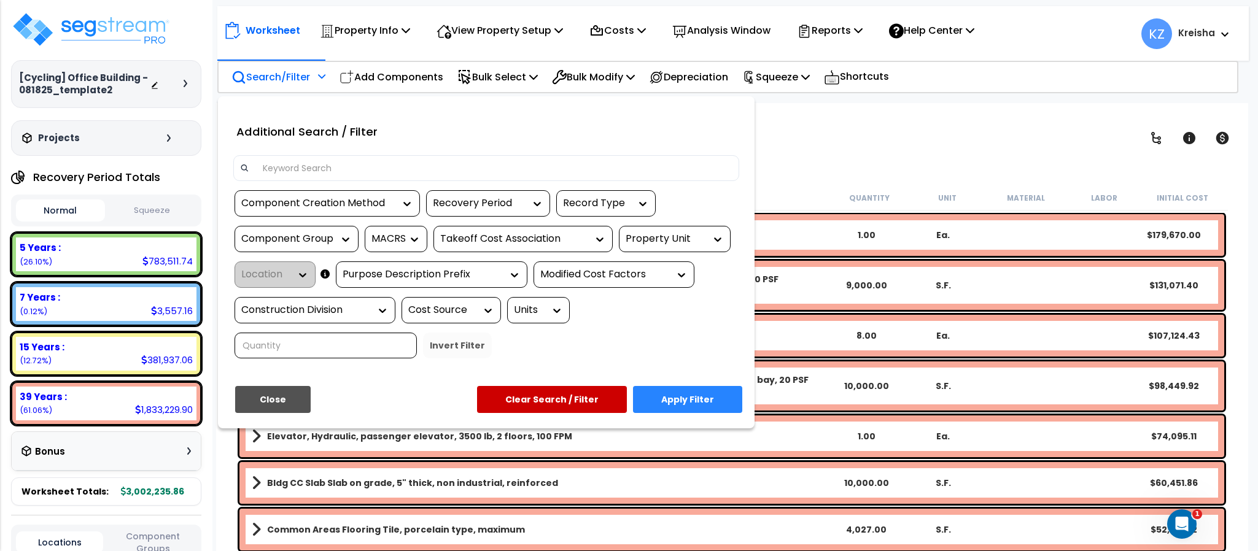
click at [720, 242] on icon at bounding box center [718, 239] width 12 height 12
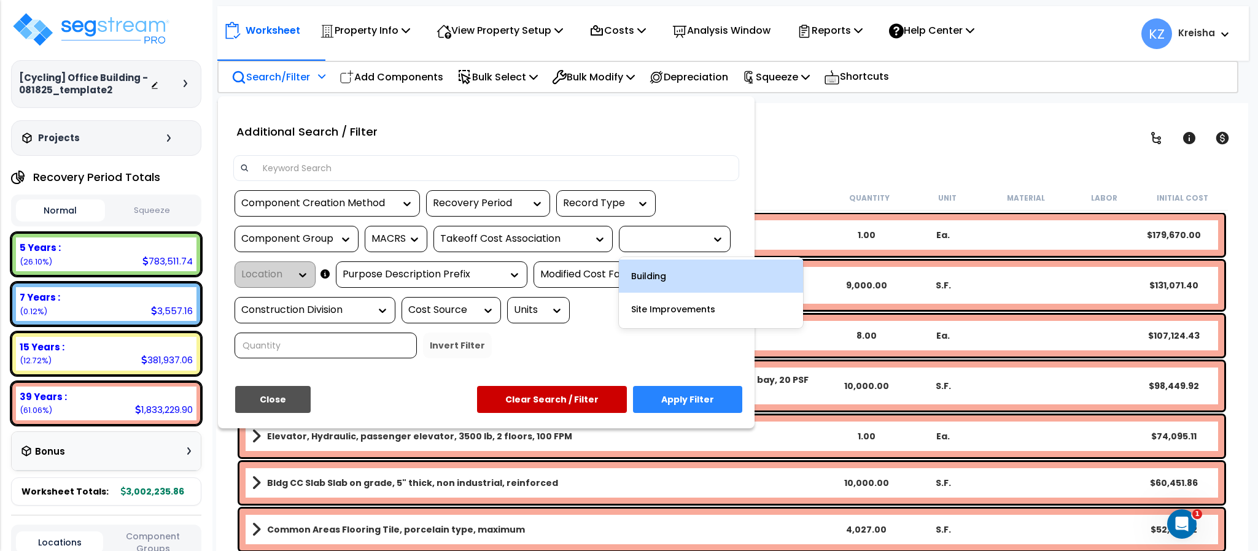
click at [712, 275] on div "Building" at bounding box center [711, 276] width 184 height 33
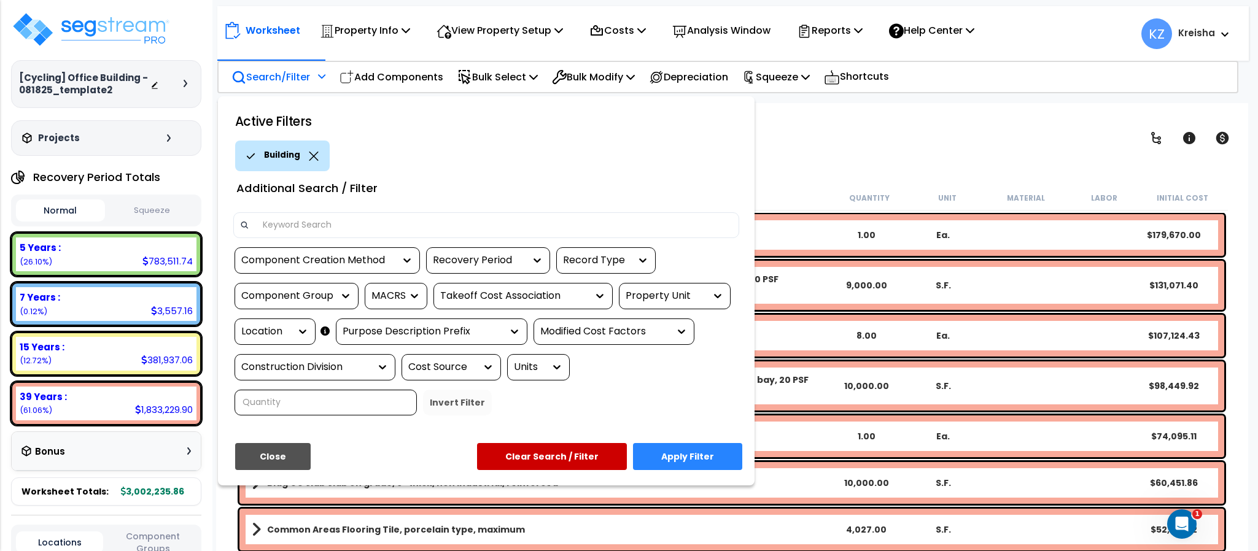
click at [693, 459] on button "Apply Filter" at bounding box center [687, 456] width 109 height 27
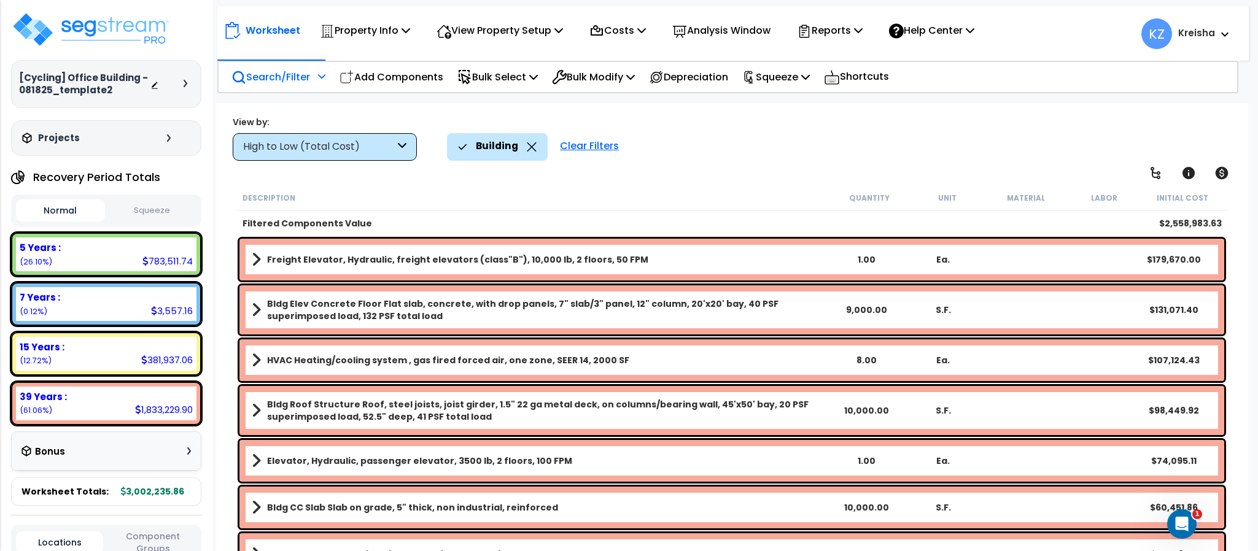
click at [345, 159] on div "High to Low (Total Cost)" at bounding box center [325, 147] width 184 height 28
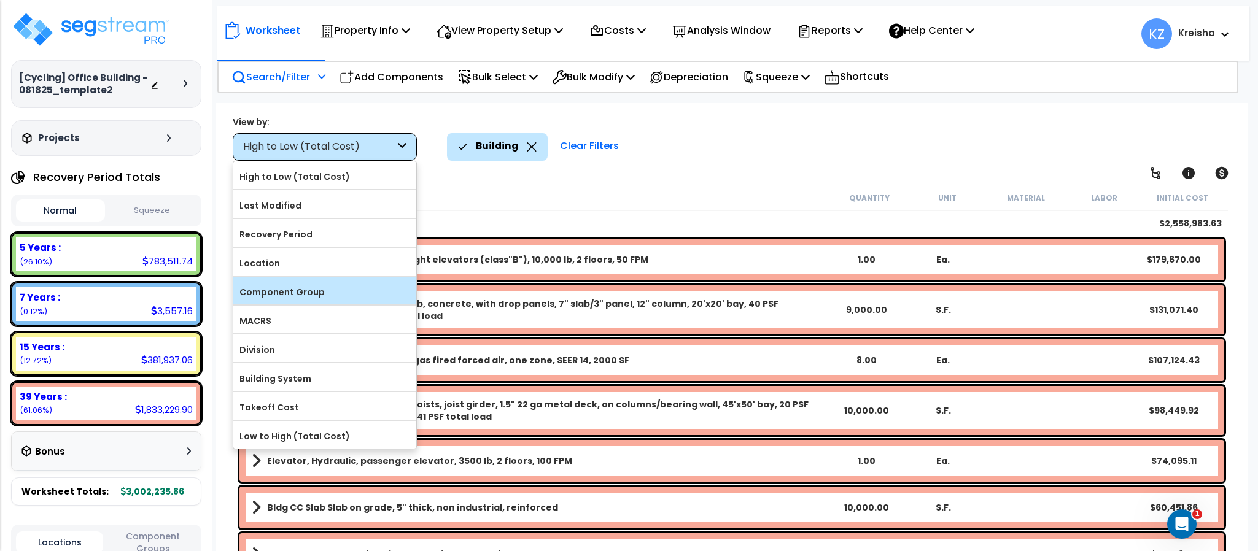
click at [319, 294] on label "Component Group" at bounding box center [324, 292] width 183 height 18
click at [0, 0] on input "Component Group" at bounding box center [0, 0] width 0 height 0
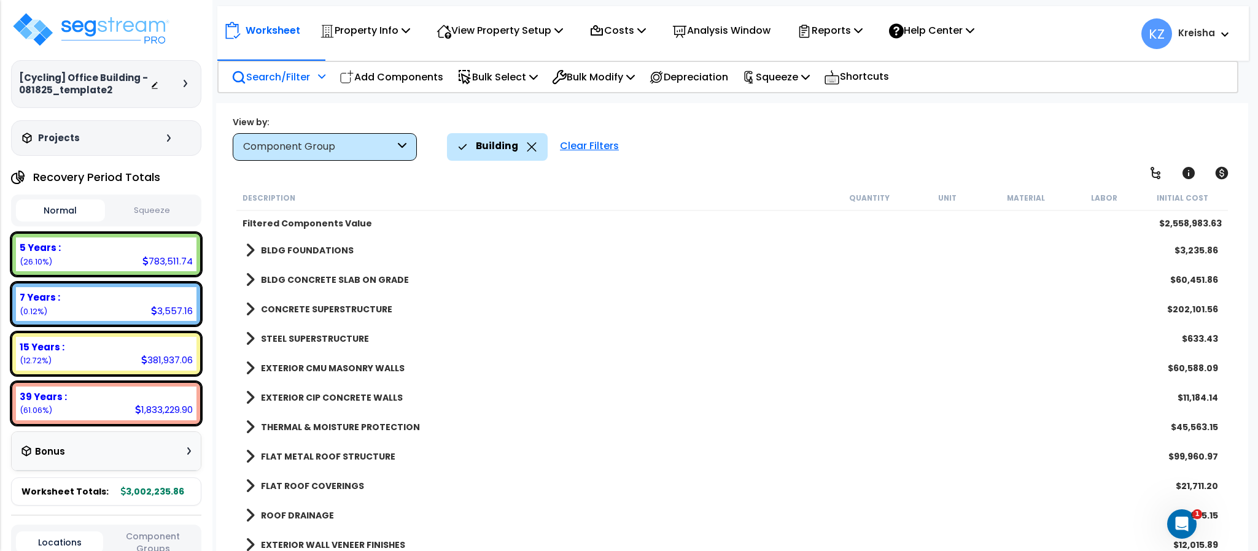
click at [702, 153] on div "Building Clear Filters" at bounding box center [841, 146] width 789 height 27
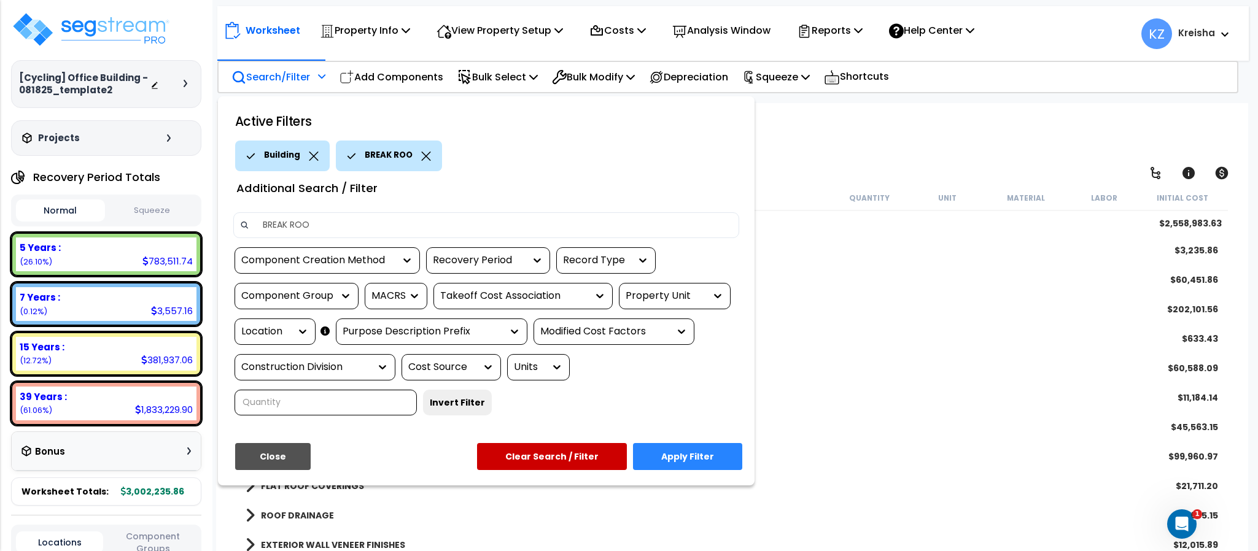
type input "BREAK ROOM"
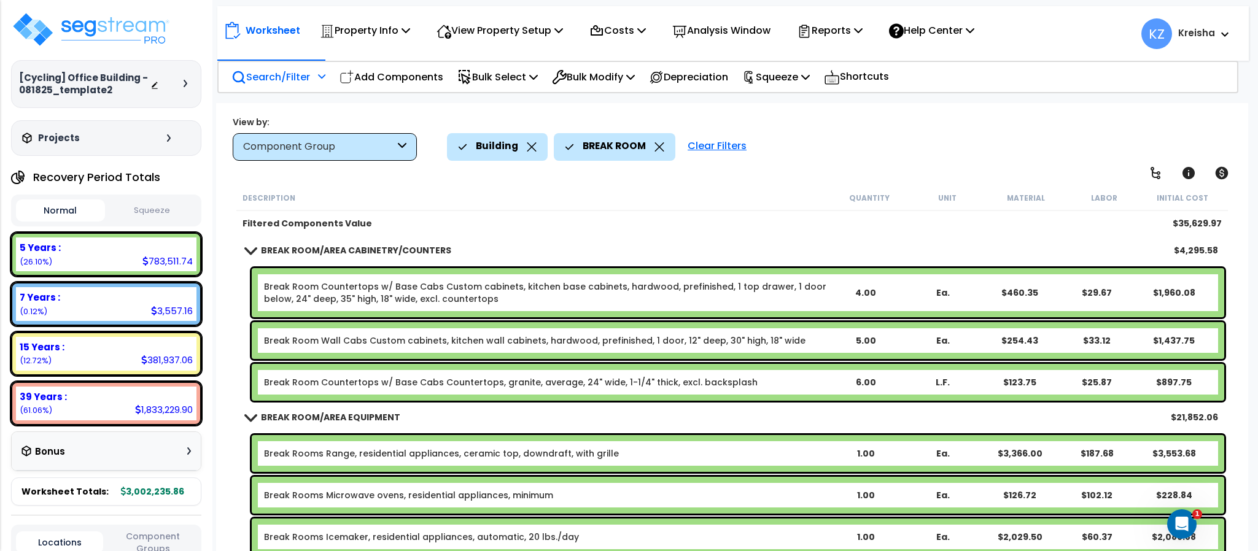
click at [999, 126] on div "View by: Component Group High to Low (Total Cost)" at bounding box center [731, 137] width 1007 height 45
click at [830, 166] on div "Worksheet Property Info Property Setup Add Property Unit Template property Clon…" at bounding box center [732, 378] width 1032 height 551
click at [806, 157] on div "Building BREAK ROOM Clear Filters" at bounding box center [841, 146] width 789 height 27
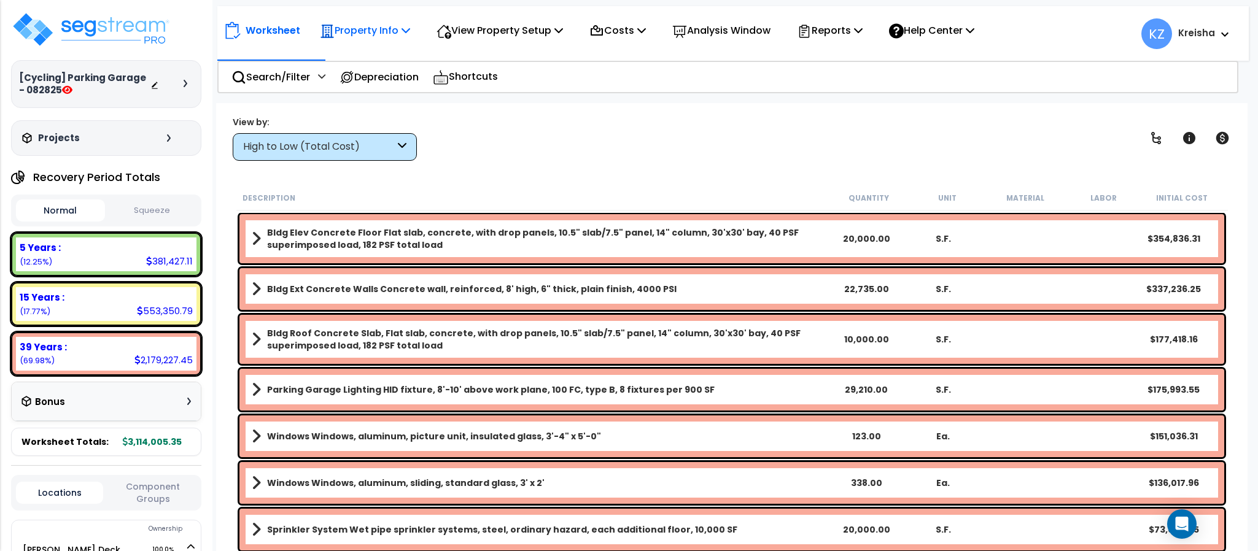
click at [396, 31] on p "Property Info" at bounding box center [365, 30] width 90 height 17
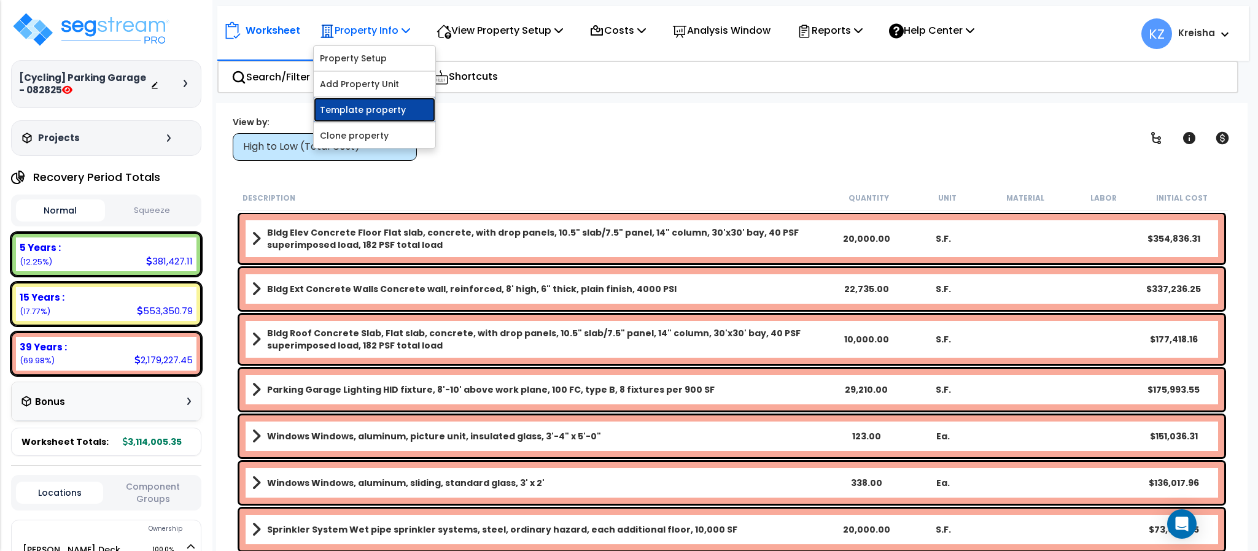
click at [373, 107] on link "Template property" at bounding box center [375, 110] width 122 height 25
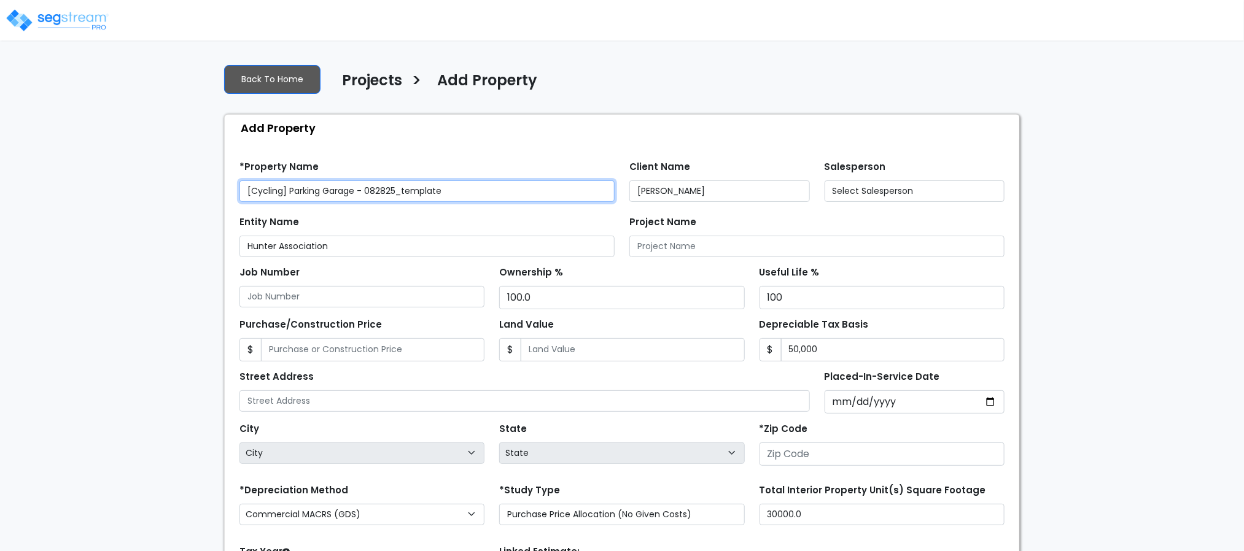
type input "110 [PERSON_NAME] Dr"
type input "27607"
select select "2025"
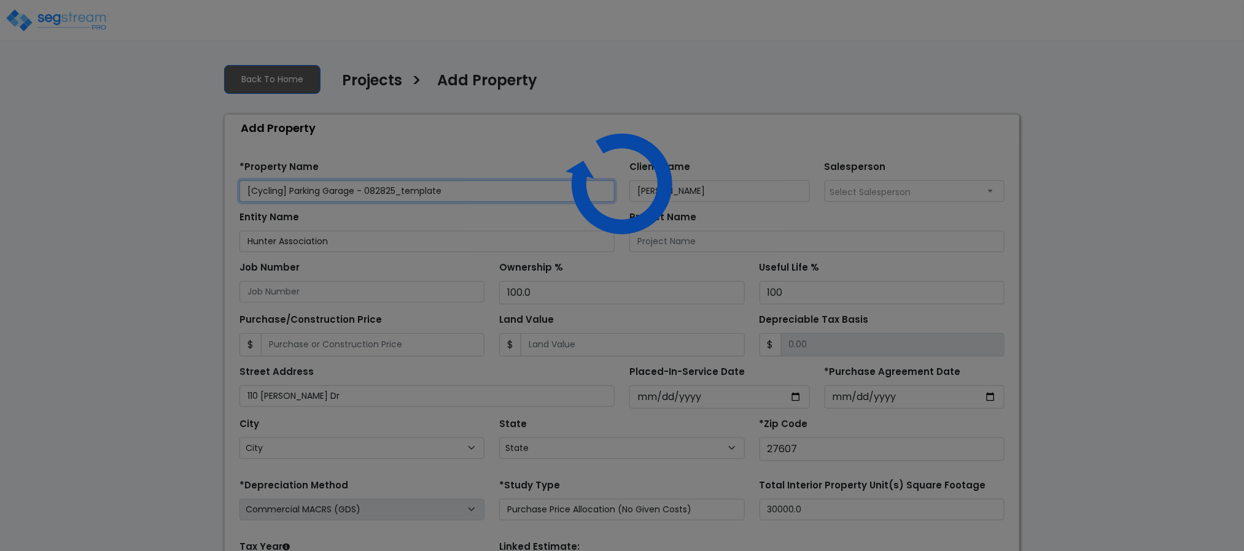
select select "NC"
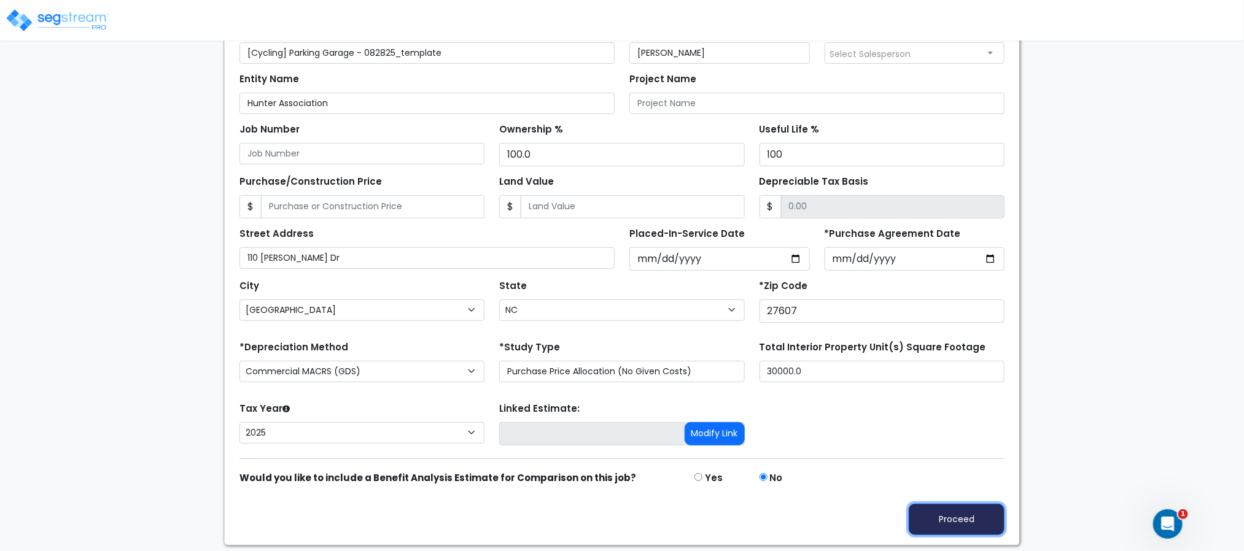
click at [961, 511] on button "Proceed" at bounding box center [957, 519] width 96 height 31
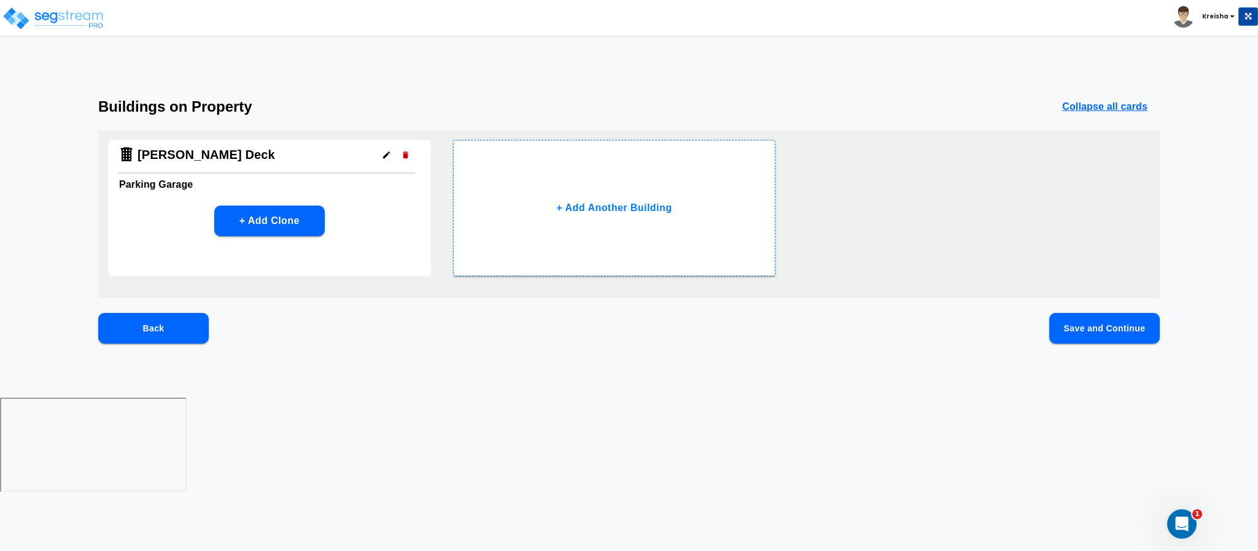
click at [1089, 324] on button "Save and Continue" at bounding box center [1105, 328] width 111 height 31
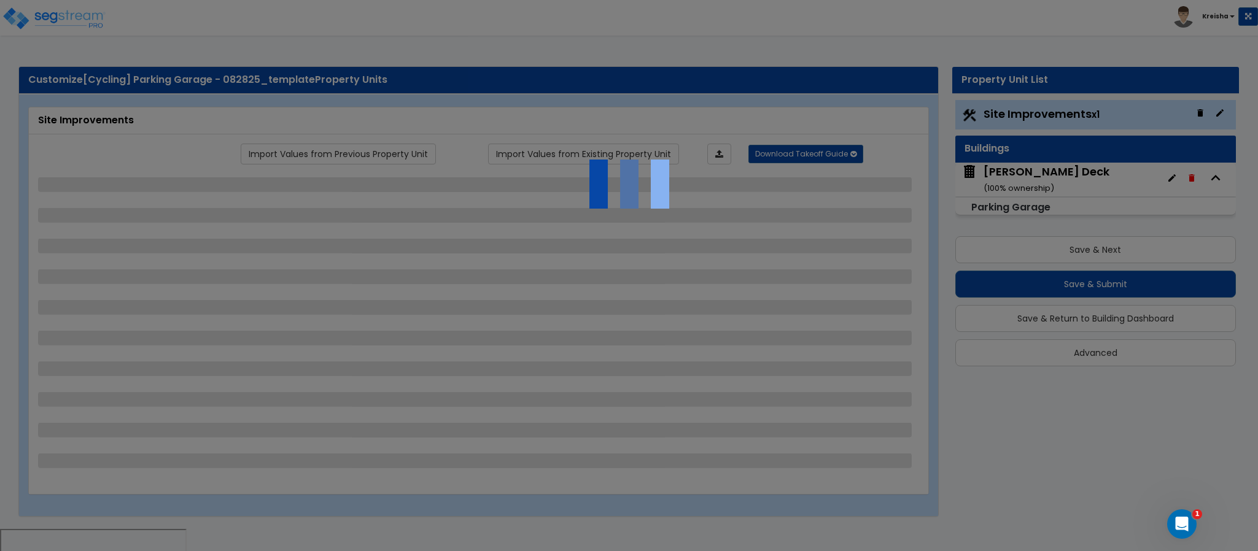
select select "2"
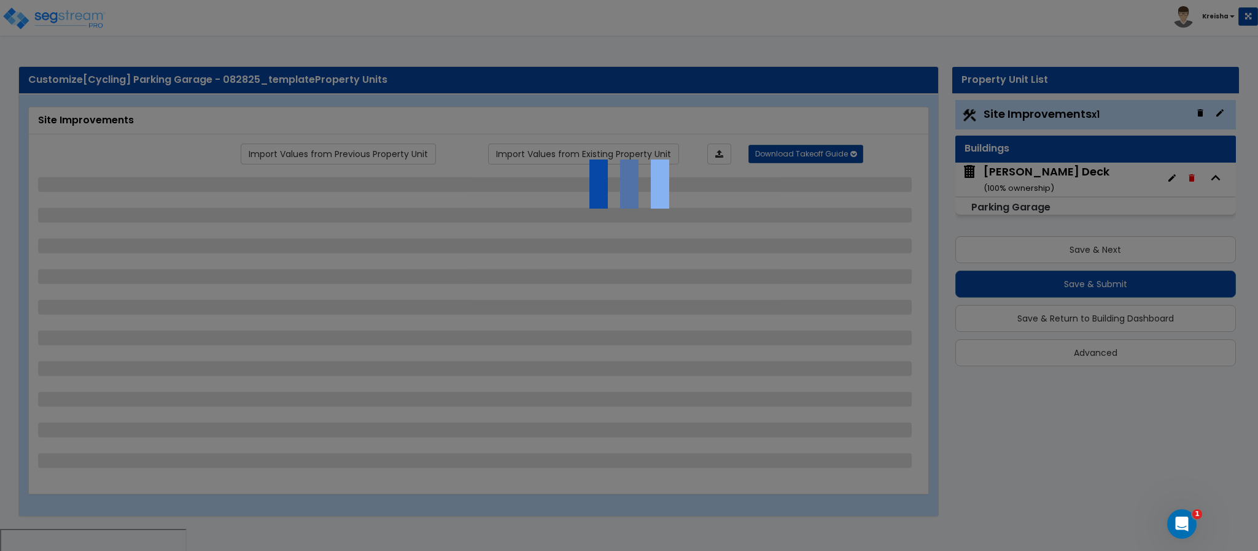
select select "2"
select select "1"
select select "2"
select select "1"
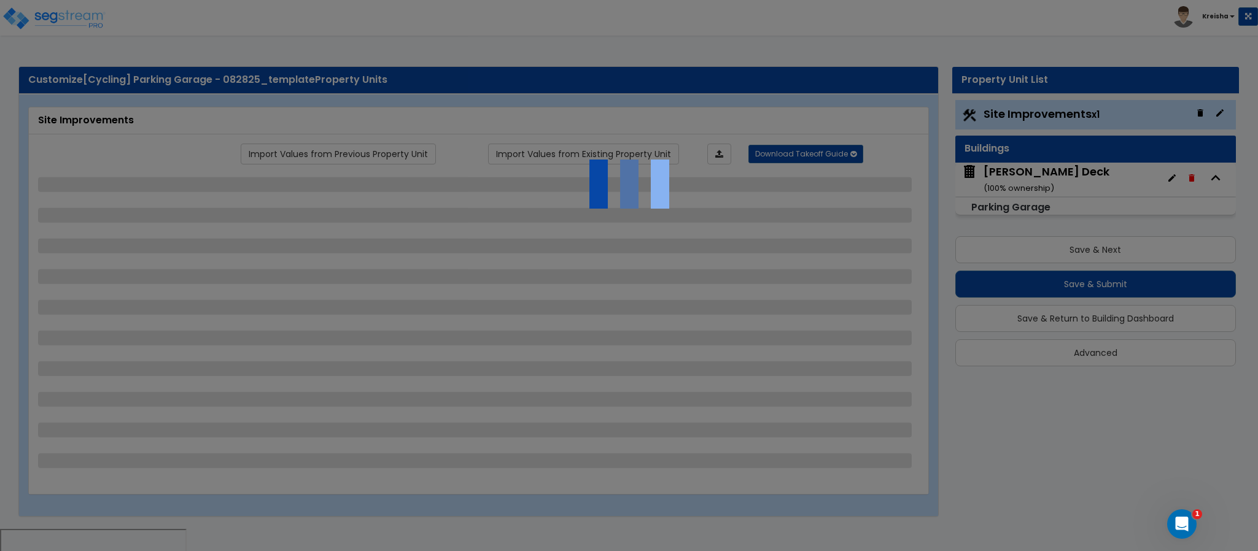
select select "1"
select select "2"
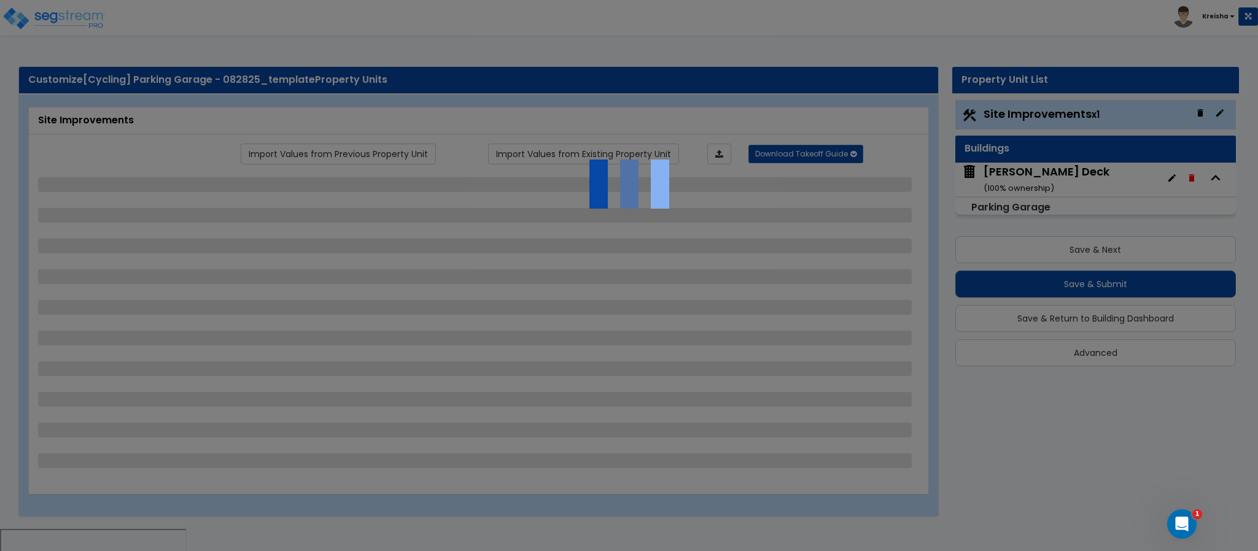
select select "2"
select select "1"
select select "10"
select select "1"
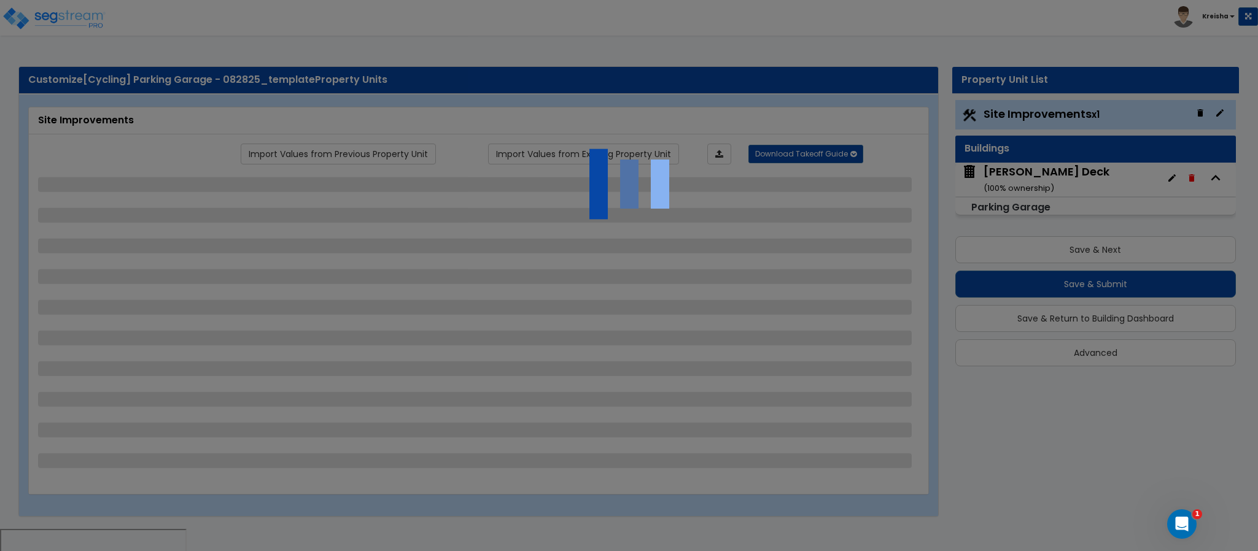
select select "1"
select select "3"
select select "2"
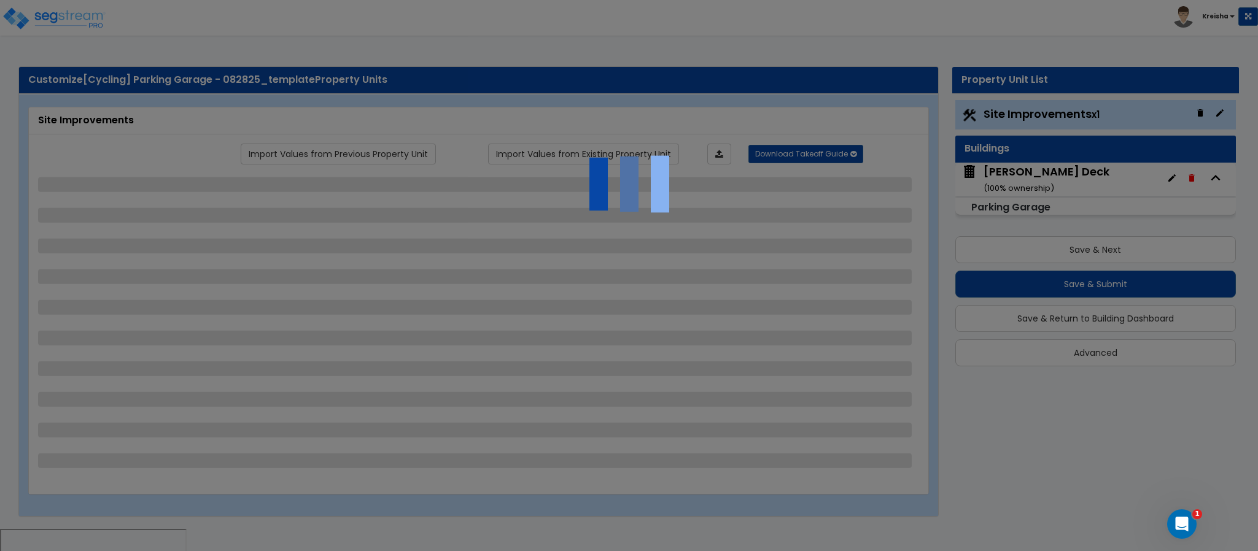
select select "4"
select select "1"
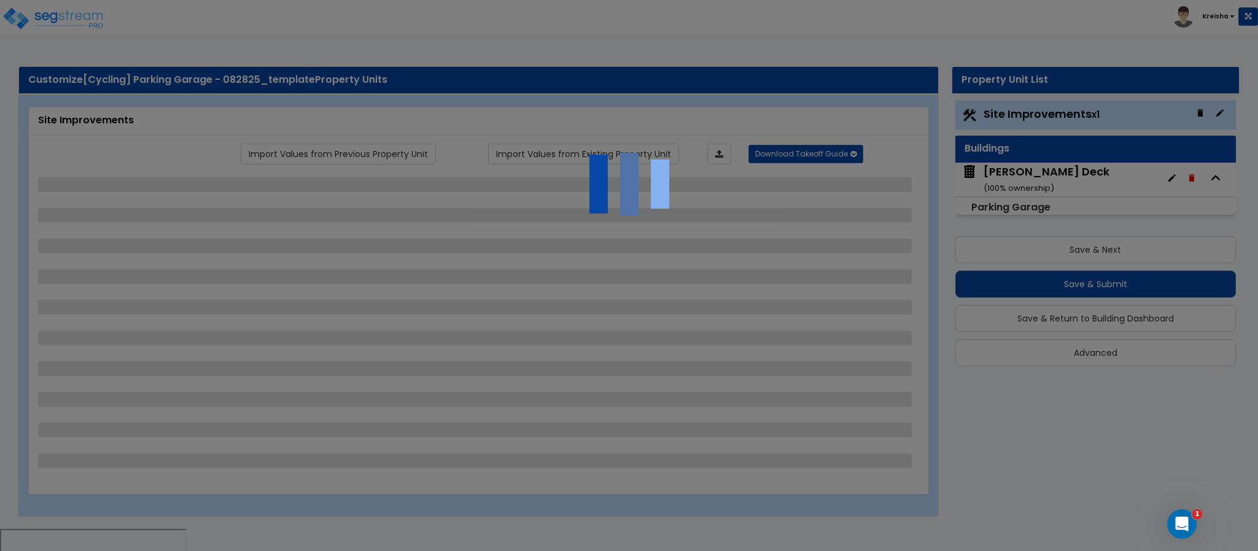
select select "6"
select select "2"
select select "1"
select select "2"
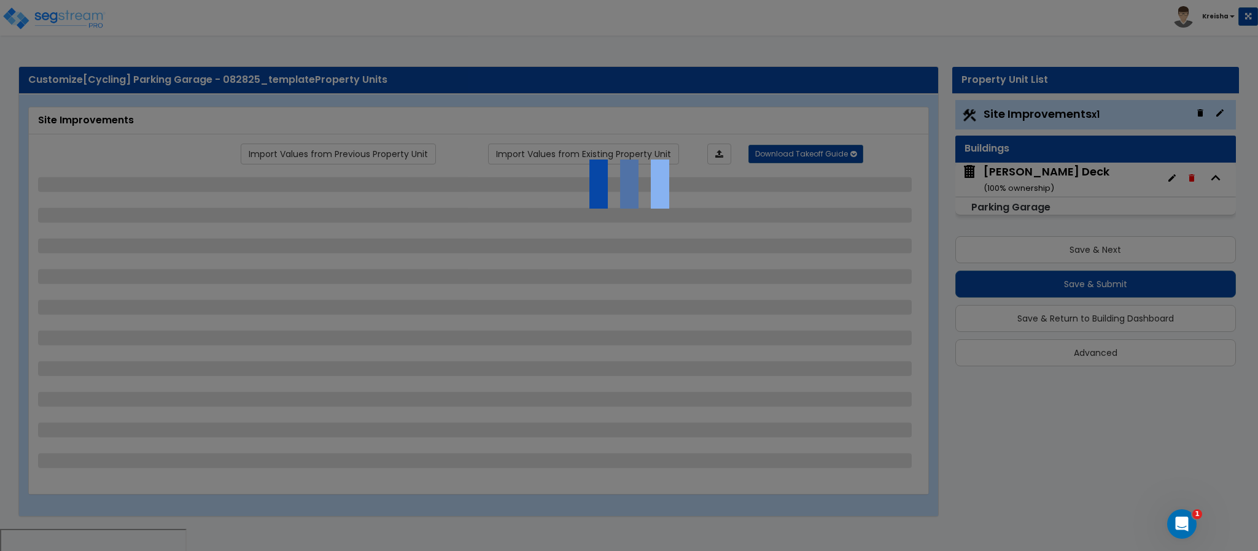
select select "2"
select select "1"
select select "8"
select select "2"
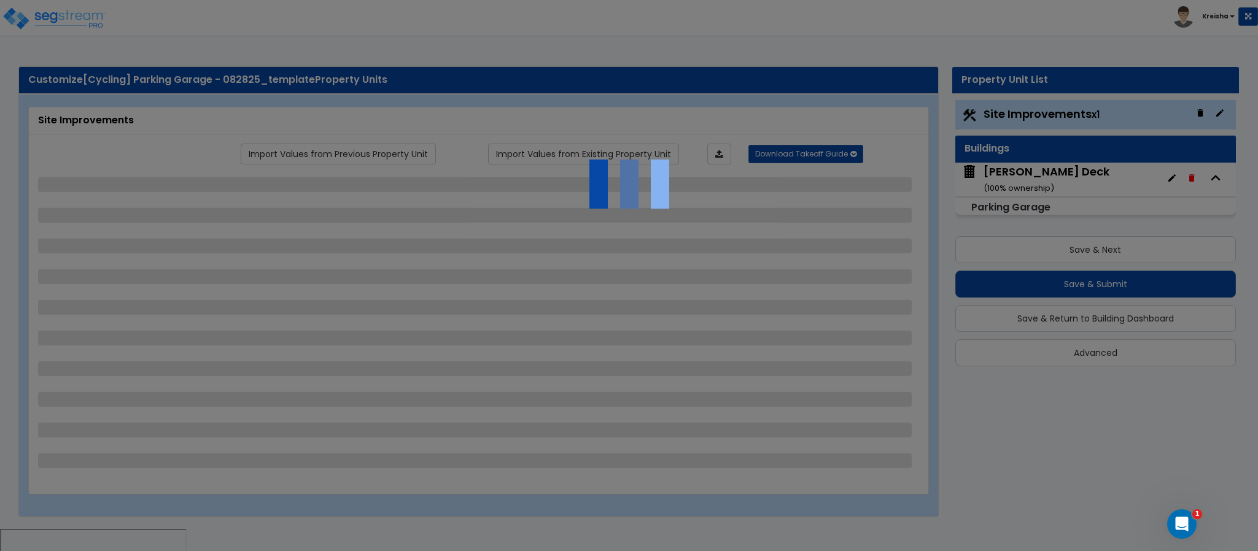
select select "4"
select select "1"
select select "20"
select select "2"
select select "5"
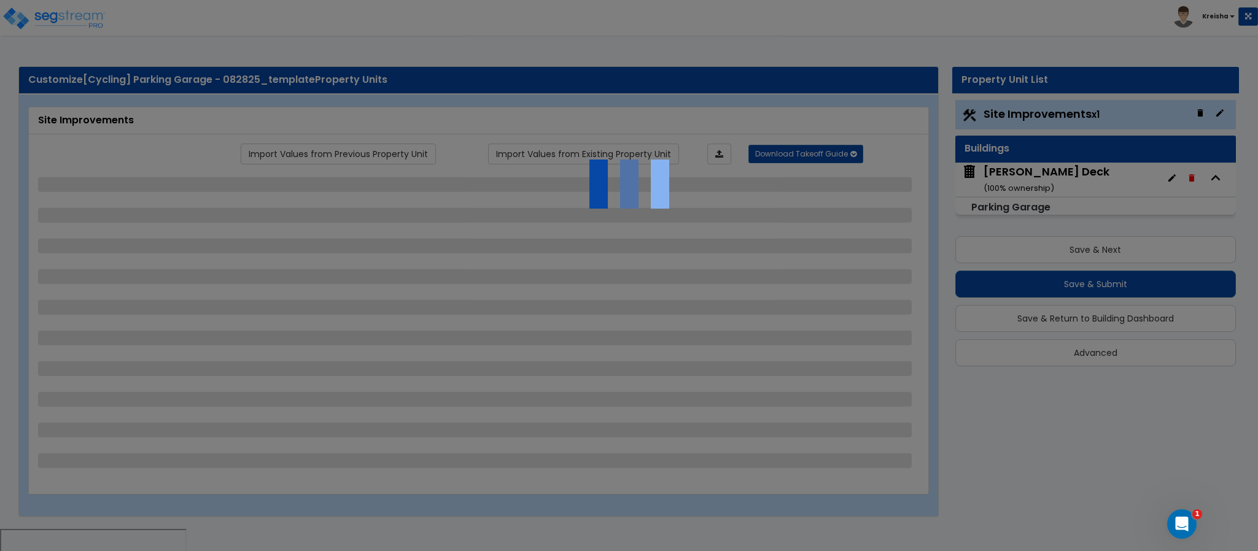
select select "3"
select select "1"
select select "2"
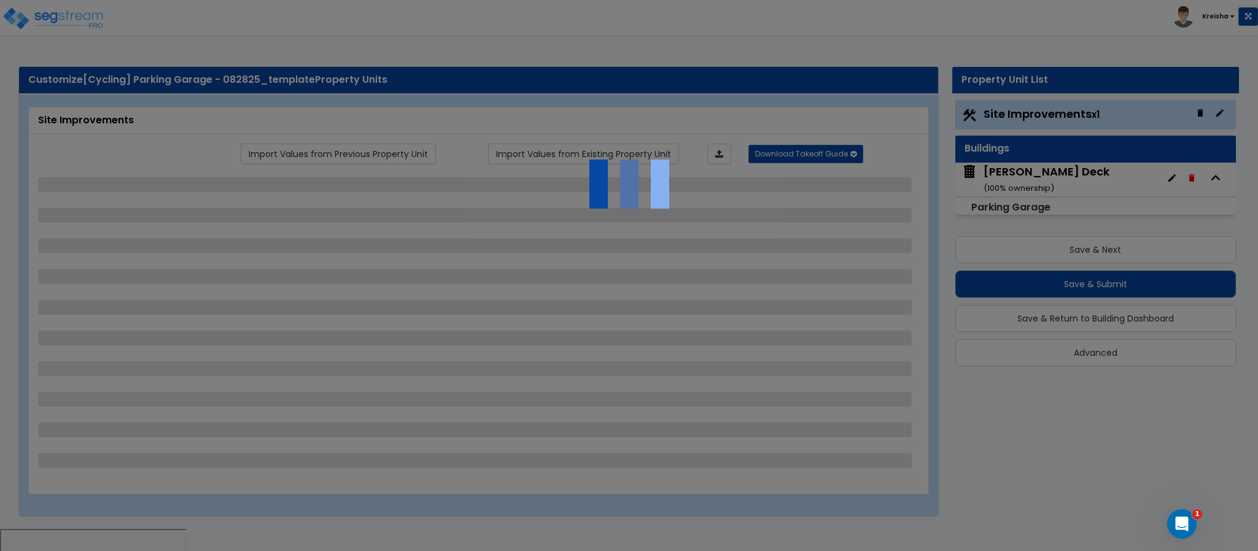
select select "1"
select select "4"
select select "2"
select select "1"
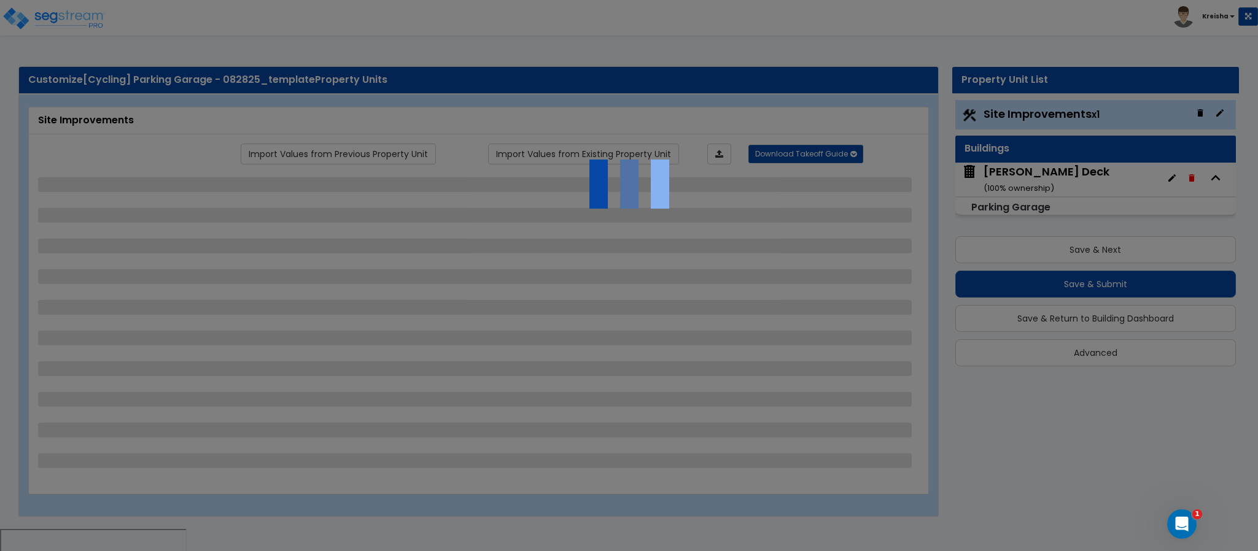
select select "2"
select select "1"
select select "2"
select select "6"
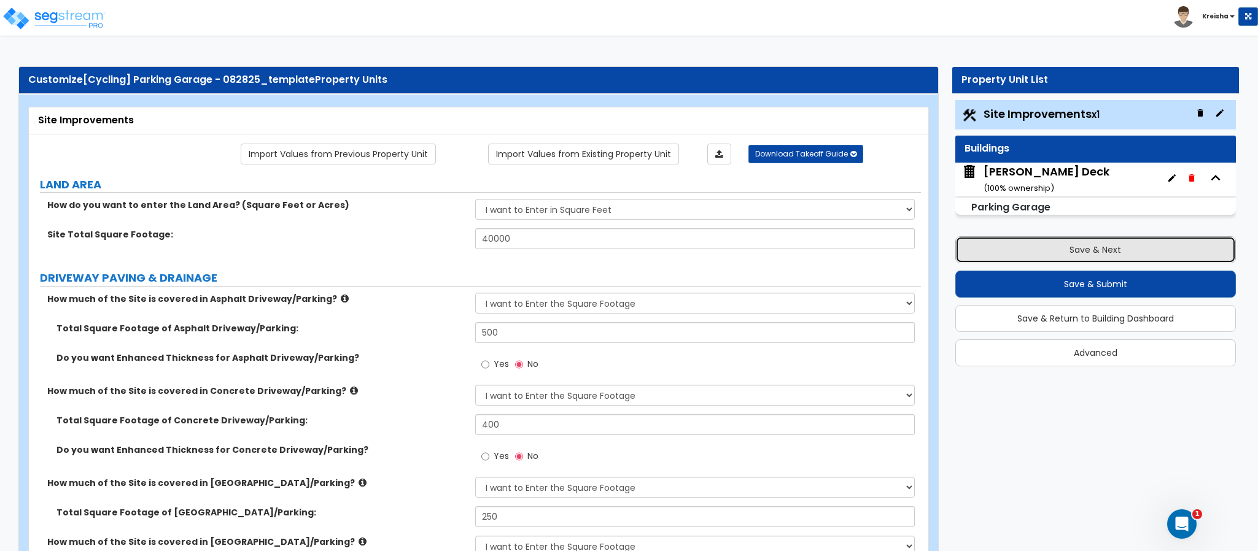
click at [1093, 257] on button "Save & Next" at bounding box center [1096, 249] width 281 height 27
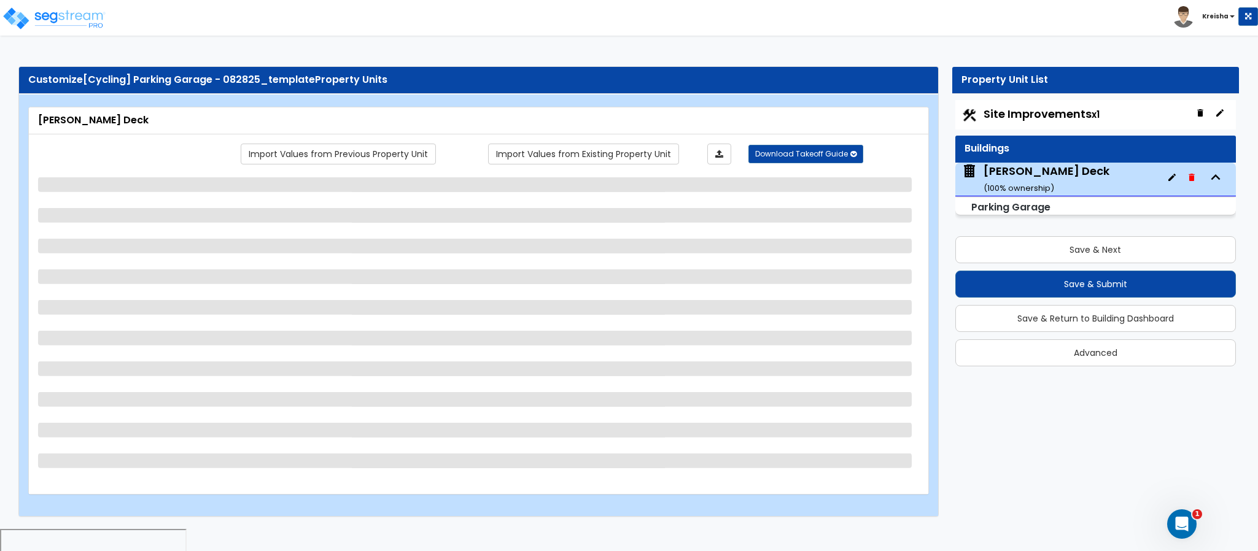
select select "3"
select select "1"
select select "3"
select select "2"
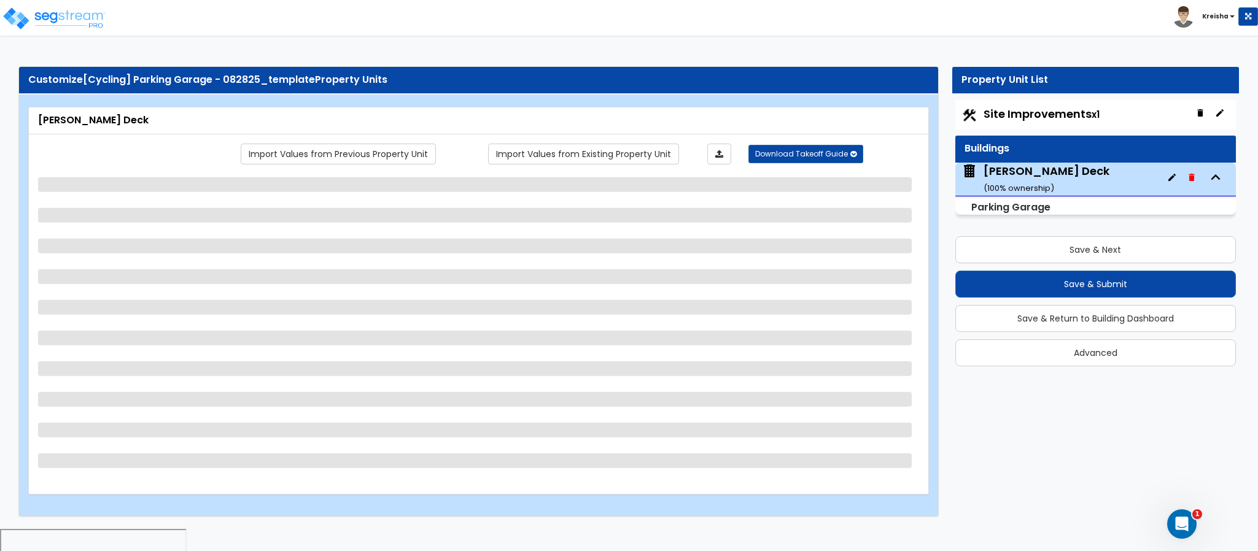
select select "4"
select select "1"
select select "2"
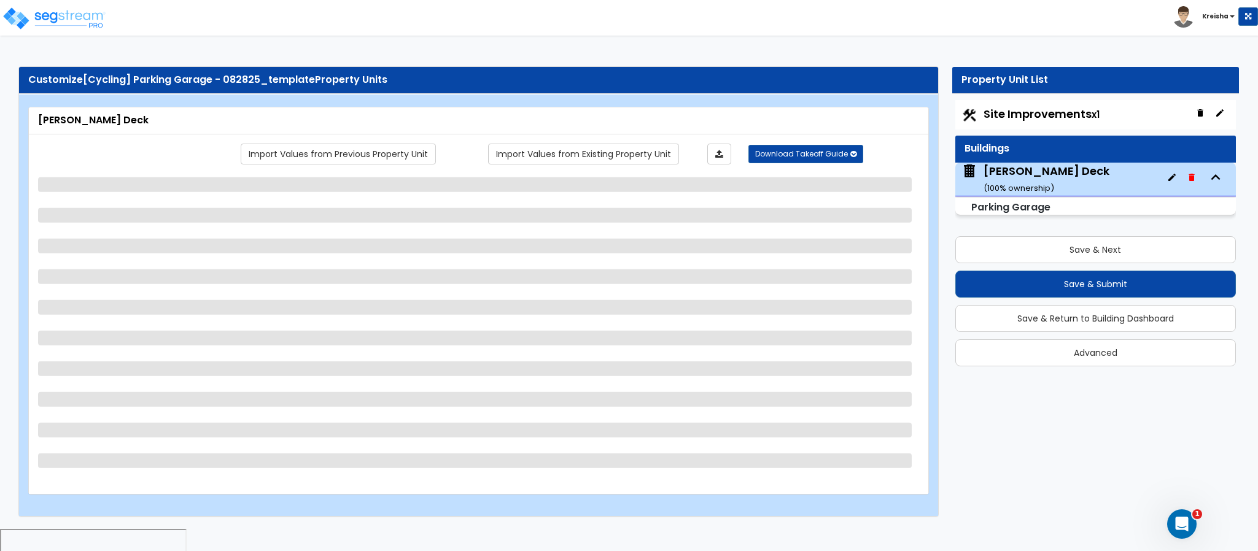
select select "3"
select select "1"
select select "3"
select select "2"
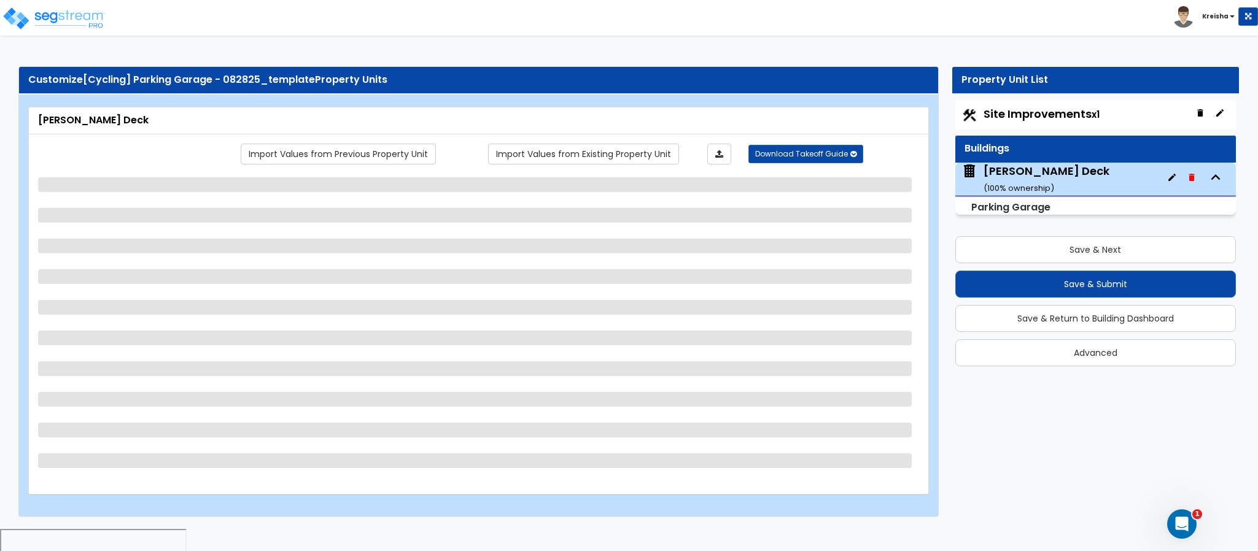
select select "3"
select select "1"
select select "2"
select select "1"
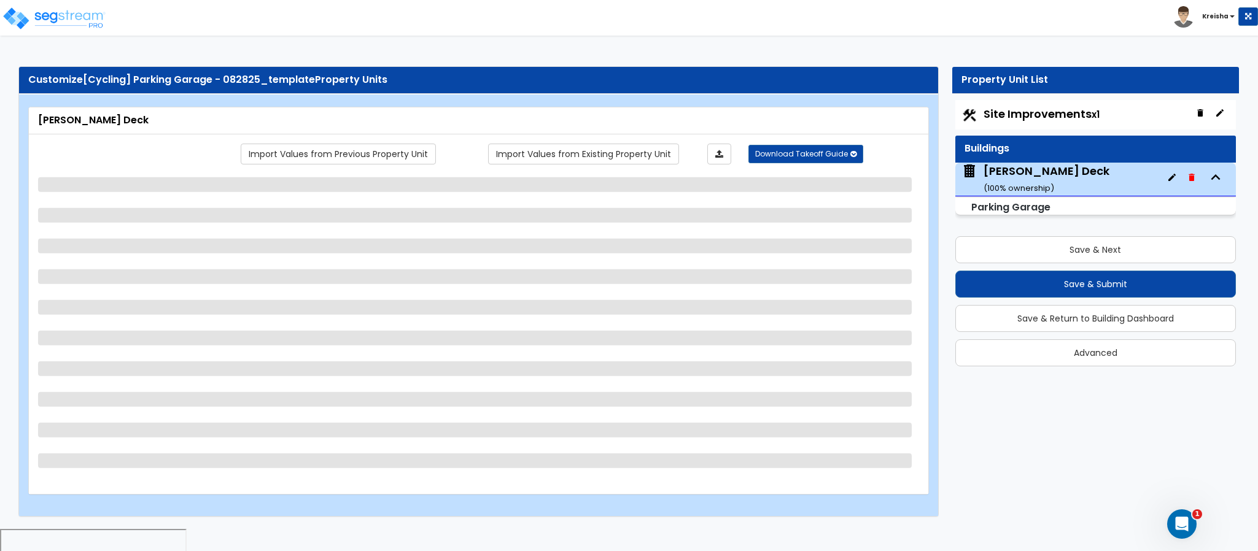
select select "2"
select select "3"
select select "2"
select select "5"
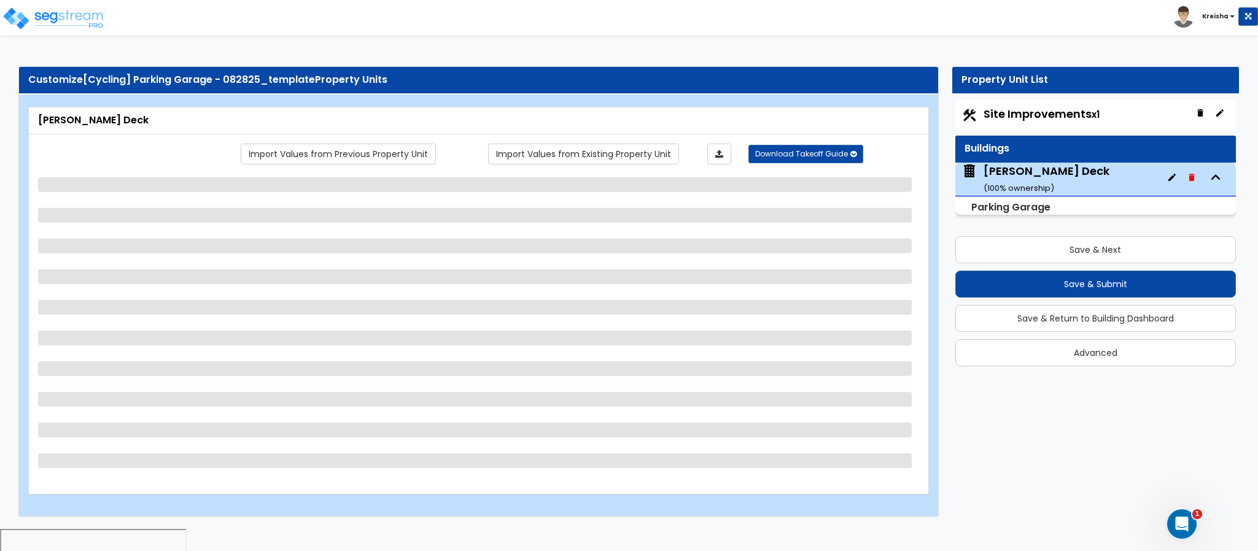
select select "2"
select select "4"
select select "3"
select select "2"
select select "1"
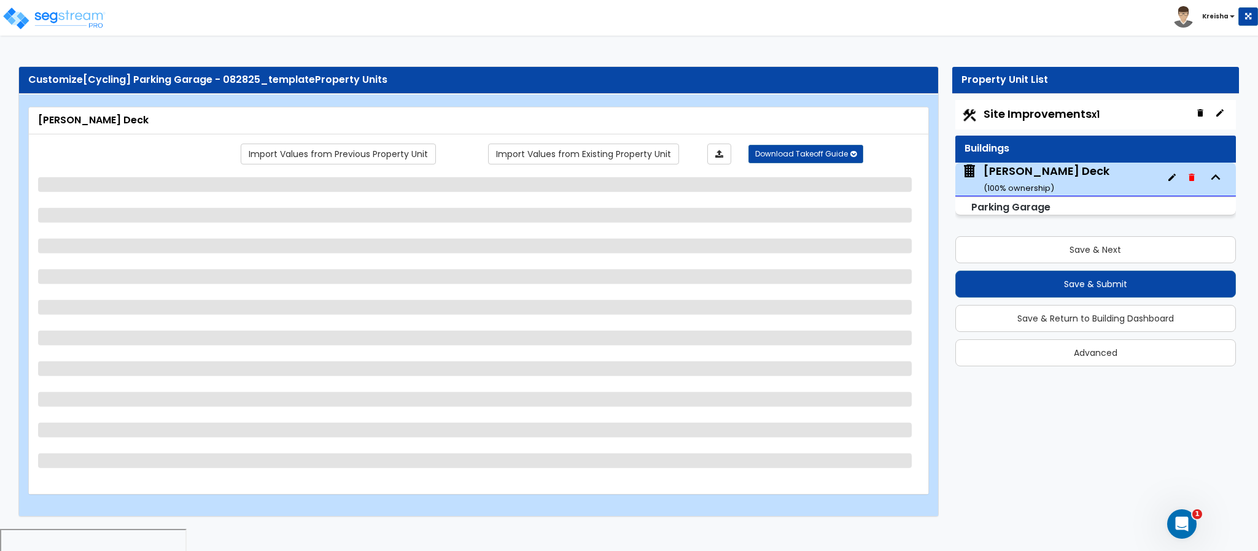
select select "1"
select select "3"
select select "2"
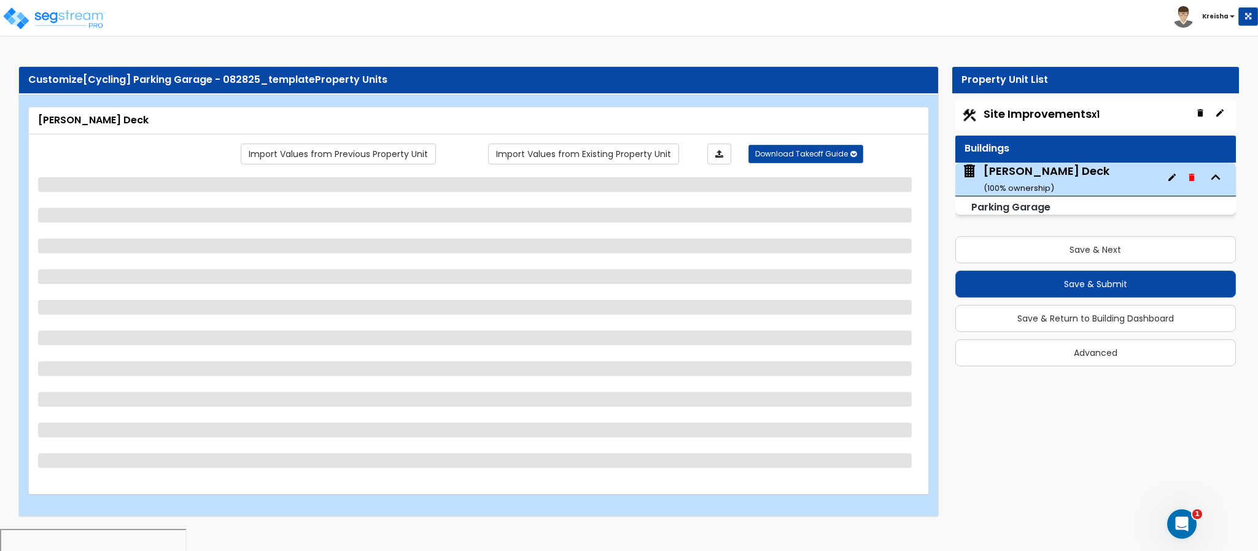
select select "4"
select select "1"
select select "3"
select select "1"
select select "2"
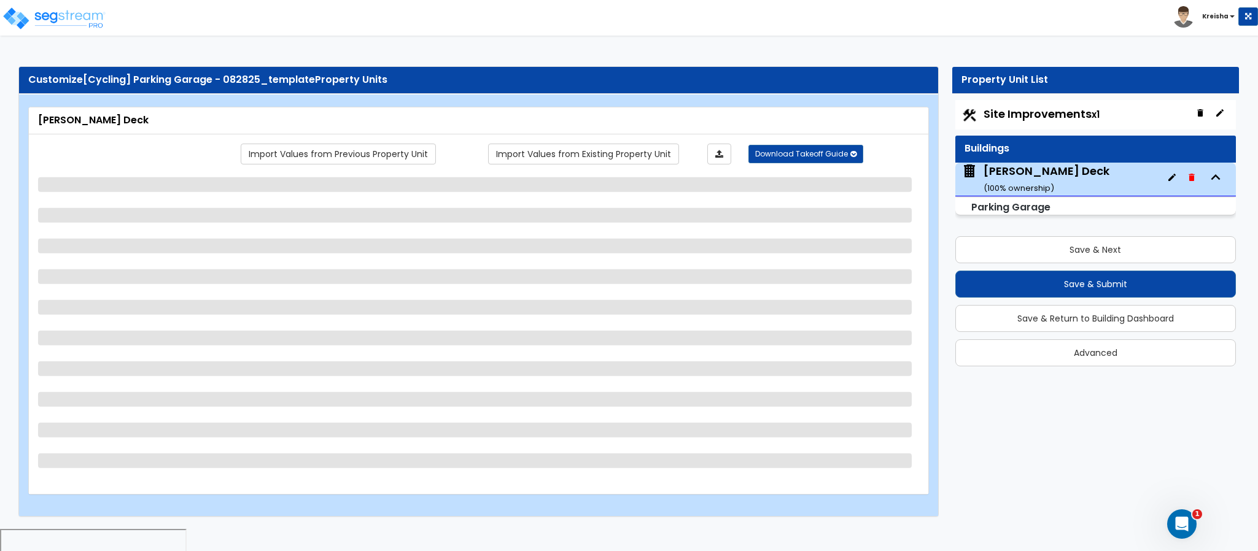
select select "2"
select select "6"
select select "7"
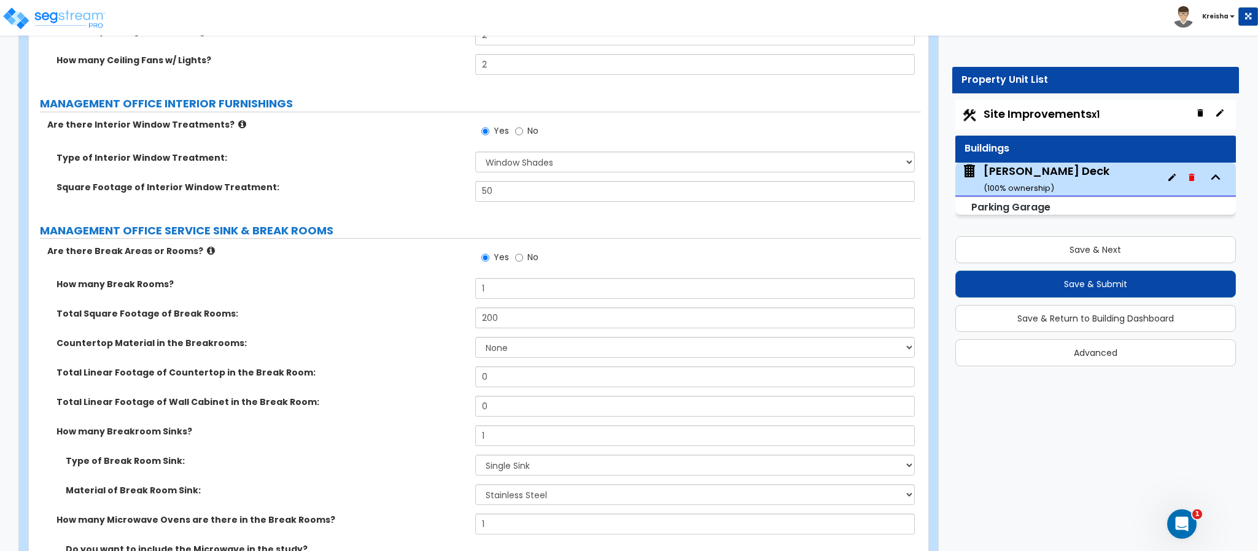
scroll to position [4376, 0]
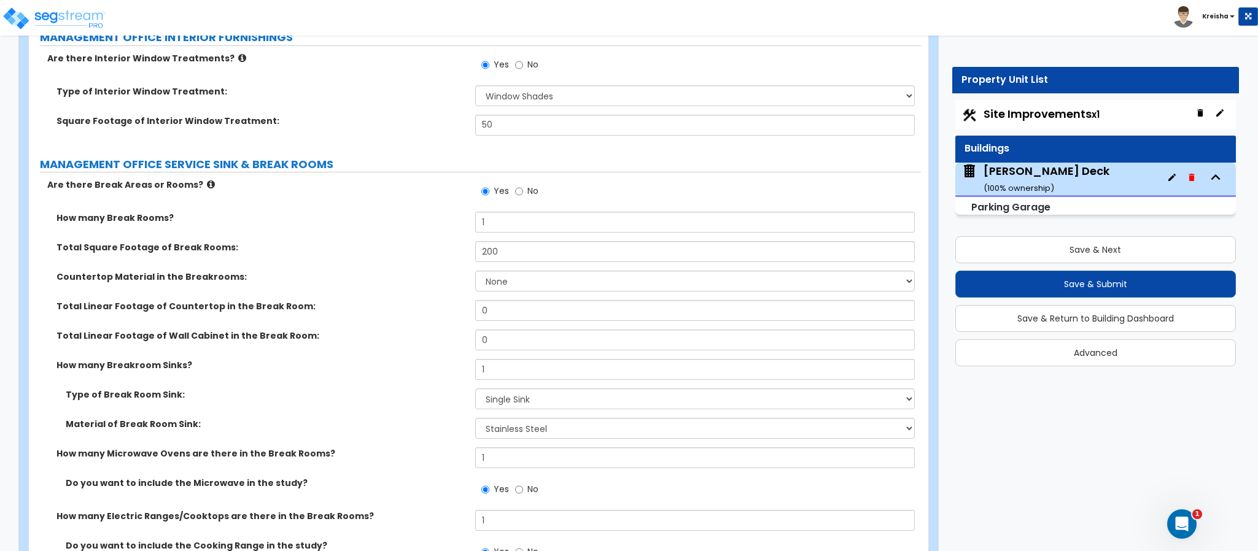
click at [398, 346] on div "Total Linear Footage of Wall Cabinet in the Break Room: 0" at bounding box center [475, 344] width 892 height 29
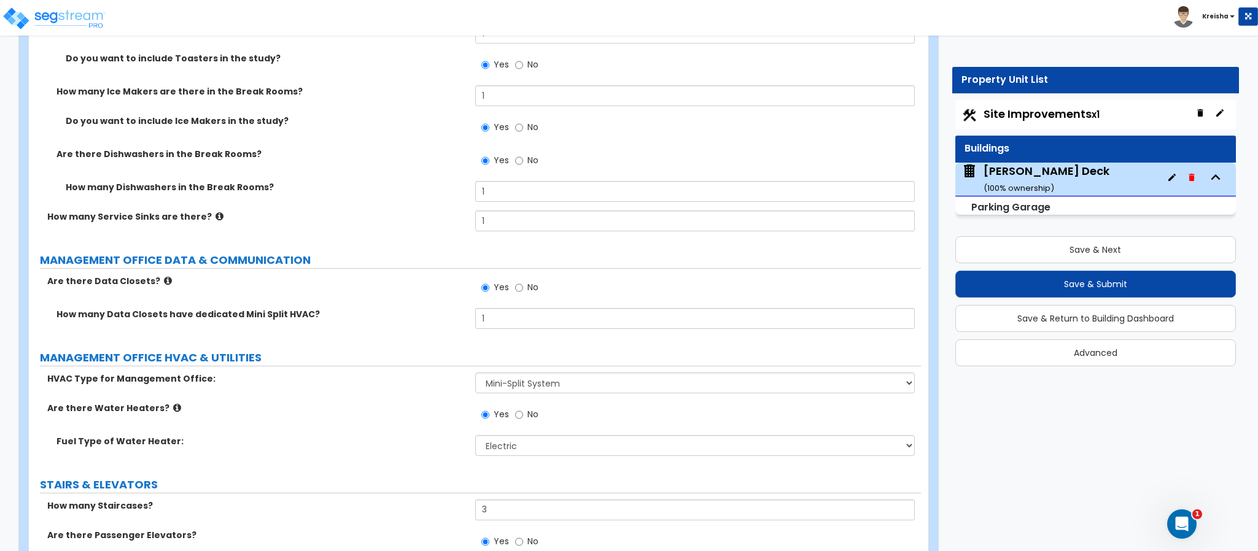
scroll to position [4991, 0]
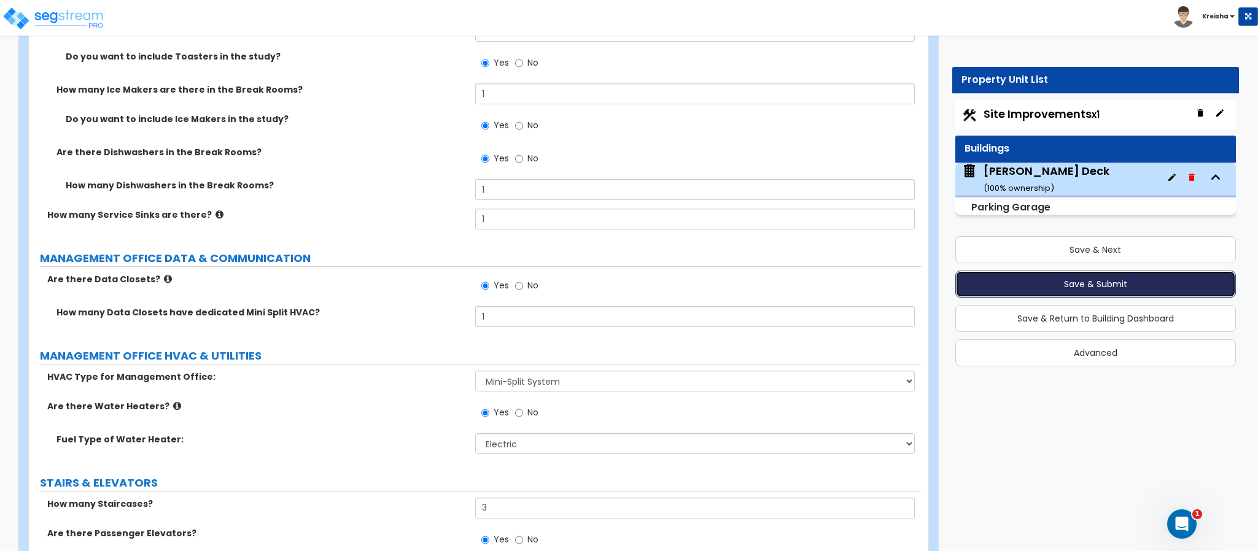
click at [1116, 278] on button "Save & Submit" at bounding box center [1096, 284] width 281 height 27
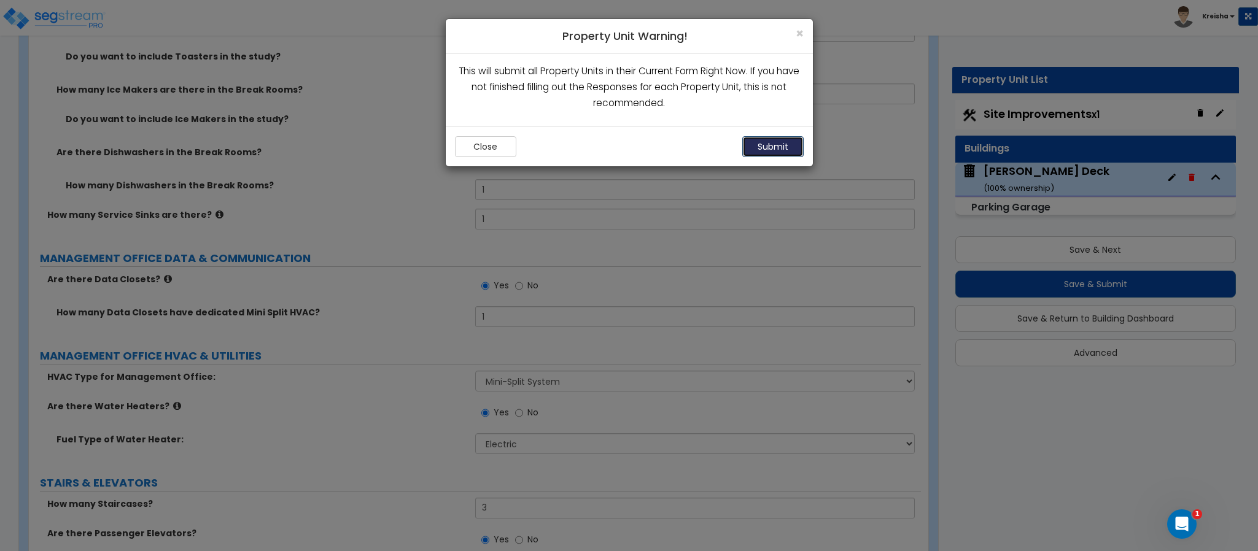
click at [792, 147] on button "Submit" at bounding box center [772, 146] width 61 height 21
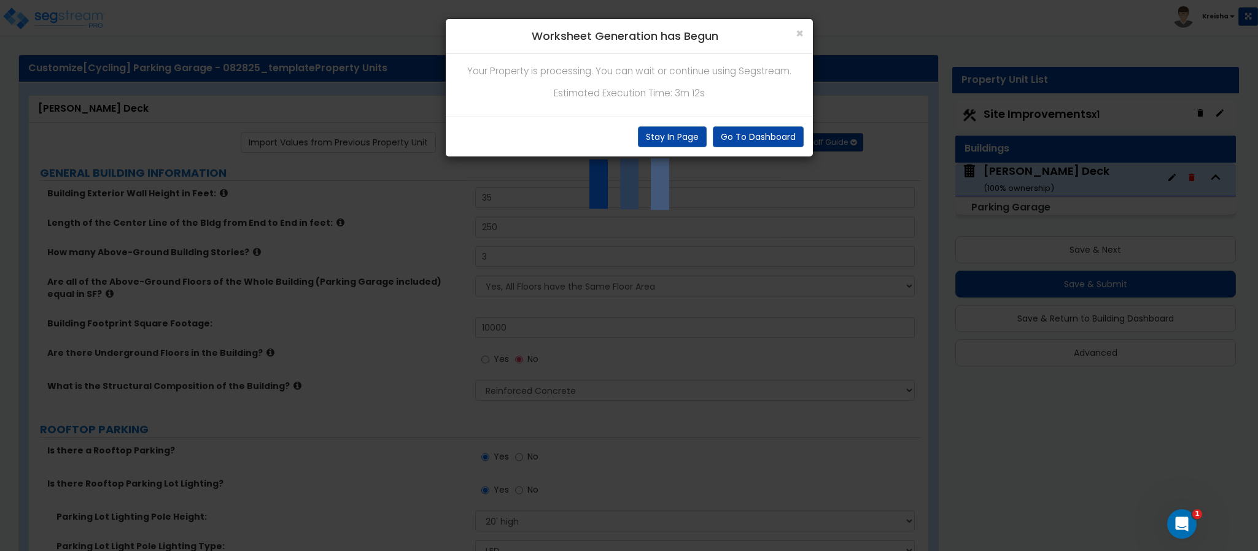
scroll to position [0, 0]
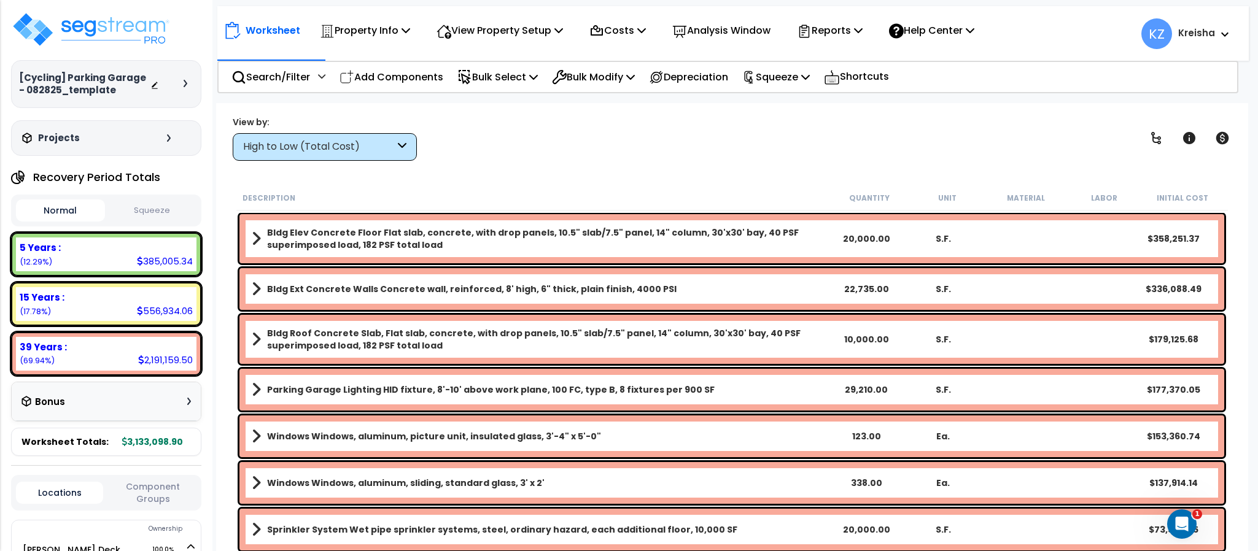
click at [373, 150] on div "High to Low (Total Cost)" at bounding box center [319, 147] width 152 height 14
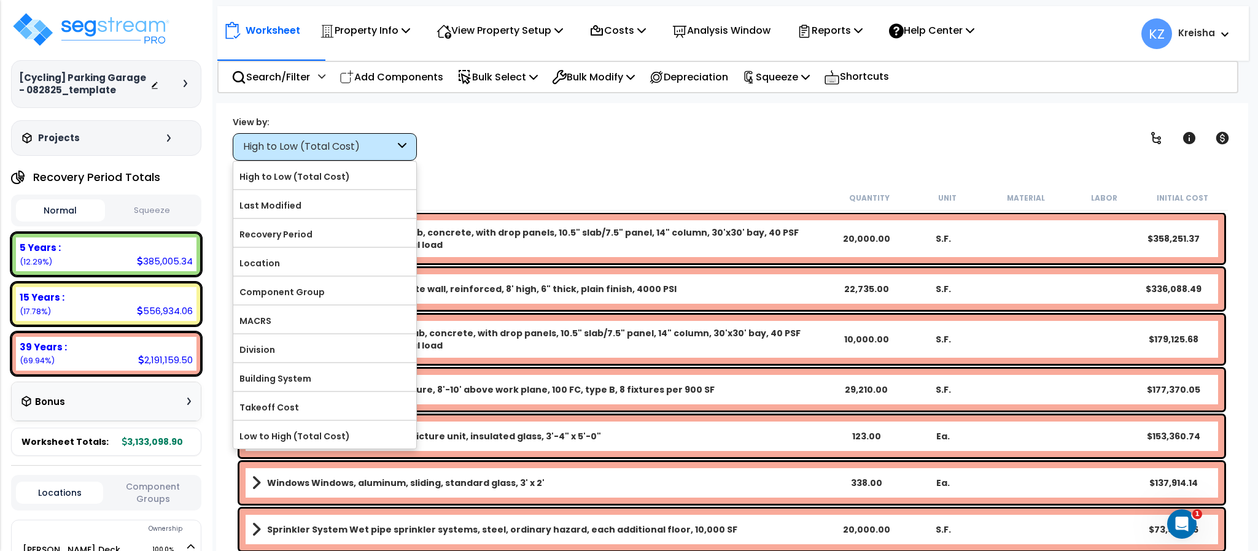
click at [453, 137] on div "View by: High to Low (Total Cost) High to Low (Total Cost)" at bounding box center [731, 137] width 1007 height 45
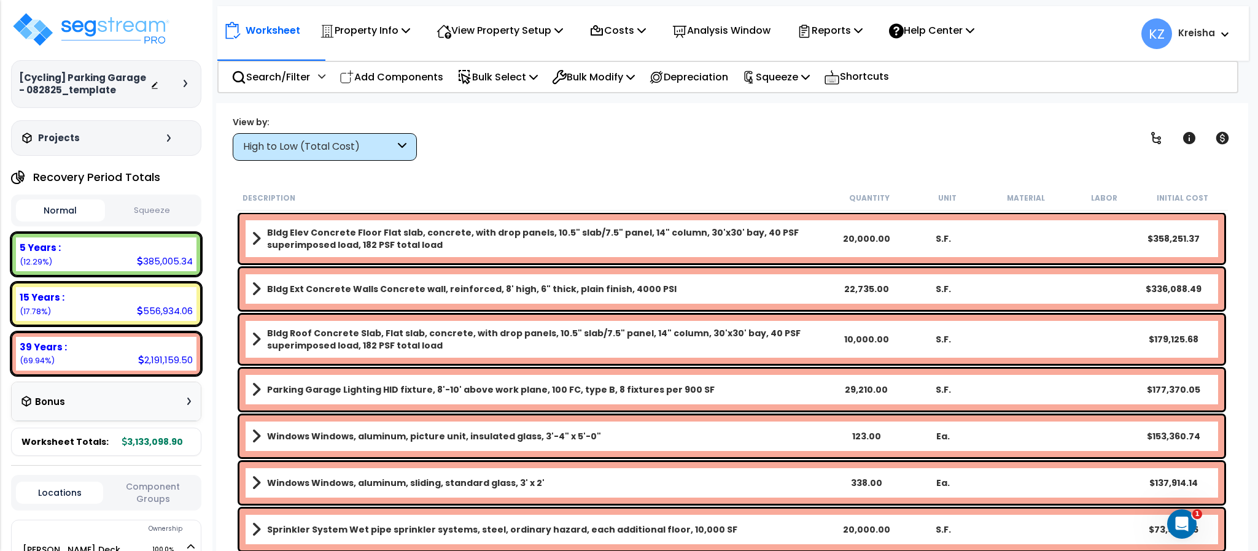
click at [367, 150] on div "High to Low (Total Cost)" at bounding box center [319, 147] width 152 height 14
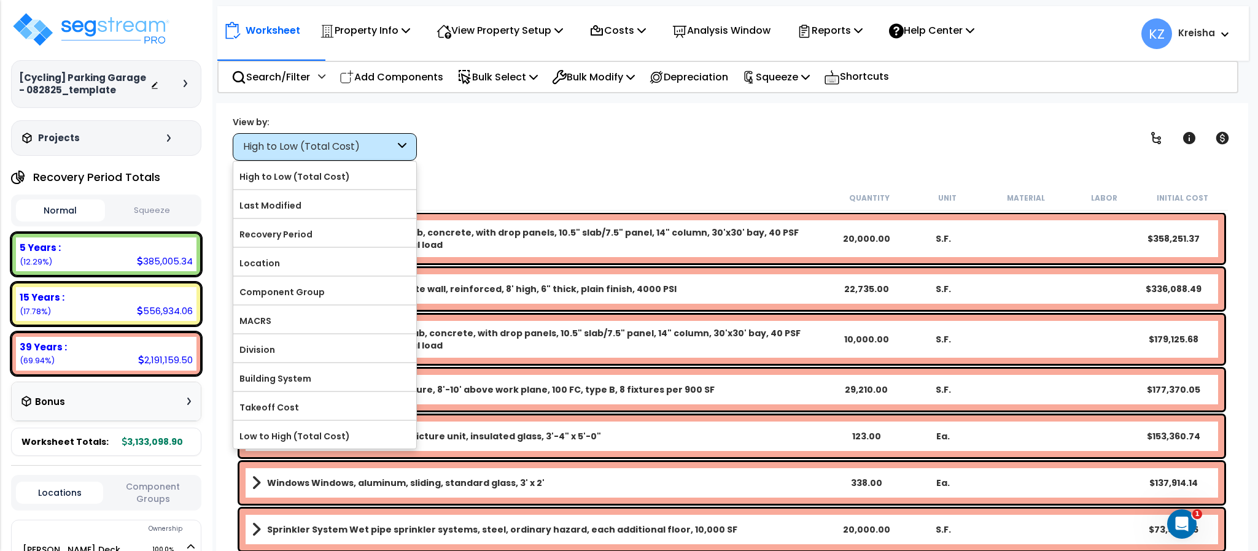
click at [356, 295] on label "Component Group" at bounding box center [324, 292] width 183 height 18
click at [0, 0] on input "Component Group" at bounding box center [0, 0] width 0 height 0
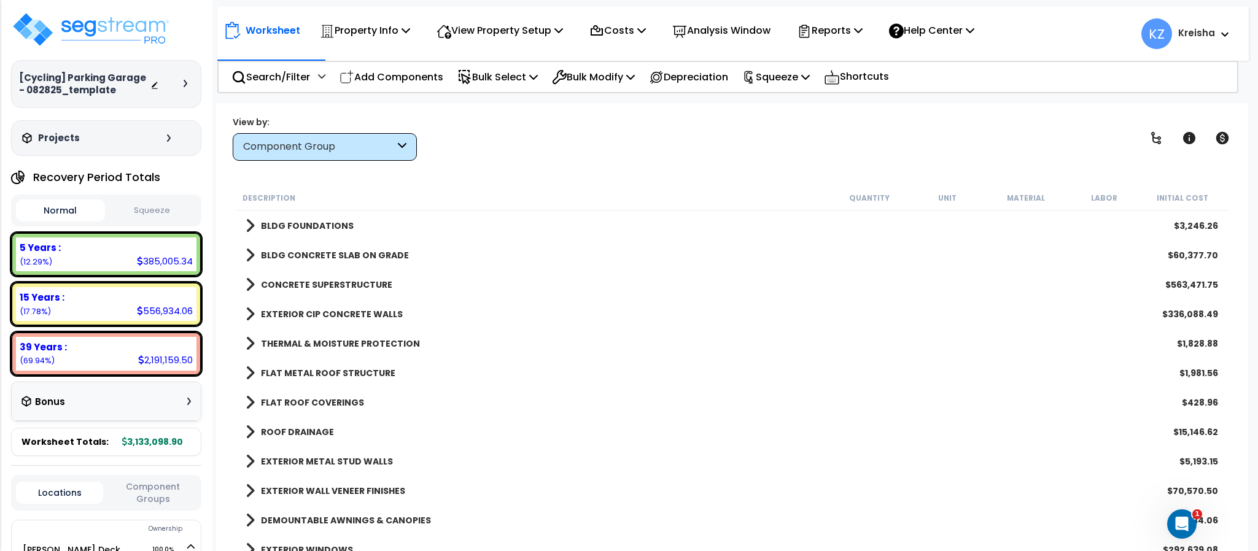
click at [516, 146] on div "View by: Component Group High to Low (Total Cost)" at bounding box center [731, 137] width 1007 height 45
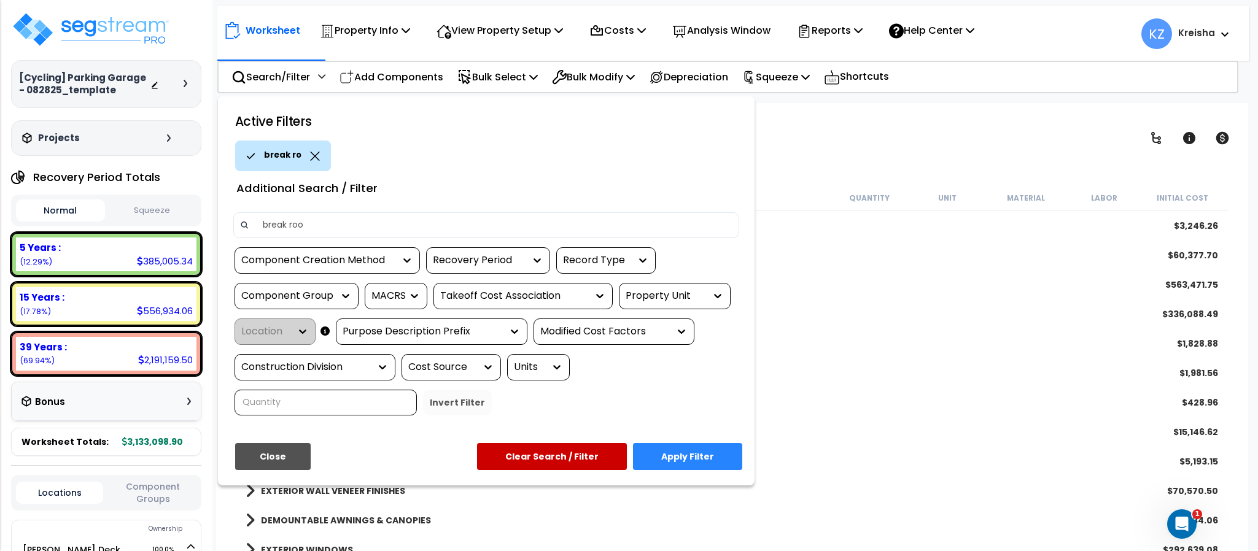
type input "break room"
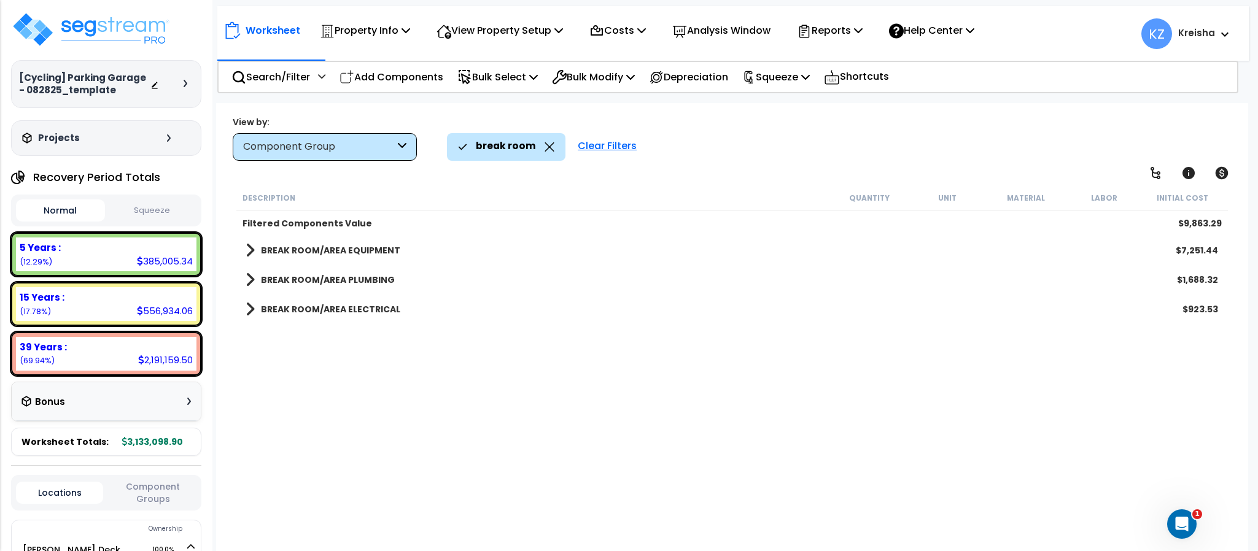
click at [487, 444] on div "Description Quantity Unit Material Labor Initial Cost Filtered Components Value…" at bounding box center [732, 370] width 995 height 370
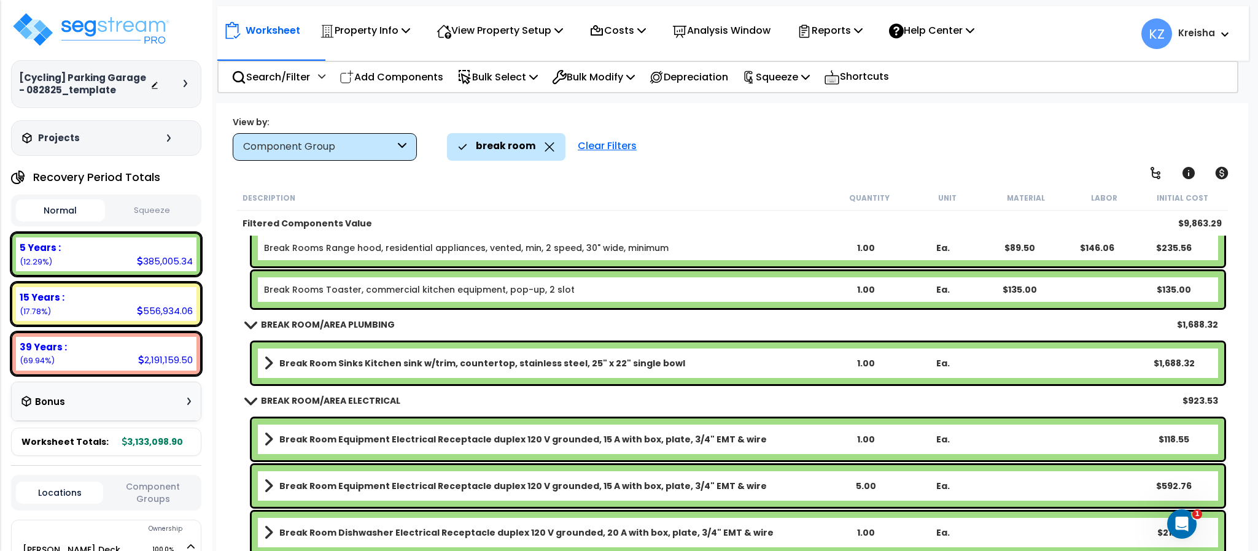
scroll to position [54, 0]
click at [739, 149] on div "break room Clear Filters" at bounding box center [841, 146] width 789 height 27
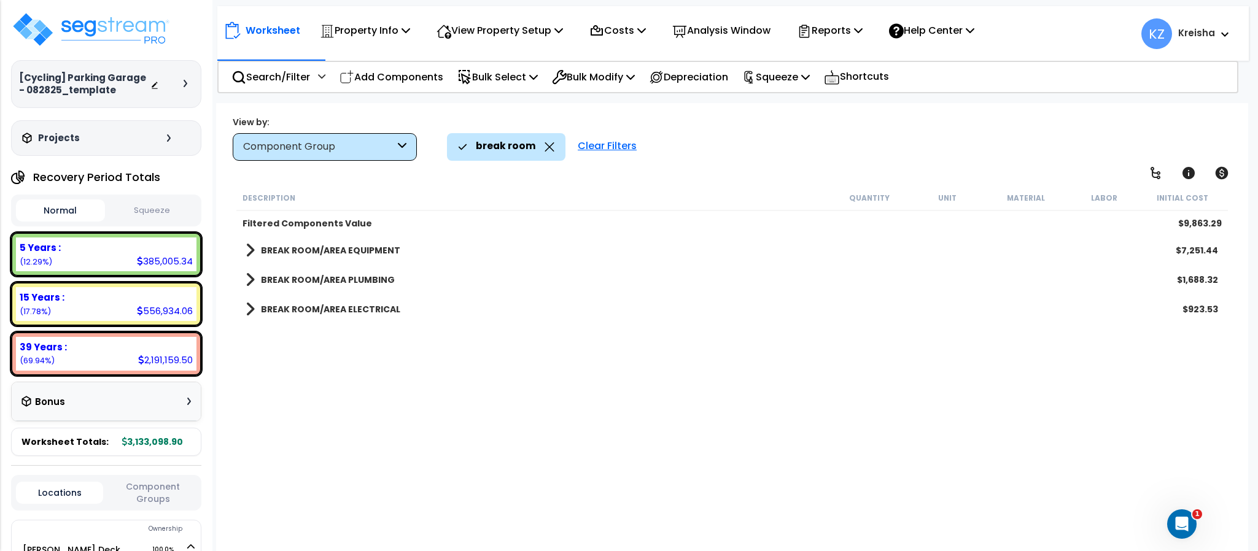
scroll to position [0, 0]
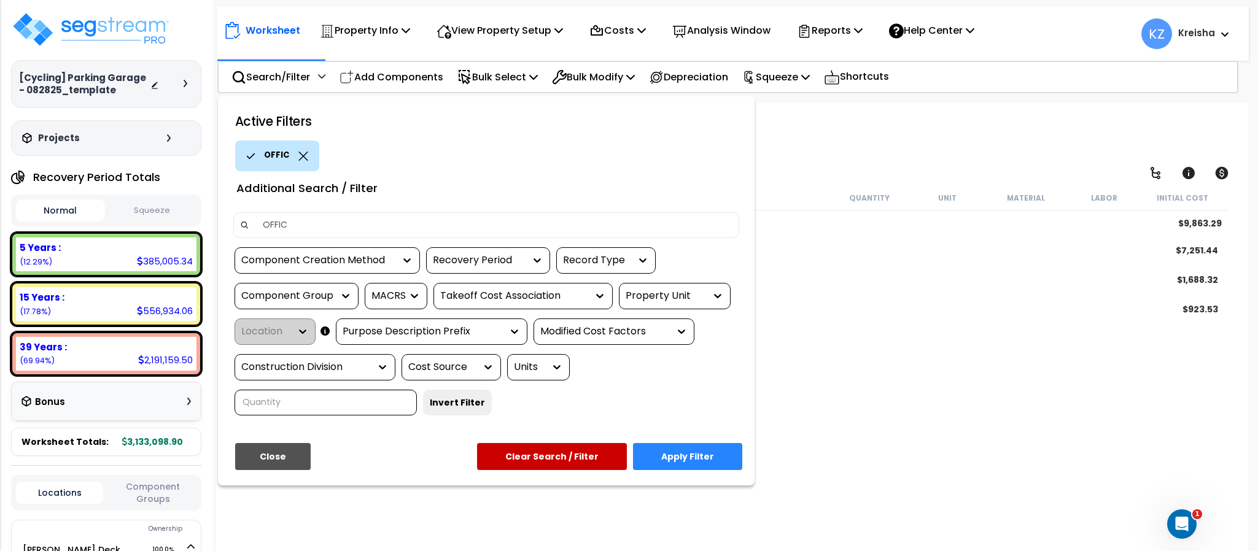
type input "OFFICE"
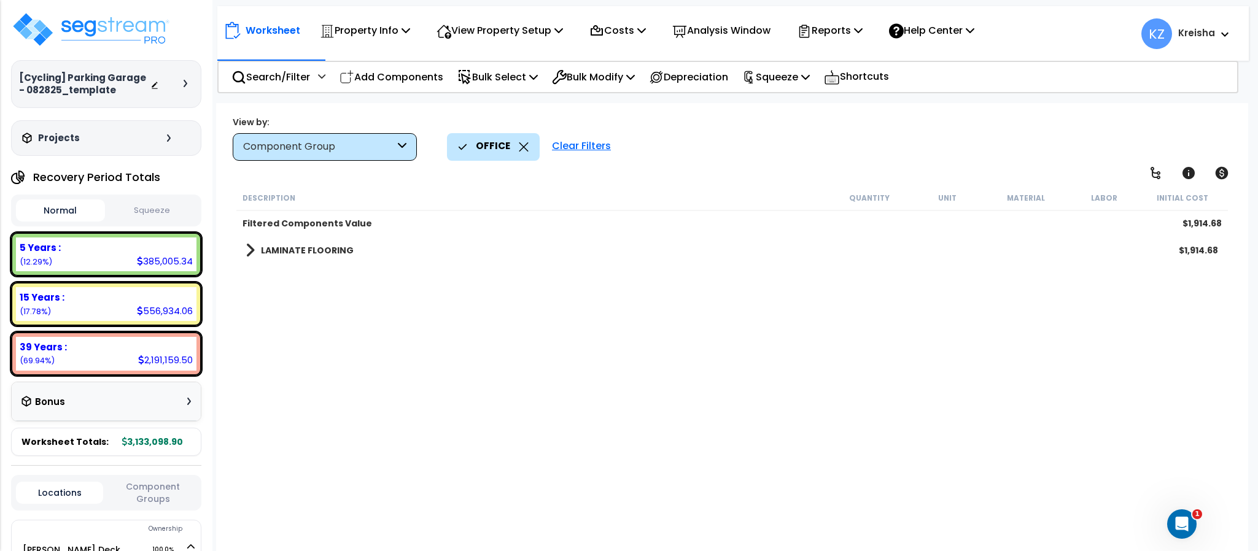
click at [292, 257] on link "LAMINATE FLOORING" at bounding box center [300, 250] width 108 height 17
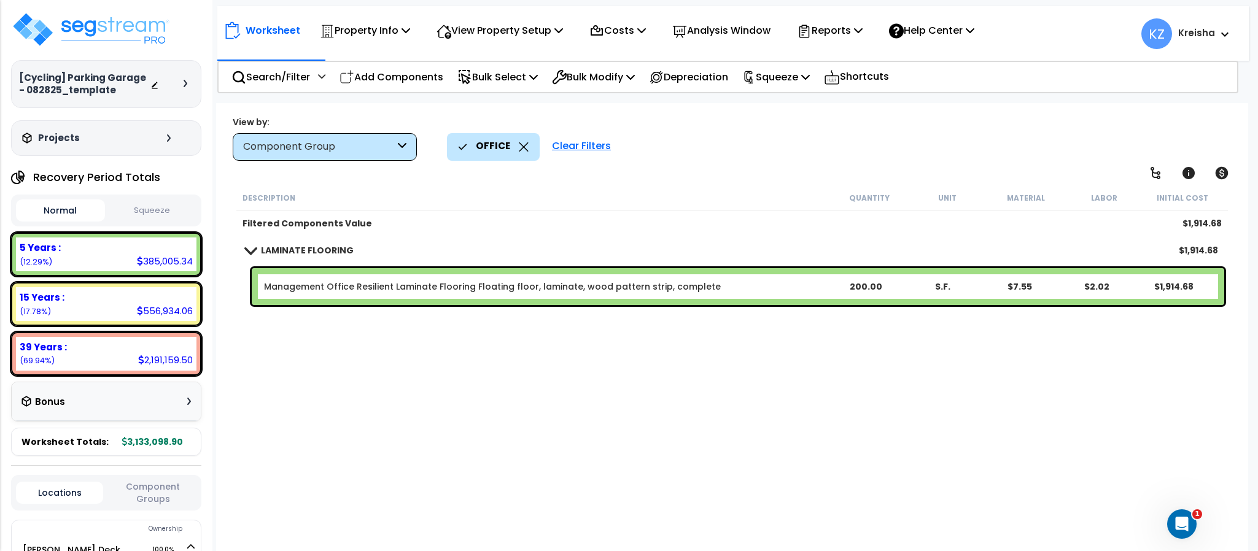
click at [696, 157] on div "OFFICE Clear Filters" at bounding box center [841, 146] width 789 height 27
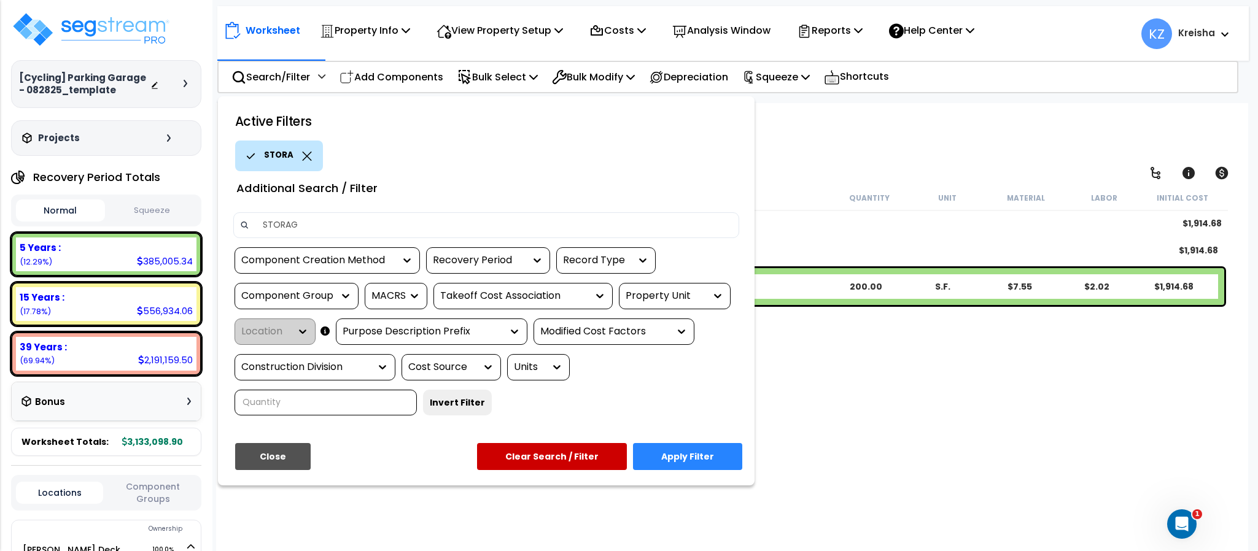
type input "STORAGE"
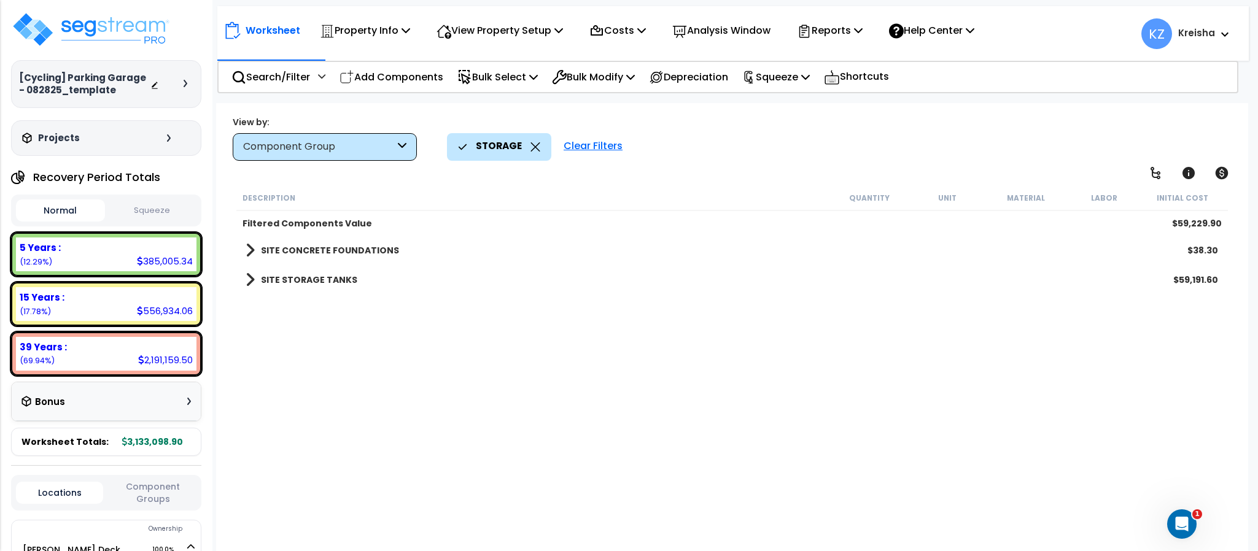
click at [373, 443] on div "Description Quantity Unit Material Labor Initial Cost Filtered Components Value…" at bounding box center [732, 370] width 995 height 370
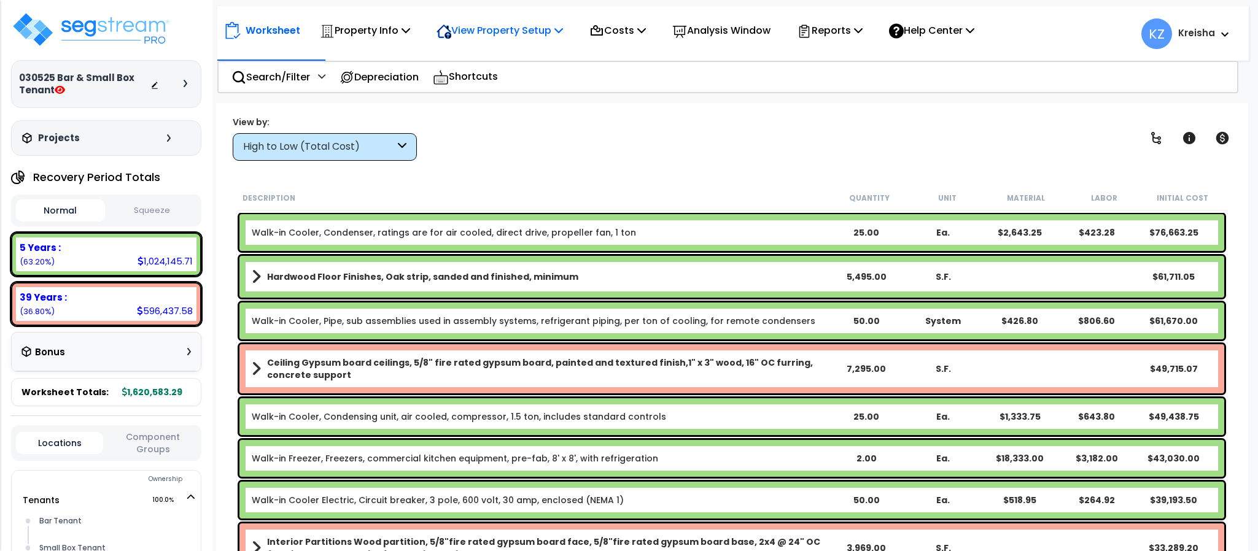
click at [563, 35] on p "View Property Setup" at bounding box center [500, 30] width 127 height 17
click at [537, 25] on p "View Property Setup" at bounding box center [500, 30] width 127 height 17
click at [489, 72] on link "View Questionnaire" at bounding box center [492, 84] width 122 height 25
click at [472, 28] on p "View Property Setup" at bounding box center [500, 30] width 127 height 17
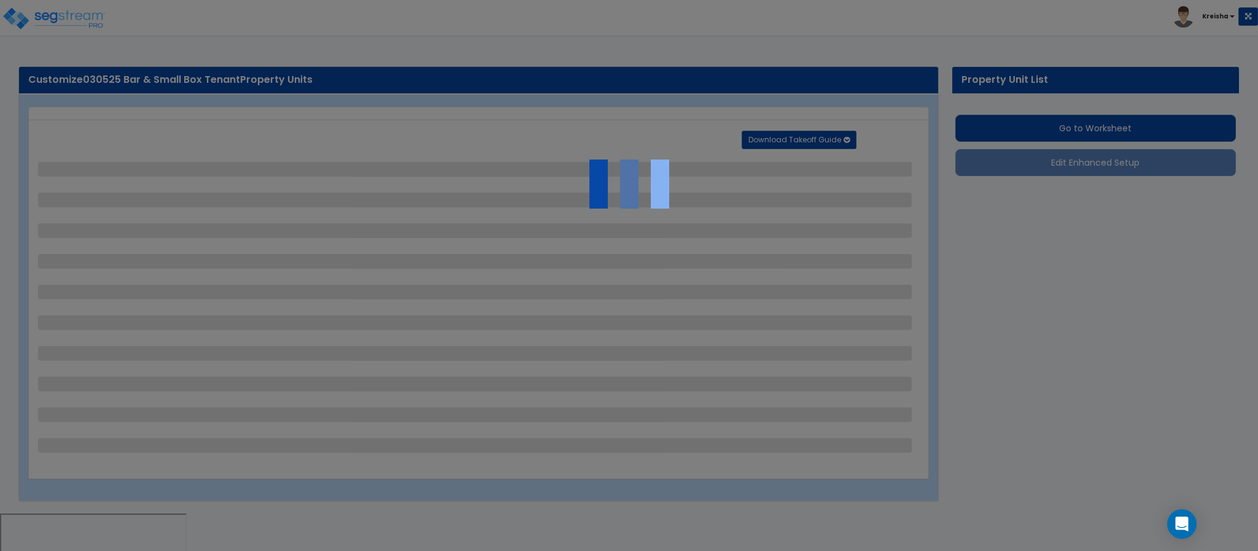
select select "1"
select select "5"
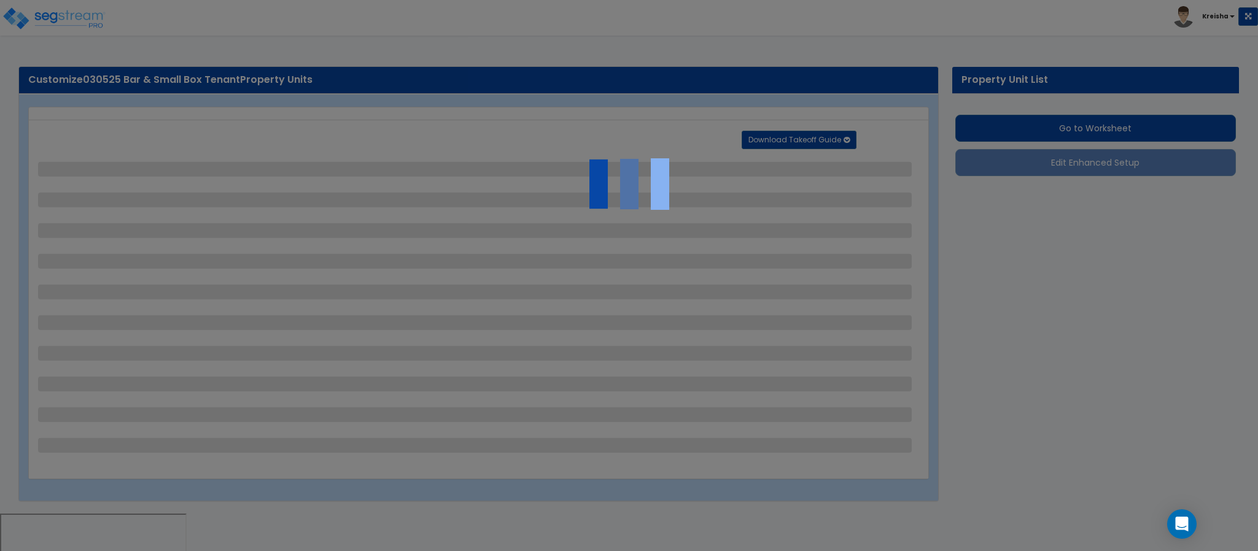
select select "5"
select select "6"
select select "4"
select select "3"
select select "1"
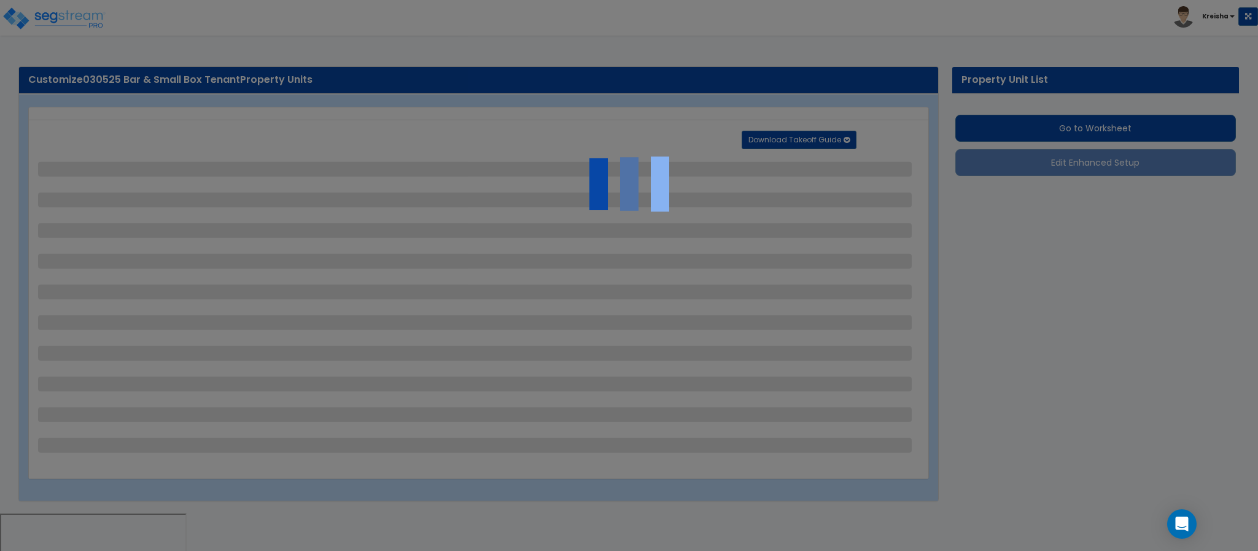
select select "1"
select select "6"
select select "1"
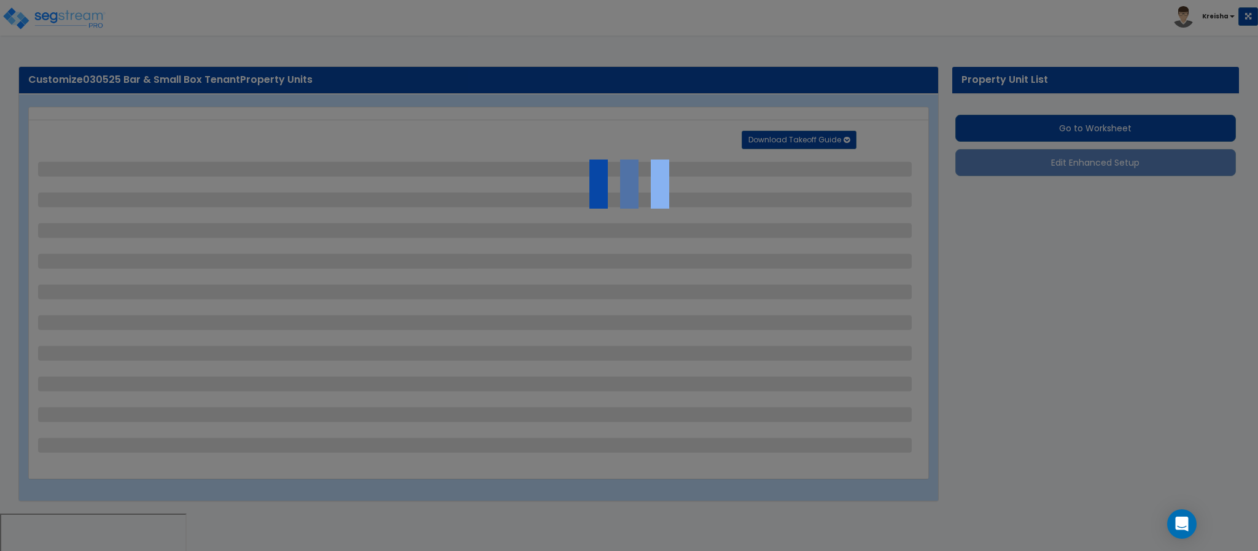
select select "1"
select select "2"
select select "1"
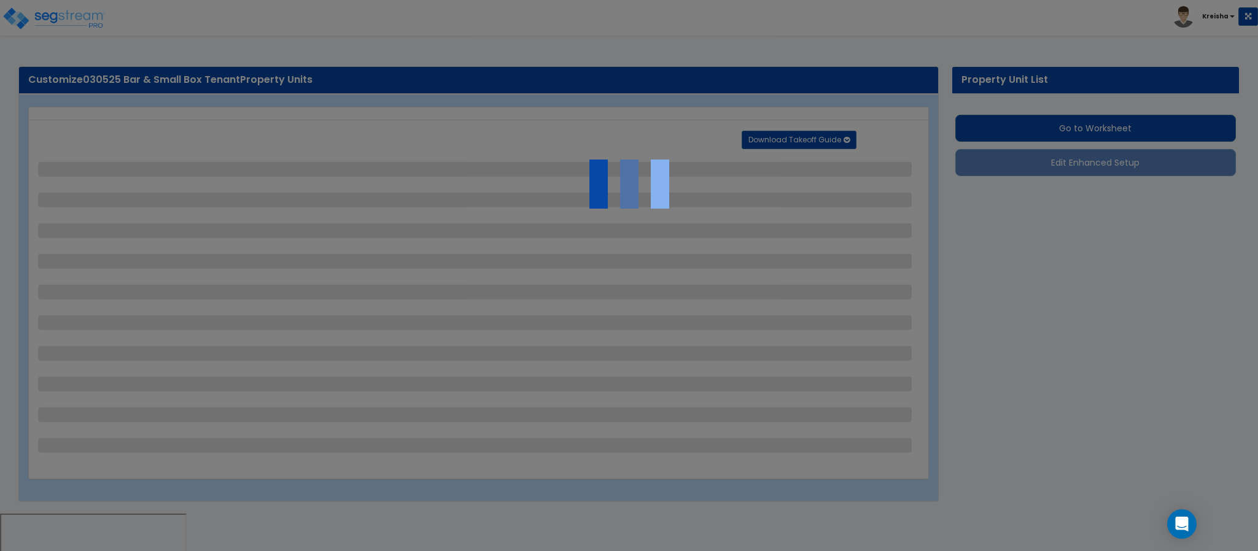
select select "4"
select select "1"
select select "5"
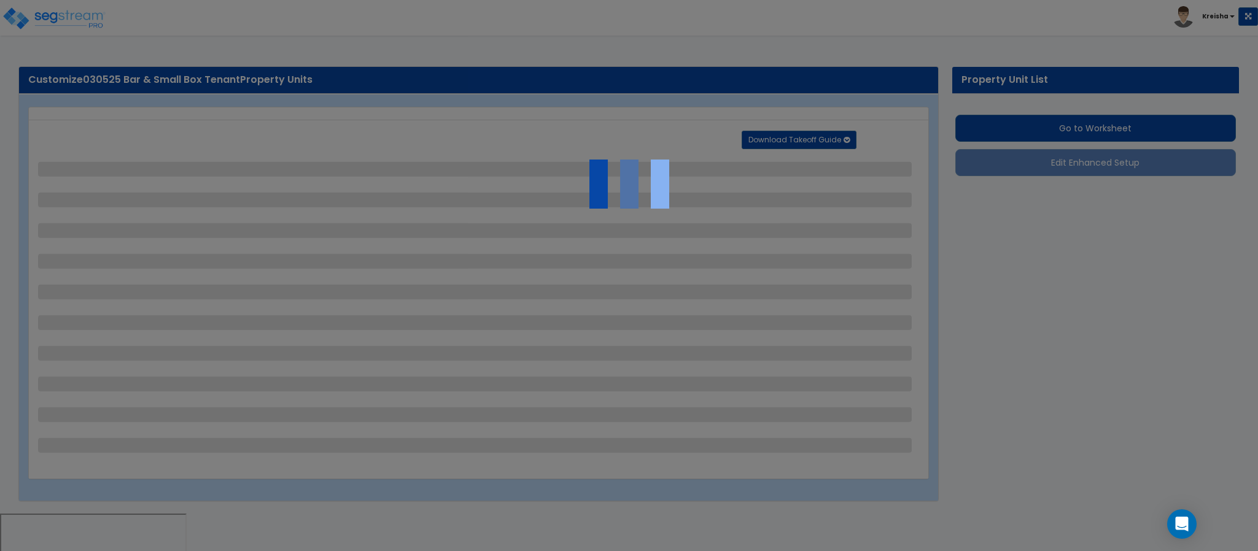
select select "1"
select select "7"
select select "2"
select select "1"
select select "5"
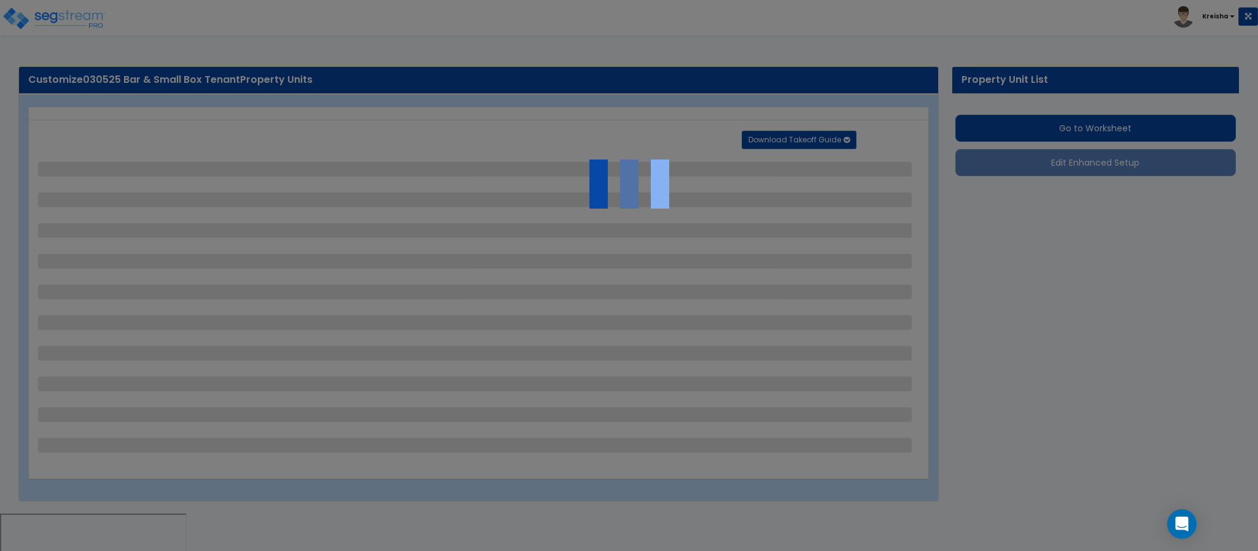
select select "1"
select select "2"
select select "1"
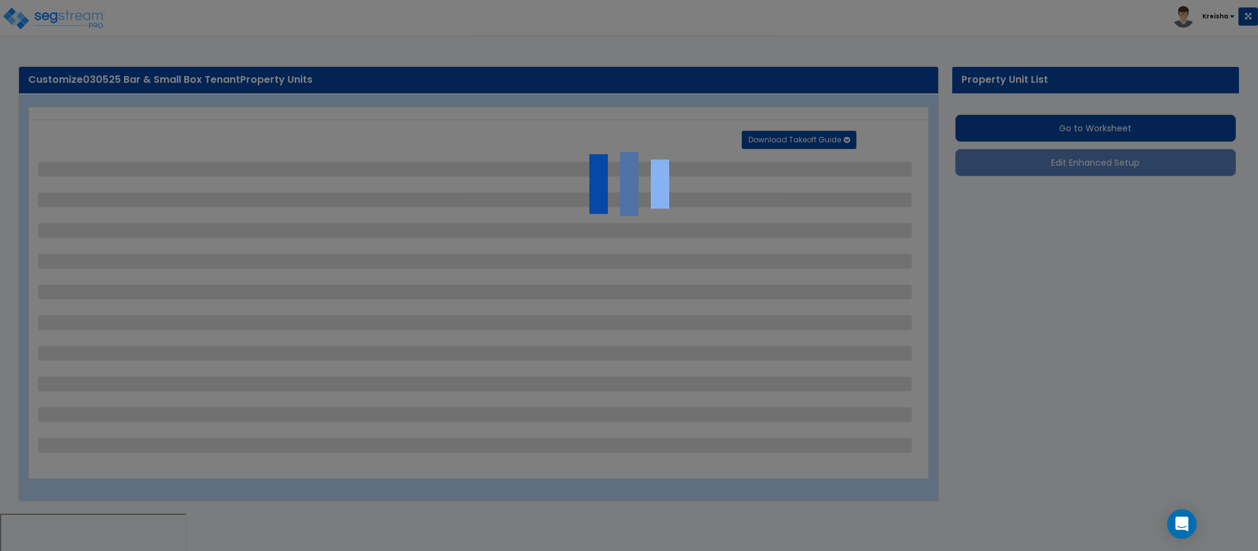
select select "1"
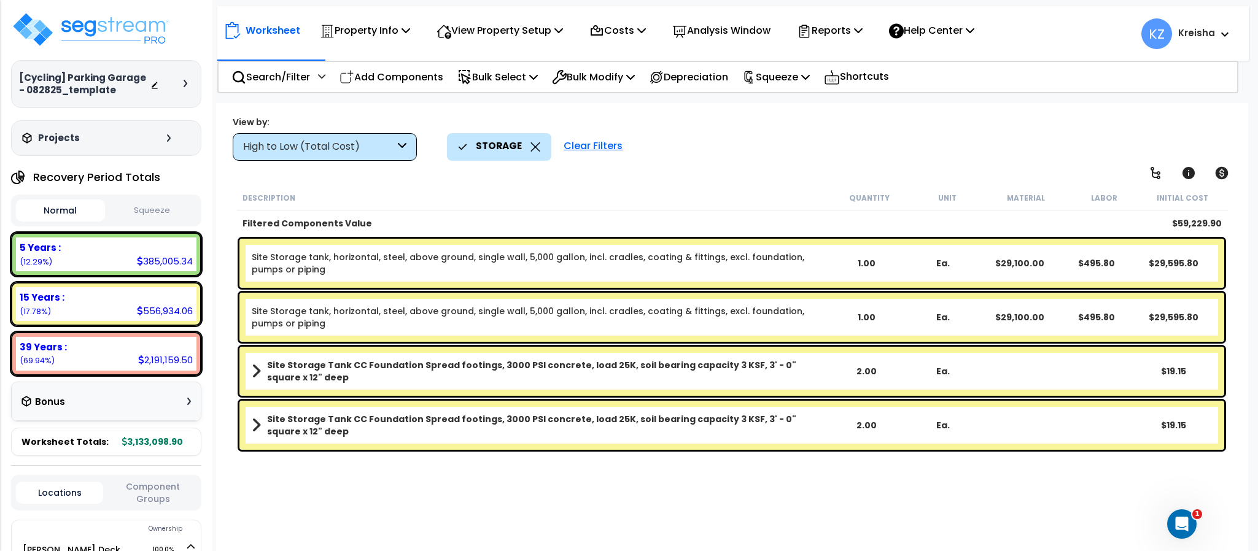
click at [402, 146] on icon at bounding box center [402, 147] width 9 height 14
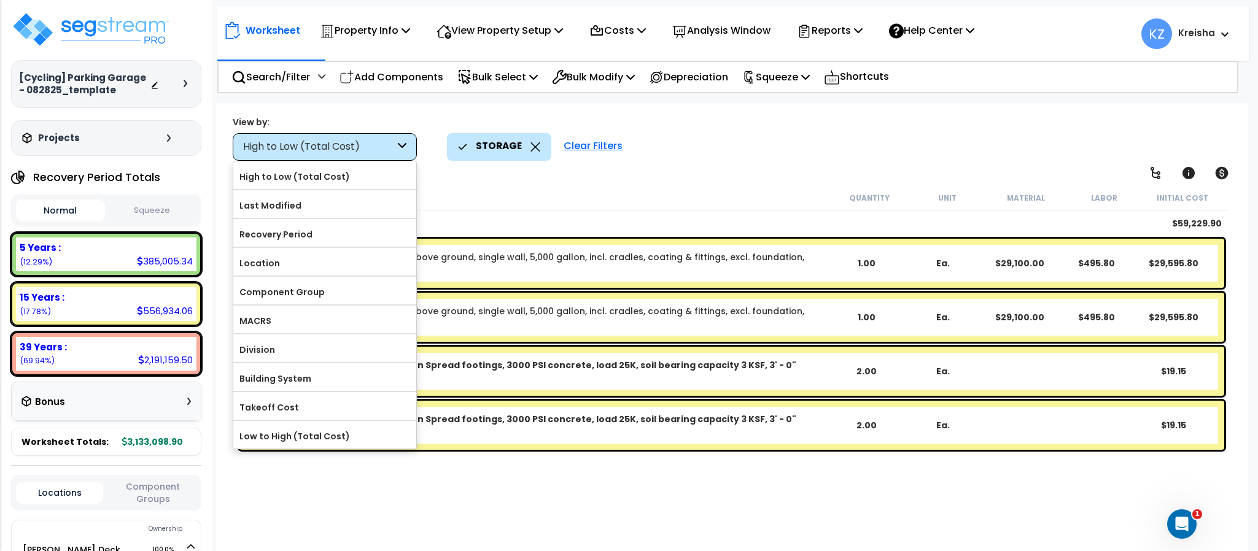
click at [585, 214] on div "Filtered Components Value $59,229.90" at bounding box center [731, 223] width 991 height 25
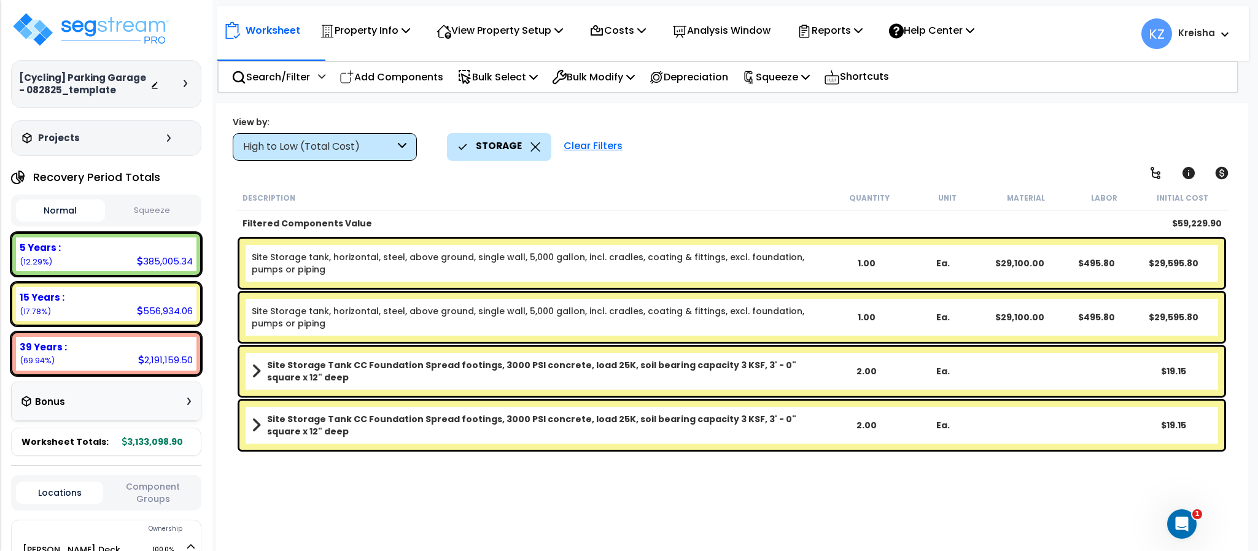
click at [579, 142] on div "Clear Filters" at bounding box center [593, 146] width 71 height 27
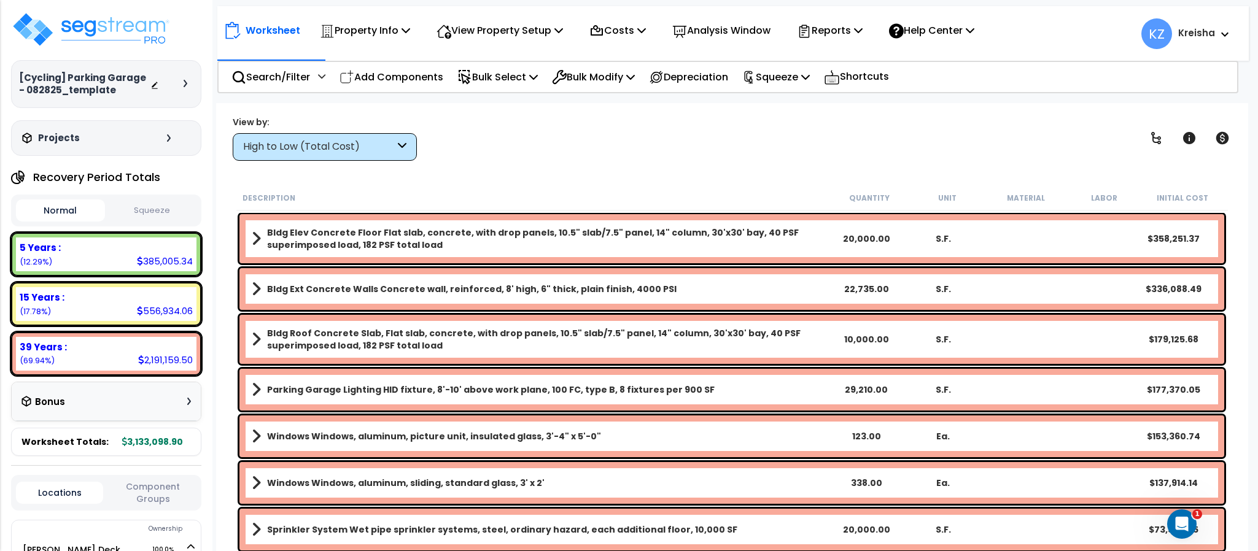
click at [375, 158] on div "High to Low (Total Cost)" at bounding box center [325, 147] width 184 height 28
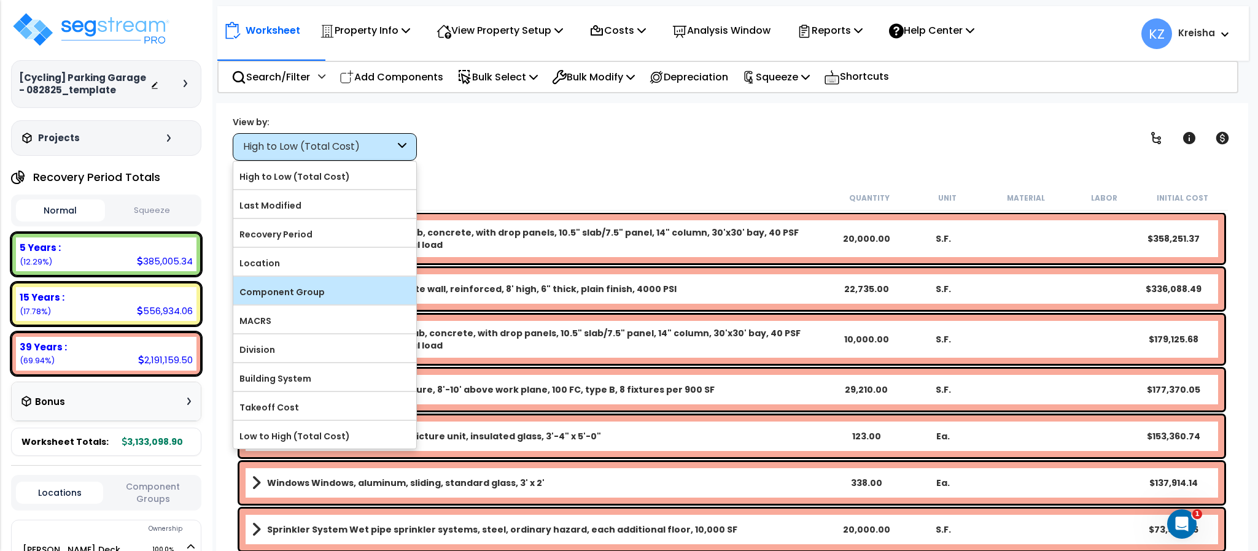
click at [328, 294] on label "Component Group" at bounding box center [324, 292] width 183 height 18
click at [0, 0] on input "Component Group" at bounding box center [0, 0] width 0 height 0
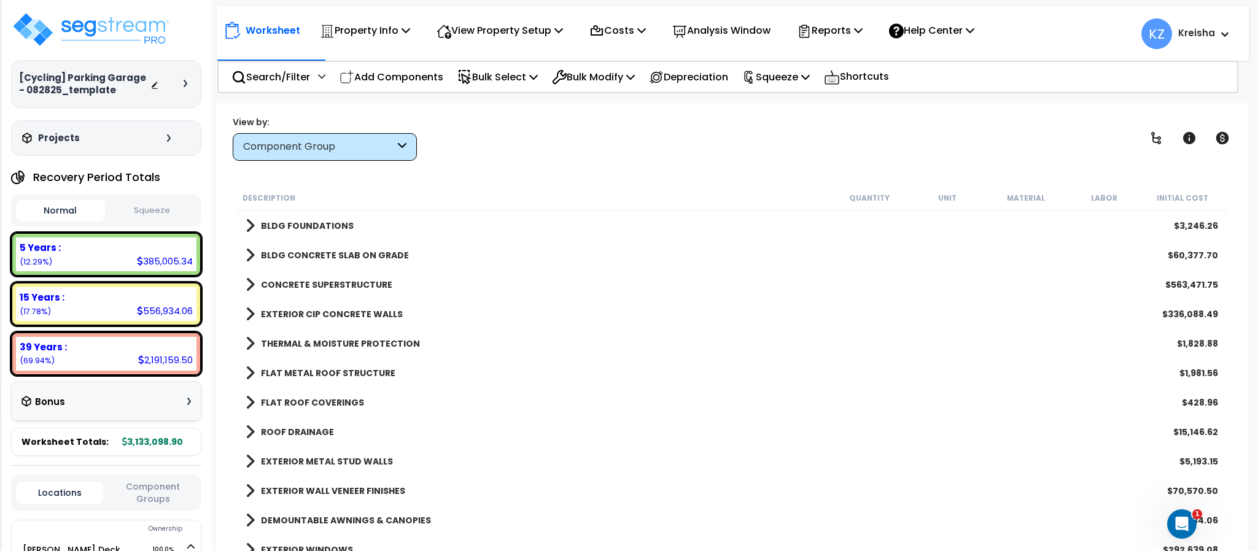
click at [528, 139] on div "View by: Component Group High to Low (Total Cost)" at bounding box center [731, 137] width 1007 height 45
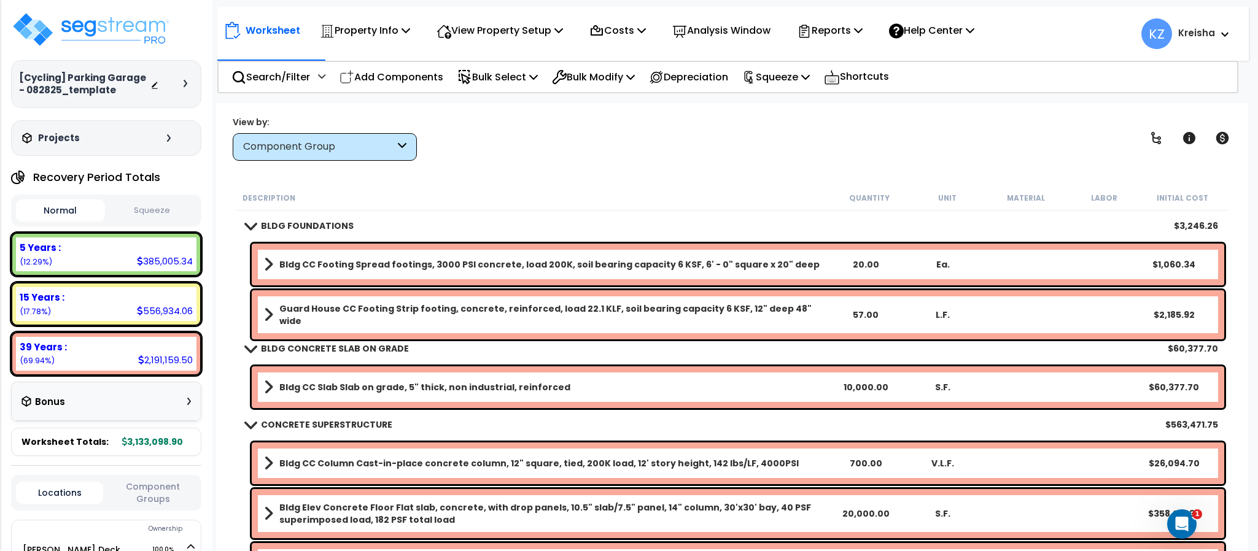
click at [435, 260] on b "Bldg CC Footing Spread footings, 3000 PSI concrete, load 200K, soil bearing cap…" at bounding box center [549, 265] width 540 height 12
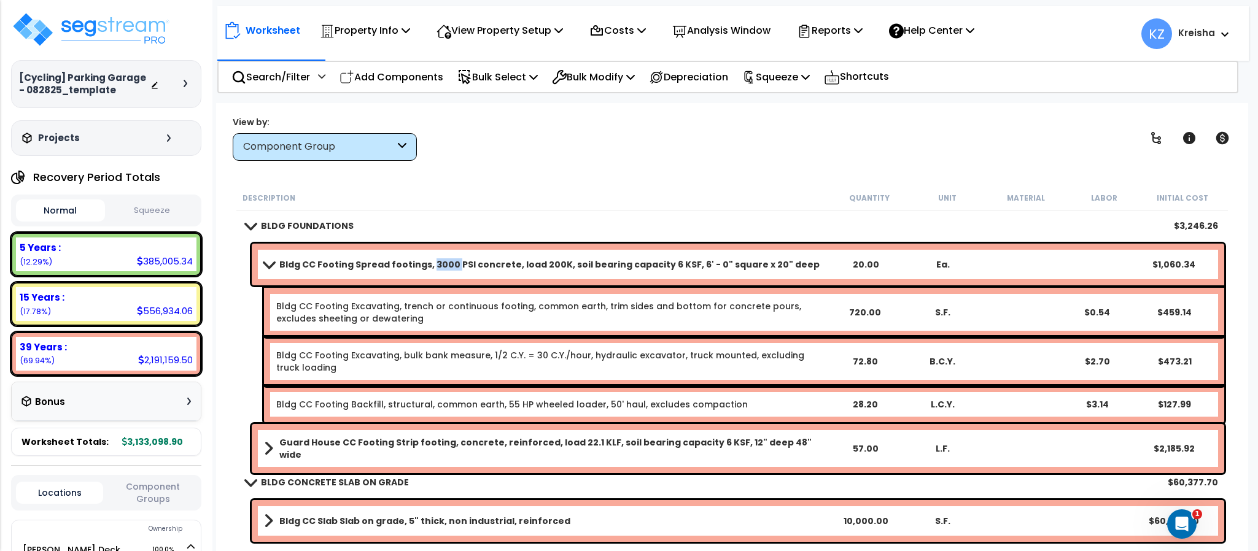
click at [435, 260] on b "Bldg CC Footing Spread footings, 3000 PSI concrete, load 200K, soil bearing cap…" at bounding box center [549, 265] width 540 height 12
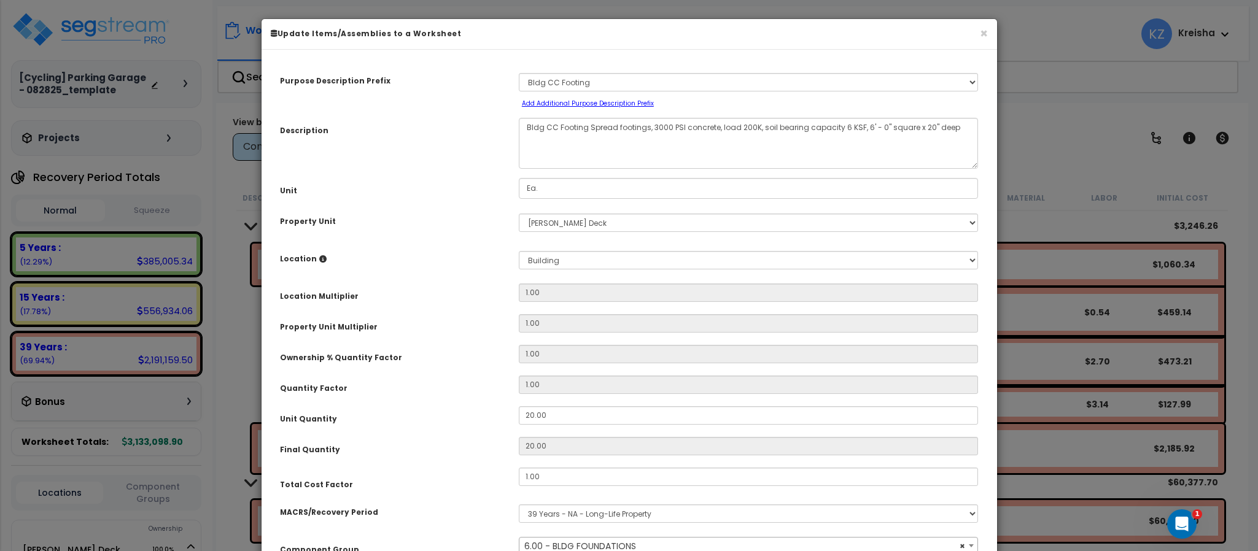
select select "10081"
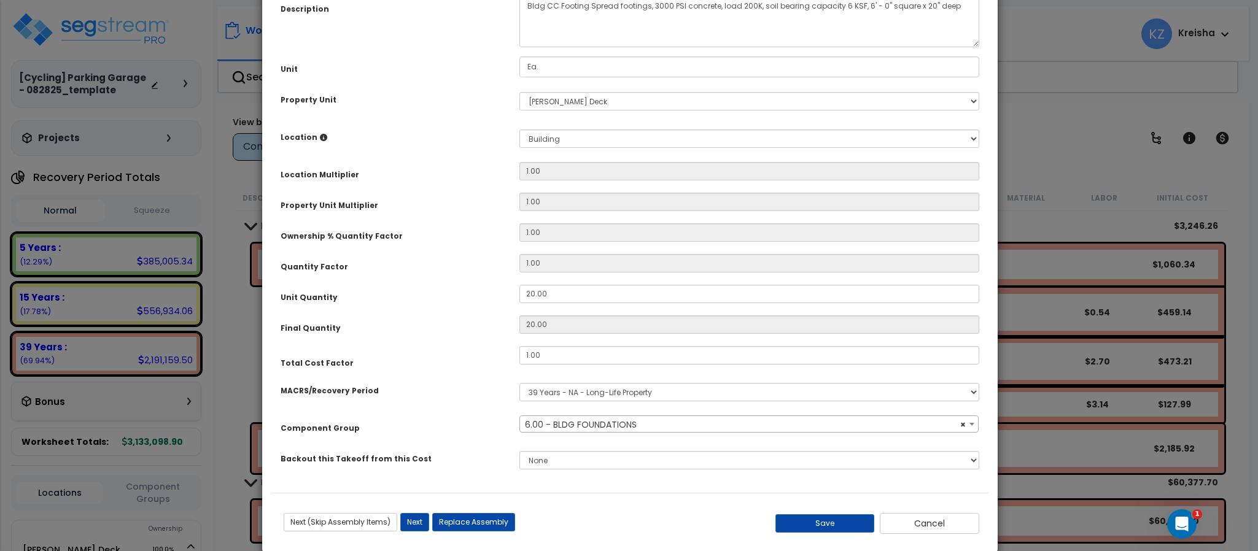
drag, startPoint x: 288, startPoint y: 299, endPoint x: 295, endPoint y: 300, distance: 7.5
click at [295, 300] on small "Unit Quantity" at bounding box center [309, 298] width 57 height 10
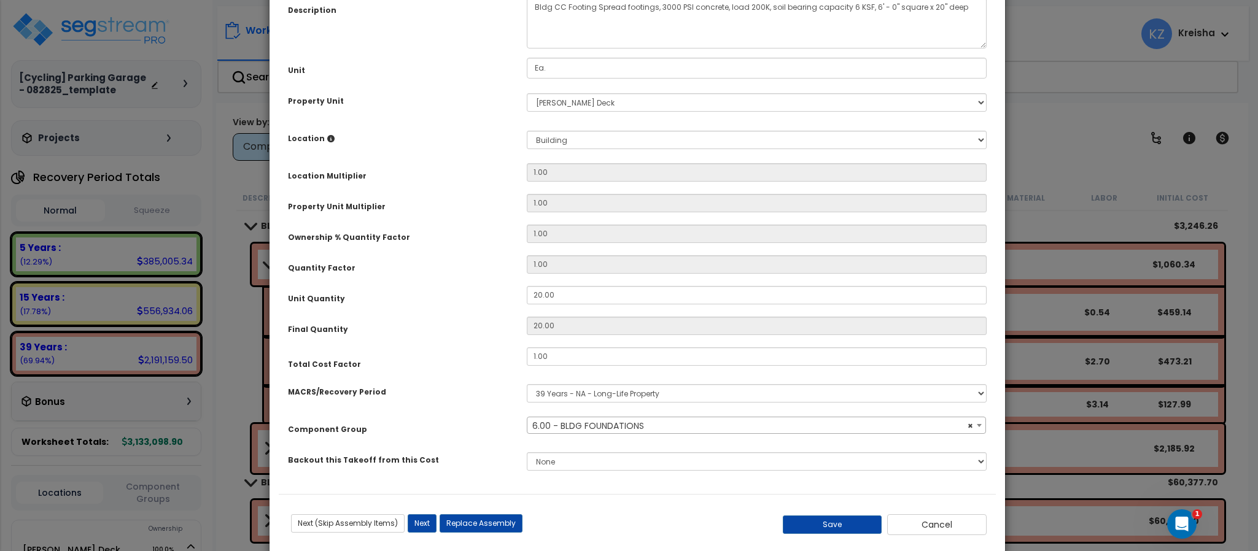
scroll to position [0, 0]
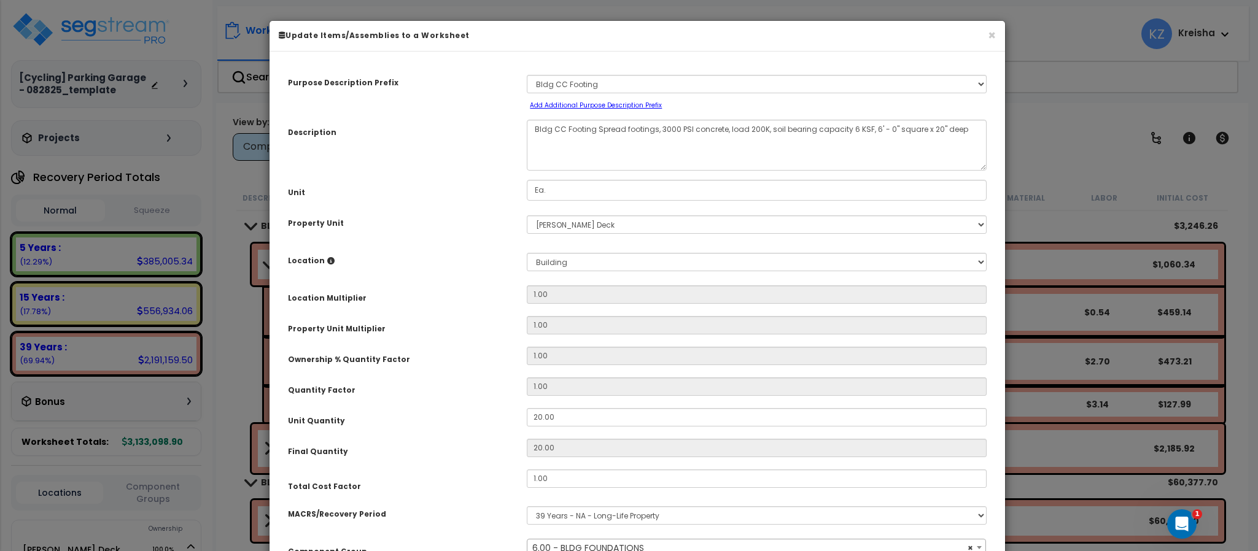
click at [984, 36] on h6 "Update Items/Assemblies to a Worksheet" at bounding box center [637, 35] width 717 height 10
click at [988, 42] on button "×" at bounding box center [992, 35] width 8 height 13
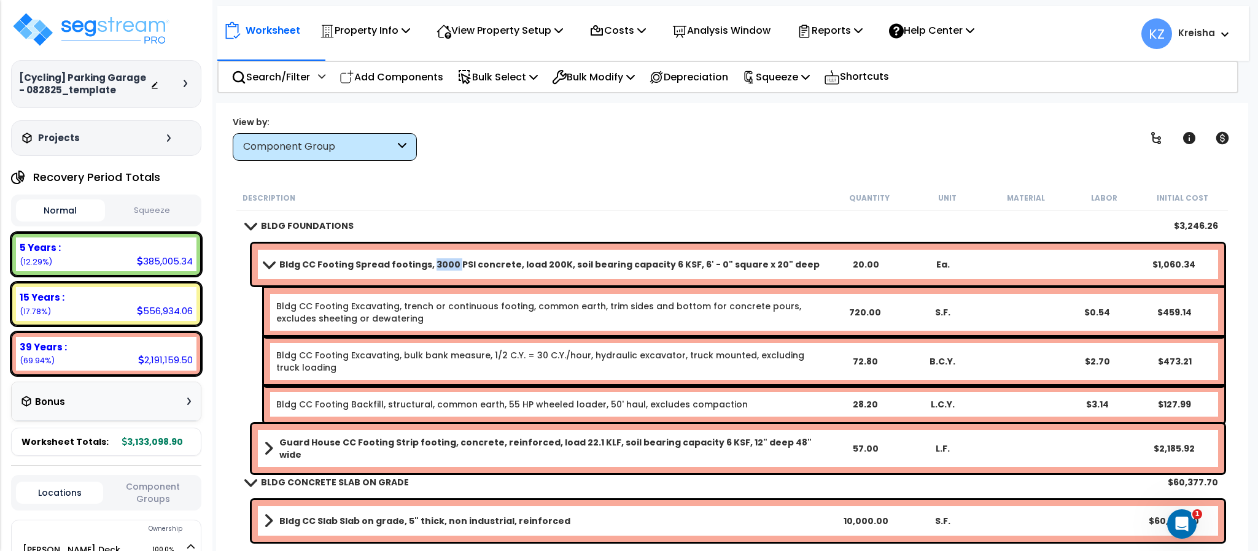
click at [275, 265] on span at bounding box center [268, 264] width 17 height 9
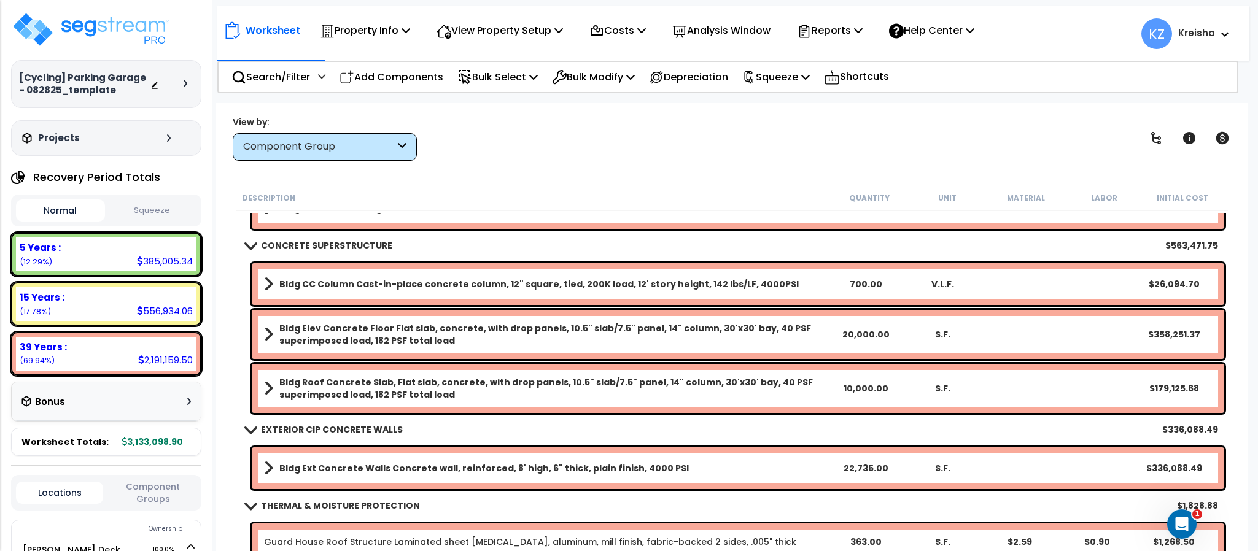
scroll to position [246, 0]
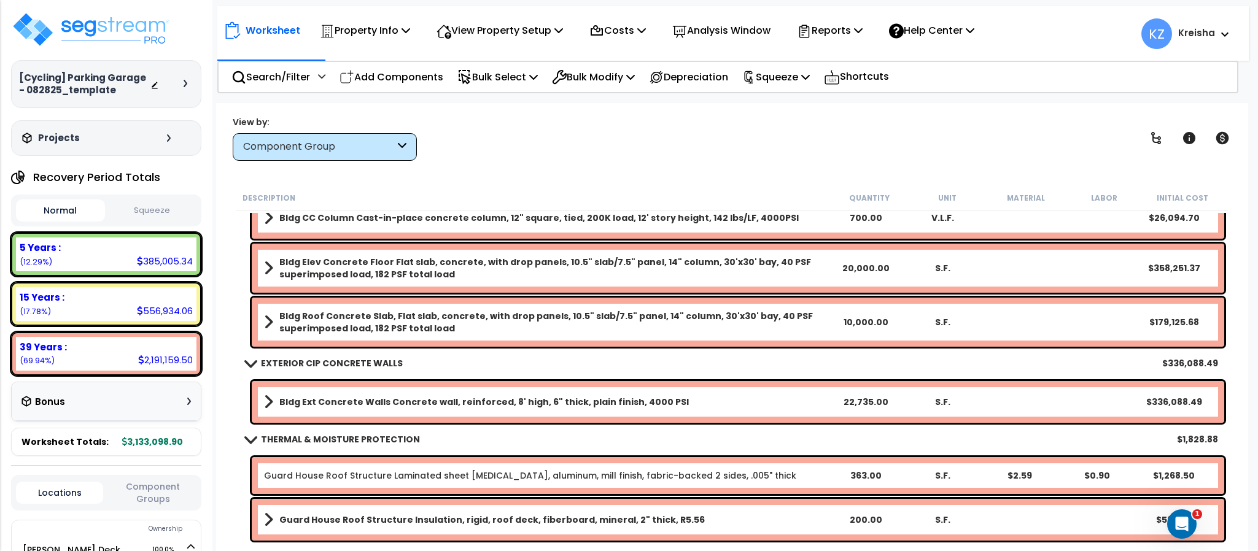
click at [516, 94] on div "Property Name DB Costs Setup Indirect Costs Direct Costs Costs Setup Rapid Take…" at bounding box center [629, 78] width 1258 height 49
click at [521, 82] on p "Bulk Select" at bounding box center [498, 77] width 80 height 17
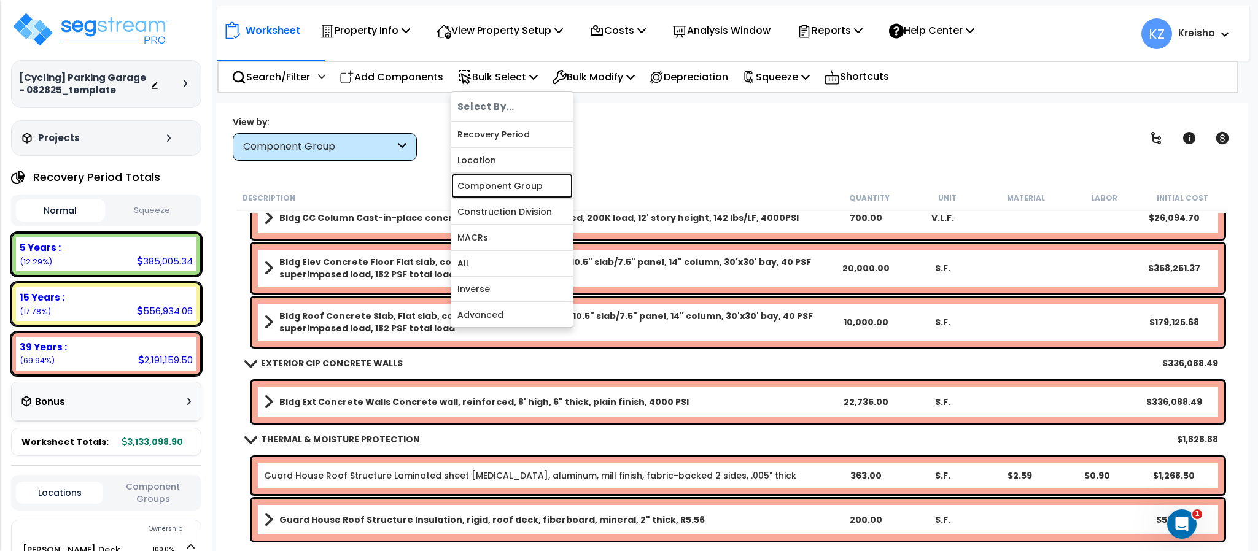
click at [534, 182] on link "Component Group" at bounding box center [512, 186] width 122 height 25
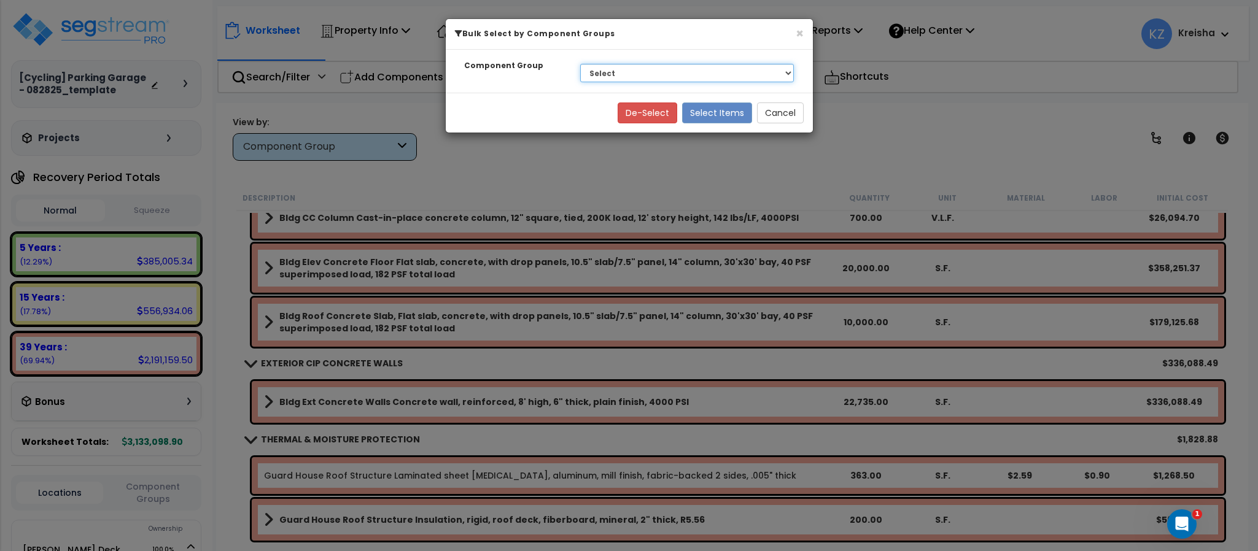
click at [627, 66] on select "Select BLDG FOUNDATIONS BLDG CONCRETE SLAB ON GRADE CONCRETE SUPERSTRUCTURE EXT…" at bounding box center [687, 73] width 214 height 18
click at [797, 36] on button "×" at bounding box center [800, 33] width 8 height 13
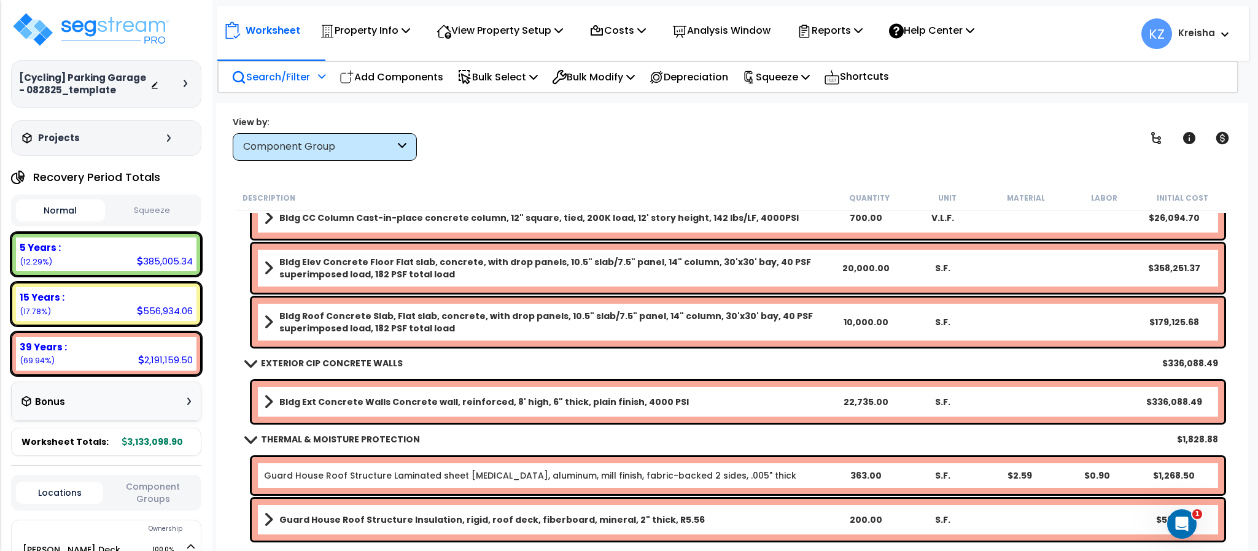
click at [310, 82] on p "Search/Filter" at bounding box center [271, 77] width 79 height 17
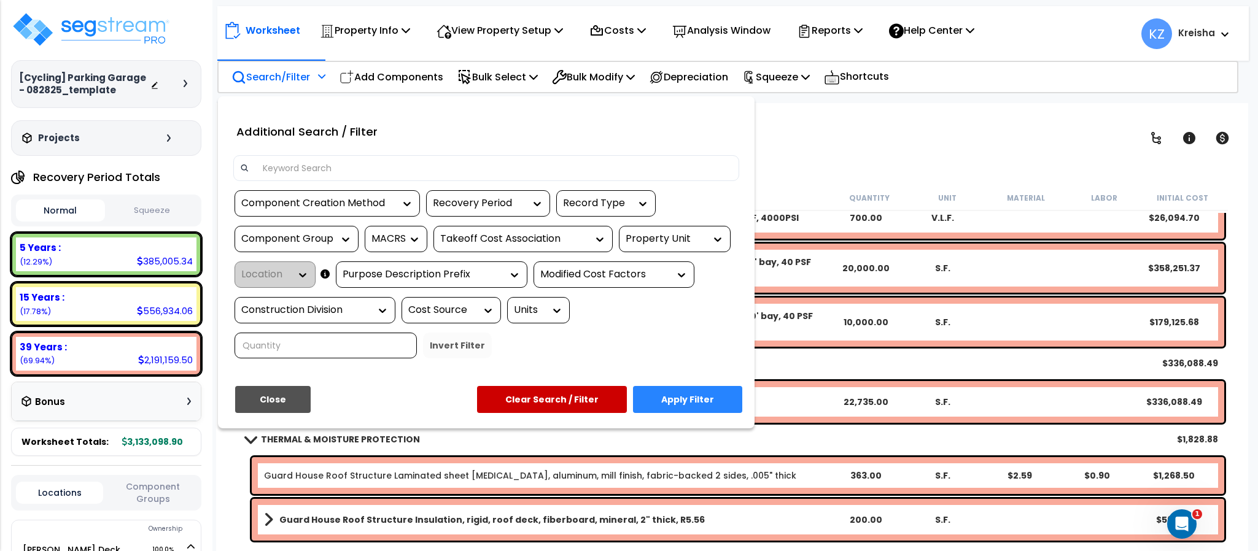
click at [318, 241] on div "Component Group" at bounding box center [287, 239] width 92 height 14
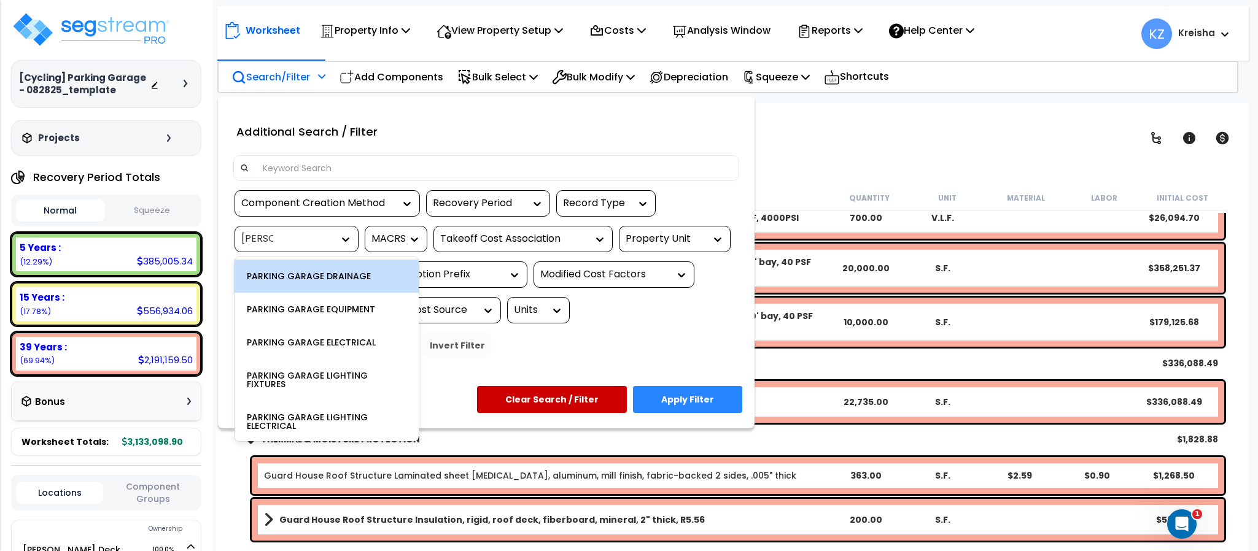
type input "parking"
click at [712, 187] on div at bounding box center [486, 172] width 524 height 35
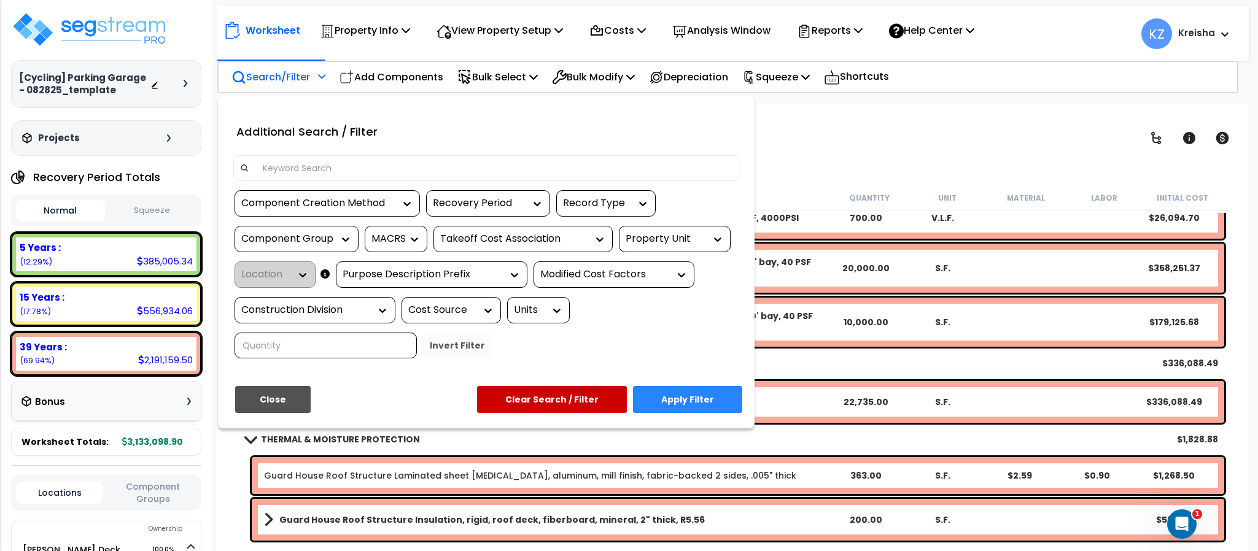
click at [448, 162] on input at bounding box center [493, 168] width 477 height 18
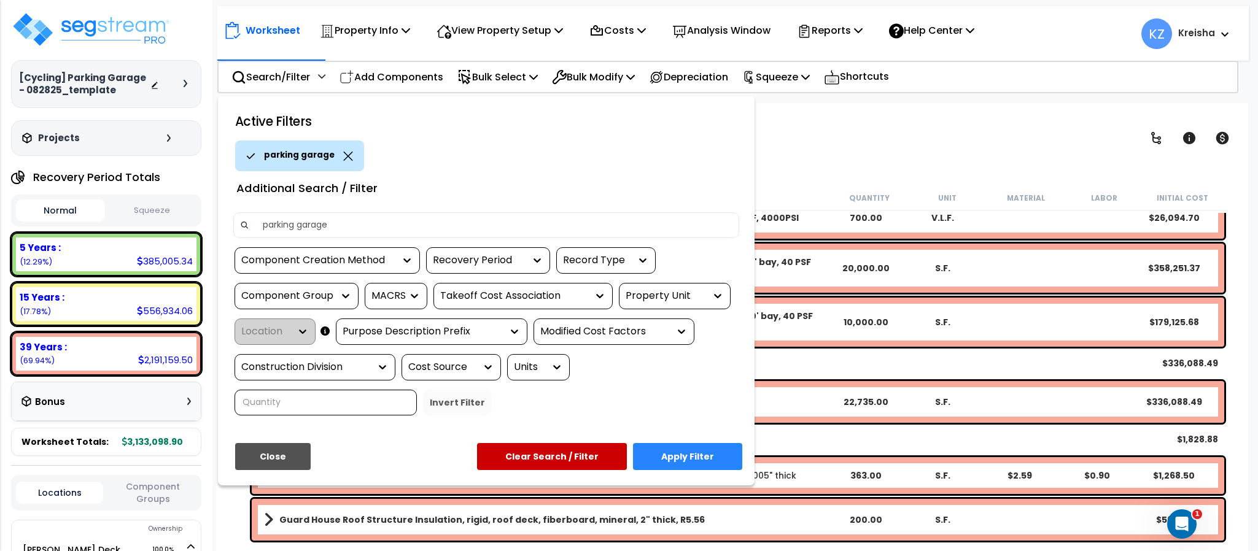
type input "parking garage"
click at [661, 450] on button "Apply Filter" at bounding box center [687, 456] width 109 height 27
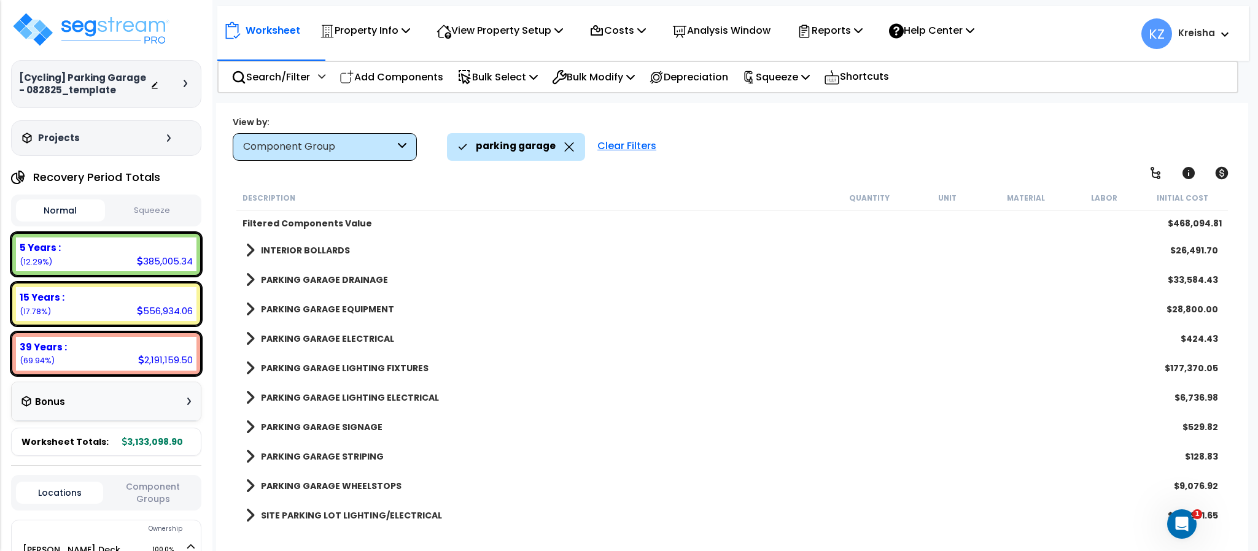
scroll to position [0, 0]
click at [511, 70] on p "Bulk Select" at bounding box center [498, 77] width 80 height 17
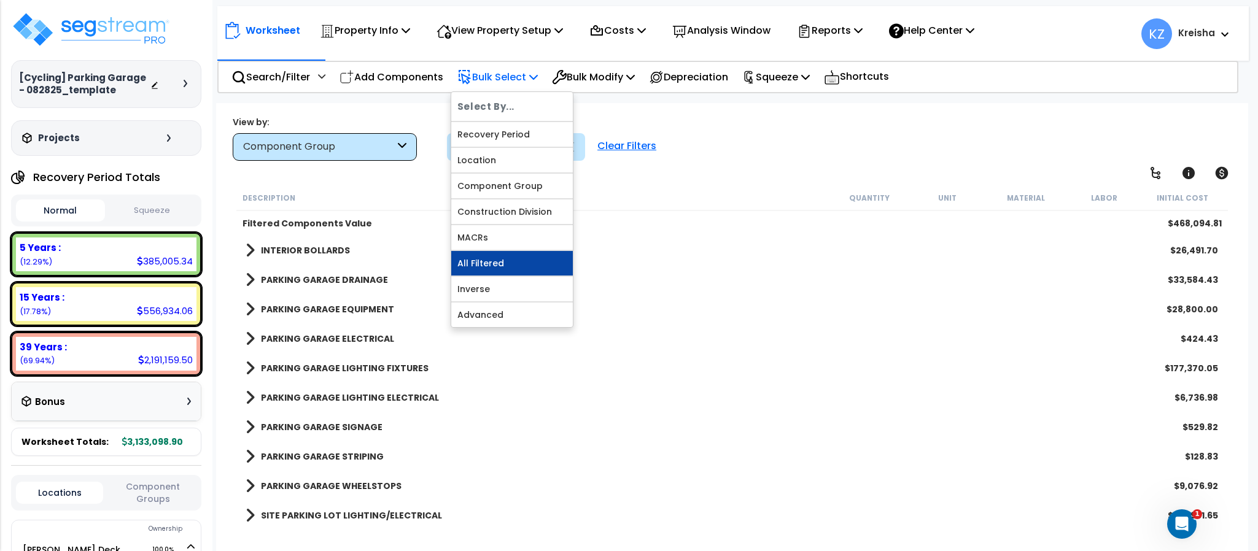
click at [516, 266] on link "All Filtered" at bounding box center [512, 263] width 122 height 25
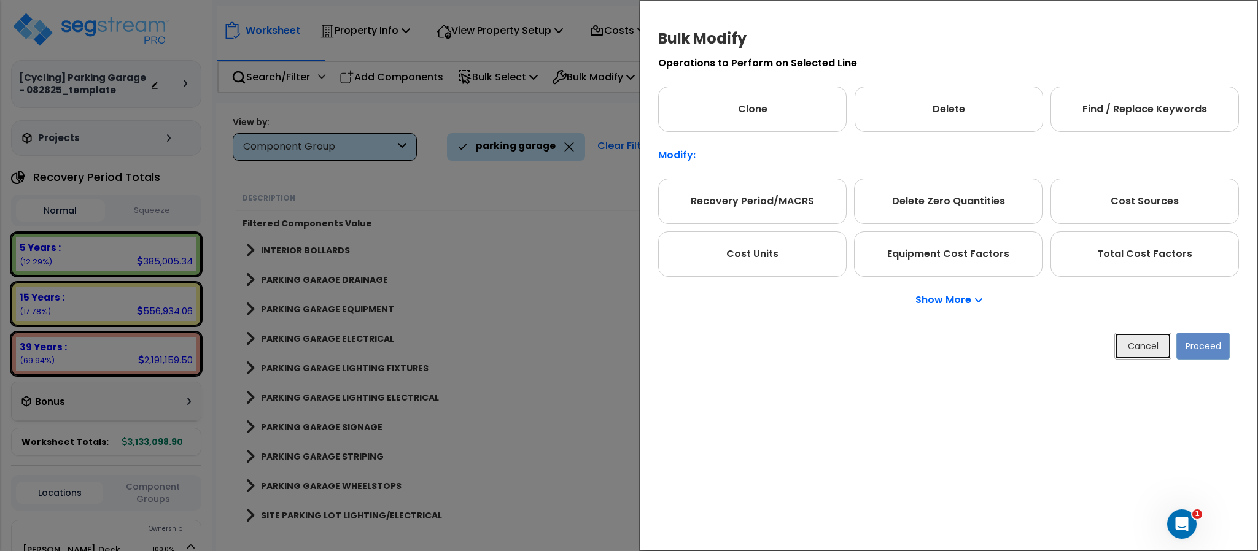
click at [1126, 343] on button "Cancel" at bounding box center [1143, 346] width 57 height 27
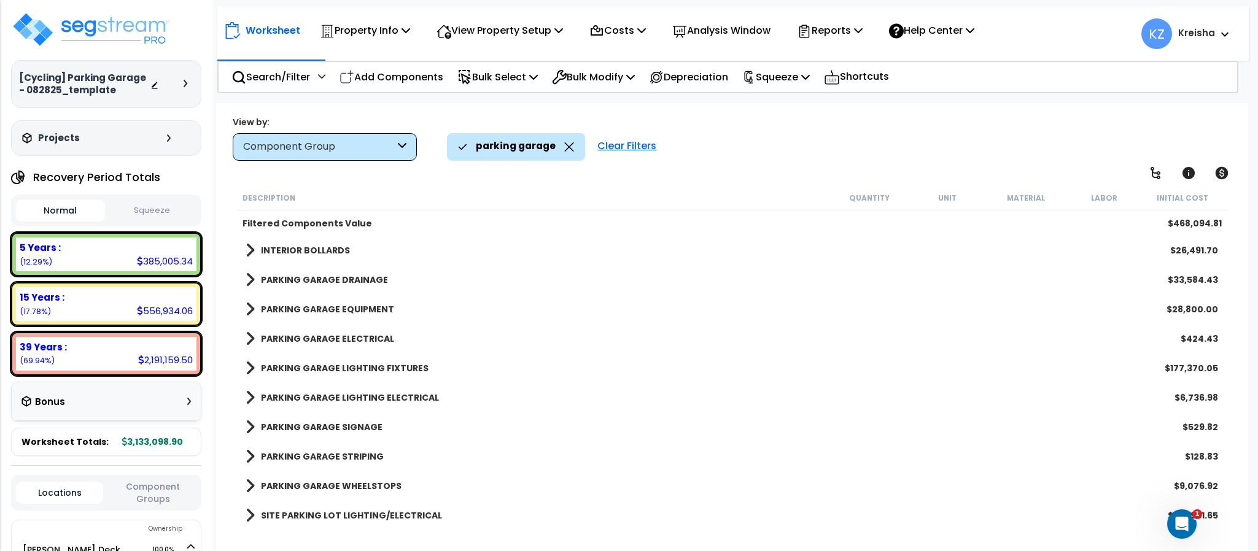
click at [752, 151] on div "parking garage Clear Filters" at bounding box center [841, 146] width 789 height 27
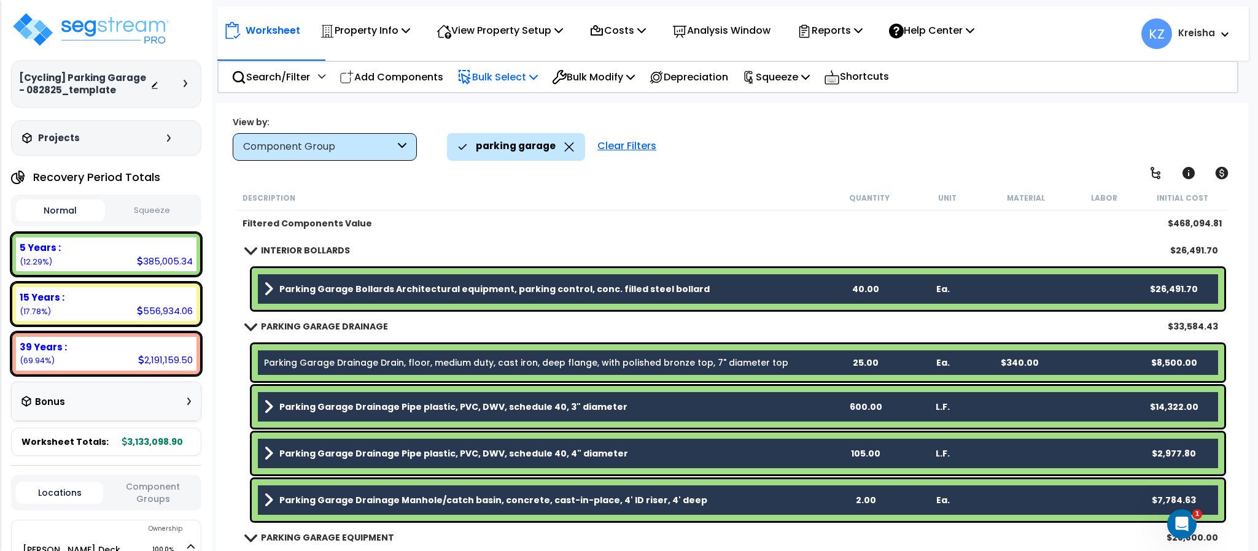
click at [531, 79] on p "Bulk Select" at bounding box center [498, 77] width 80 height 17
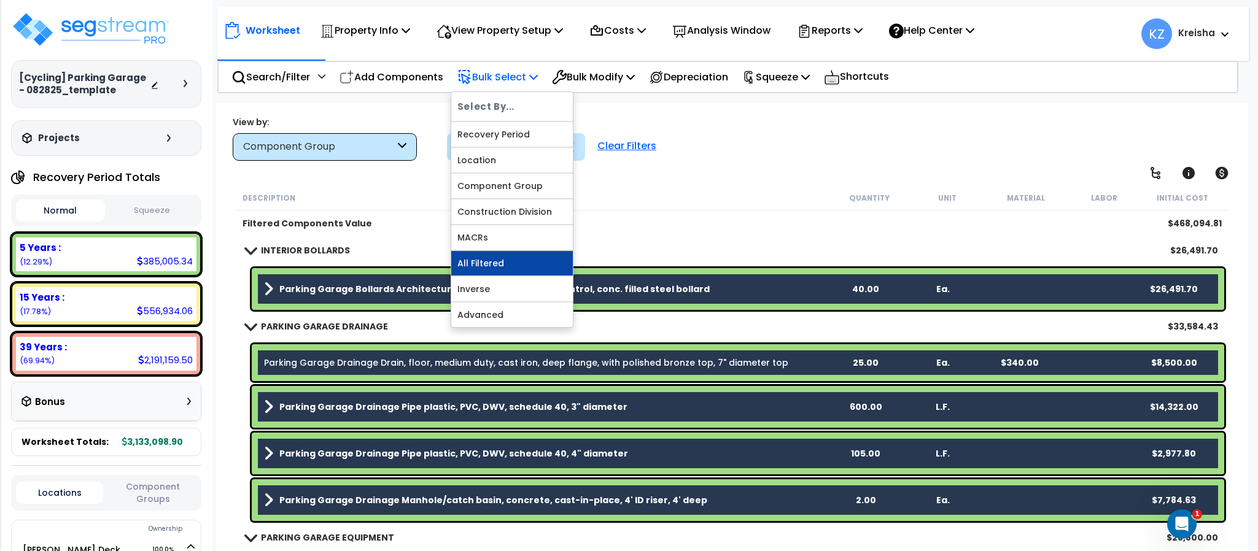
click at [520, 262] on link "All Filtered" at bounding box center [512, 263] width 122 height 25
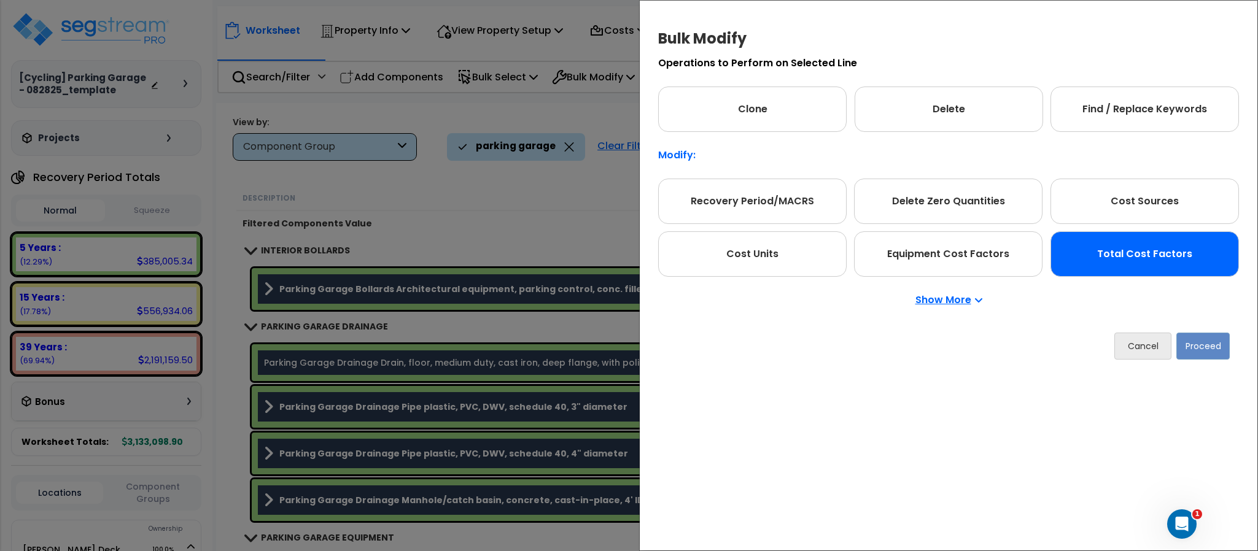
click at [940, 299] on p "Show More" at bounding box center [949, 300] width 67 height 10
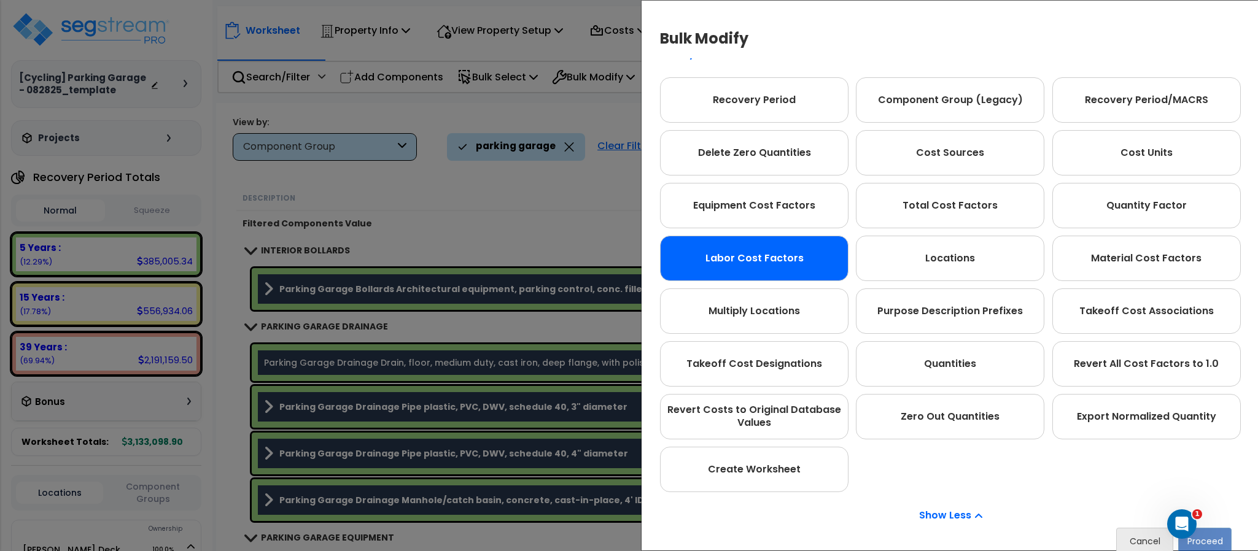
scroll to position [122, 0]
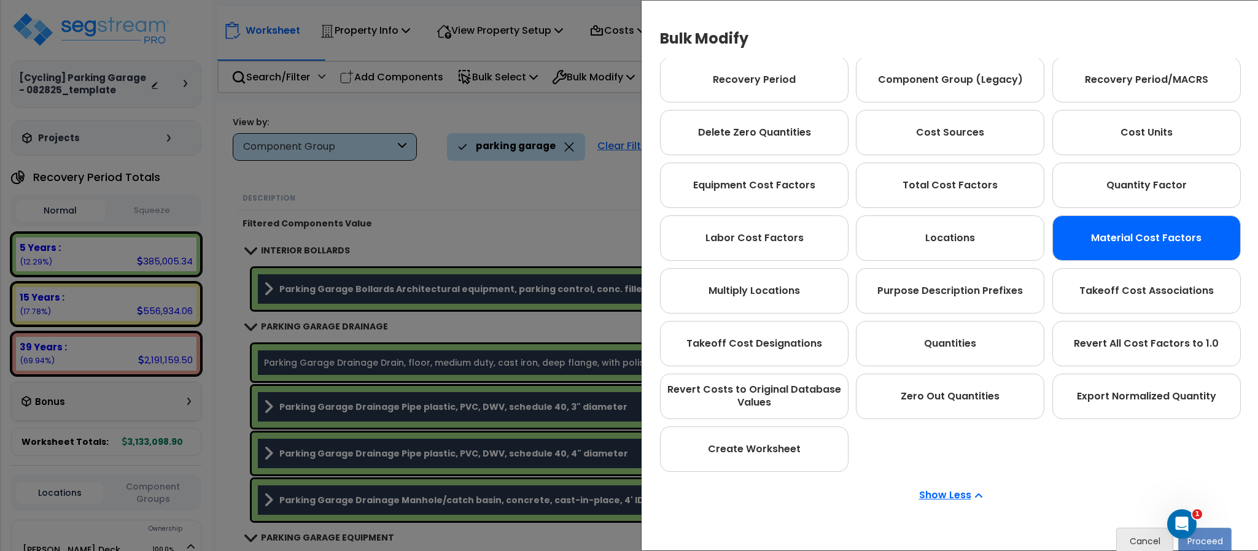
click at [1148, 243] on div "Material Cost Factors" at bounding box center [1147, 238] width 189 height 45
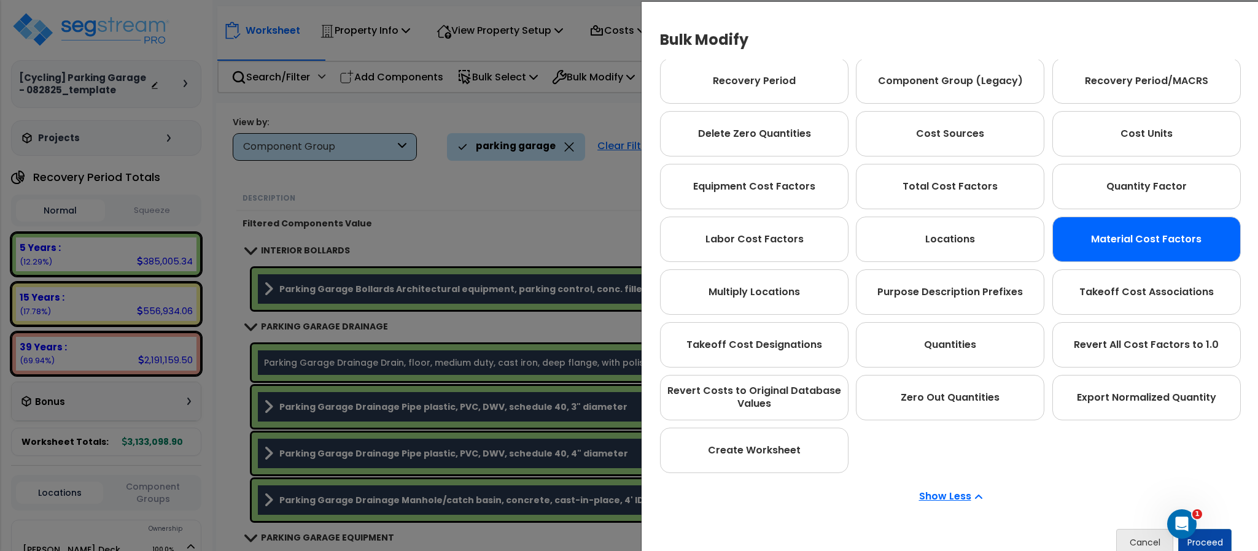
scroll to position [1, 0]
click at [1222, 532] on button "Proceed" at bounding box center [1205, 542] width 53 height 27
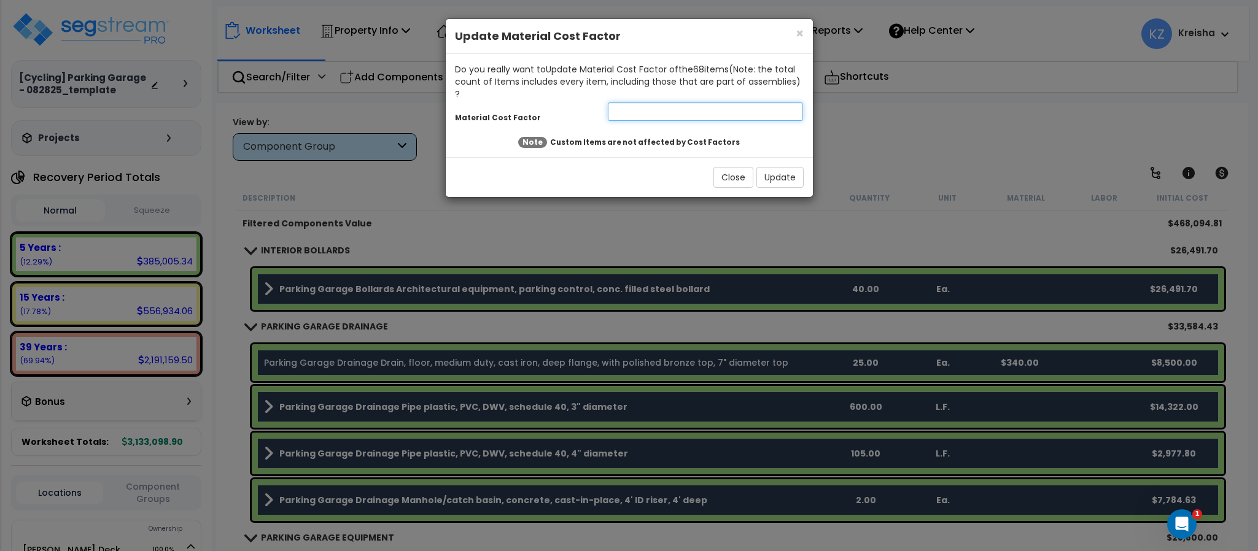
click at [679, 103] on input "number" at bounding box center [706, 112] width 196 height 18
type input "0.5"
click at [761, 167] on button "Update" at bounding box center [780, 177] width 47 height 21
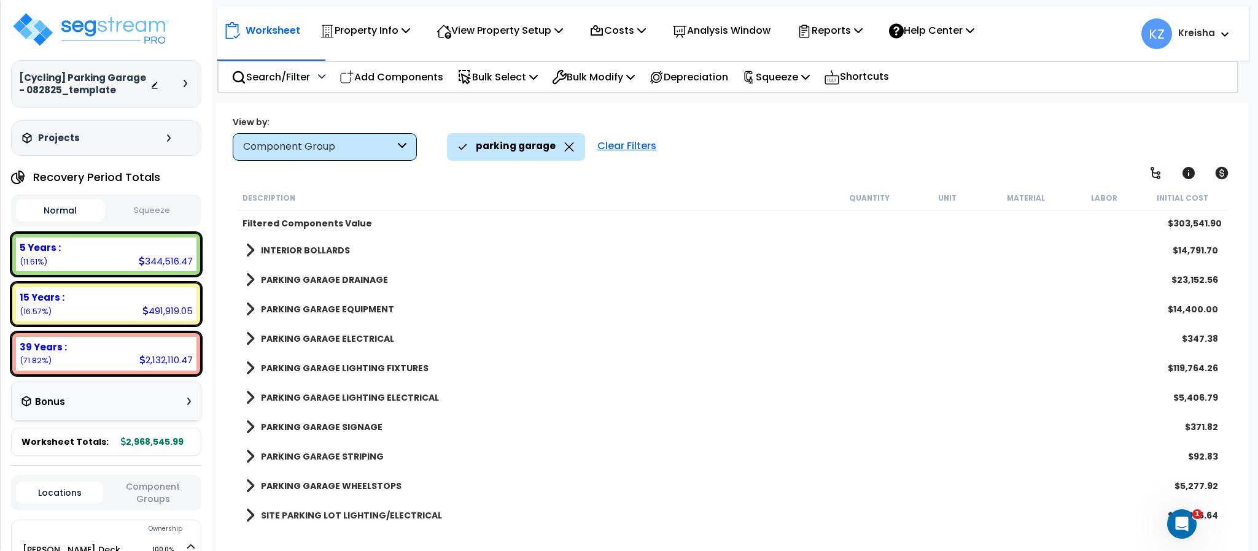
click at [787, 155] on div "parking garage Clear Filters" at bounding box center [841, 146] width 789 height 27
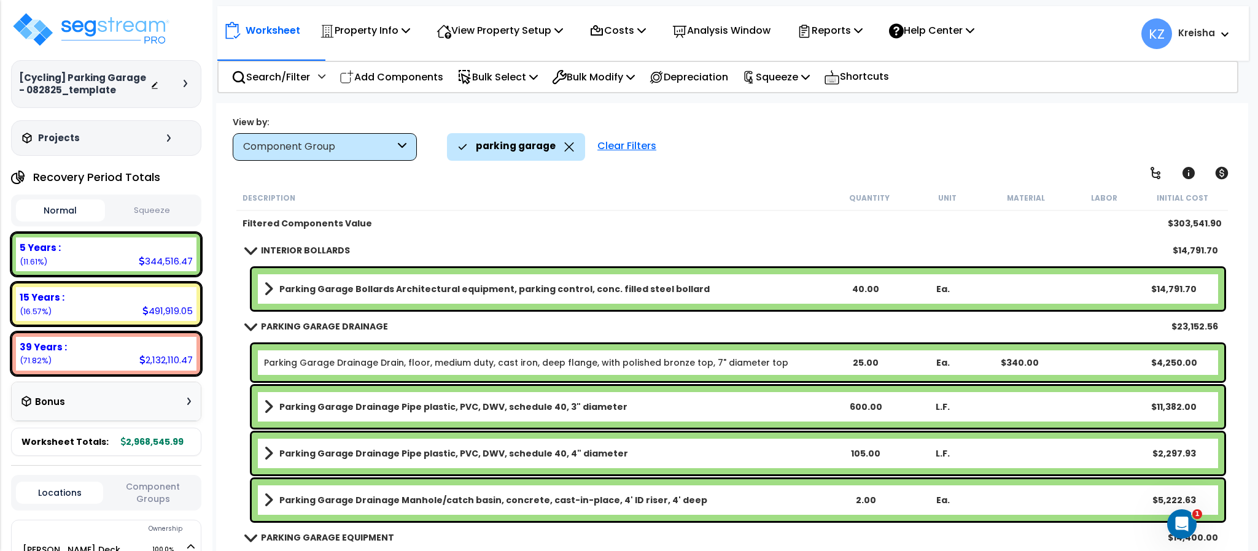
click at [429, 288] on b "Parking Garage Bollards Architectural equipment, parking control, conc. filled …" at bounding box center [494, 289] width 431 height 12
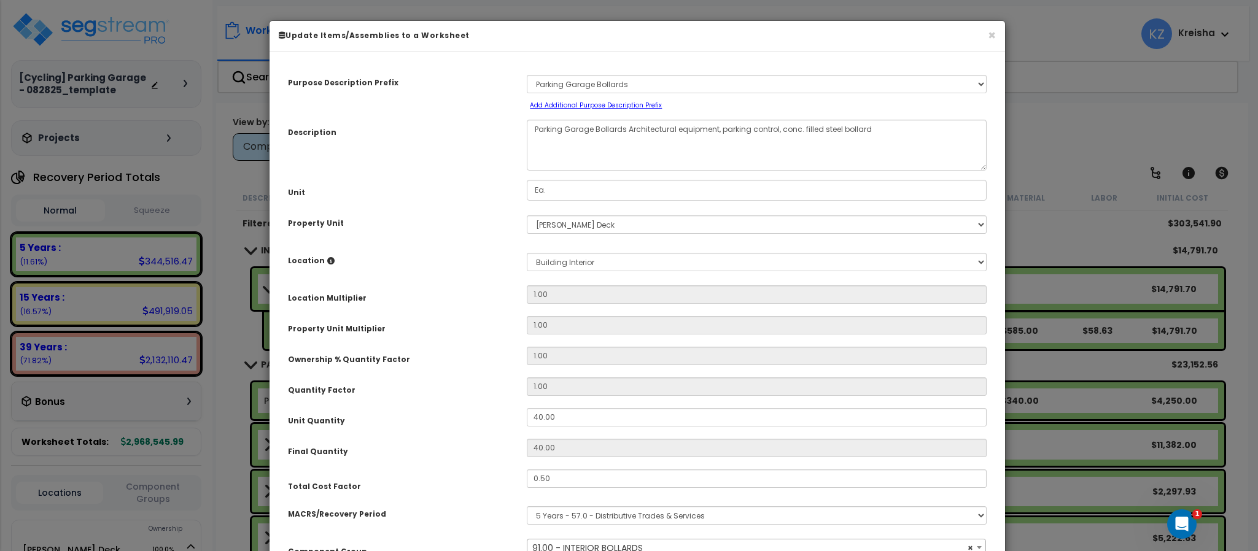
select select "13862"
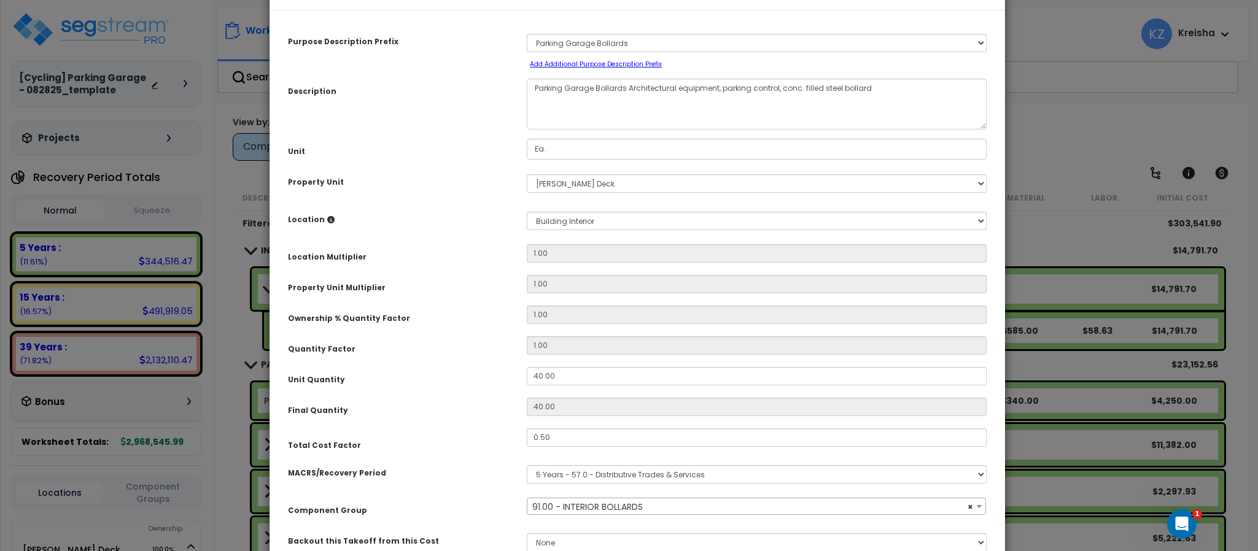
scroll to position [0, 0]
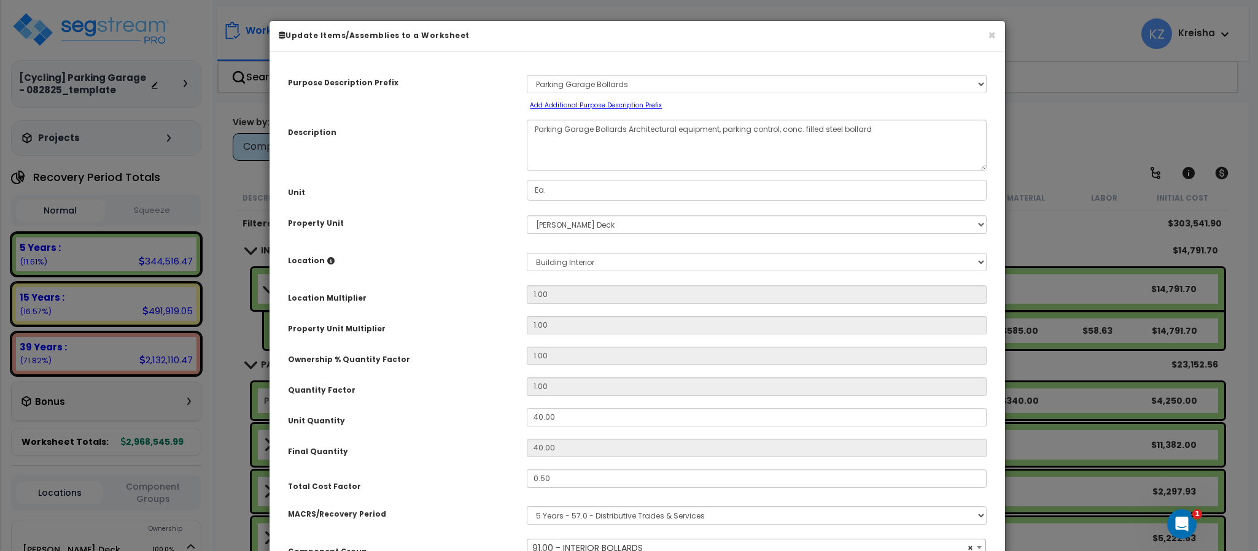
click at [996, 36] on div "× Update Items/Assemblies to a Worksheet" at bounding box center [638, 36] width 736 height 31
click at [993, 36] on button "×" at bounding box center [992, 35] width 8 height 13
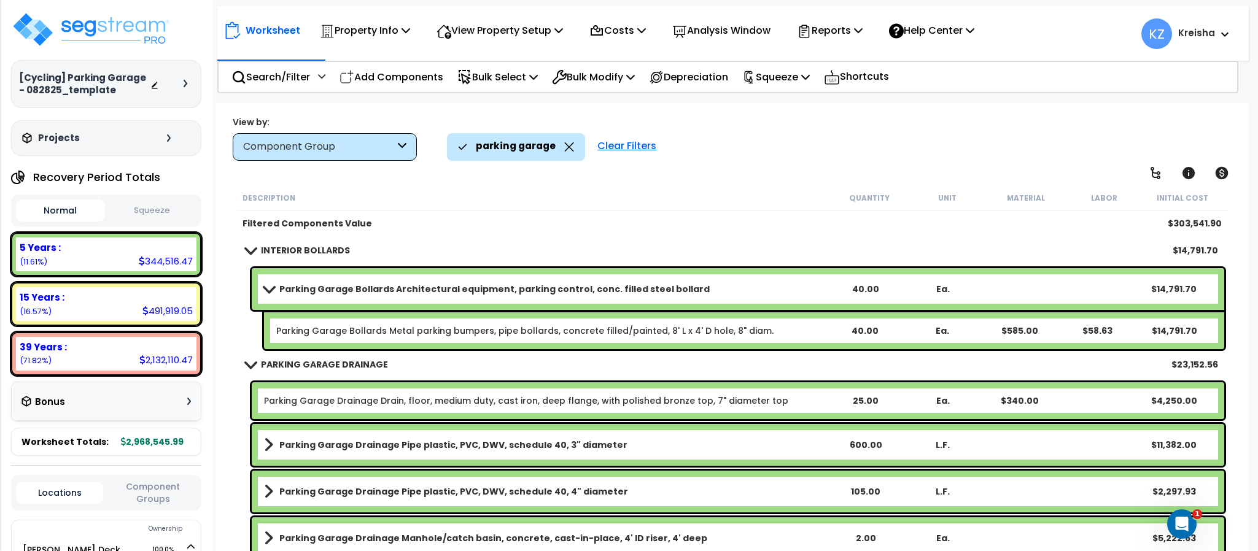
click at [731, 131] on div "View by: Component Group High to Low (Total Cost)" at bounding box center [731, 137] width 1007 height 45
click at [516, 82] on p "Bulk Select" at bounding box center [498, 77] width 80 height 17
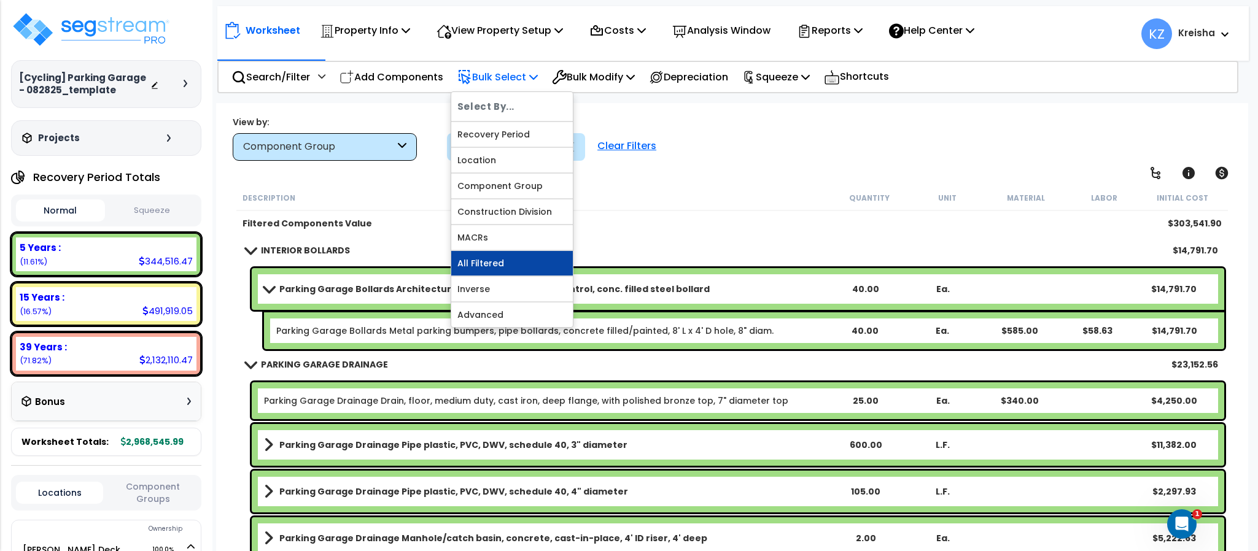
click at [514, 270] on link "All Filtered" at bounding box center [512, 263] width 122 height 25
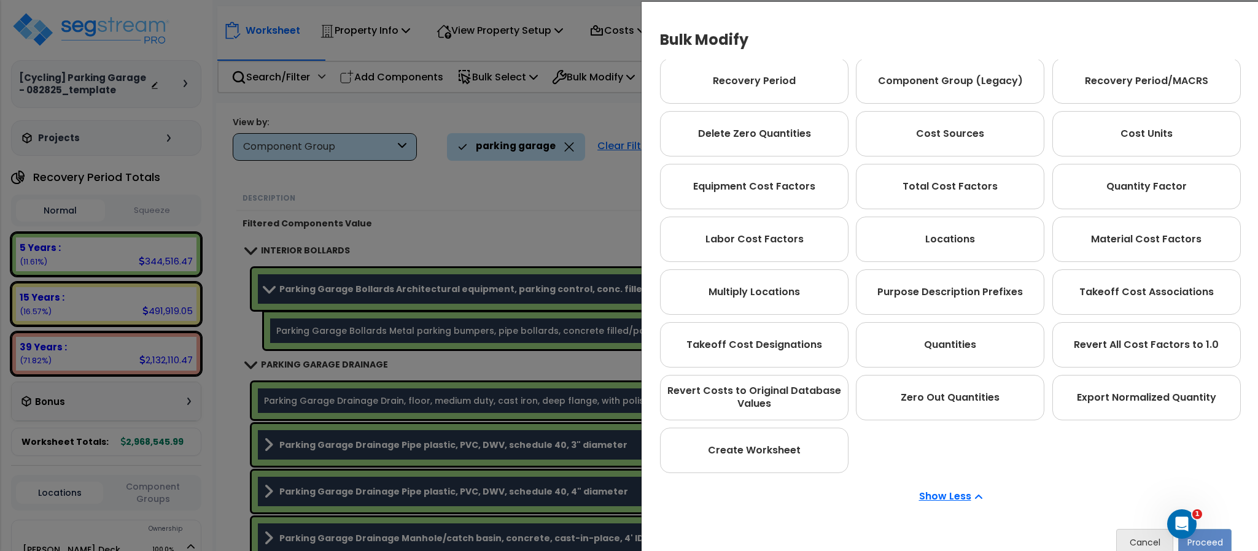
click at [544, 254] on div "Bulk Modify Operations to Perform on Selected Line Clone Delete Find / Replace …" at bounding box center [629, 275] width 1258 height 551
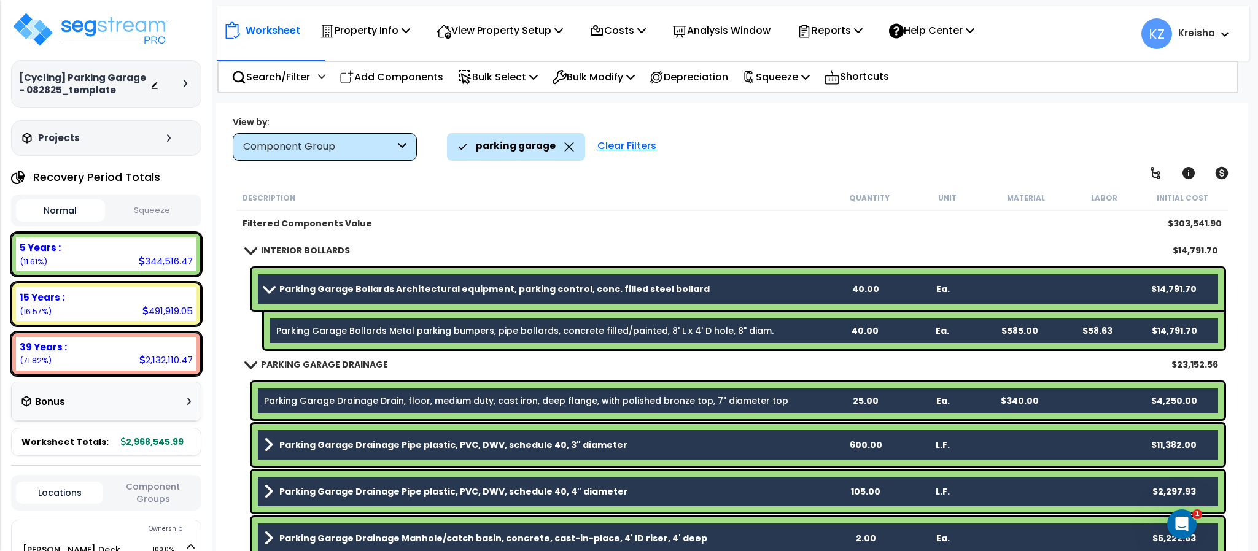
click at [616, 144] on div "Clear Filters" at bounding box center [626, 146] width 71 height 27
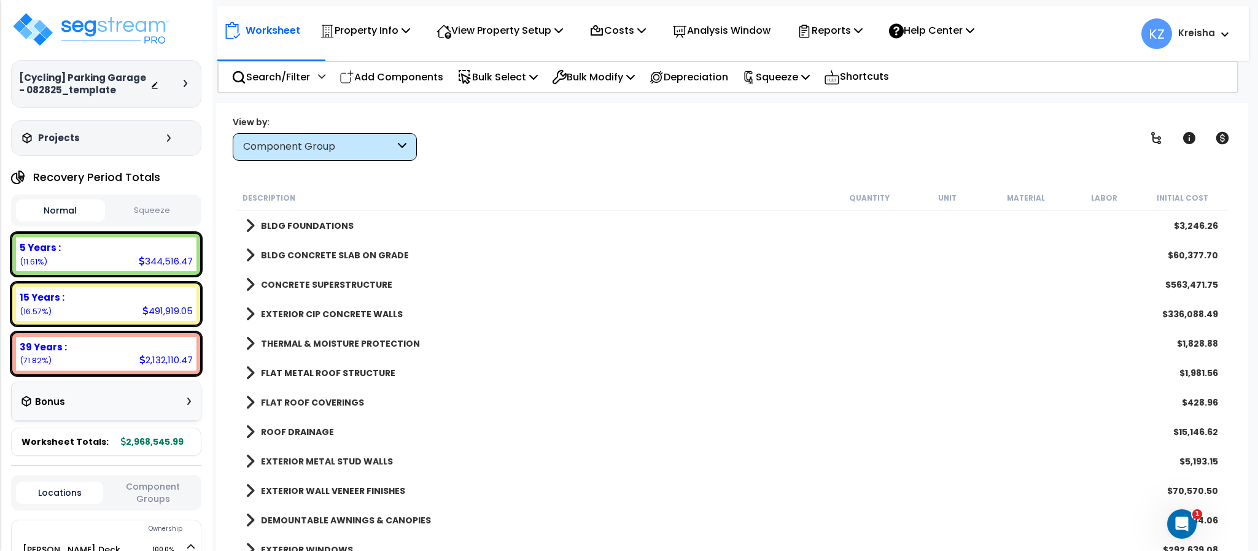
click at [767, 162] on div "Worksheet Property Info Property Setup Add Property Unit Template property Clon…" at bounding box center [732, 378] width 1032 height 551
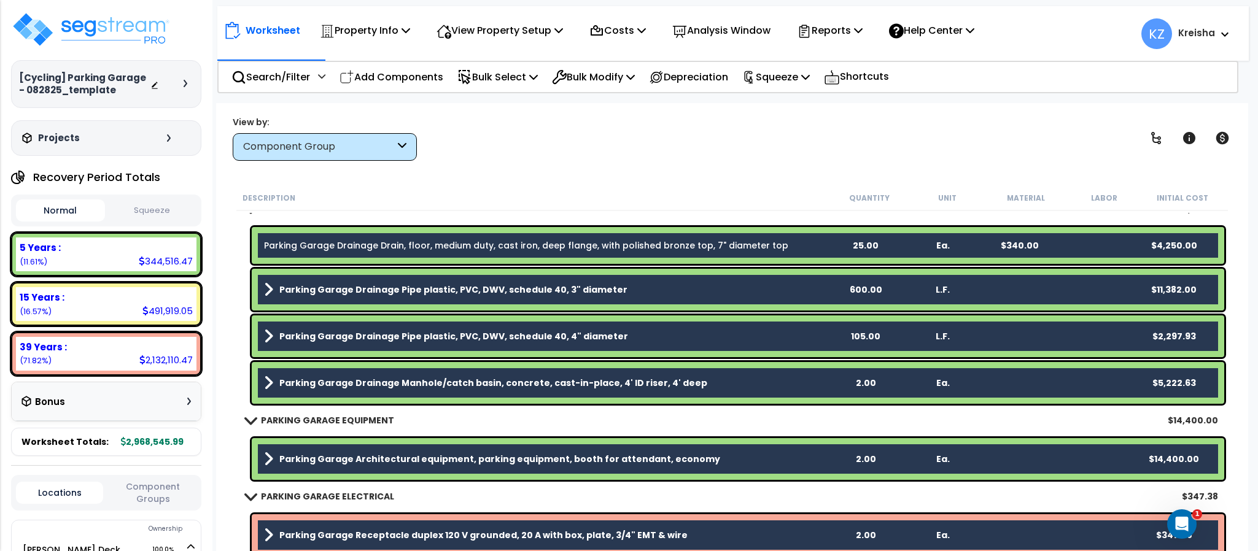
scroll to position [3009, 0]
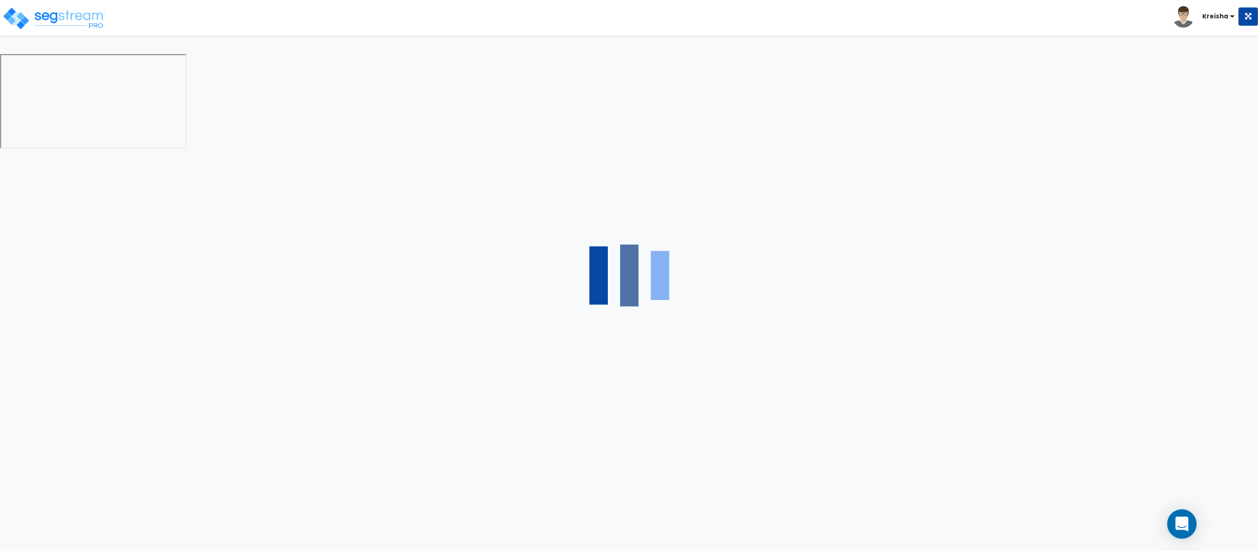
select select "2"
select select "4"
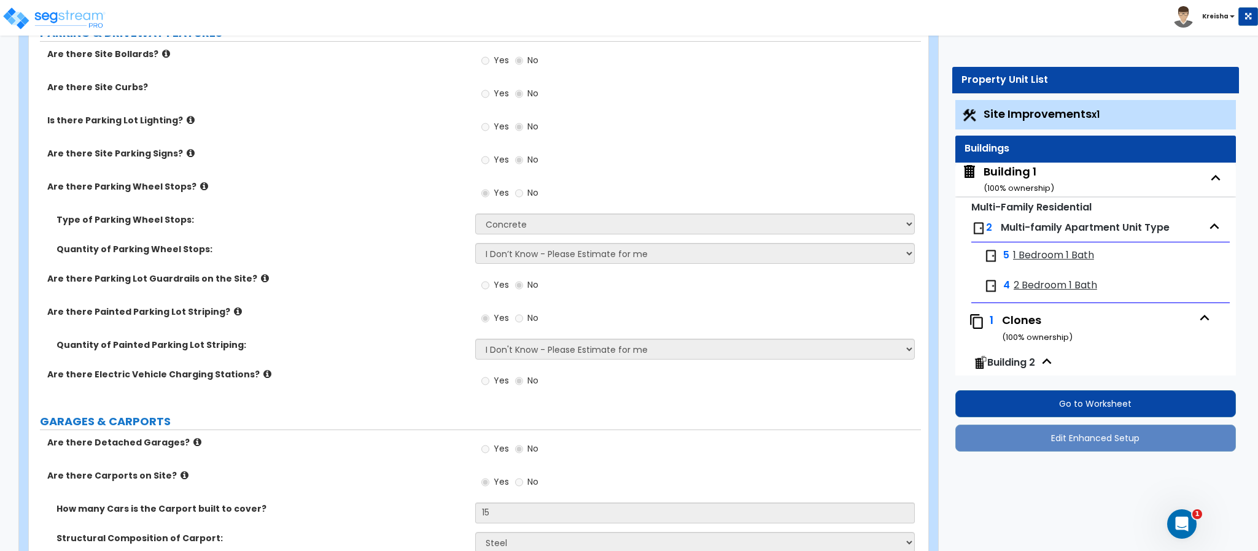
scroll to position [590, 0]
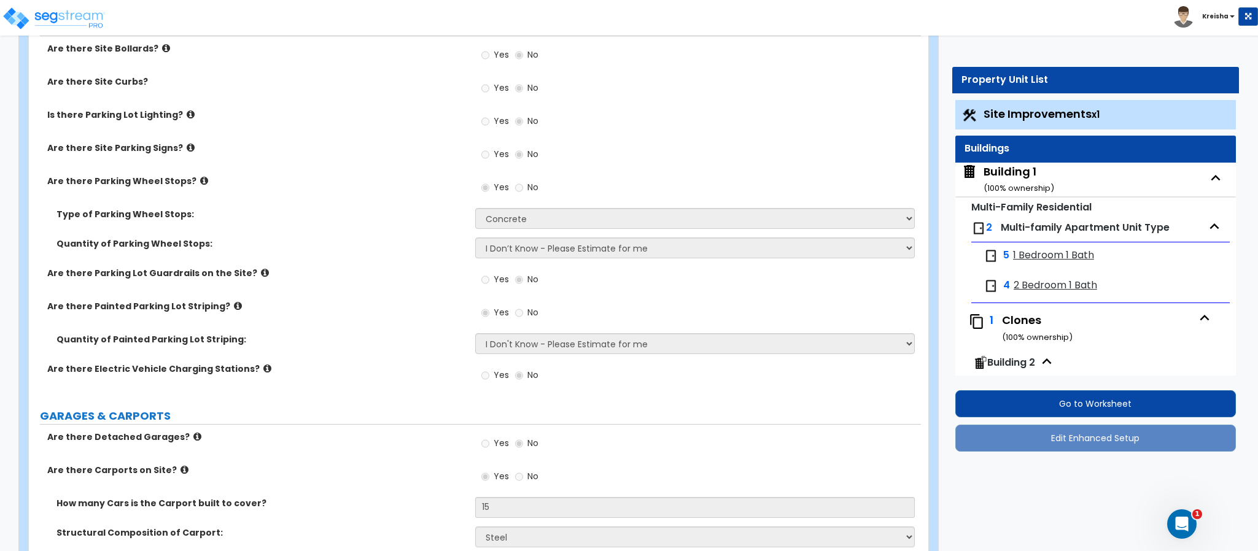
click at [999, 177] on div "Building 1 ( 100 % ownership)" at bounding box center [1019, 179] width 71 height 31
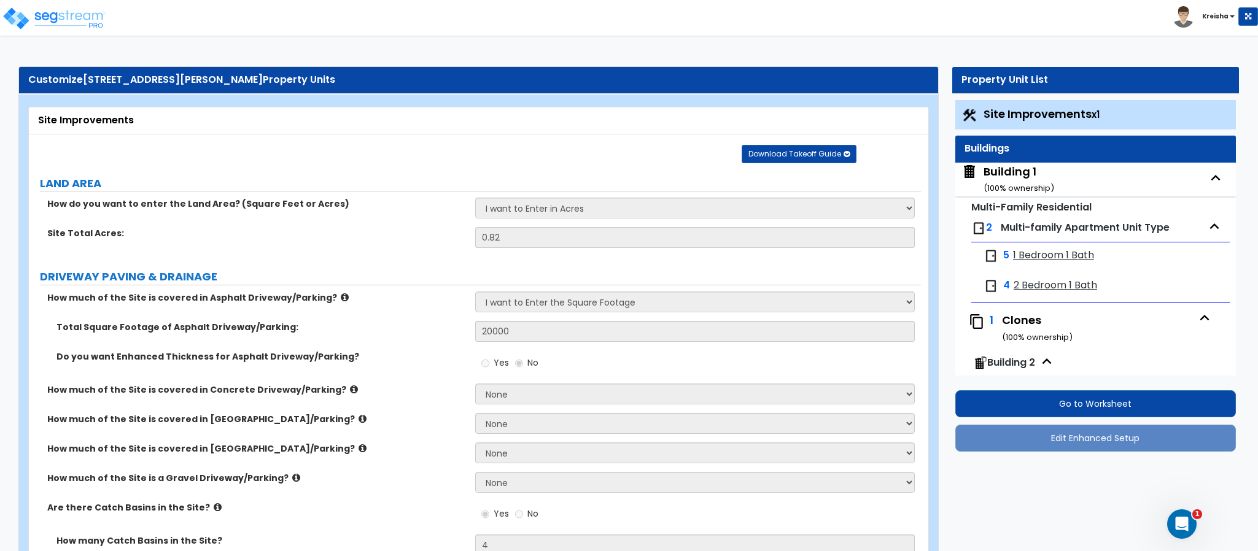
select select "2"
select select "7"
select select "1"
select select "2"
select select "1"
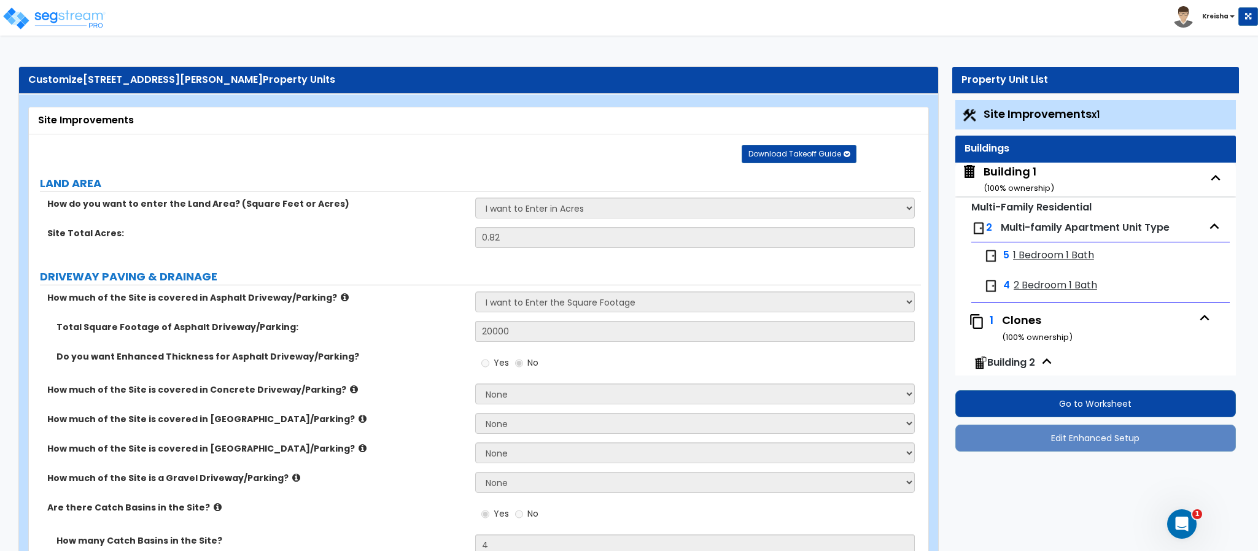
select select "2"
select select "1"
select select "2"
select select "1"
select select "3"
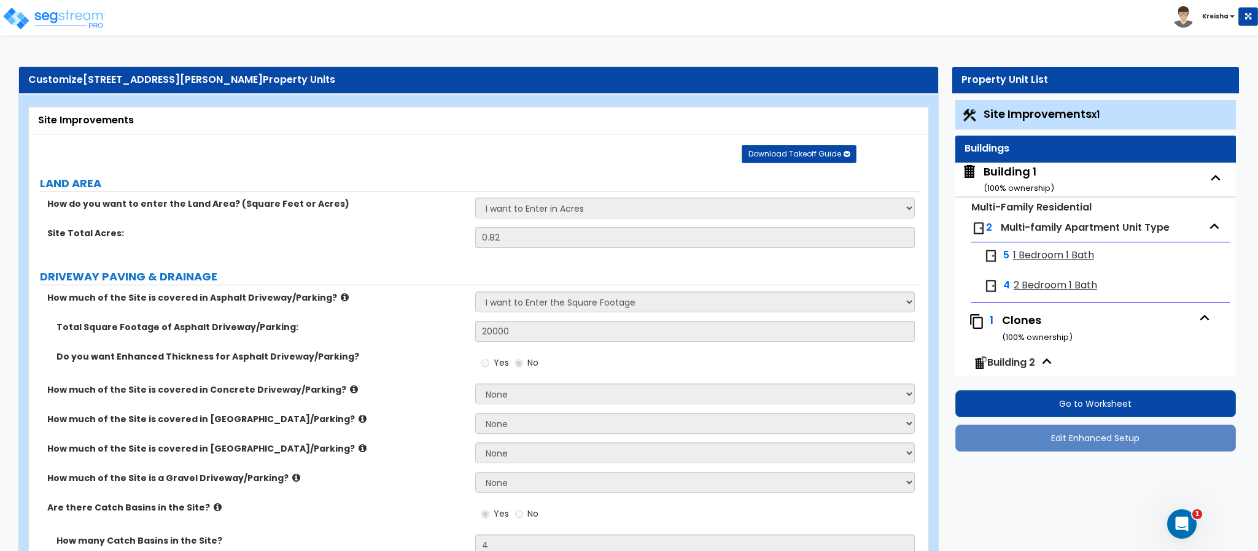
select select "4"
select select "2"
select select "1"
select select "2"
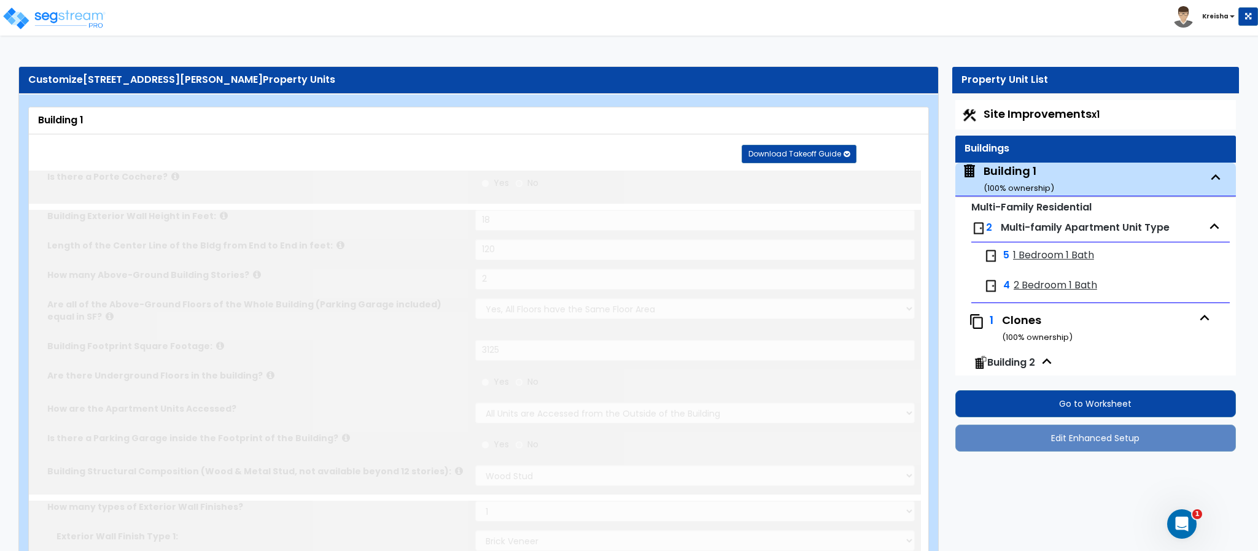
type input "2"
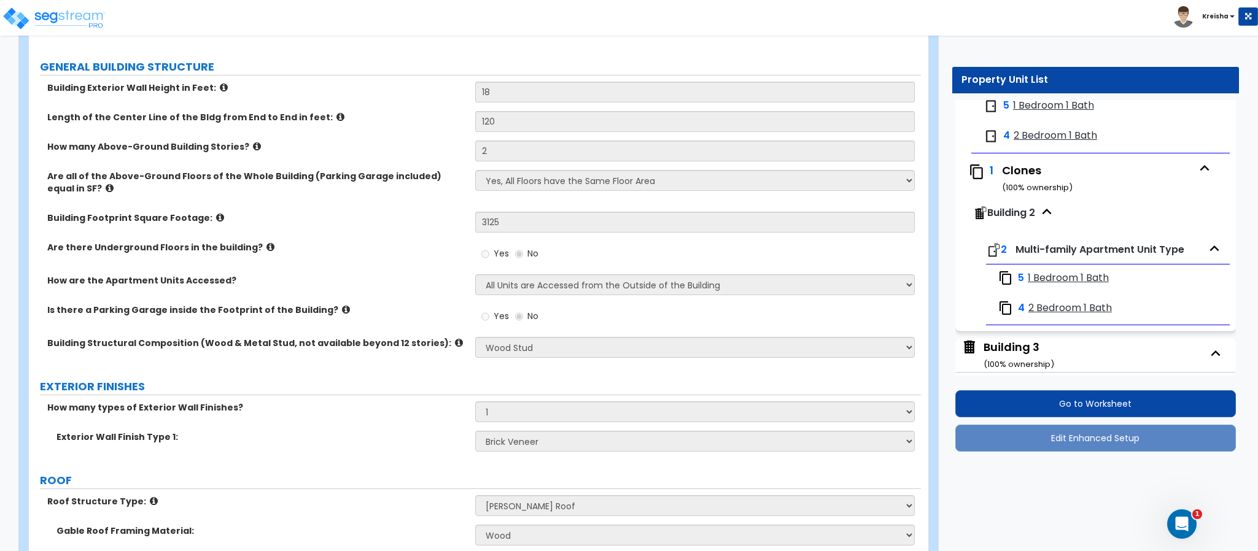
scroll to position [247, 0]
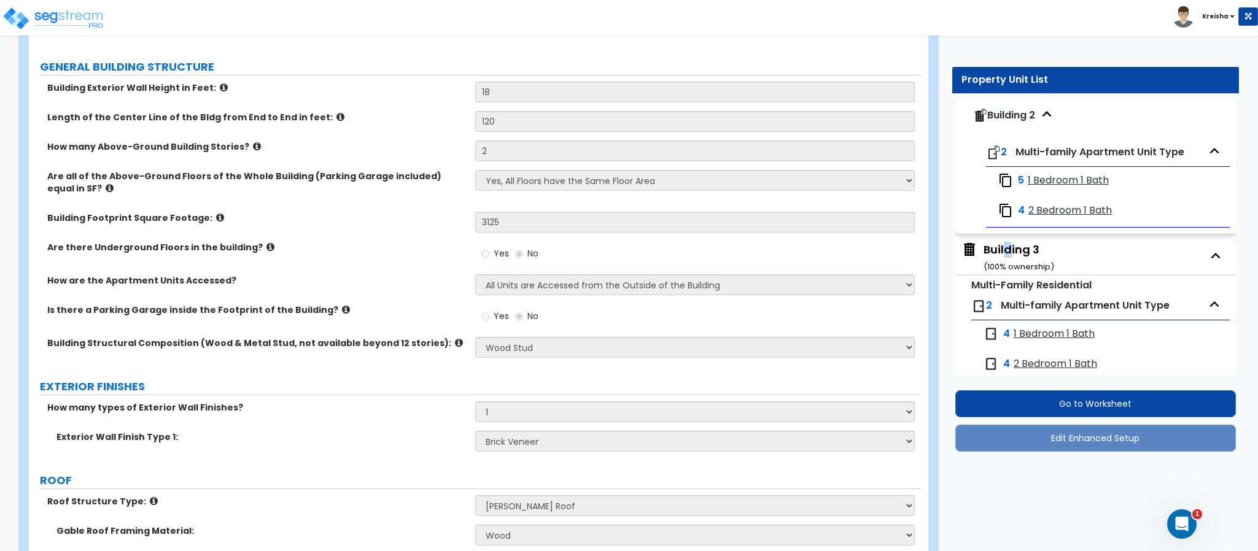
click at [1008, 257] on div "Building 3 ( 100 % ownership)" at bounding box center [1019, 257] width 71 height 31
select select "2"
select select "7"
select select "2"
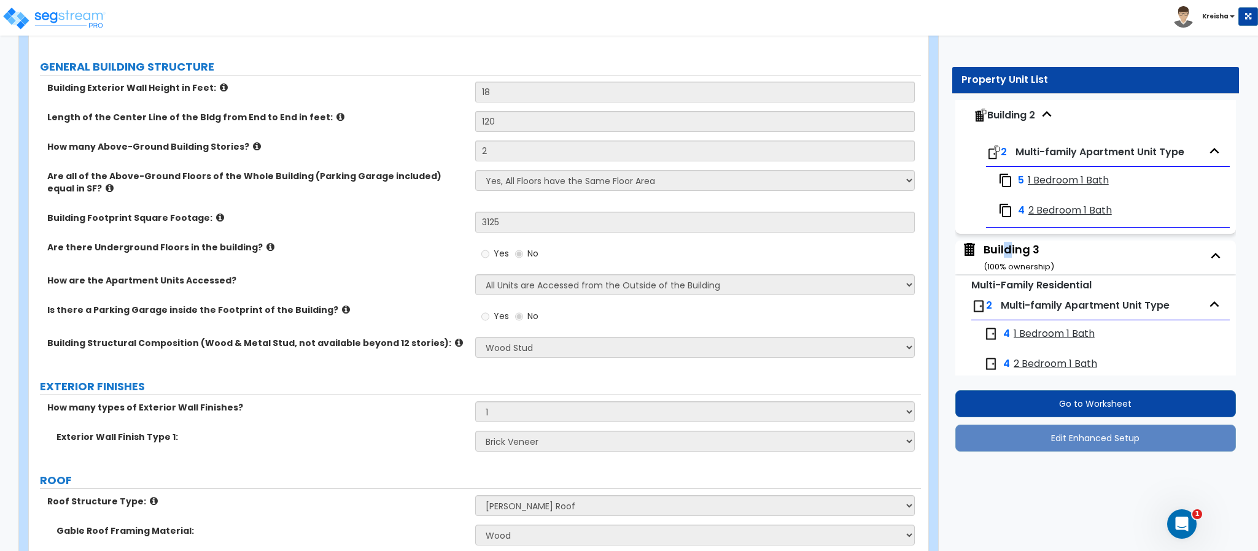
select select "1"
select select "2"
select select "1"
select select "2"
select select "1"
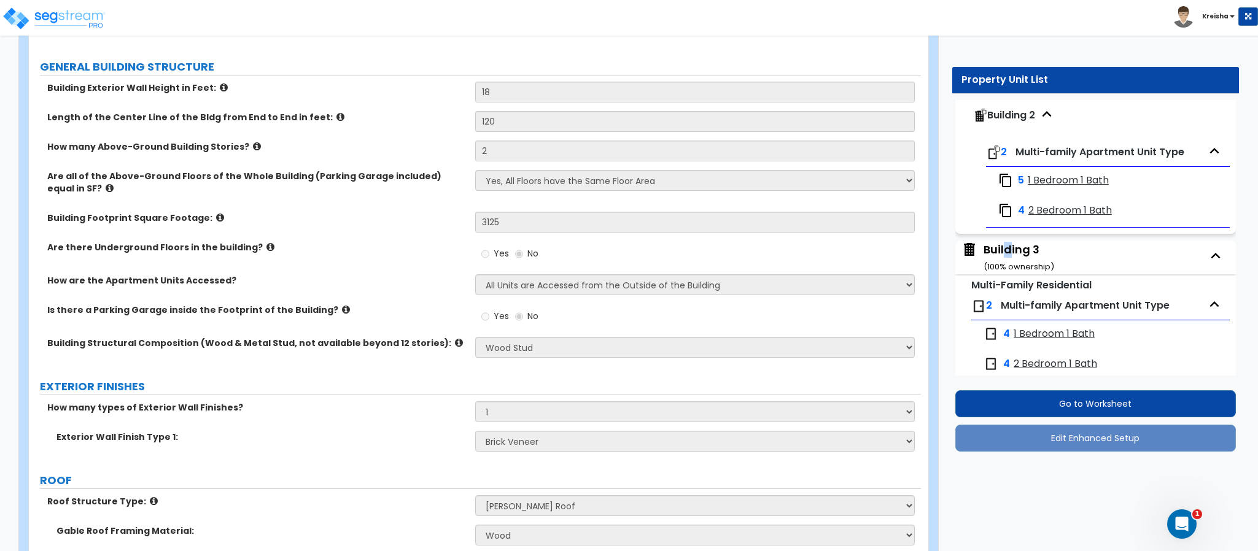
select select "3"
select select "1"
select select "4"
select select "2"
select select "1"
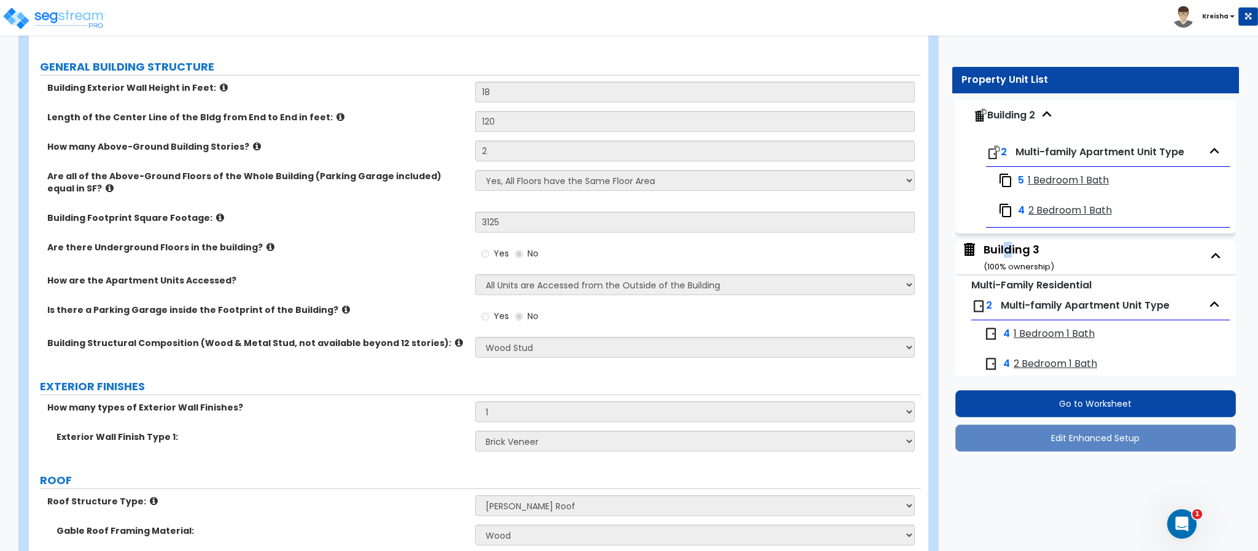
select select "2"
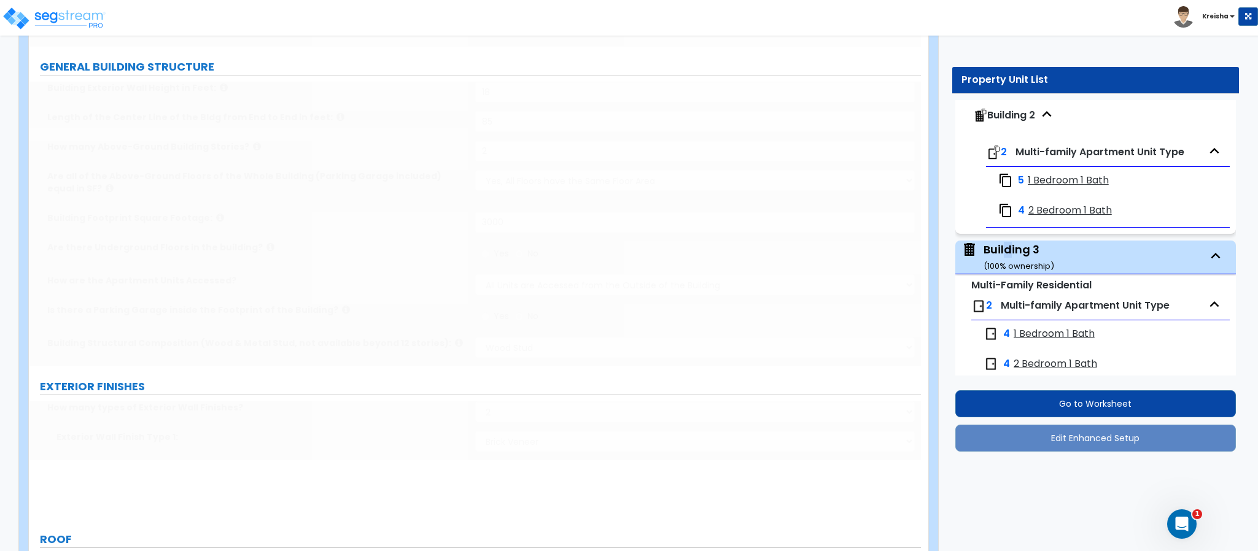
type input "50"
select select "4"
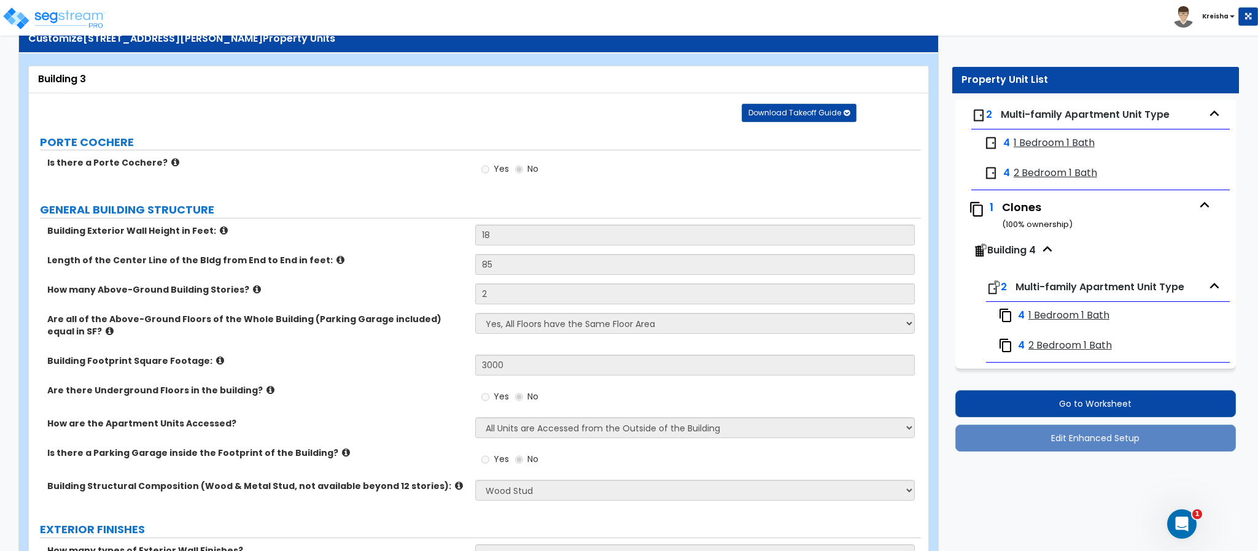
scroll to position [61, 0]
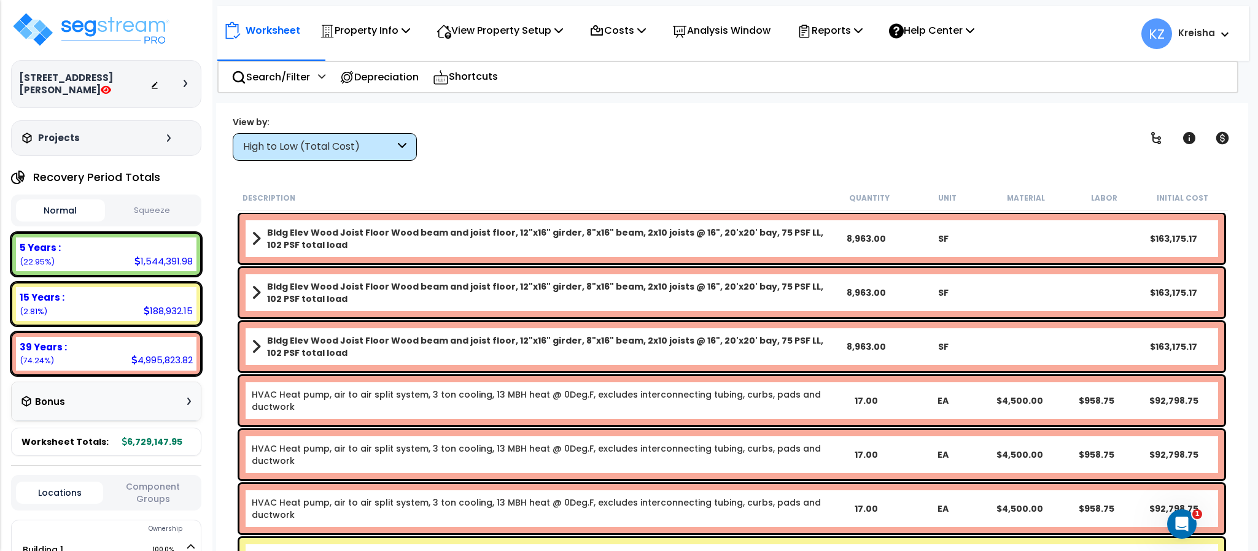
click at [361, 134] on div "High to Low (Total Cost)" at bounding box center [325, 147] width 184 height 28
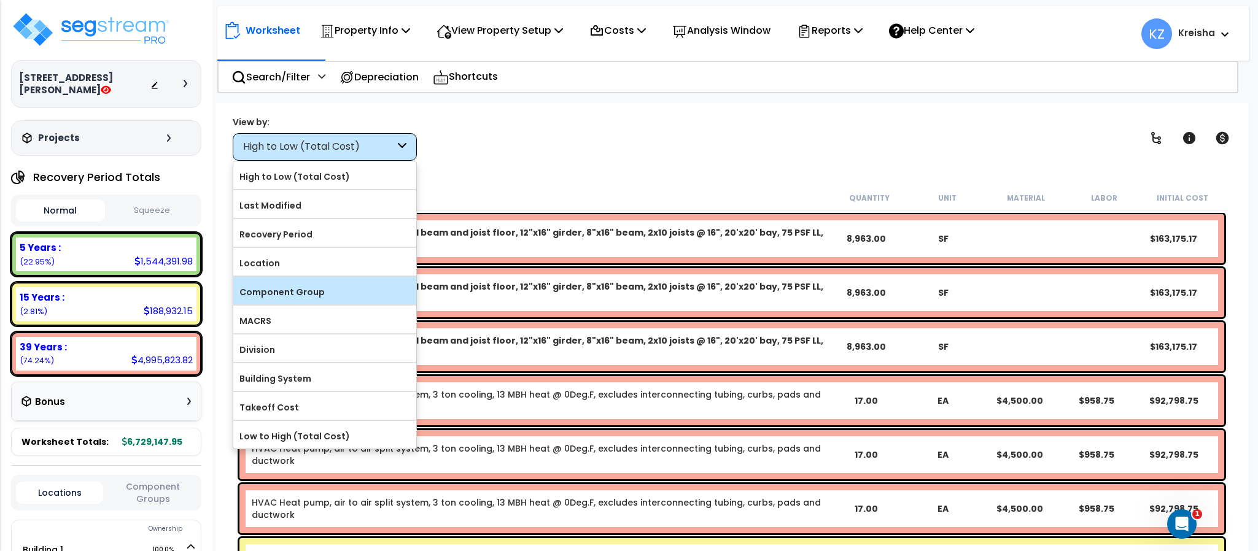
click at [280, 297] on label "Component Group" at bounding box center [324, 292] width 183 height 18
click at [0, 0] on input "Component Group" at bounding box center [0, 0] width 0 height 0
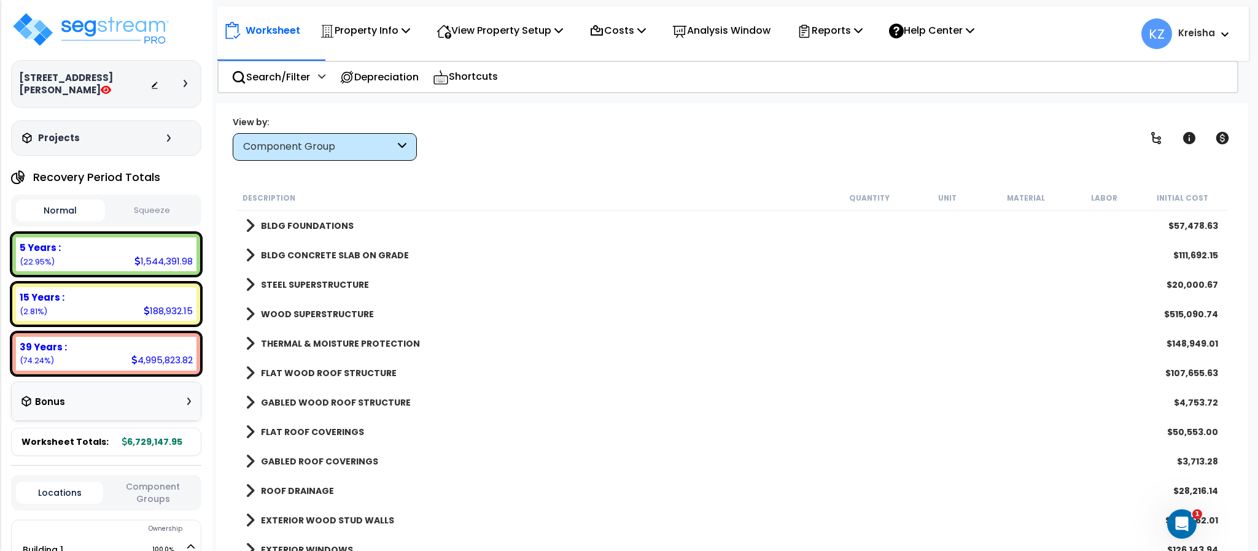
click at [500, 153] on div "View by: Component Group High to Low (Total Cost)" at bounding box center [731, 137] width 1007 height 45
click at [1164, 136] on link at bounding box center [1156, 138] width 27 height 27
click at [1163, 136] on icon at bounding box center [1156, 138] width 15 height 15
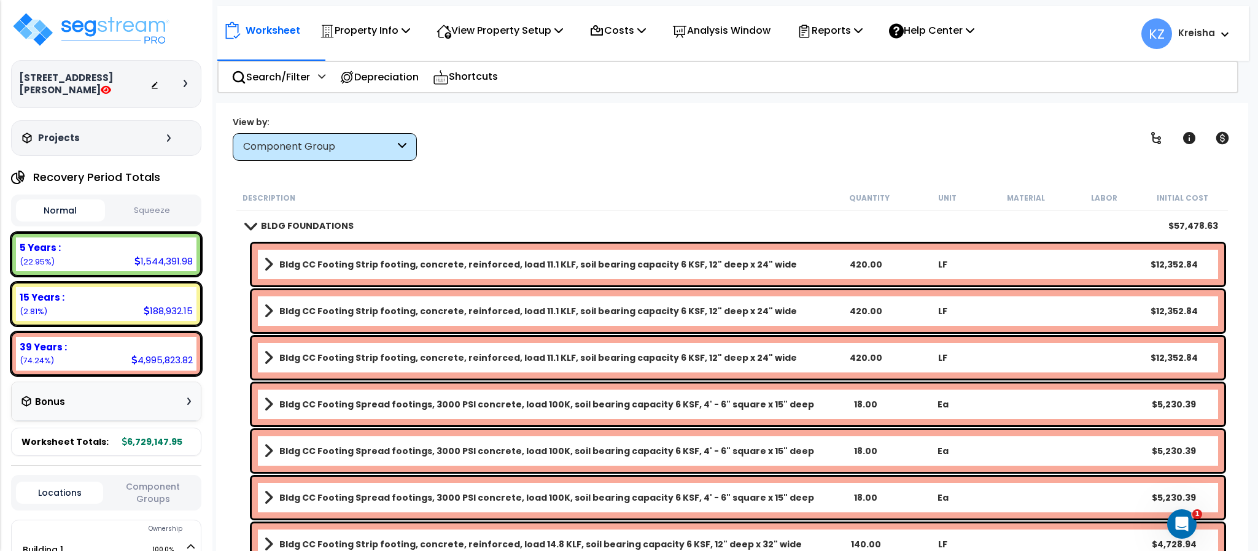
click at [666, 146] on div "View by: Component Group High to Low (Total Cost)" at bounding box center [731, 137] width 1007 height 45
click at [381, 30] on p "Property Info" at bounding box center [365, 30] width 90 height 17
click at [497, 26] on p "View Property Setup" at bounding box center [500, 30] width 127 height 17
click at [483, 87] on link "View Questionnaire" at bounding box center [492, 84] width 122 height 25
click at [597, 107] on div "Worksheet Property Info Property Setup Add Property Unit Template property Clon…" at bounding box center [732, 378] width 1032 height 551
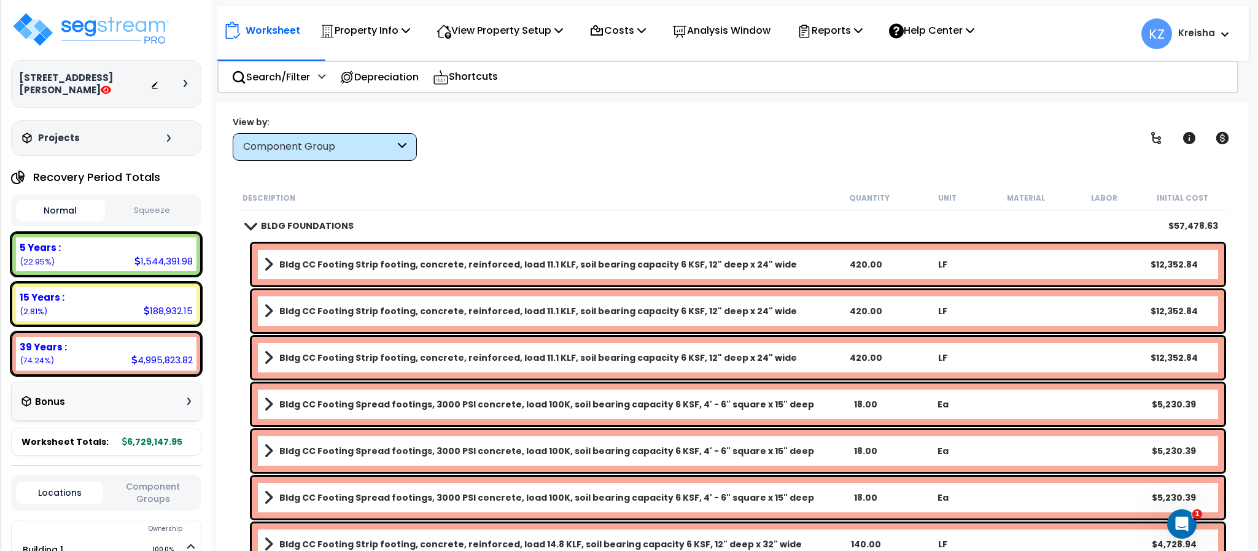
click at [597, 158] on div "View by: Component Group High to Low (Total Cost)" at bounding box center [731, 137] width 1007 height 45
click at [596, 157] on div "View by: Component Group High to Low (Total Cost)" at bounding box center [731, 137] width 1007 height 45
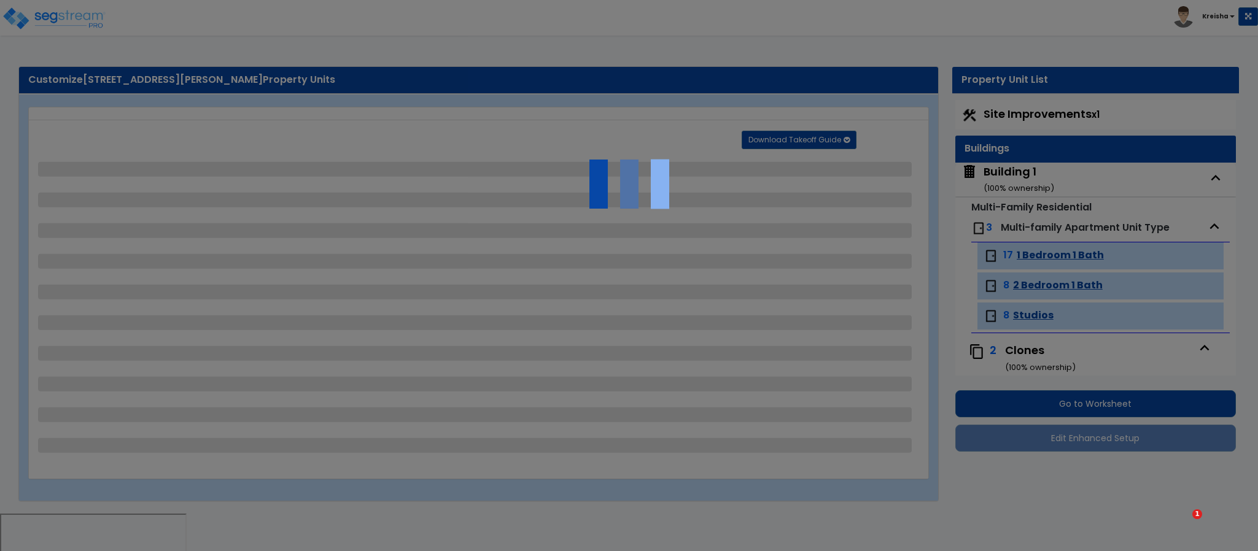
select select "2"
select select "1"
select select "2"
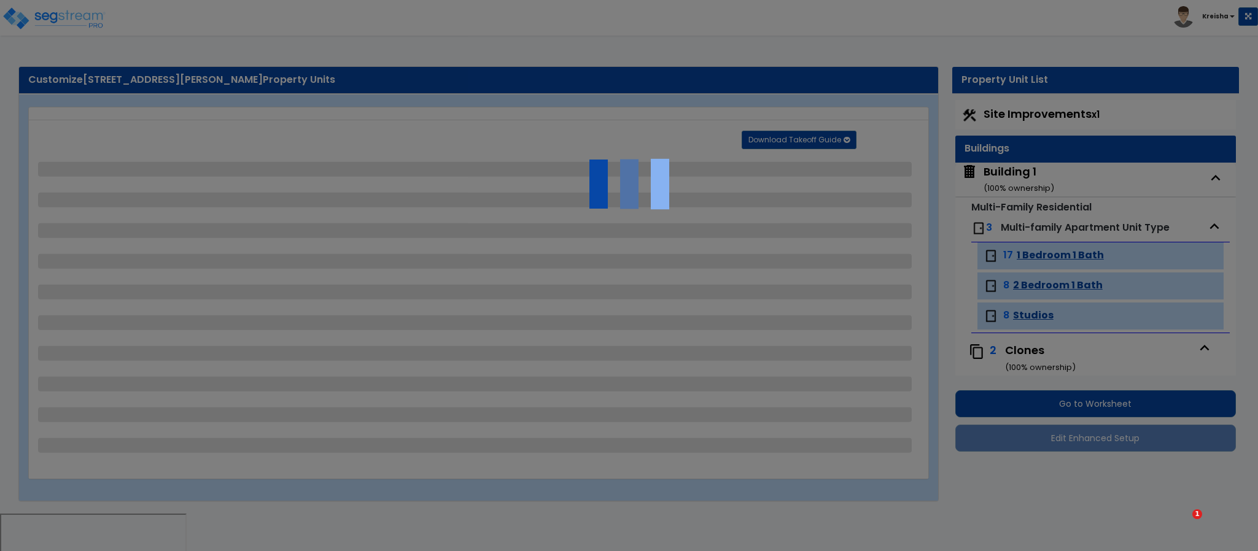
select select "1"
select select "2"
select select "4"
select select "1"
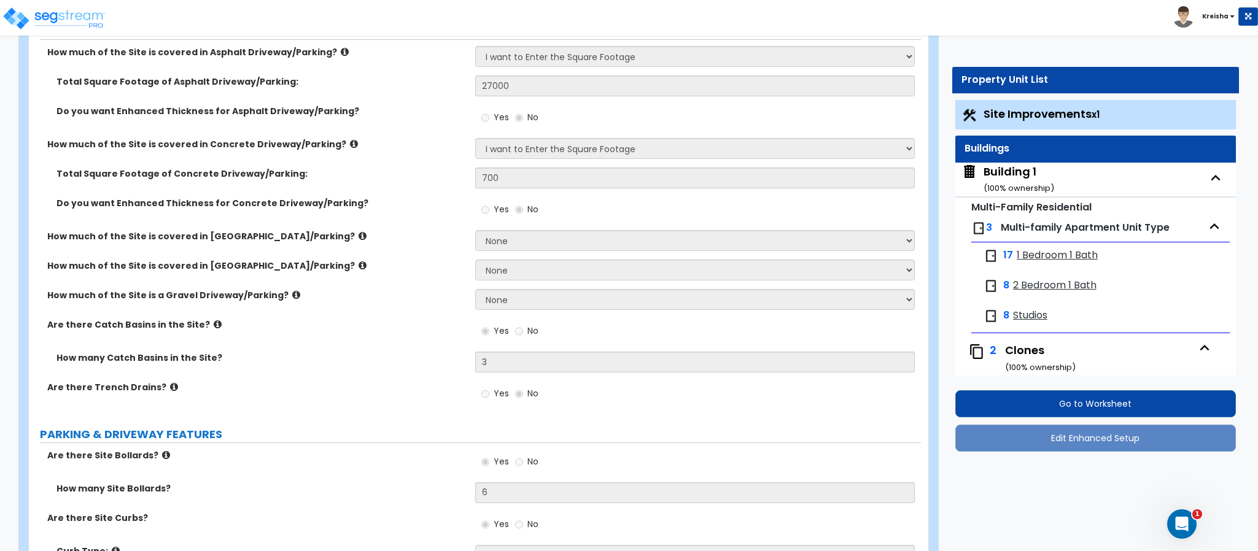
scroll to position [582, 0]
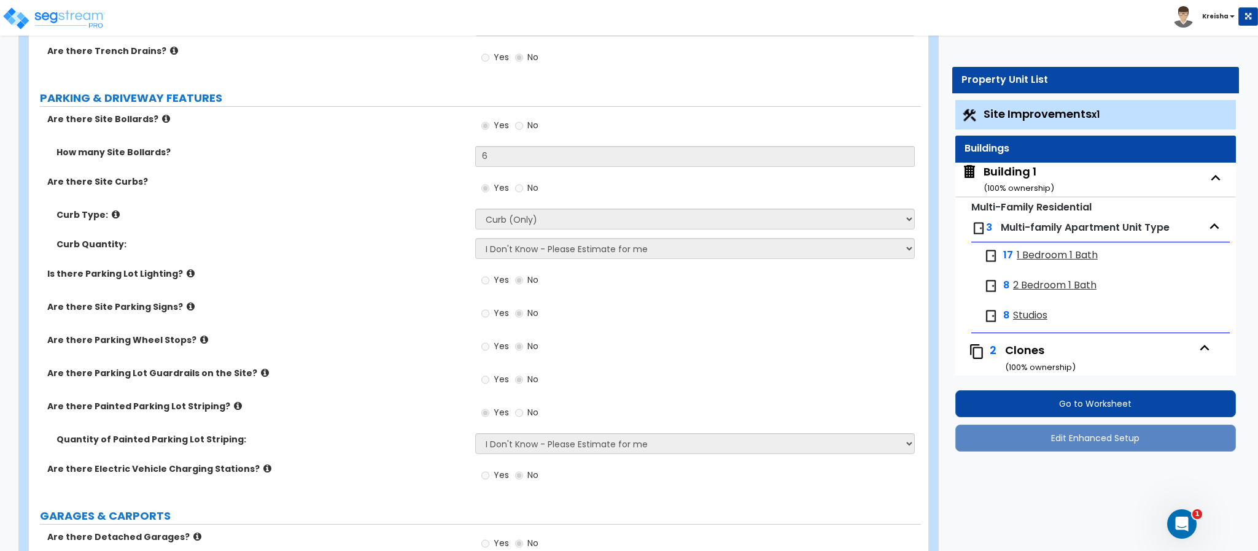
click at [999, 168] on div "Building 1 ( 100 % ownership)" at bounding box center [1019, 179] width 71 height 31
select select "2"
select select "7"
select select "2"
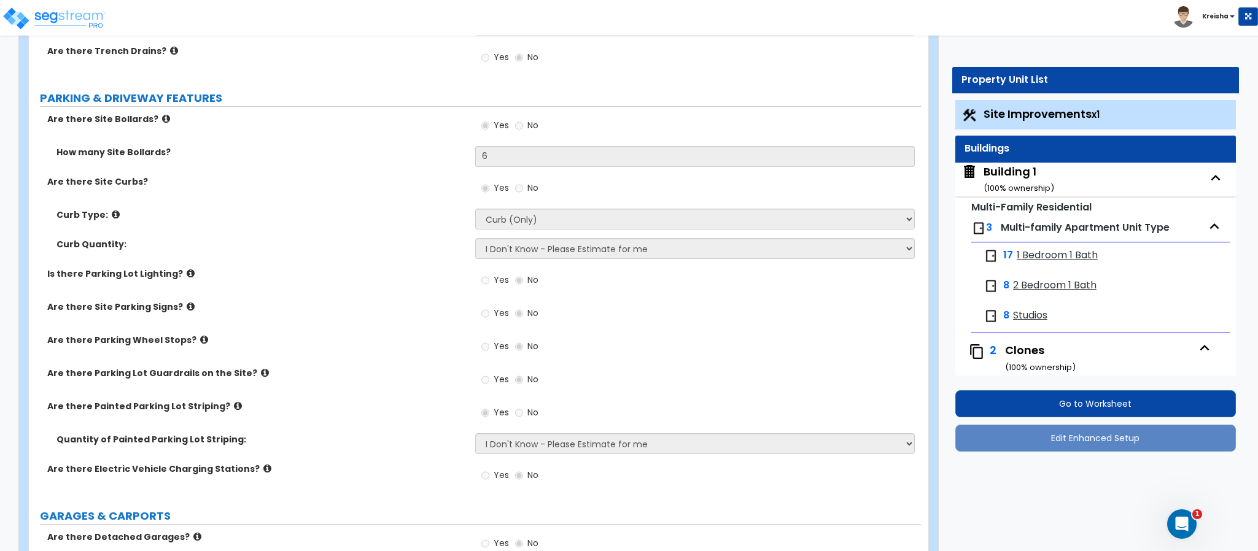
select select "4"
select select "2"
select select "3"
select select "1"
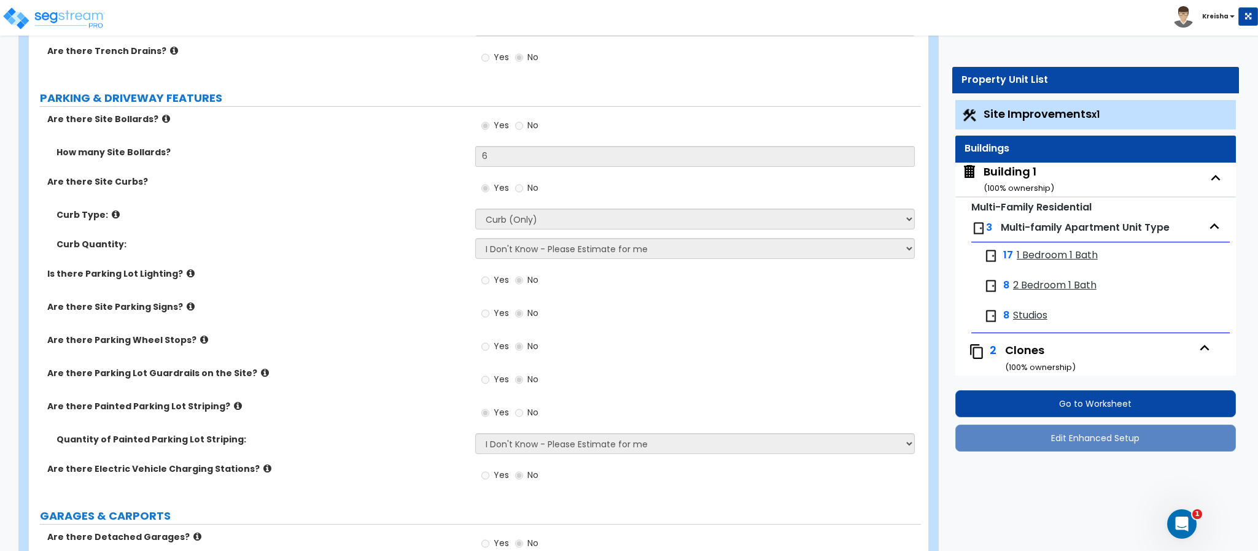
select select "1"
select select "3"
select select "1"
select select "4"
select select "2"
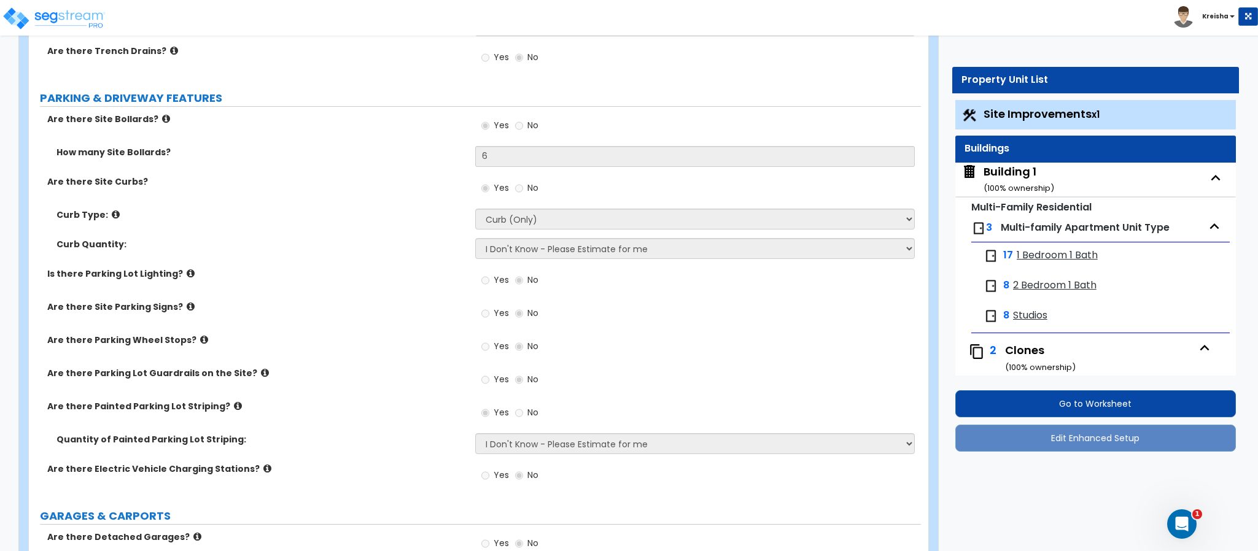
select select "2"
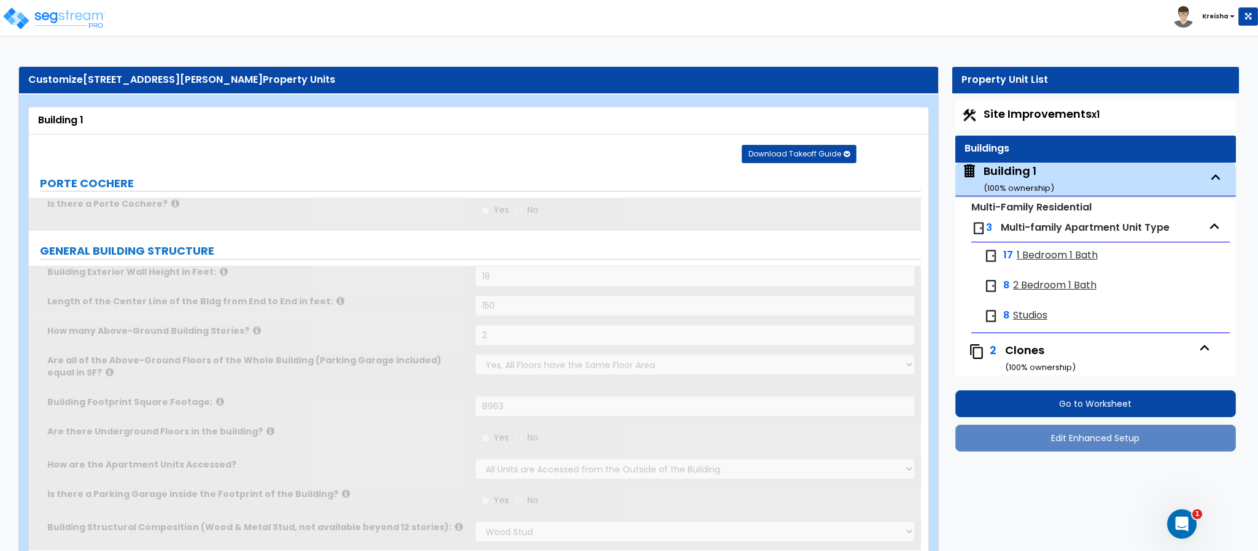
scroll to position [63, 0]
